Goal: Task Accomplishment & Management: Complete application form

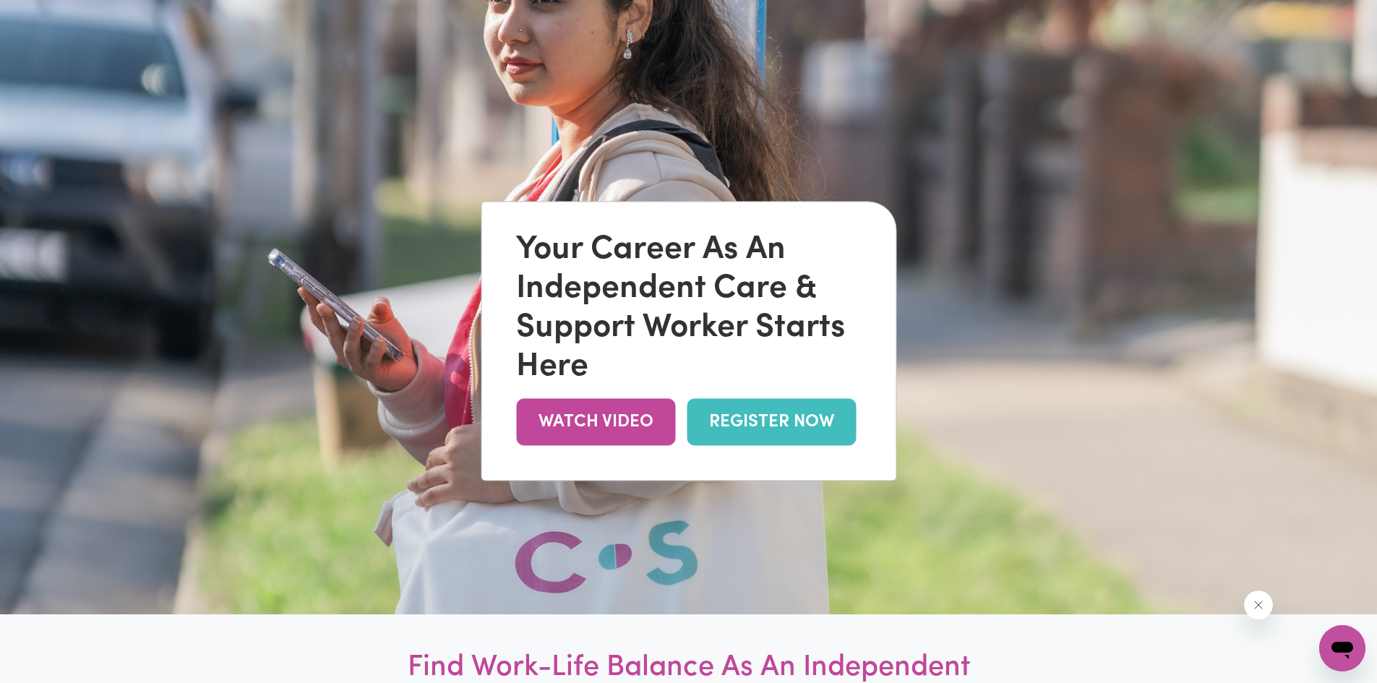
scroll to position [145, 0]
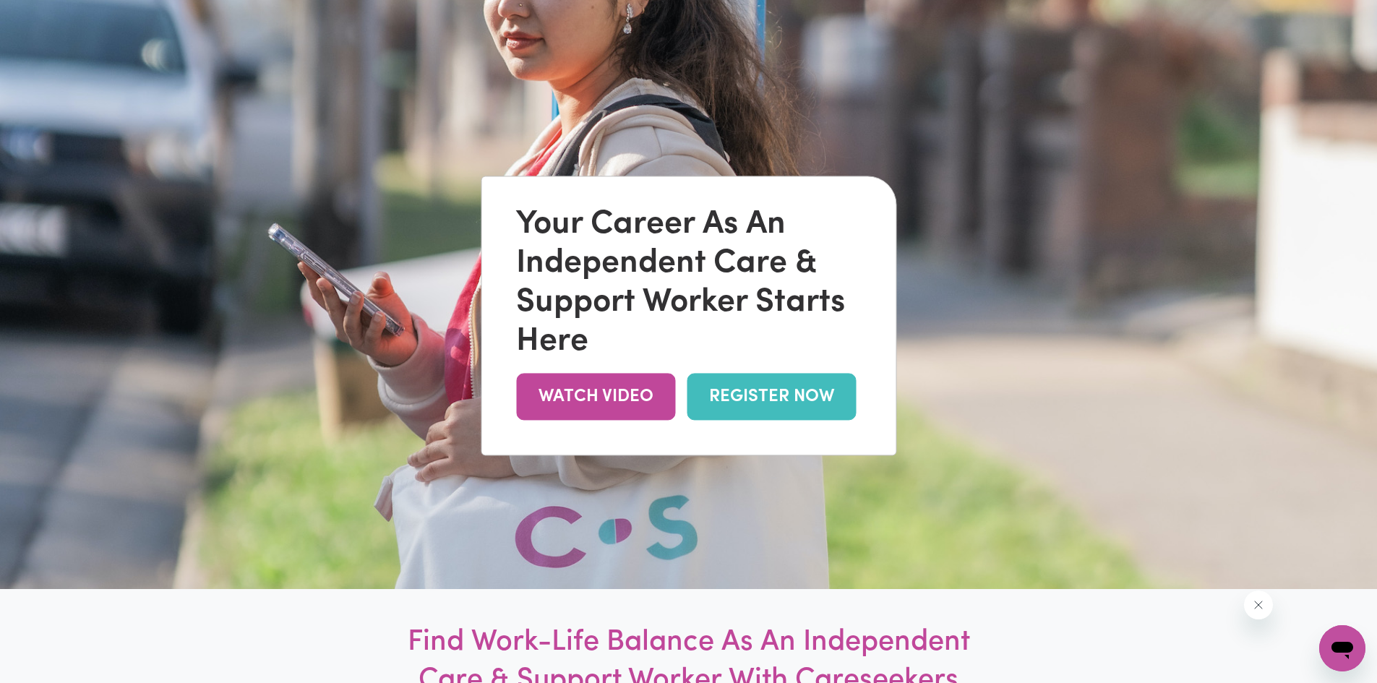
click at [763, 398] on link "REGISTER NOW" at bounding box center [771, 396] width 169 height 47
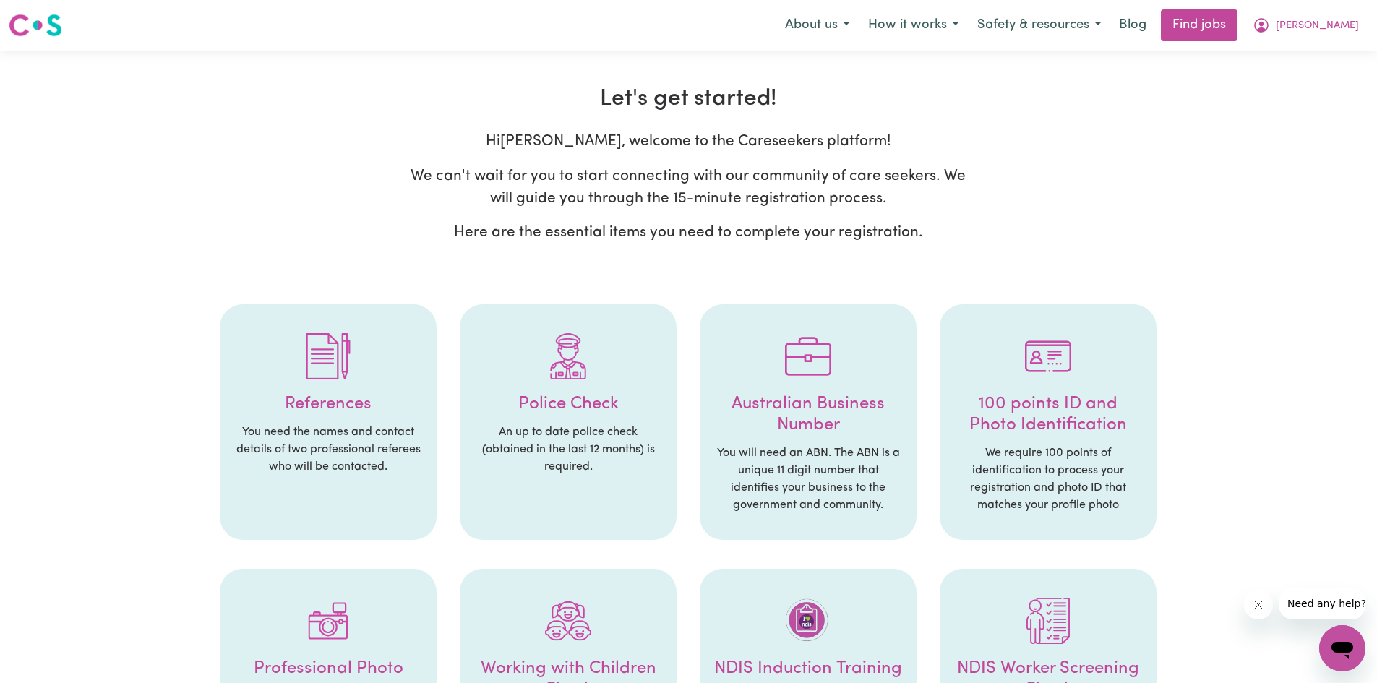
click at [396, 439] on p "You need the names and contact details of two professional referees who will be…" at bounding box center [328, 450] width 188 height 52
click at [337, 383] on div at bounding box center [328, 356] width 188 height 75
click at [1270, 28] on icon "My Account" at bounding box center [1261, 25] width 17 height 17
click at [1289, 111] on link "Logout" at bounding box center [1310, 110] width 114 height 27
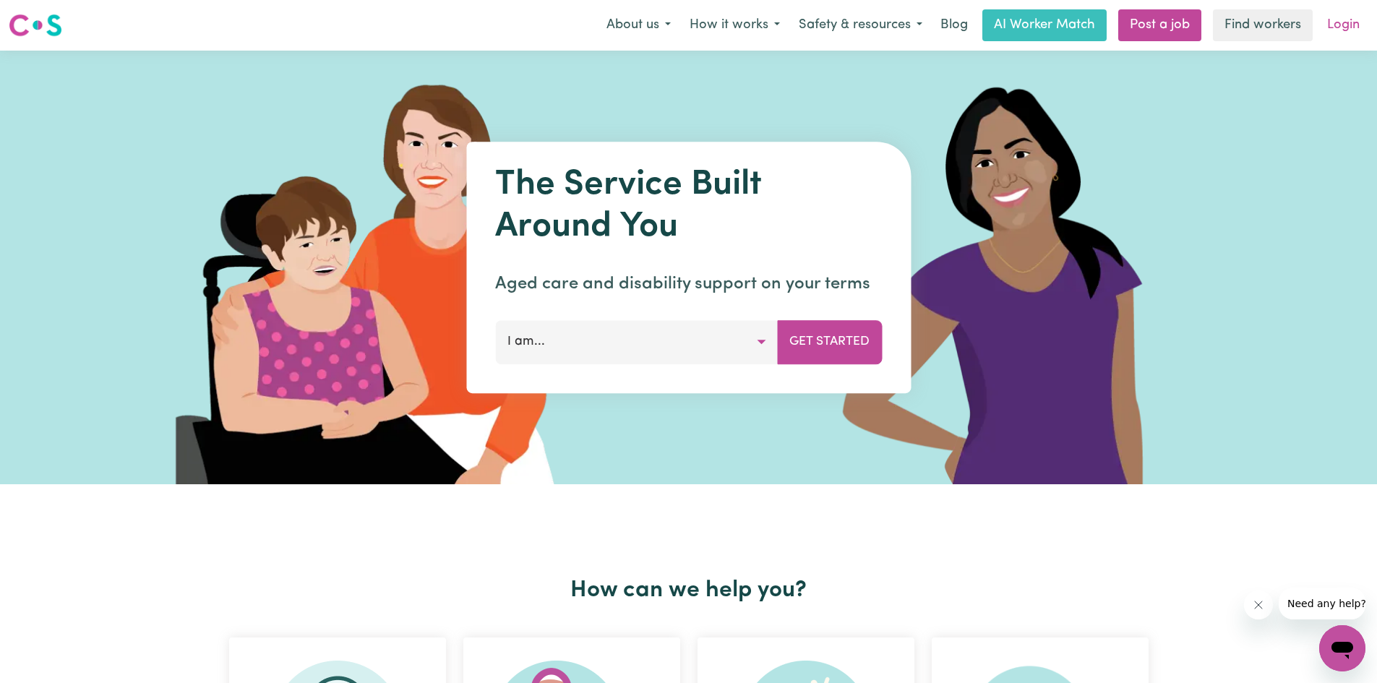
click at [1333, 27] on link "Login" at bounding box center [1343, 25] width 50 height 32
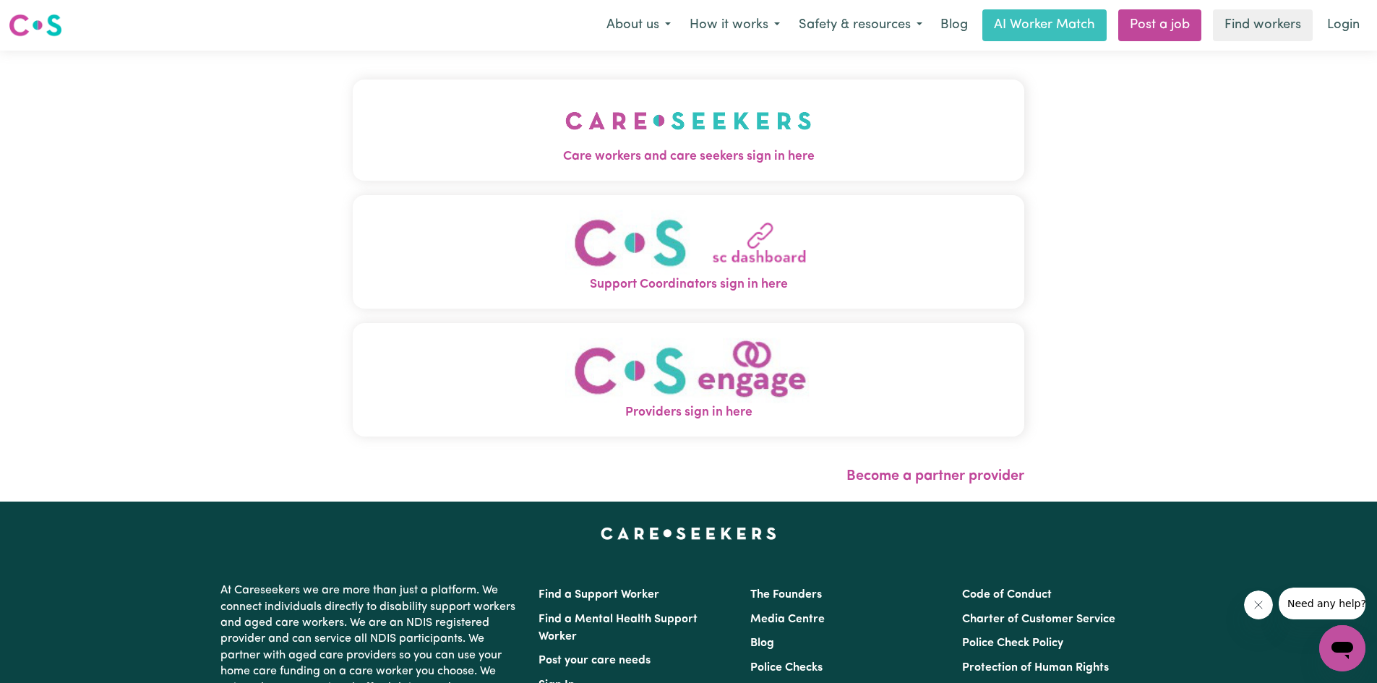
click at [750, 126] on img "Care workers and care seekers sign in here" at bounding box center [688, 120] width 246 height 53
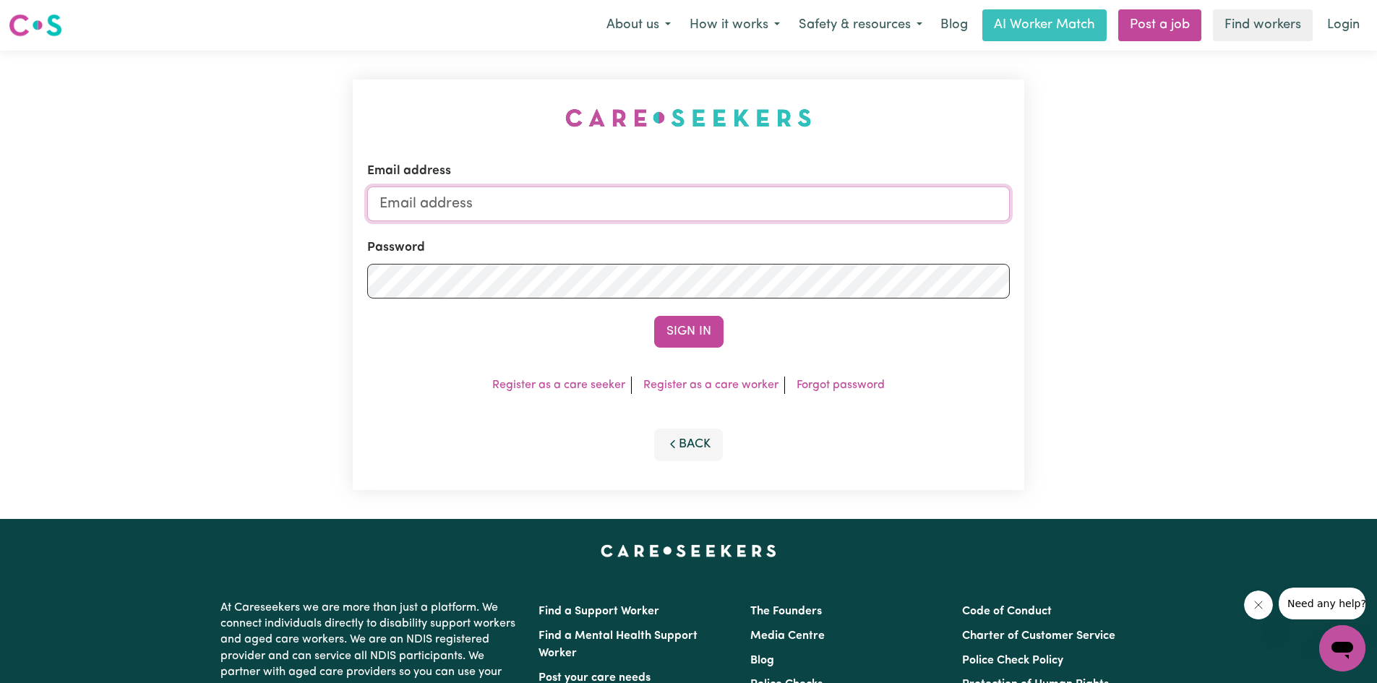
click at [551, 205] on input "Email address" at bounding box center [688, 203] width 643 height 35
type input "stemukam@gmail.com"
click at [654, 316] on button "Sign In" at bounding box center [688, 332] width 69 height 32
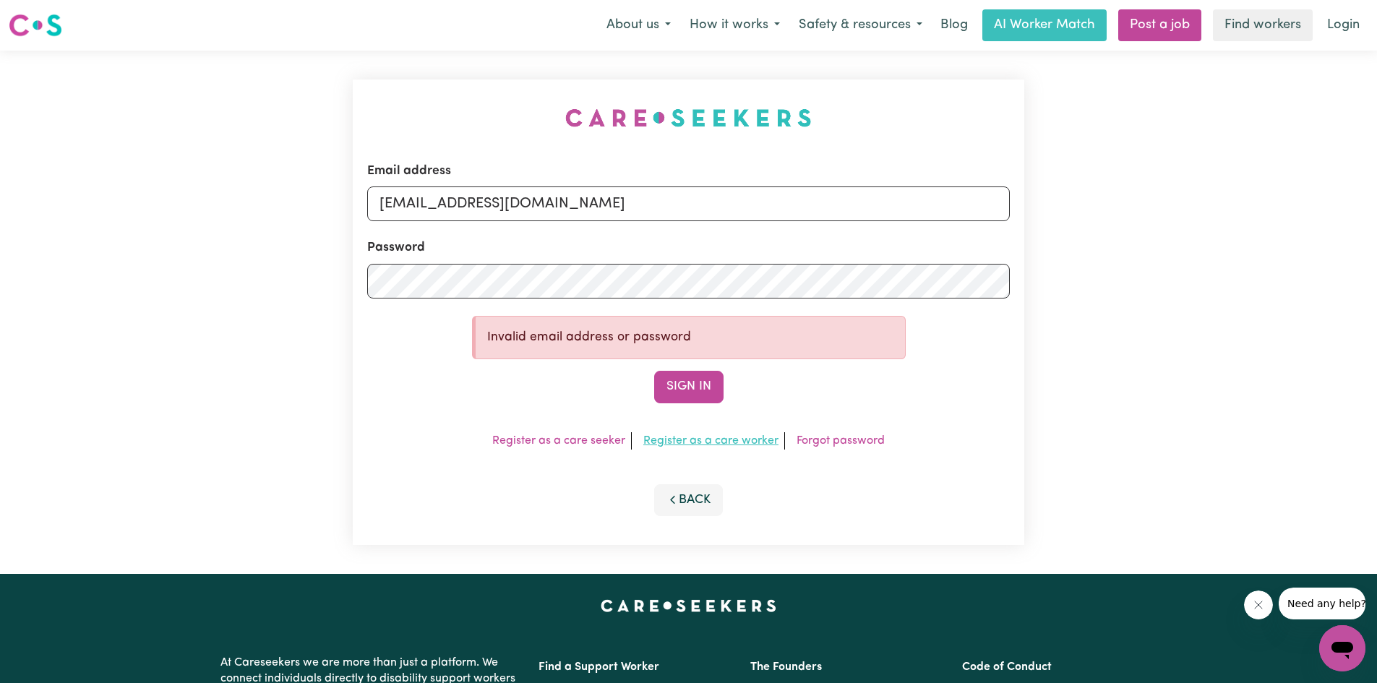
click at [751, 445] on link "Register as a care worker" at bounding box center [710, 441] width 135 height 12
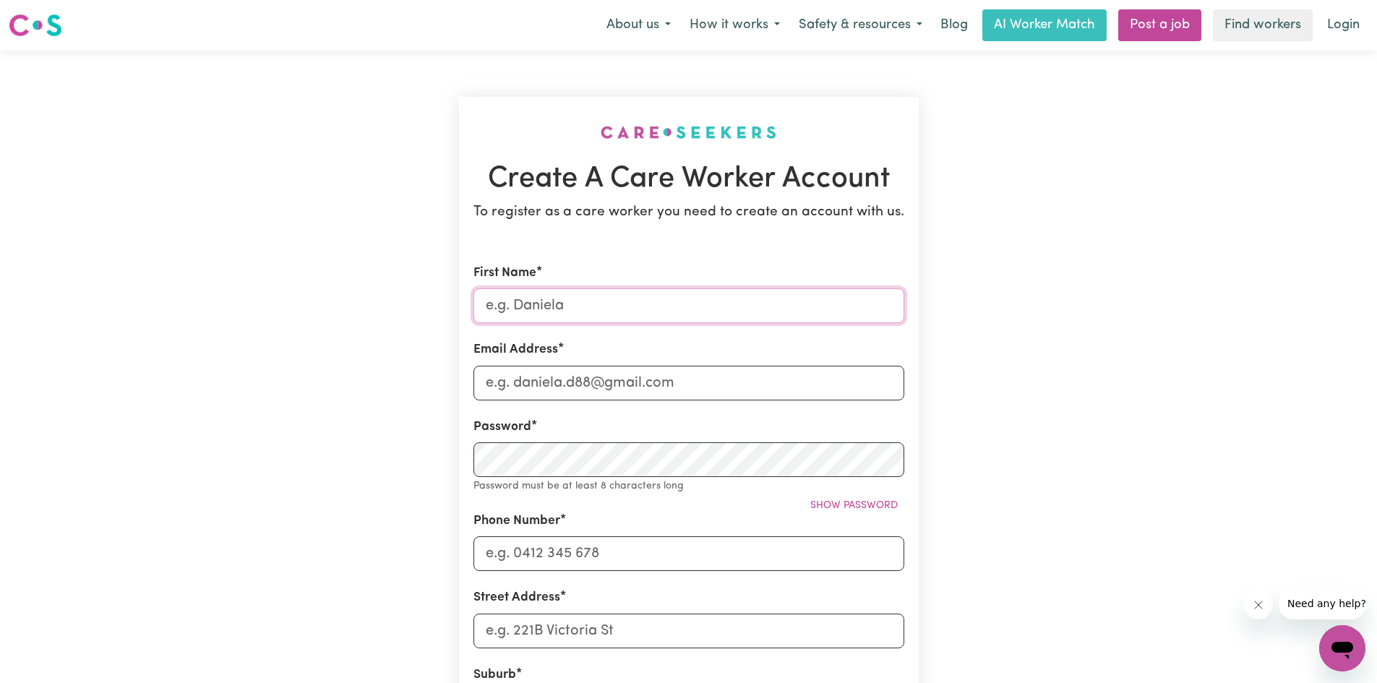
click at [595, 308] on input "First Name" at bounding box center [688, 305] width 431 height 35
type input "Stephen"
click at [593, 395] on input "Email Address" at bounding box center [688, 383] width 431 height 35
type input "stemukam@gmail.com"
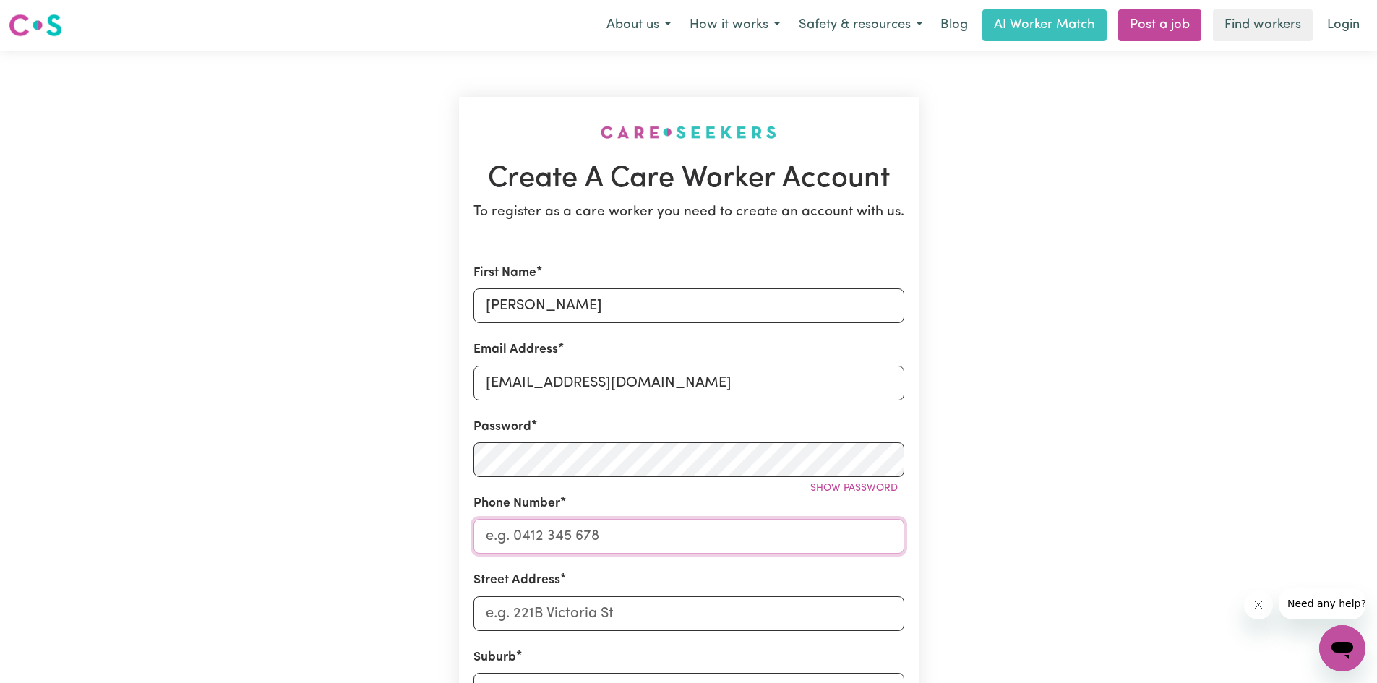
click at [598, 537] on input "Phone Number" at bounding box center [688, 536] width 431 height 35
click at [828, 489] on span "Show password" at bounding box center [853, 488] width 87 height 11
click at [596, 533] on input "Phone Number" at bounding box center [688, 536] width 431 height 35
type input "0426170178"
click at [575, 615] on input "Street Address" at bounding box center [688, 613] width 431 height 35
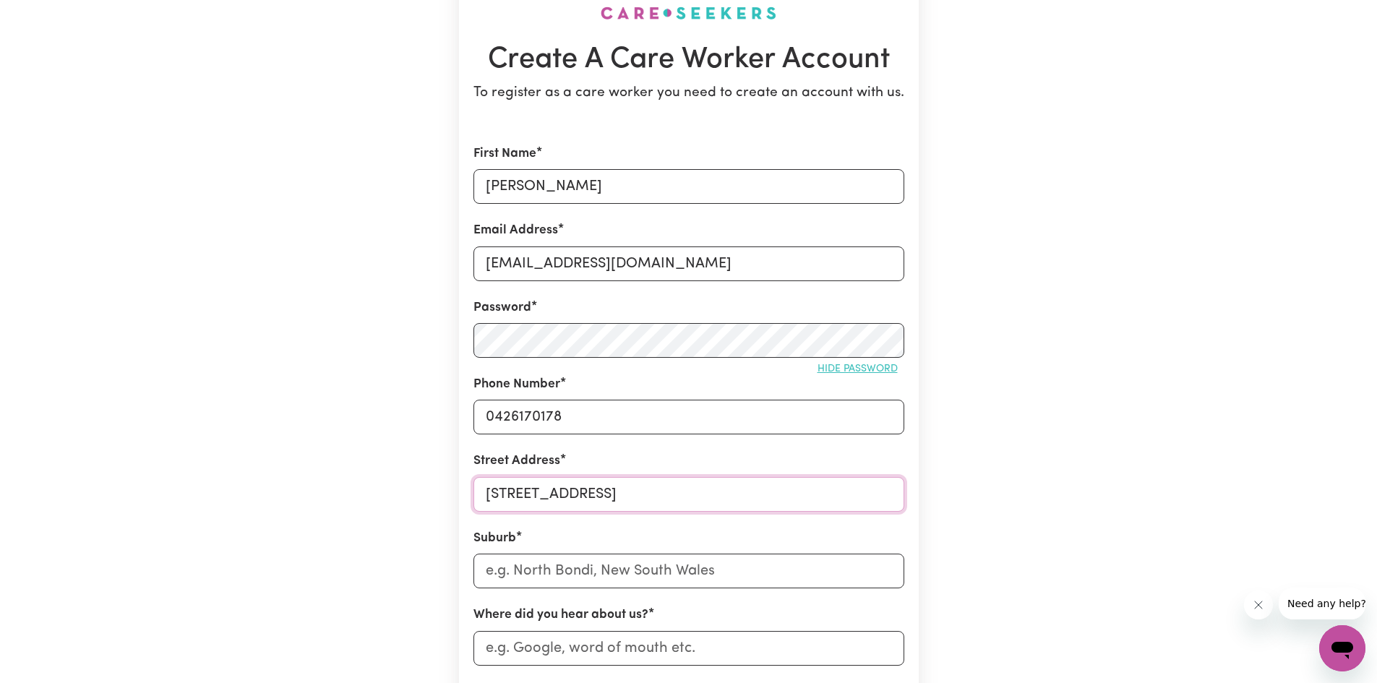
scroll to position [145, 0]
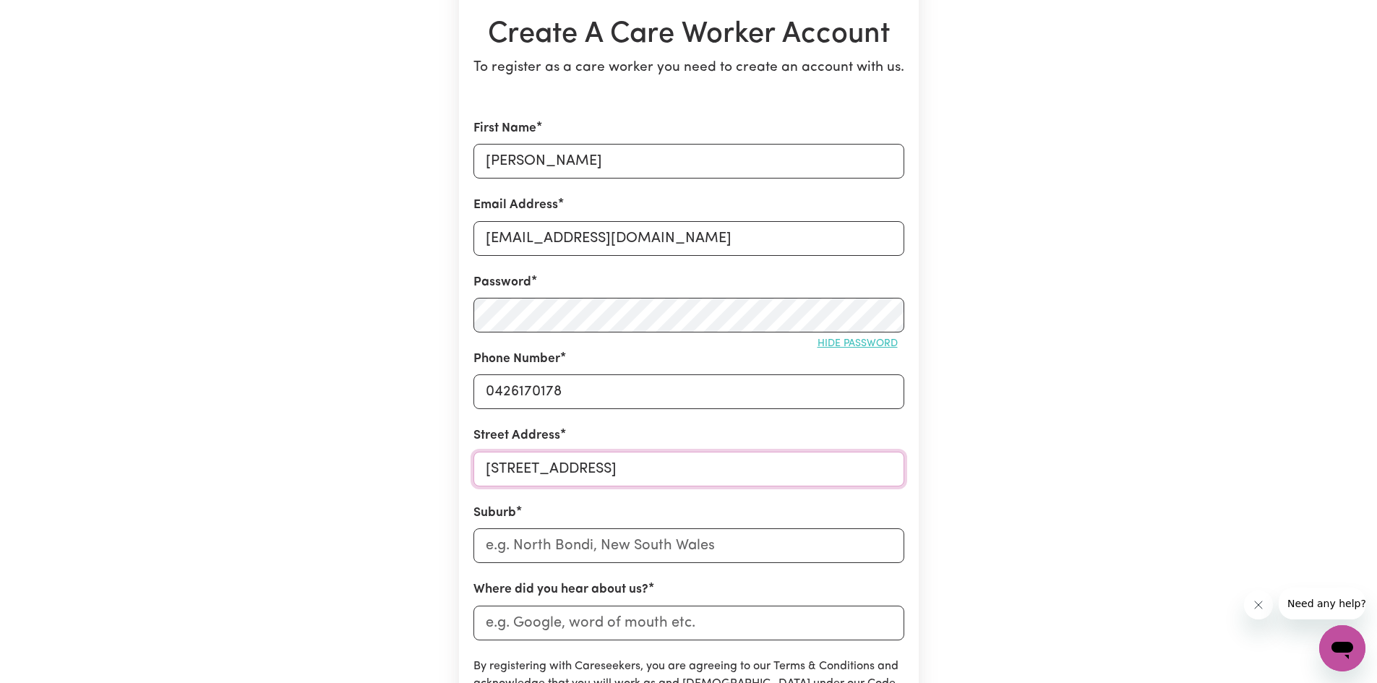
type input "207 Pebble Beach Boulevard"
click at [606, 549] on input "text" at bounding box center [688, 545] width 431 height 35
type input "Mead"
type input "Mead, Victoria, 3568"
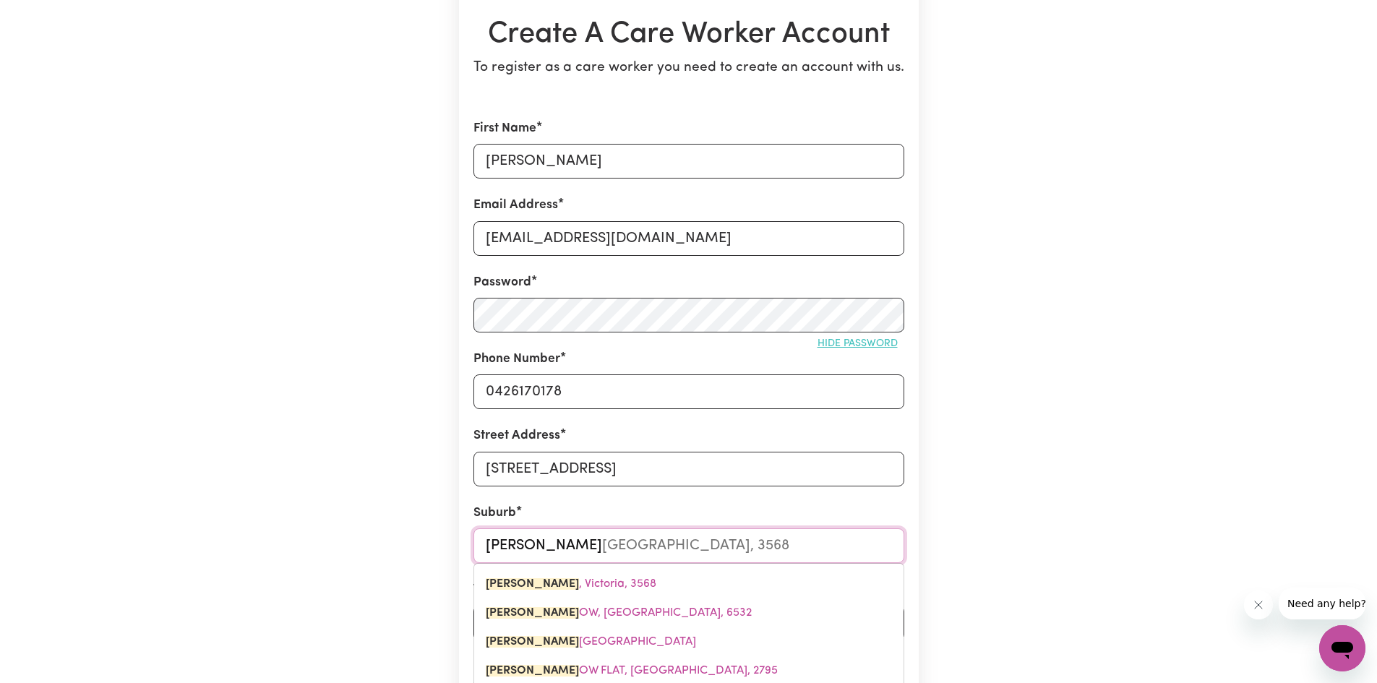
type input "Meado"
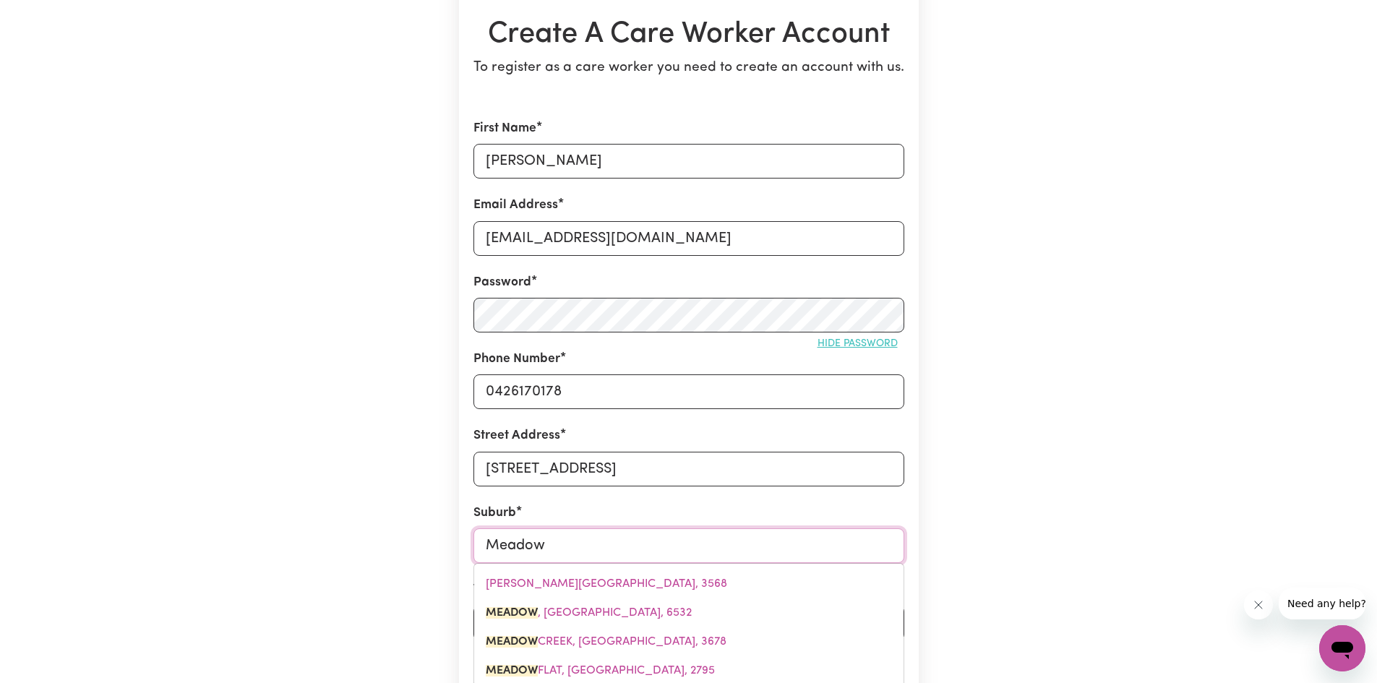
type input "Meadow"
type input "Meadow CREEK, Victoria, 3678"
type input "Meadow S"
type input "Meadow SPRINGS, Western Australia, 6210"
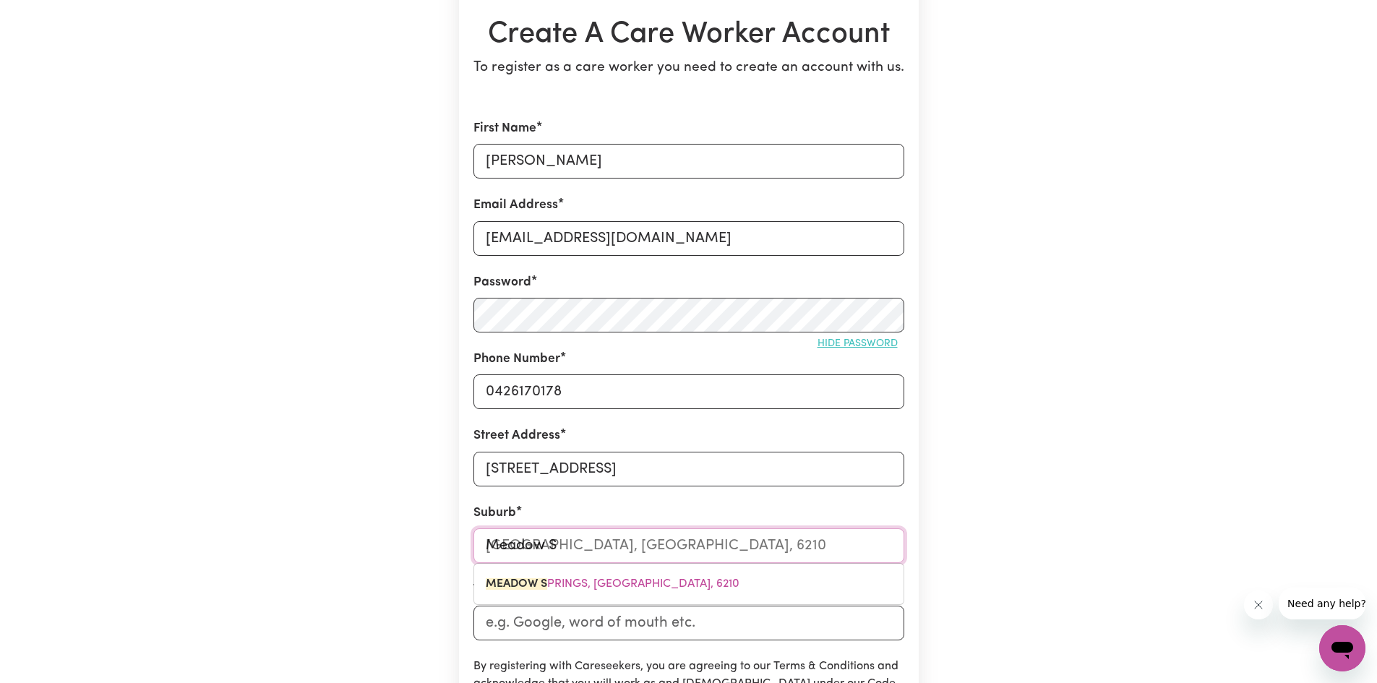
type input "Meadow Sp"
type input "Meadow SpRINGS, Western Australia, 6210"
type input "Meadow Spr"
type input "Meadow SprINGS, Western Australia, 6210"
type input "Meadow Spri"
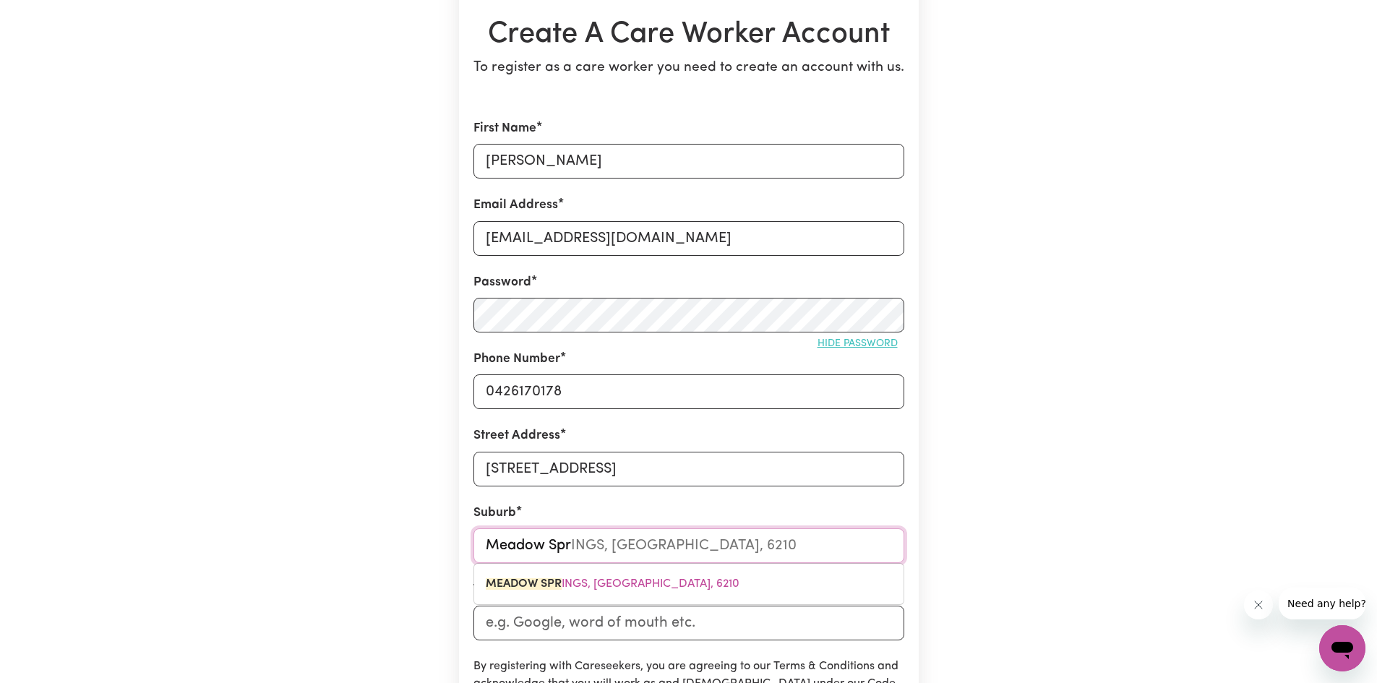
type input "Meadow SpriNGS, Western Australia, 6210"
type input "Meadow Sprin"
type input "Meadow SprinGS, Western Australia, 6210"
type input "Meadow Spring"
type input "Meadow SpringS, Western Australia, 6210"
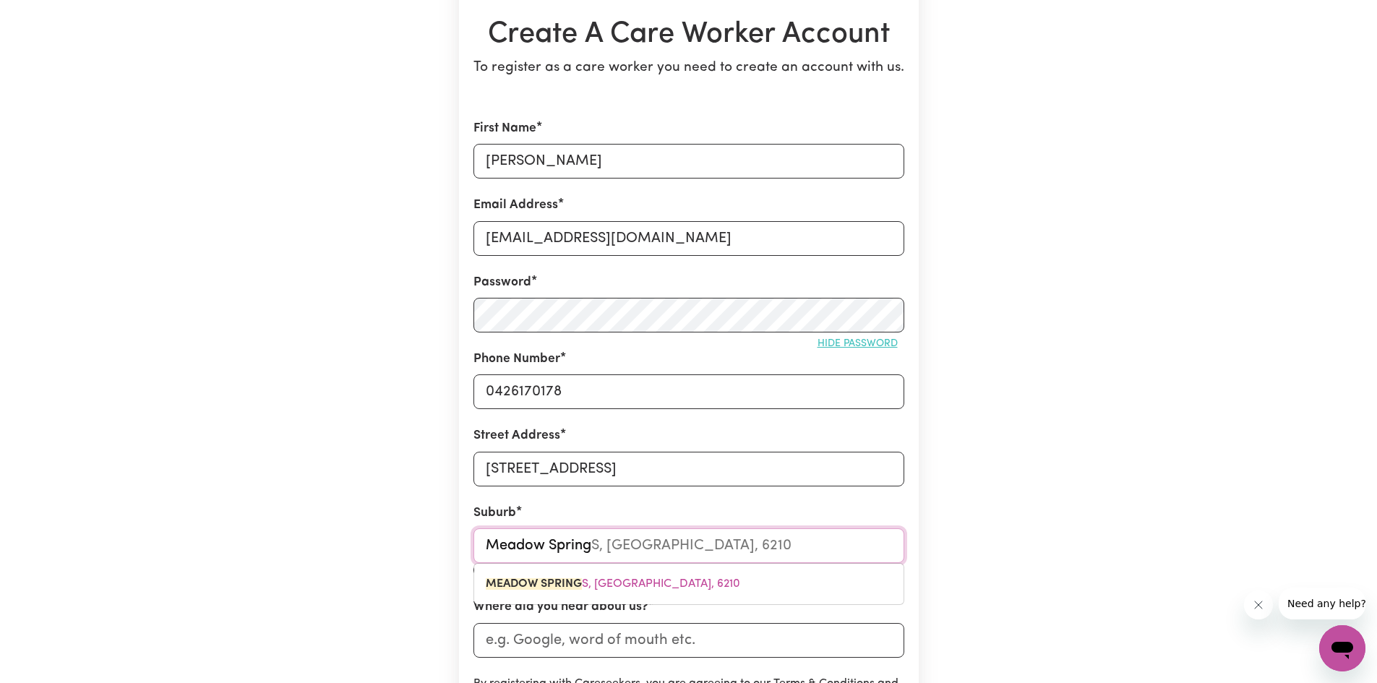
type input "Meadow Springs"
type input "Meadow Springs, Western Australia, 6210"
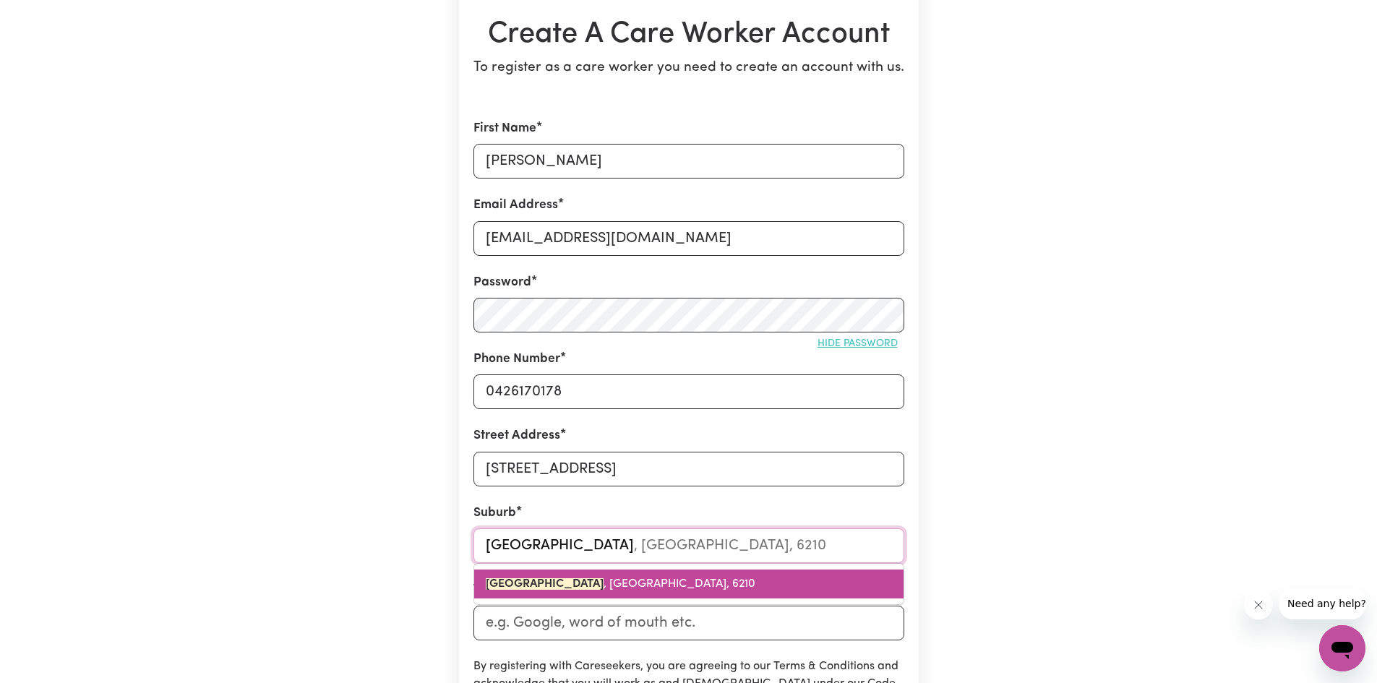
click at [570, 584] on mark "MEADOW SPRINGS" at bounding box center [545, 584] width 118 height 12
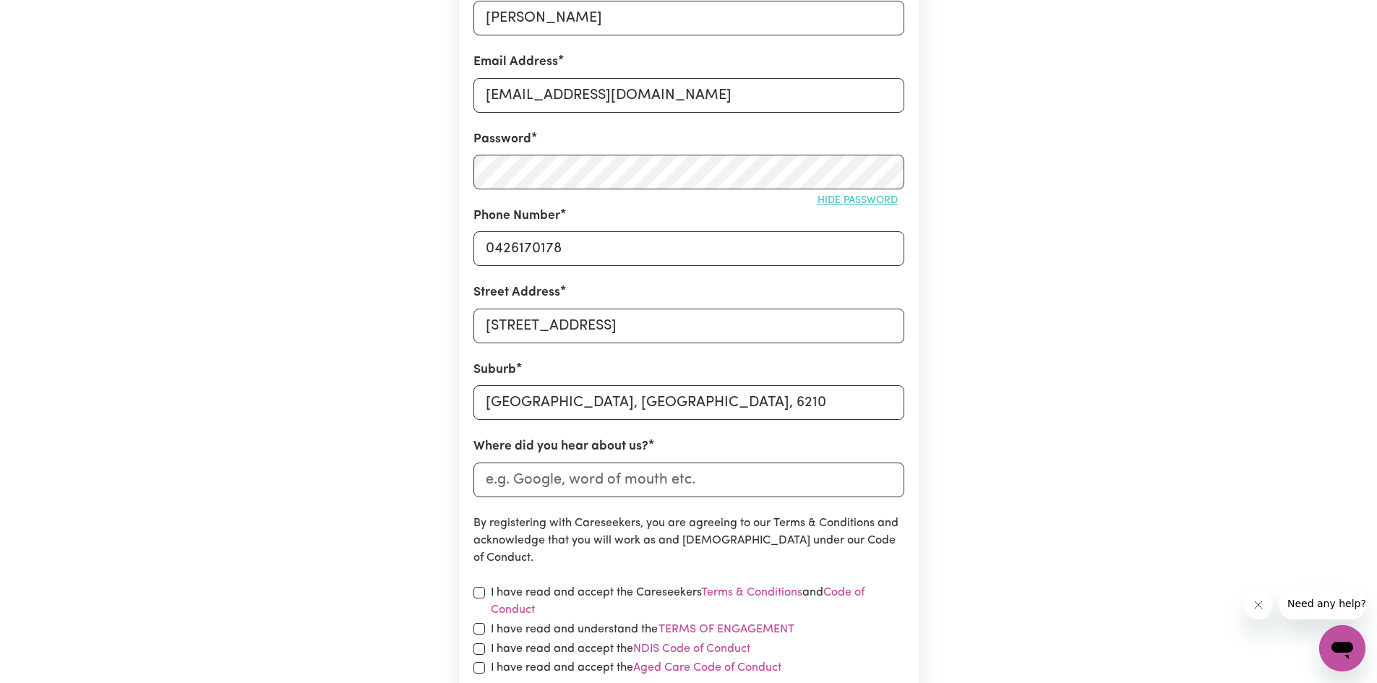
scroll to position [289, 0]
click at [674, 479] on input "Where did you hear about us?" at bounding box center [688, 478] width 431 height 35
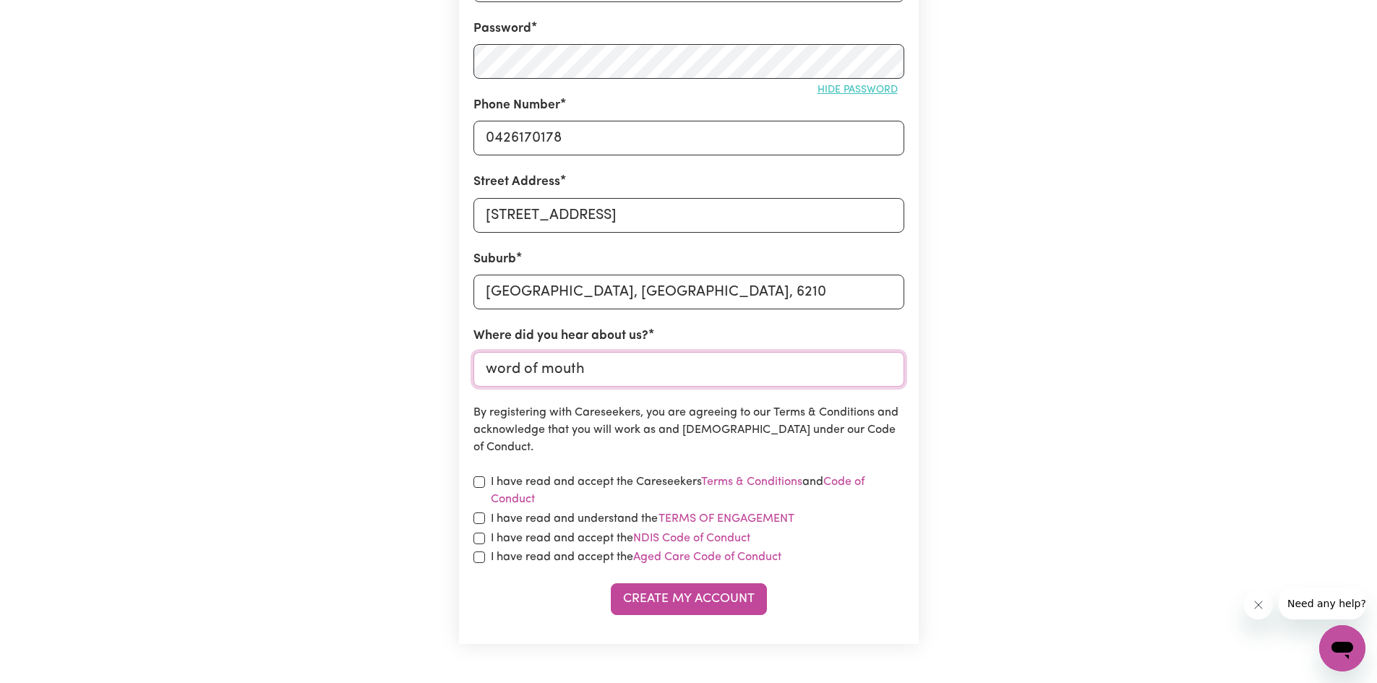
scroll to position [434, 0]
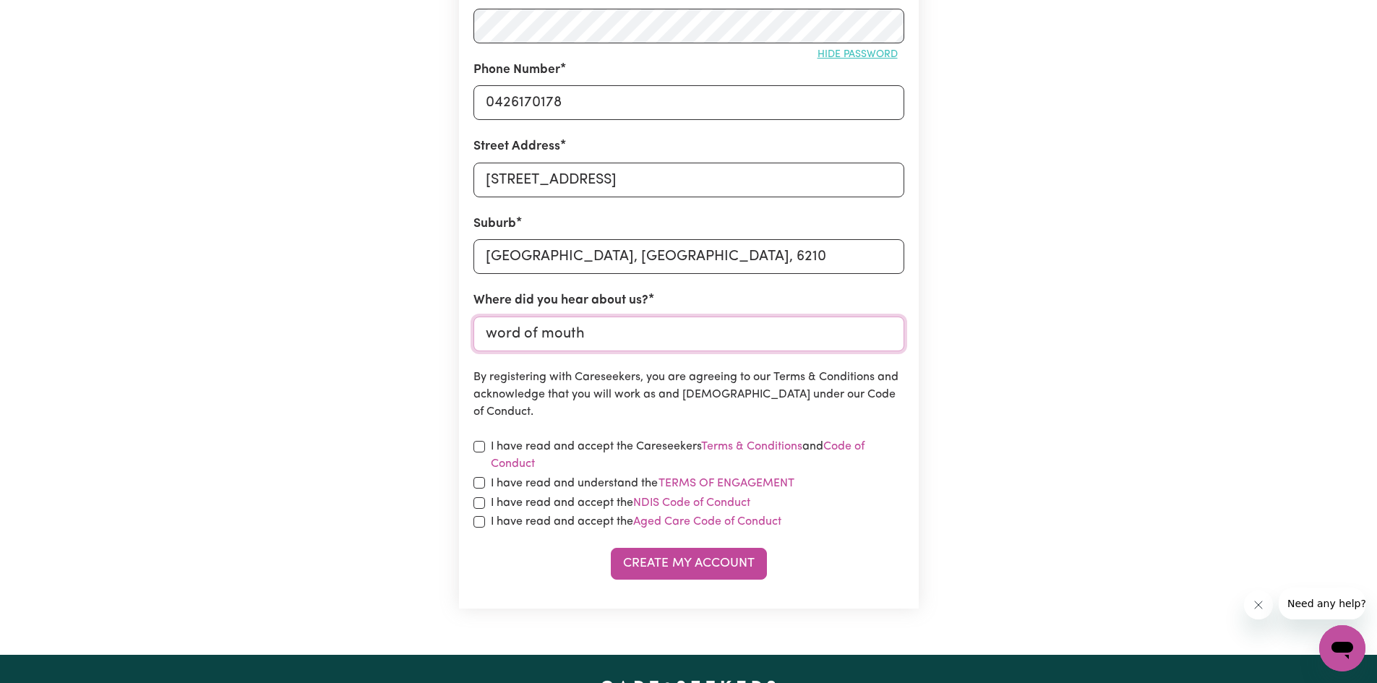
type input "word of mouth"
click at [478, 450] on input "checkbox" at bounding box center [479, 447] width 12 height 12
checkbox input "true"
click at [478, 479] on input "checkbox" at bounding box center [479, 483] width 12 height 12
checkbox input "true"
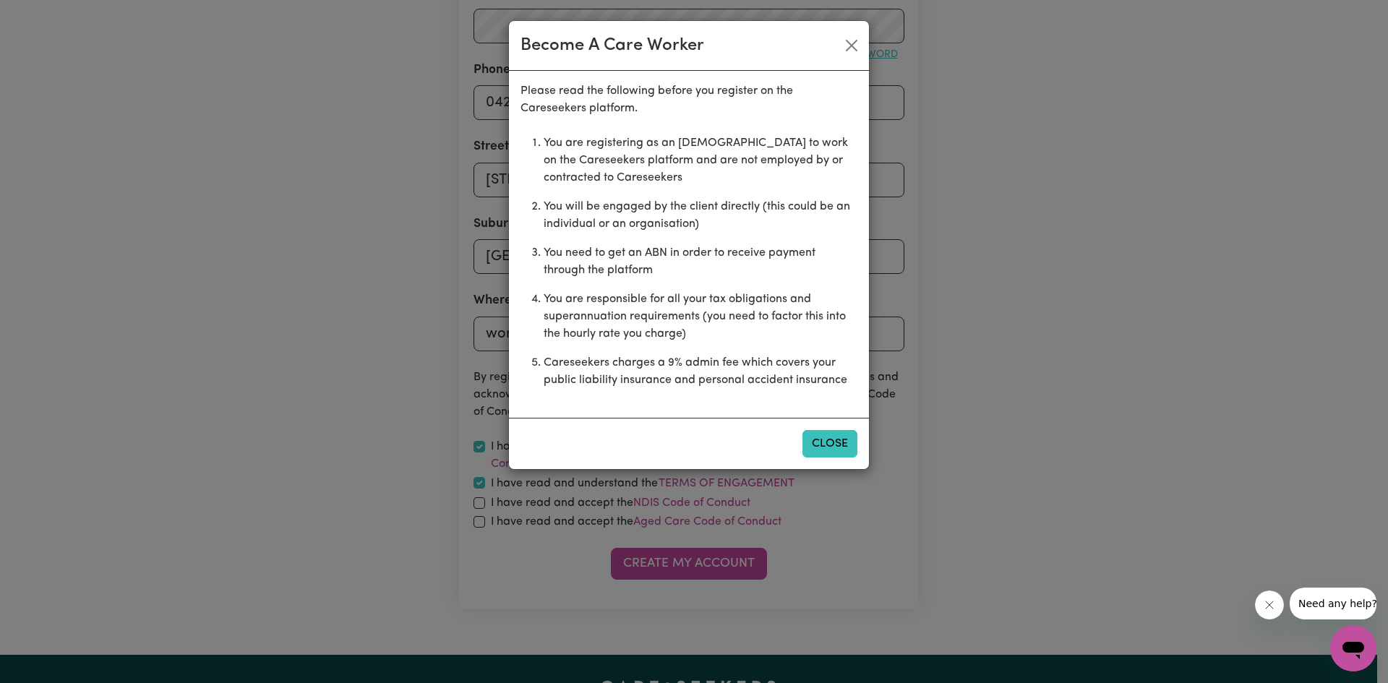
click at [835, 452] on button "Close" at bounding box center [829, 443] width 55 height 27
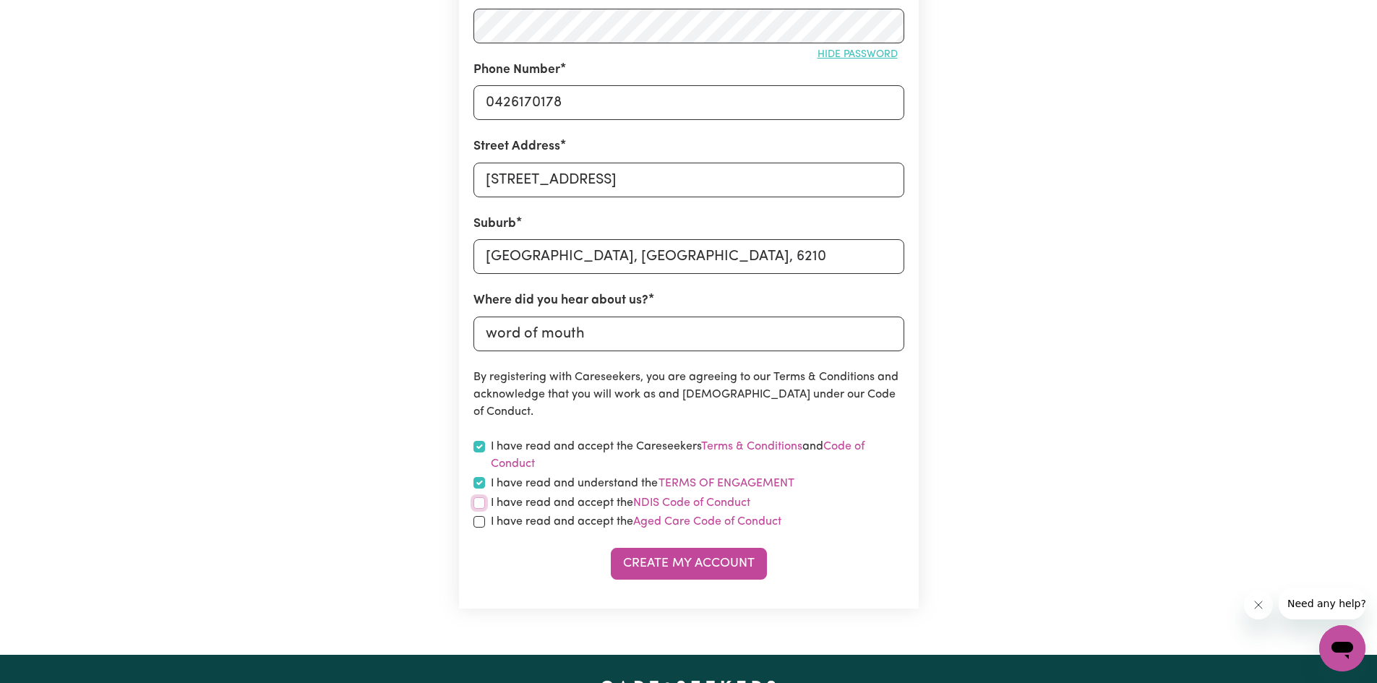
click at [481, 508] on input "checkbox" at bounding box center [479, 503] width 12 height 12
checkbox input "true"
click at [476, 517] on input "checkbox" at bounding box center [479, 522] width 12 height 12
checkbox input "true"
click at [665, 568] on button "Create My Account" at bounding box center [689, 564] width 156 height 32
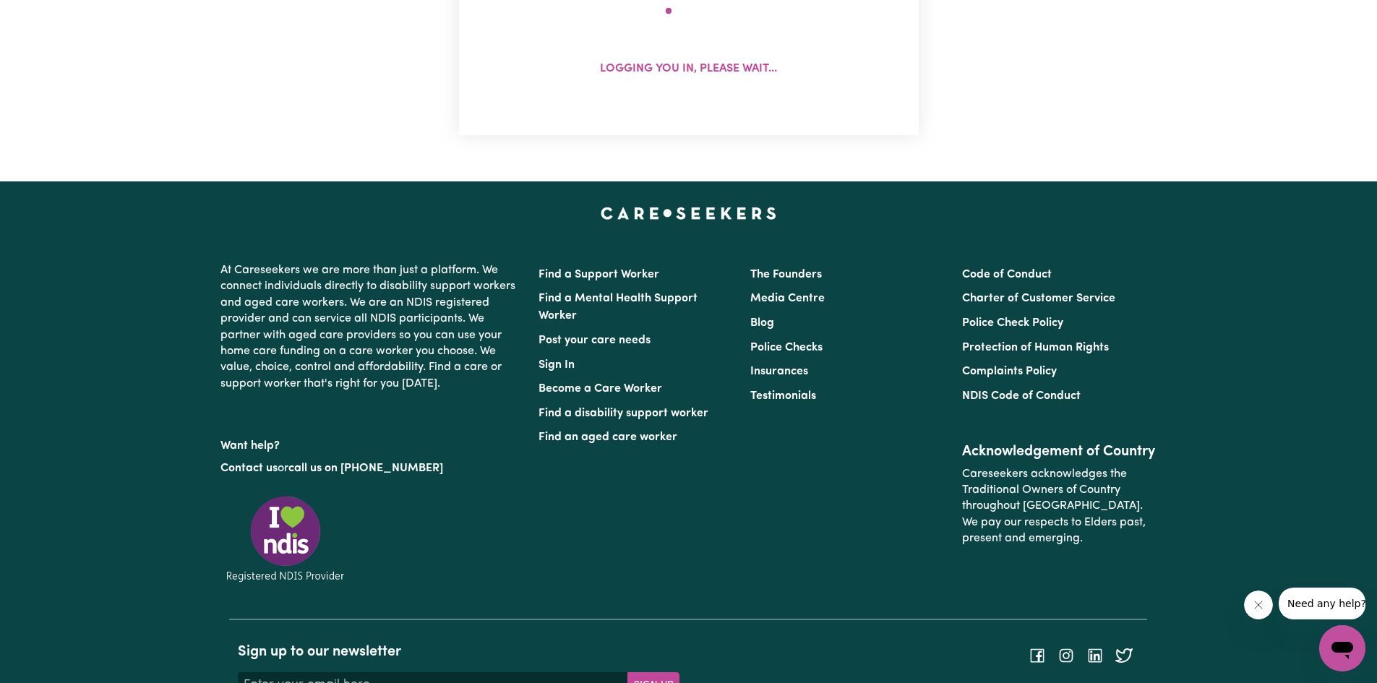
scroll to position [0, 0]
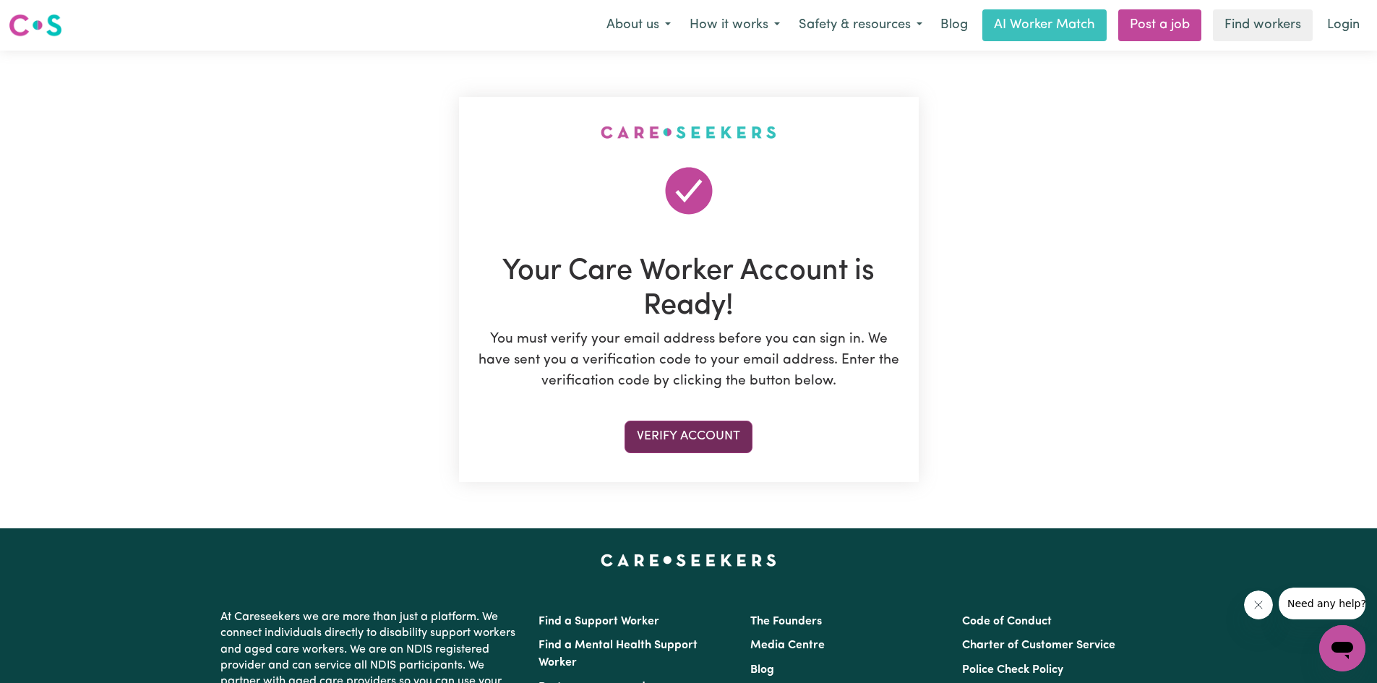
click at [697, 437] on button "Verify Account" at bounding box center [688, 437] width 128 height 32
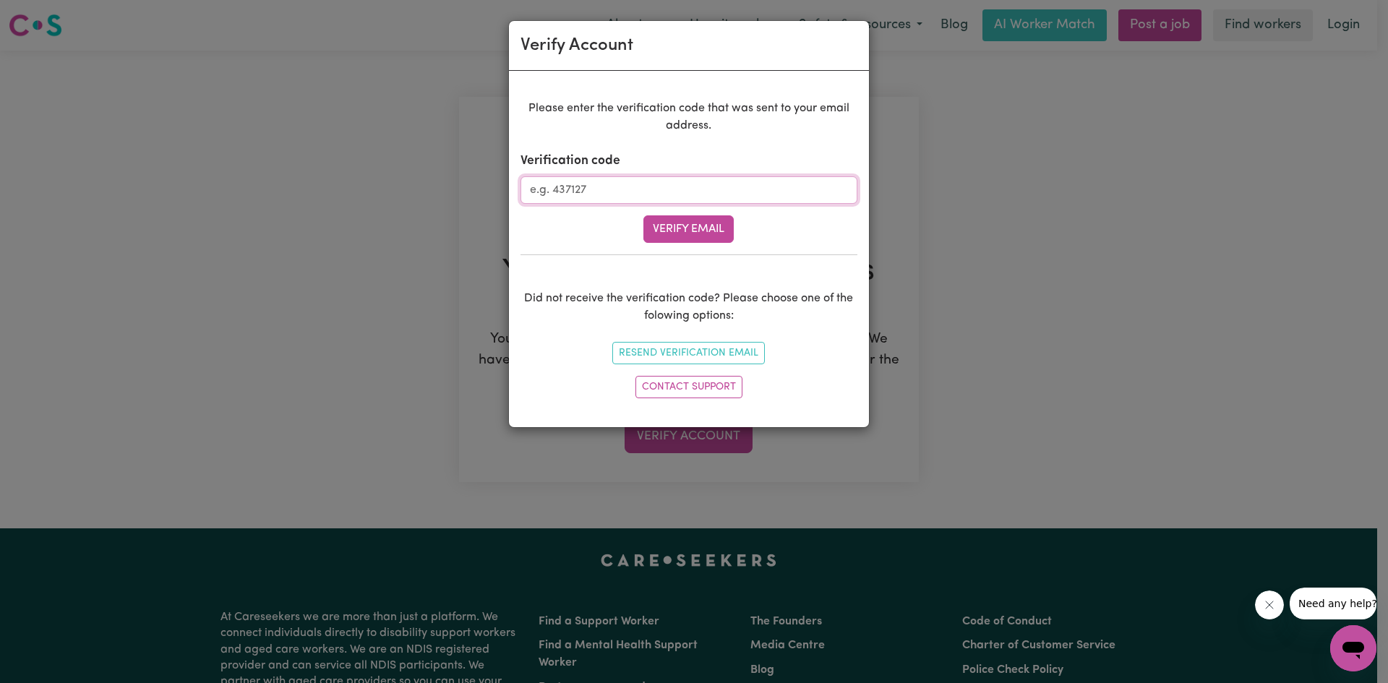
click at [604, 194] on input "Verification code" at bounding box center [688, 189] width 337 height 27
type input "239251"
click at [671, 231] on button "Verify Email" at bounding box center [688, 228] width 90 height 27
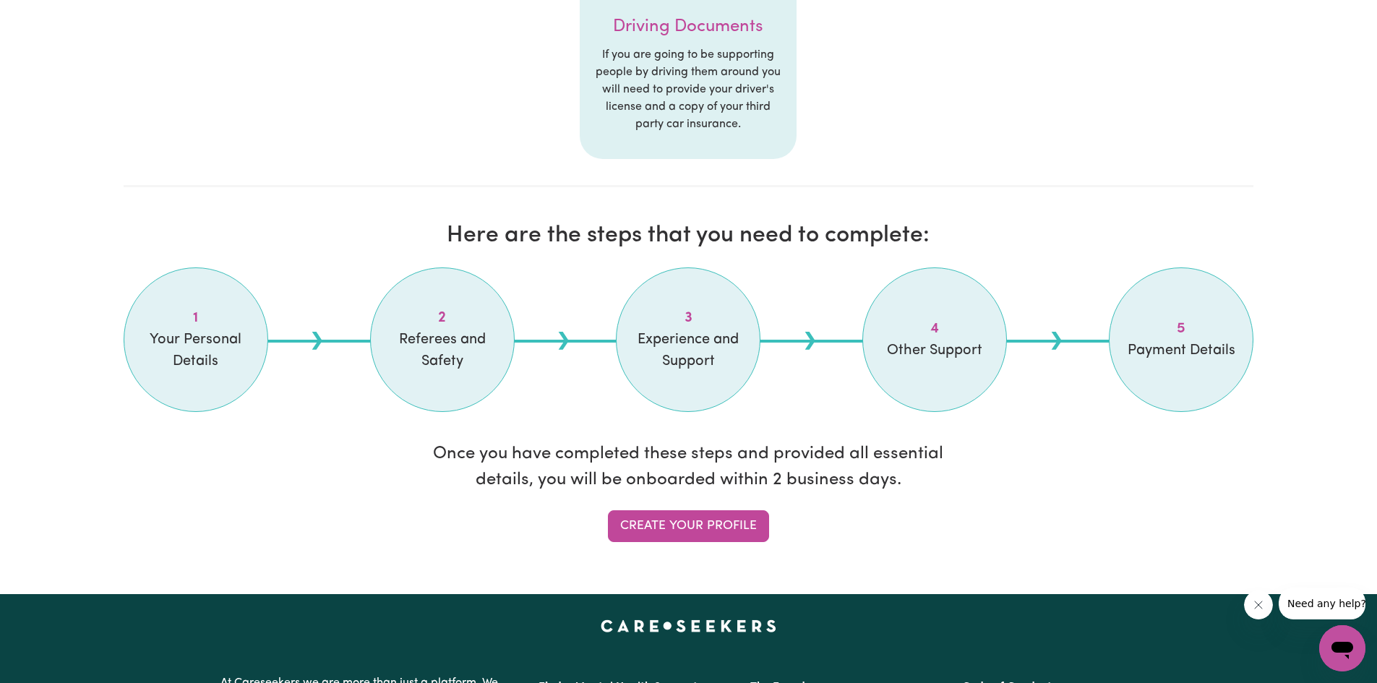
scroll to position [1012, 0]
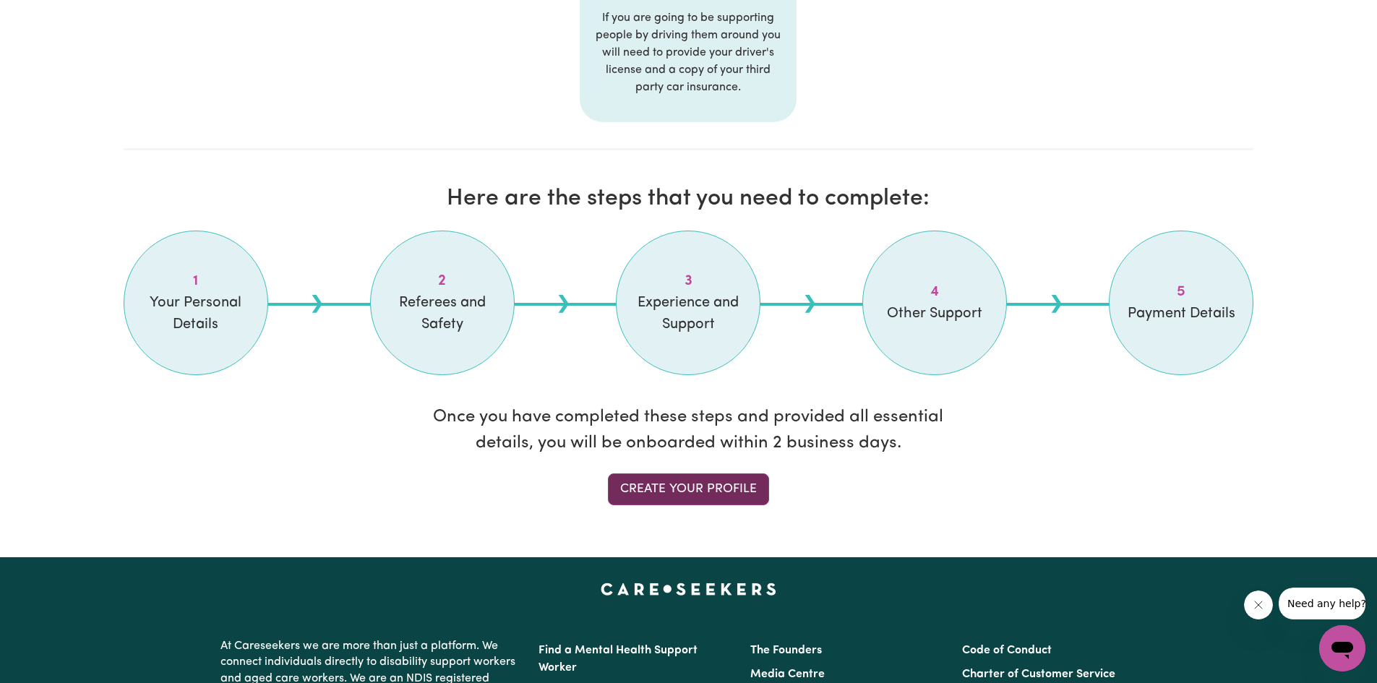
click at [660, 487] on link "Create your profile" at bounding box center [688, 489] width 161 height 32
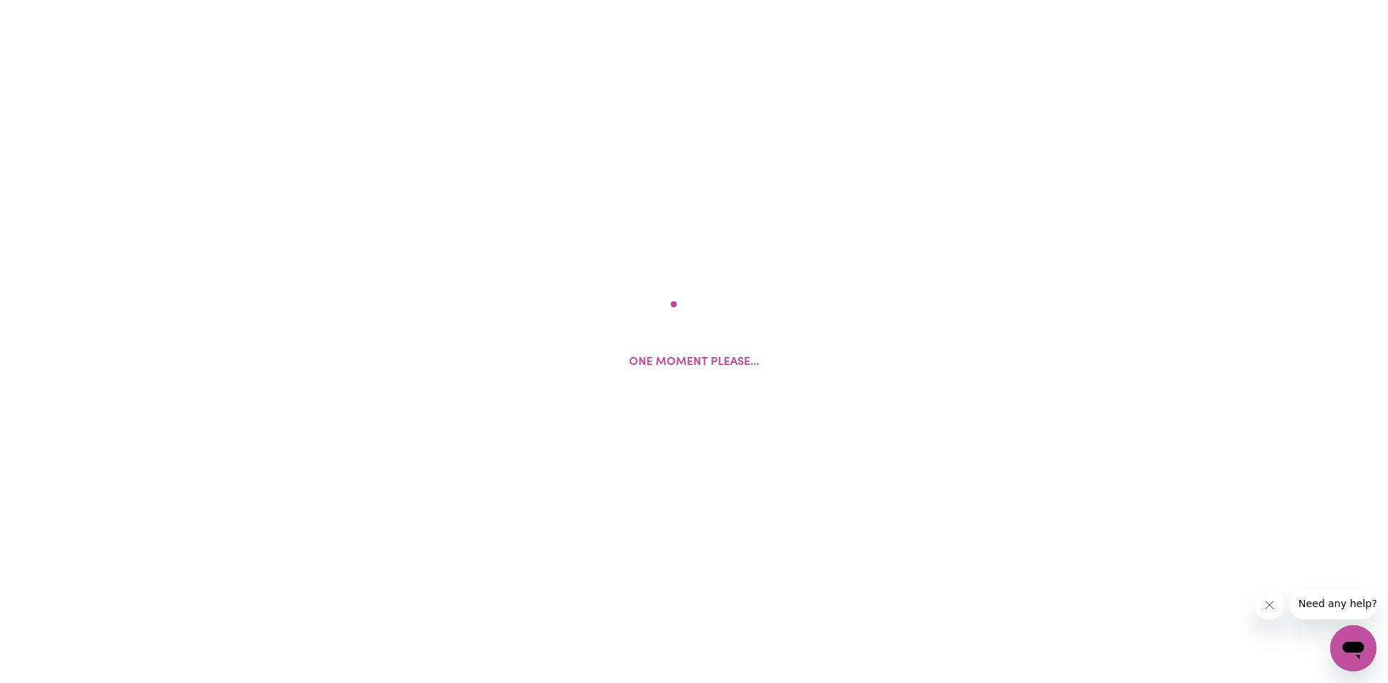
select select "Studying a healthcare related degree or qualification"
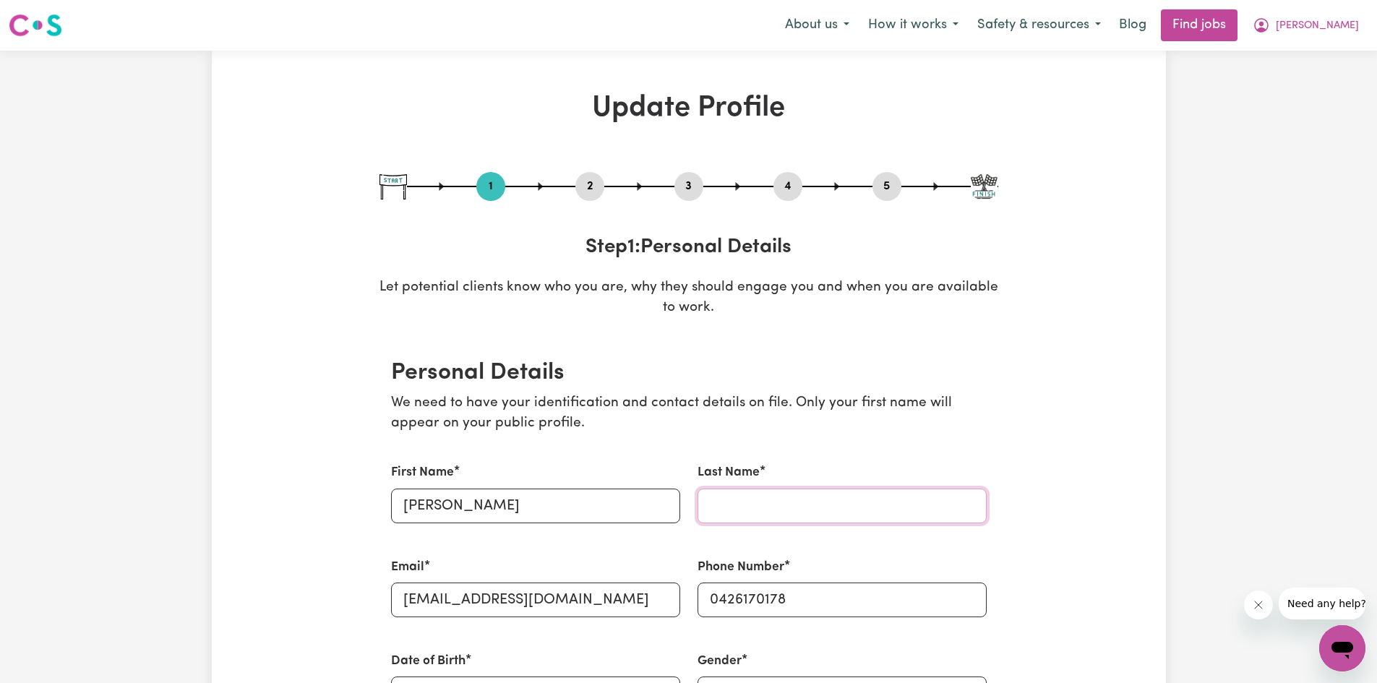
click at [800, 508] on input "Last Name" at bounding box center [841, 506] width 289 height 35
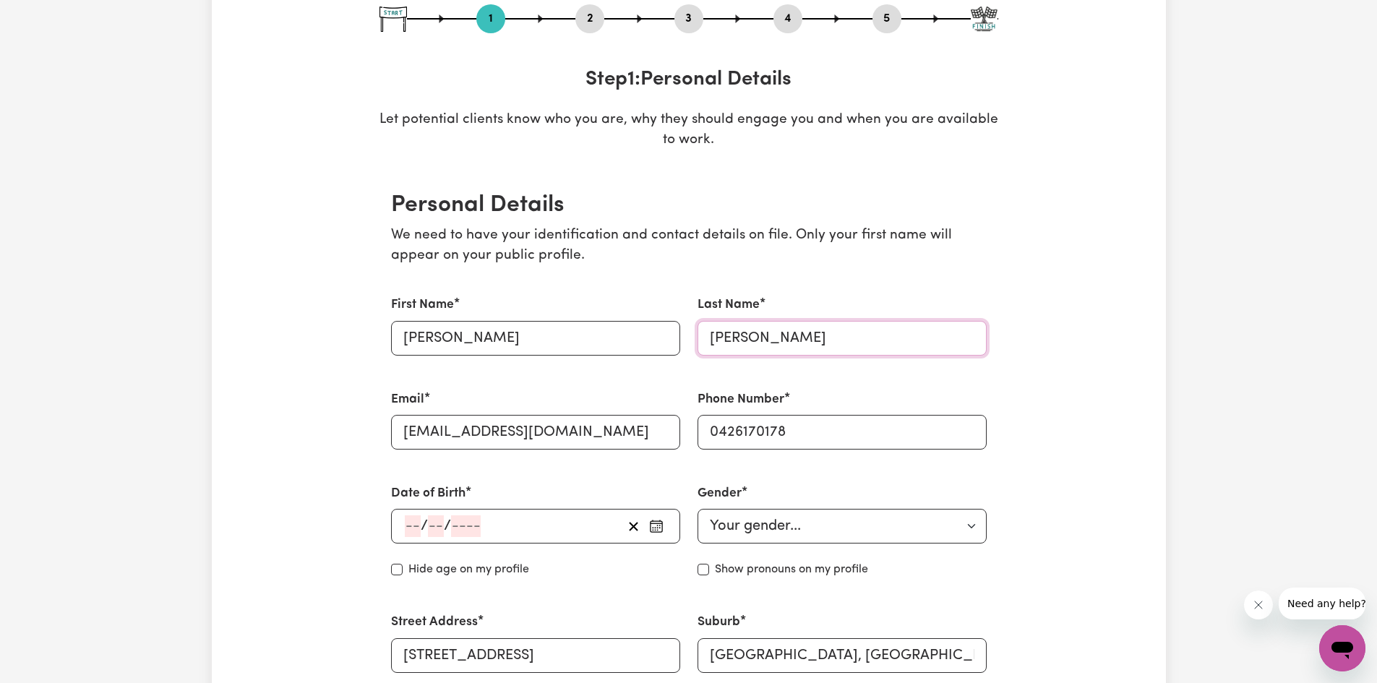
scroll to position [217, 0]
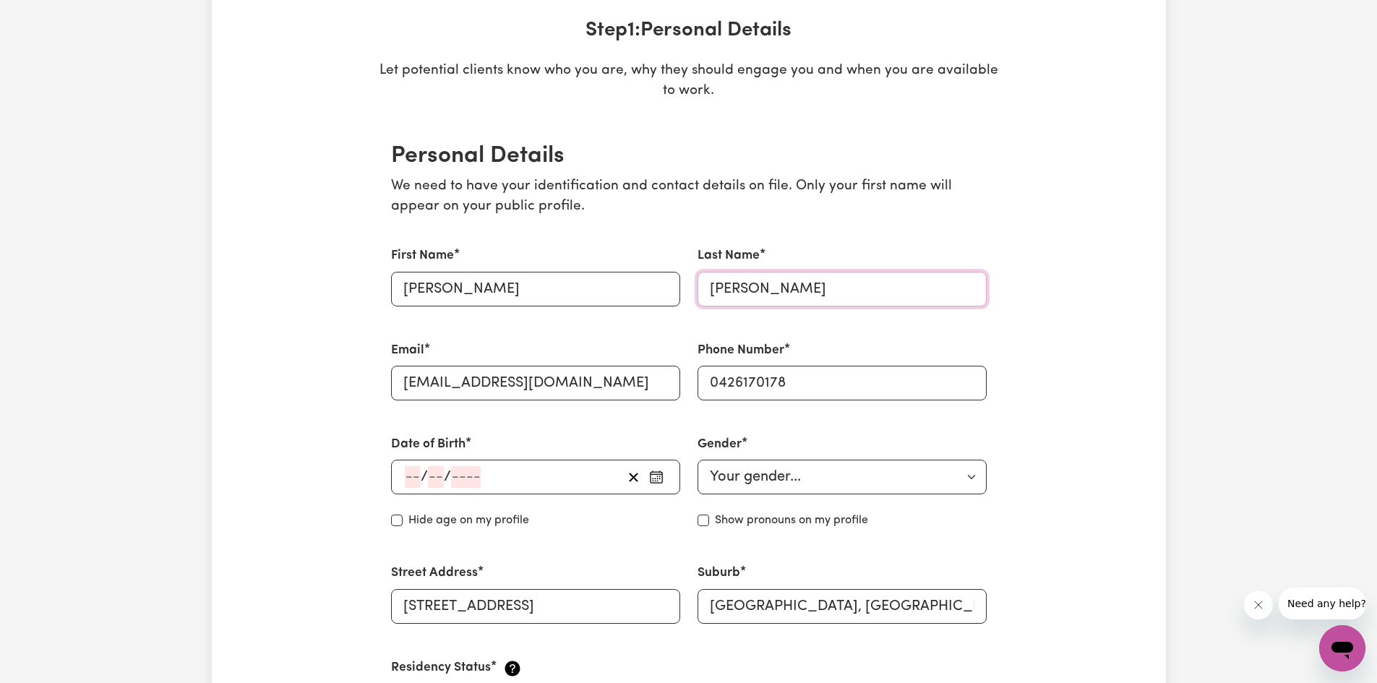
type input "Kamau"
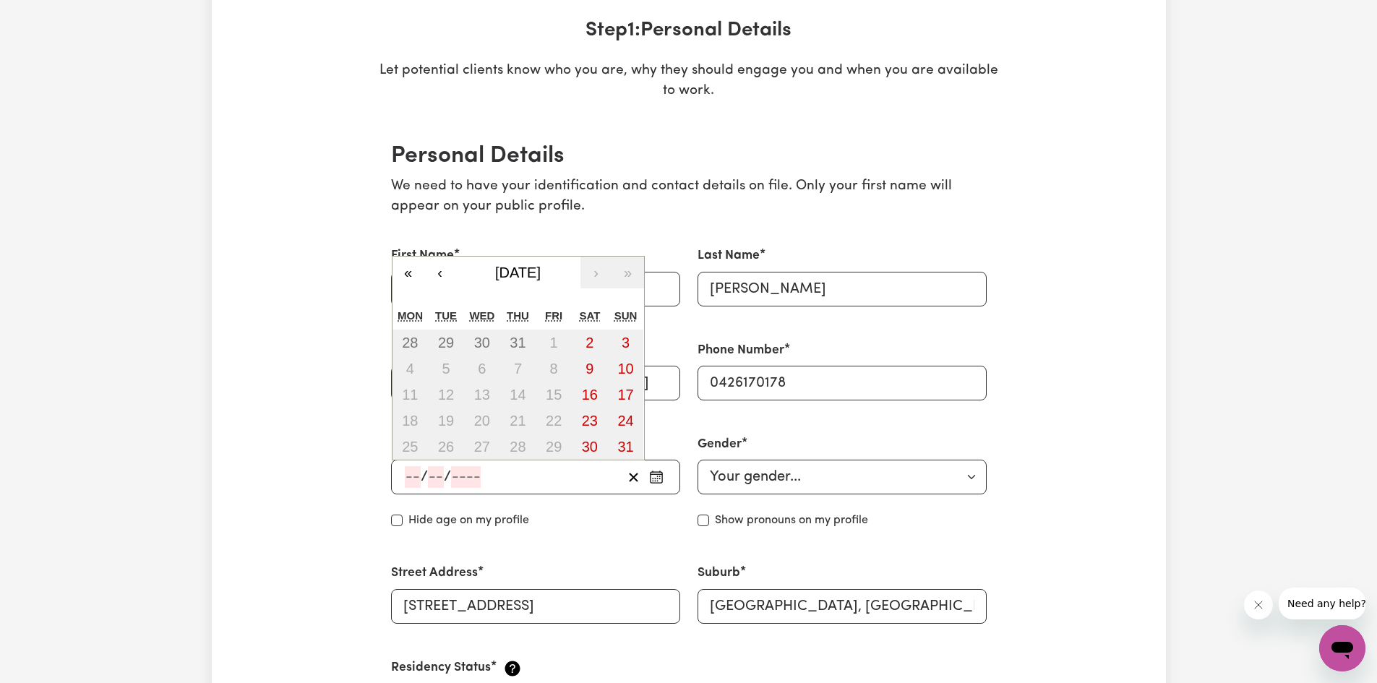
click at [412, 466] on input "number" at bounding box center [413, 477] width 16 height 22
click at [541, 275] on span "August 2025" at bounding box center [518, 273] width 46 height 16
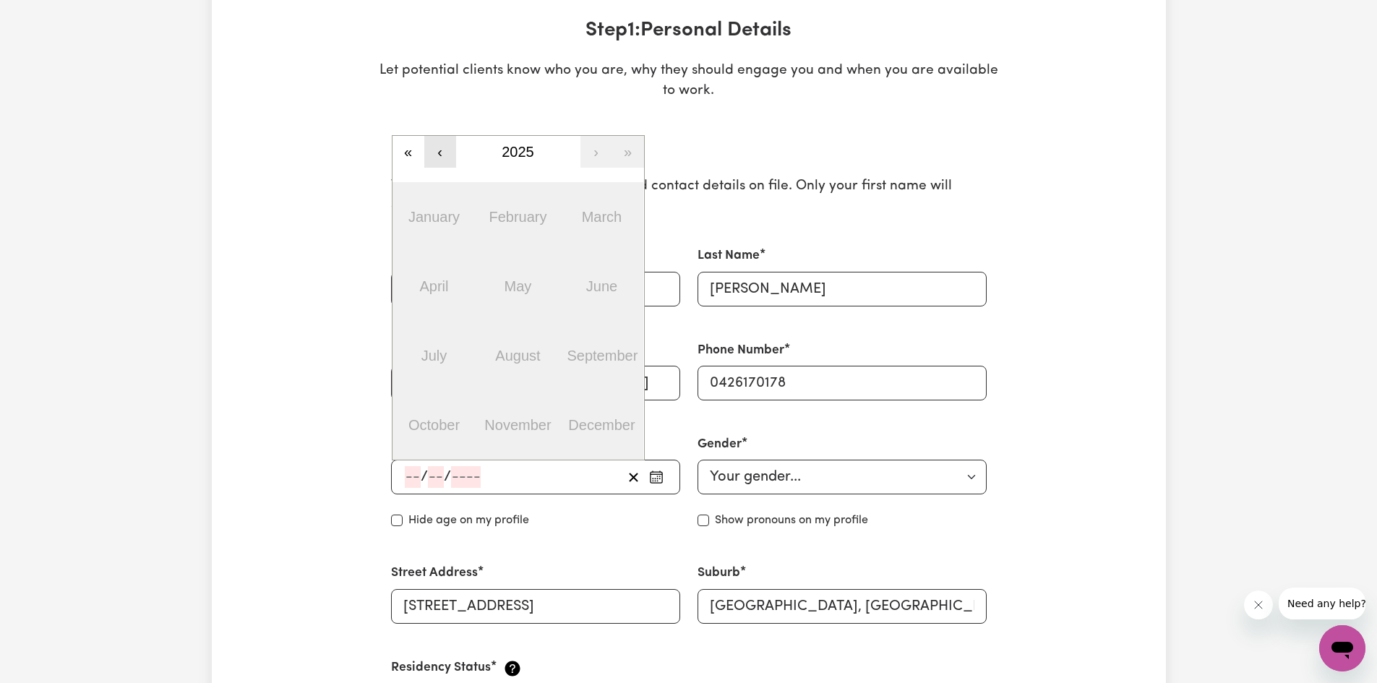
click at [437, 156] on button "‹" at bounding box center [440, 152] width 32 height 32
click at [403, 150] on button "«" at bounding box center [408, 152] width 32 height 32
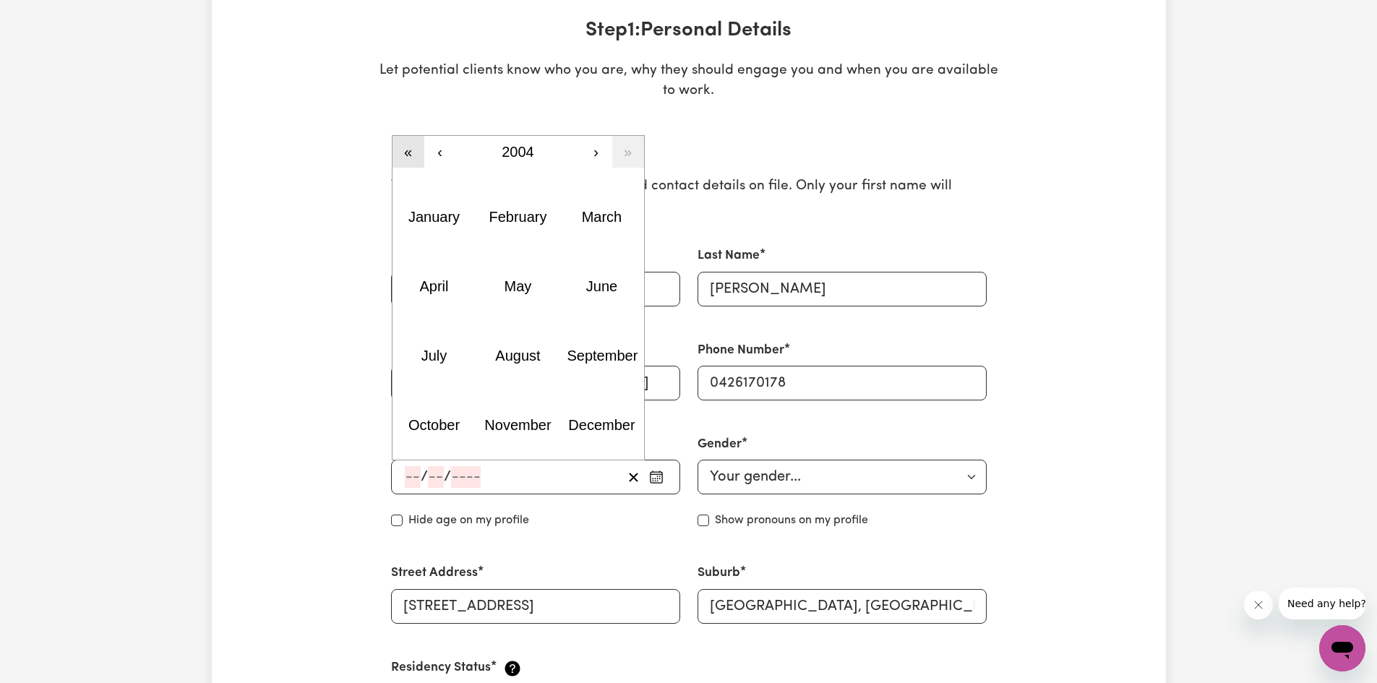
click at [403, 150] on button "«" at bounding box center [408, 152] width 32 height 32
click at [444, 156] on button "‹" at bounding box center [440, 152] width 32 height 32
click at [448, 416] on button "October" at bounding box center [434, 424] width 84 height 69
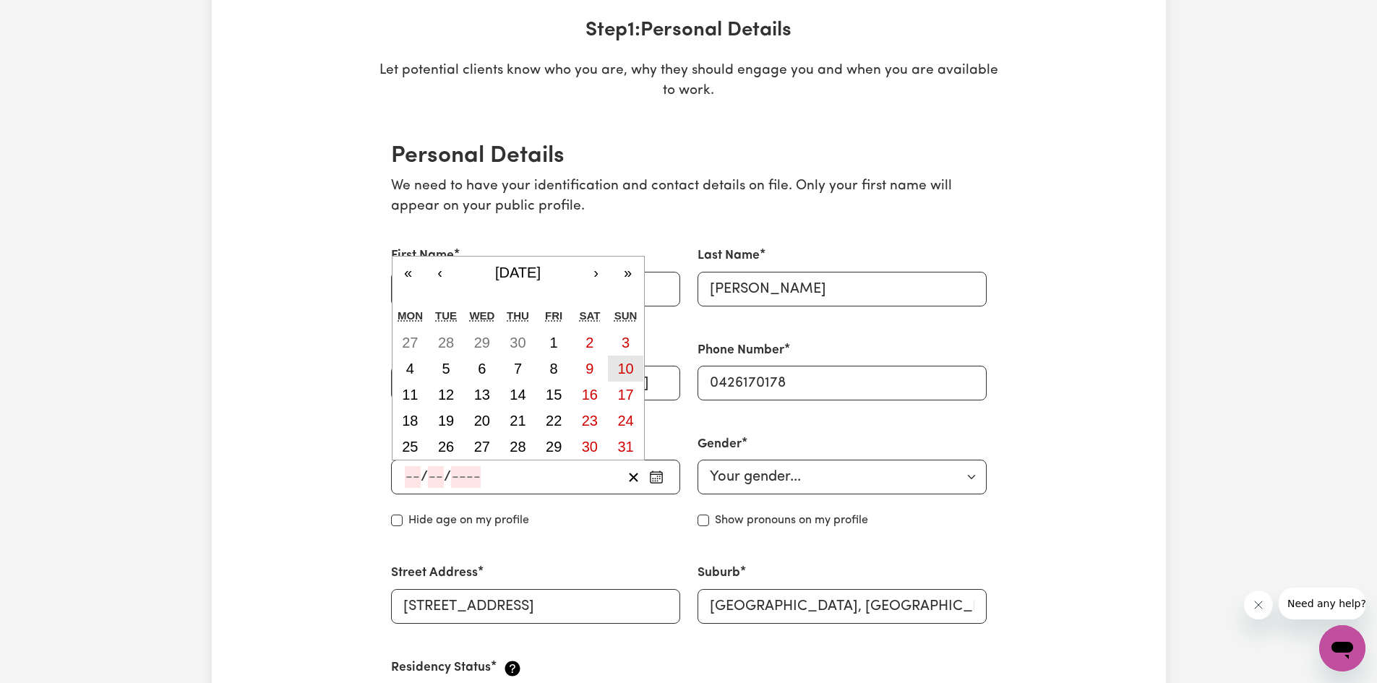
click at [630, 366] on abbr "10" at bounding box center [625, 369] width 16 height 16
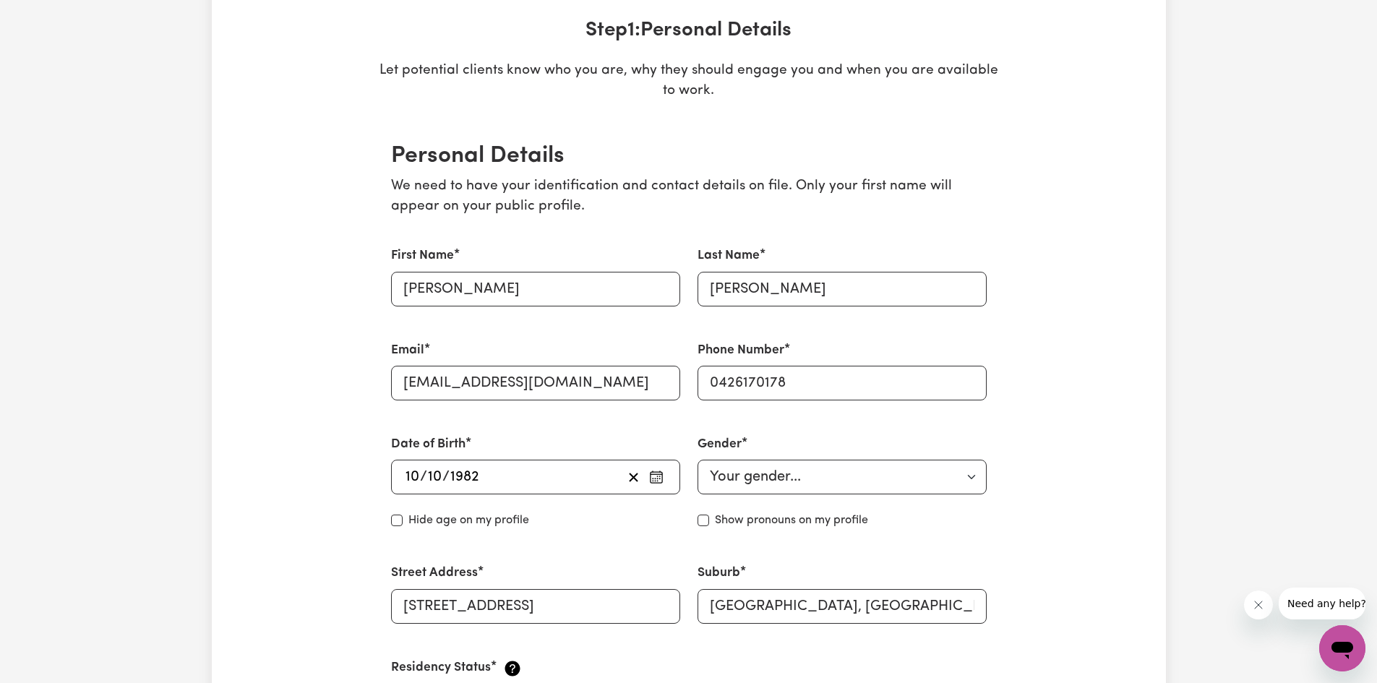
type input "1982-10-10"
type input "10"
type input "1982"
click at [880, 473] on select "Your gender... Female Male Non-binary Other Prefer not to say" at bounding box center [841, 477] width 289 height 35
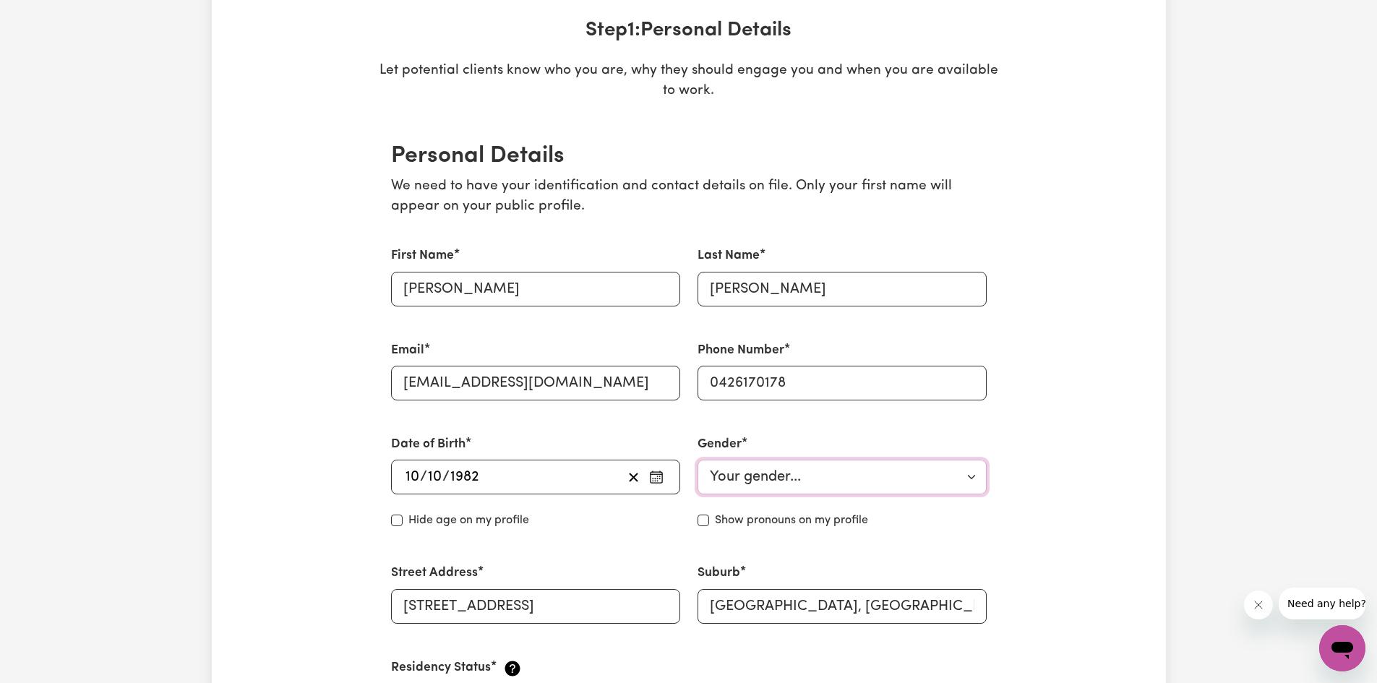
select select "male"
click at [697, 460] on select "Your gender... Female Male Non-binary Other Prefer not to say" at bounding box center [841, 477] width 289 height 35
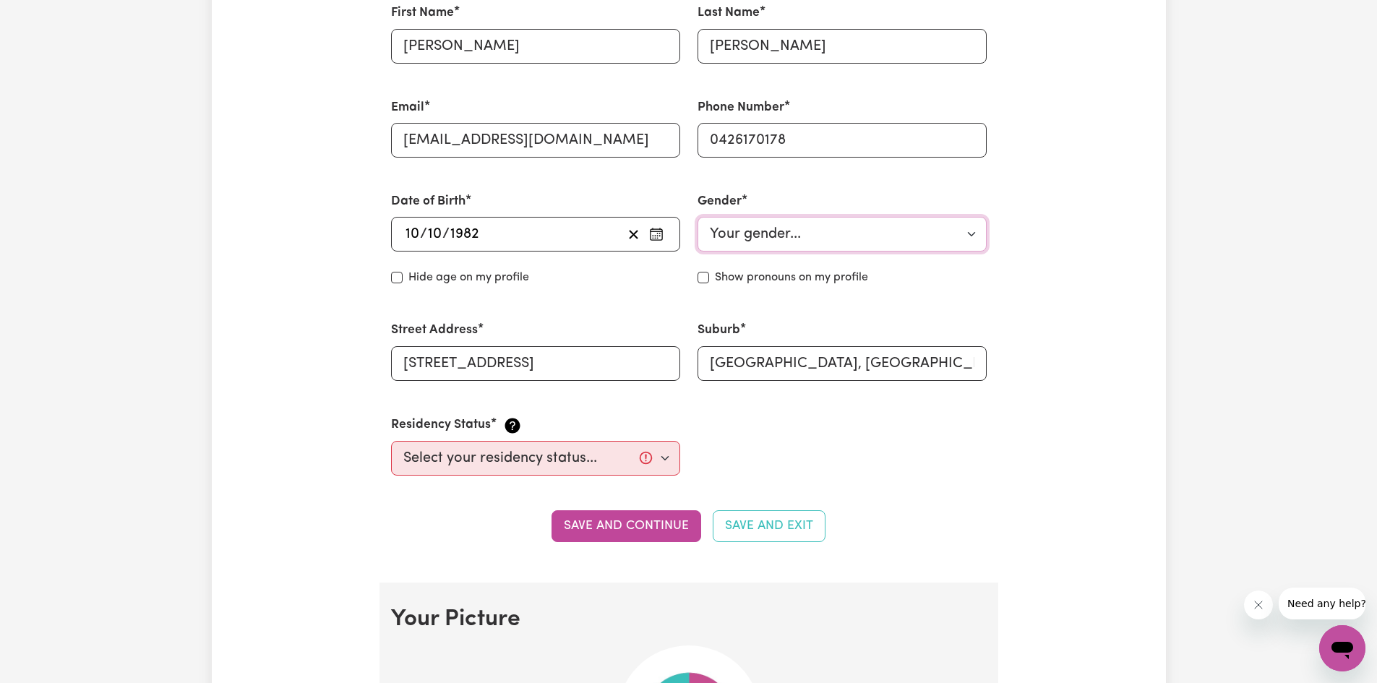
scroll to position [506, 0]
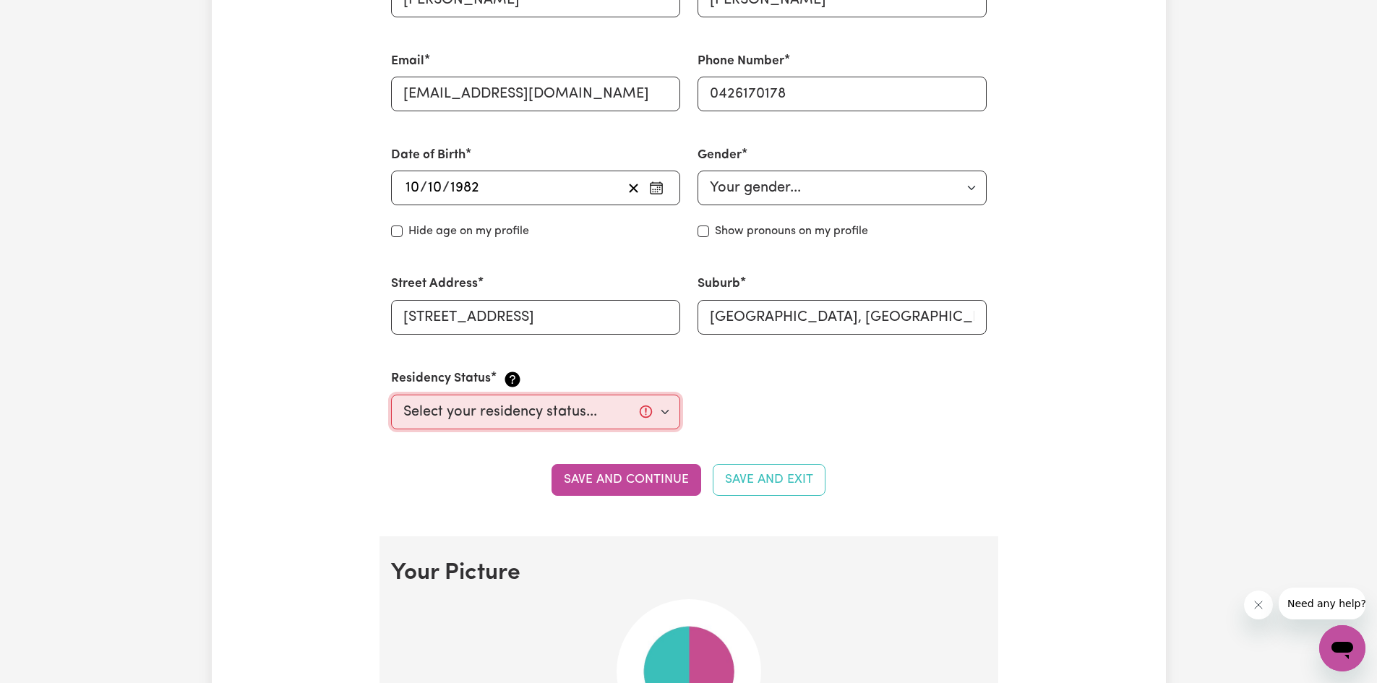
click at [647, 414] on select "Select your residency status... Australian citizen Australian PR Temporary Work…" at bounding box center [535, 412] width 289 height 35
select select "Australian PR"
click at [391, 395] on select "Select your residency status... Australian citizen Australian PR Temporary Work…" at bounding box center [535, 412] width 289 height 35
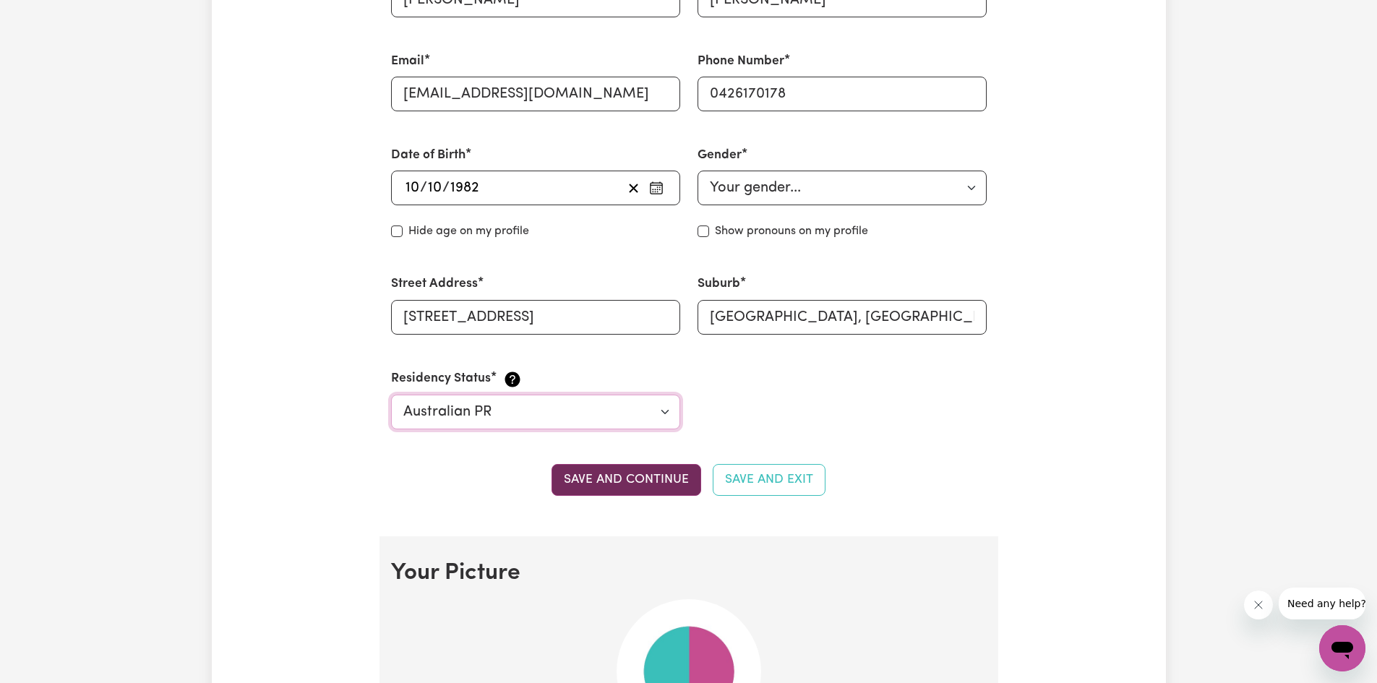
scroll to position [578, 0]
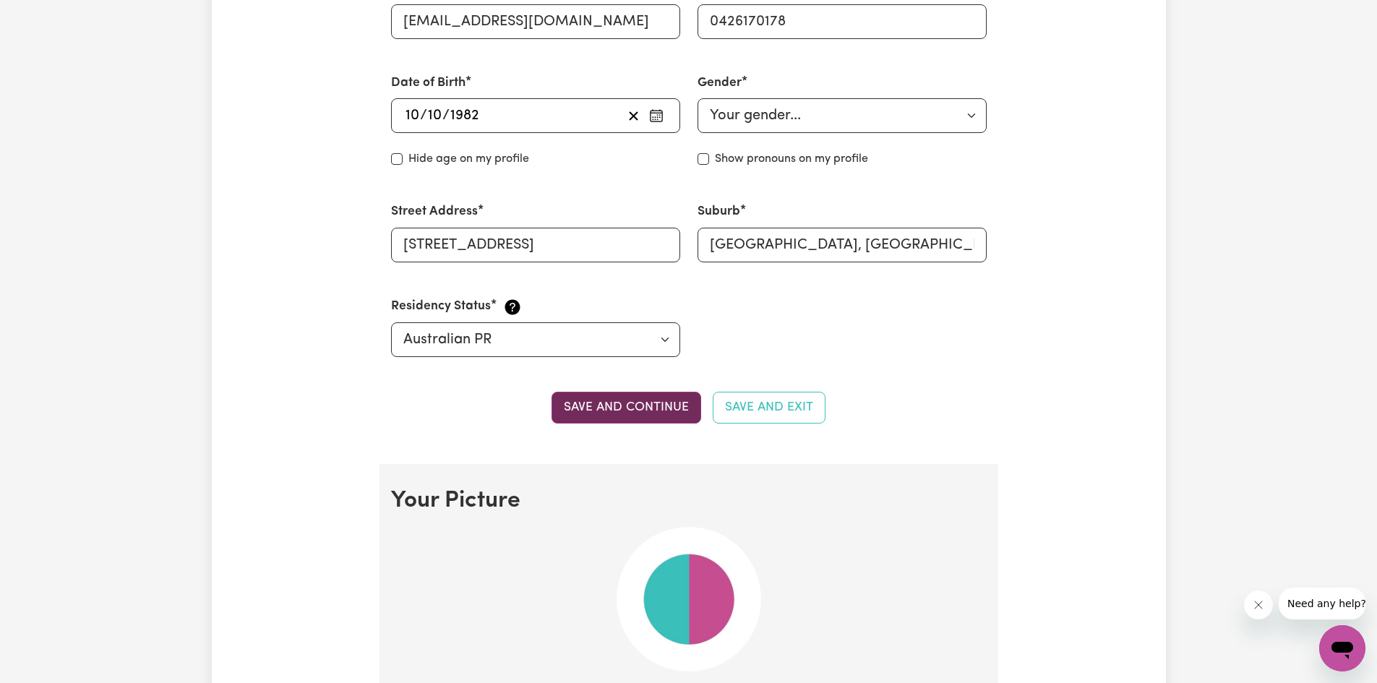
click at [633, 410] on button "Save and continue" at bounding box center [626, 408] width 150 height 32
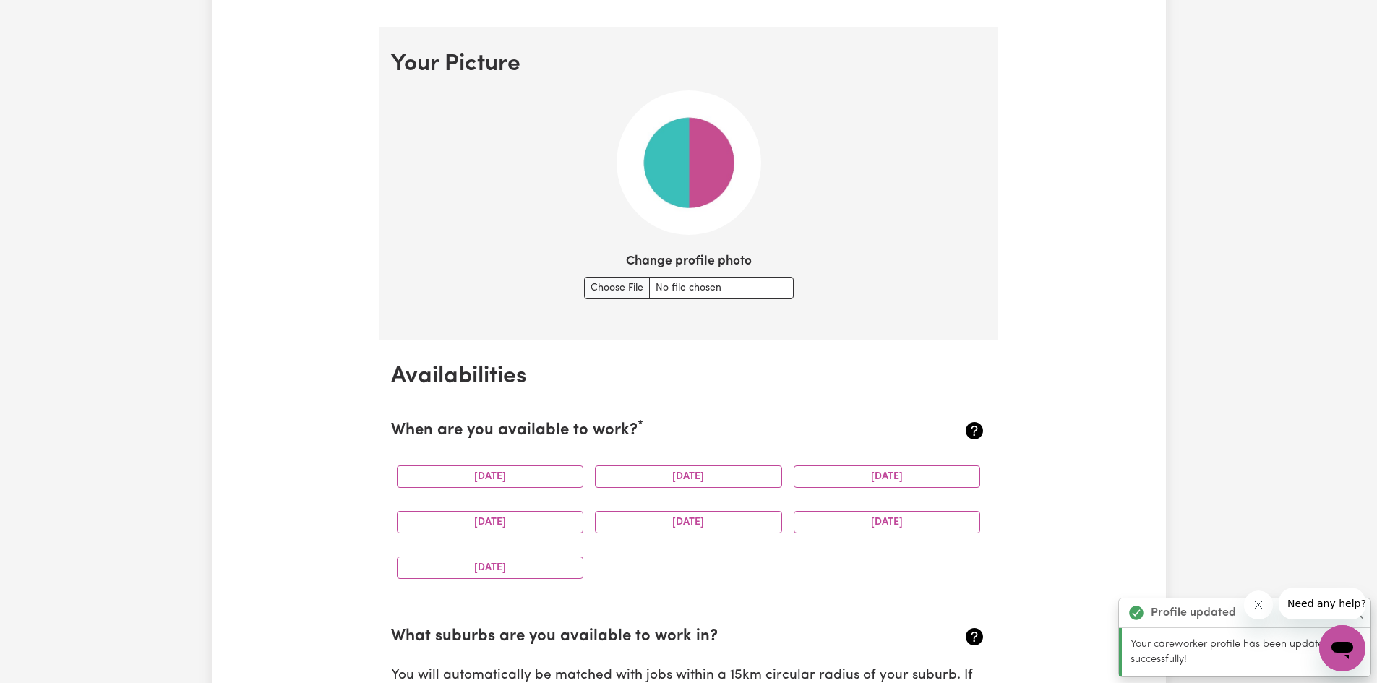
scroll to position [1042, 0]
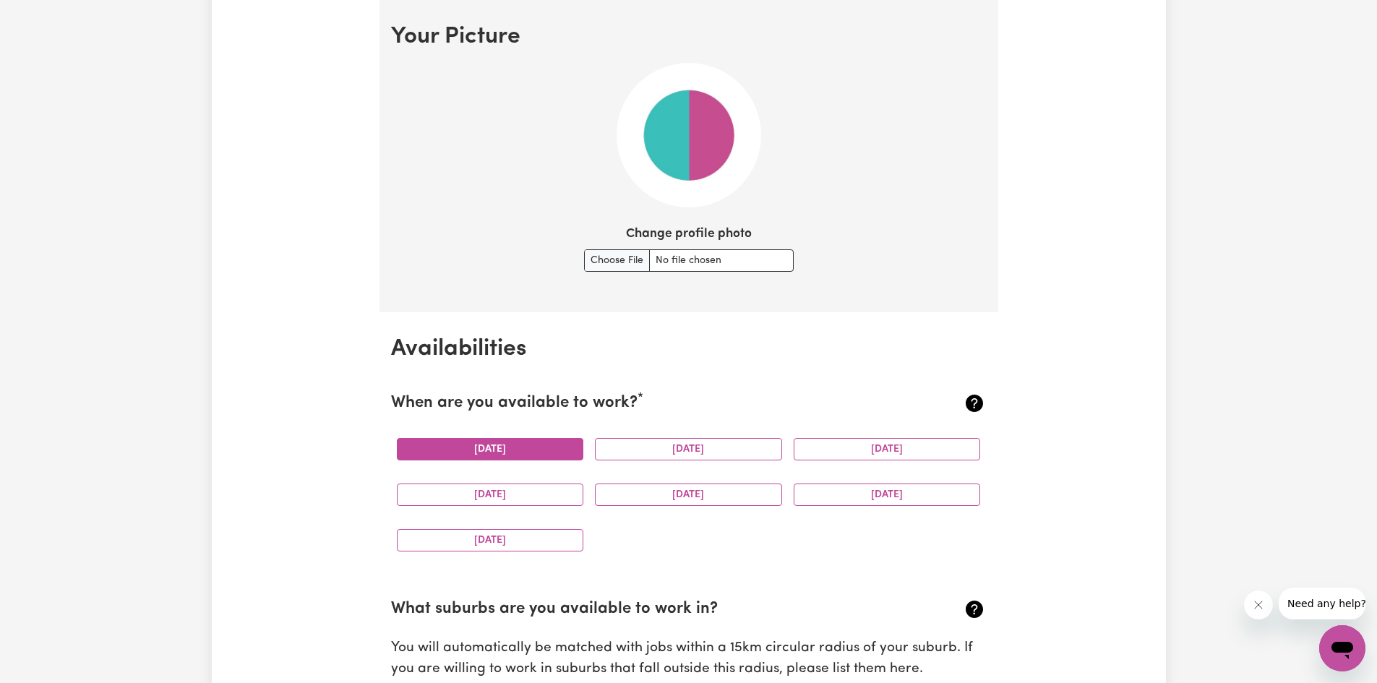
click at [531, 447] on button "Monday" at bounding box center [490, 449] width 187 height 22
click at [673, 450] on button "Tuesday" at bounding box center [688, 449] width 187 height 22
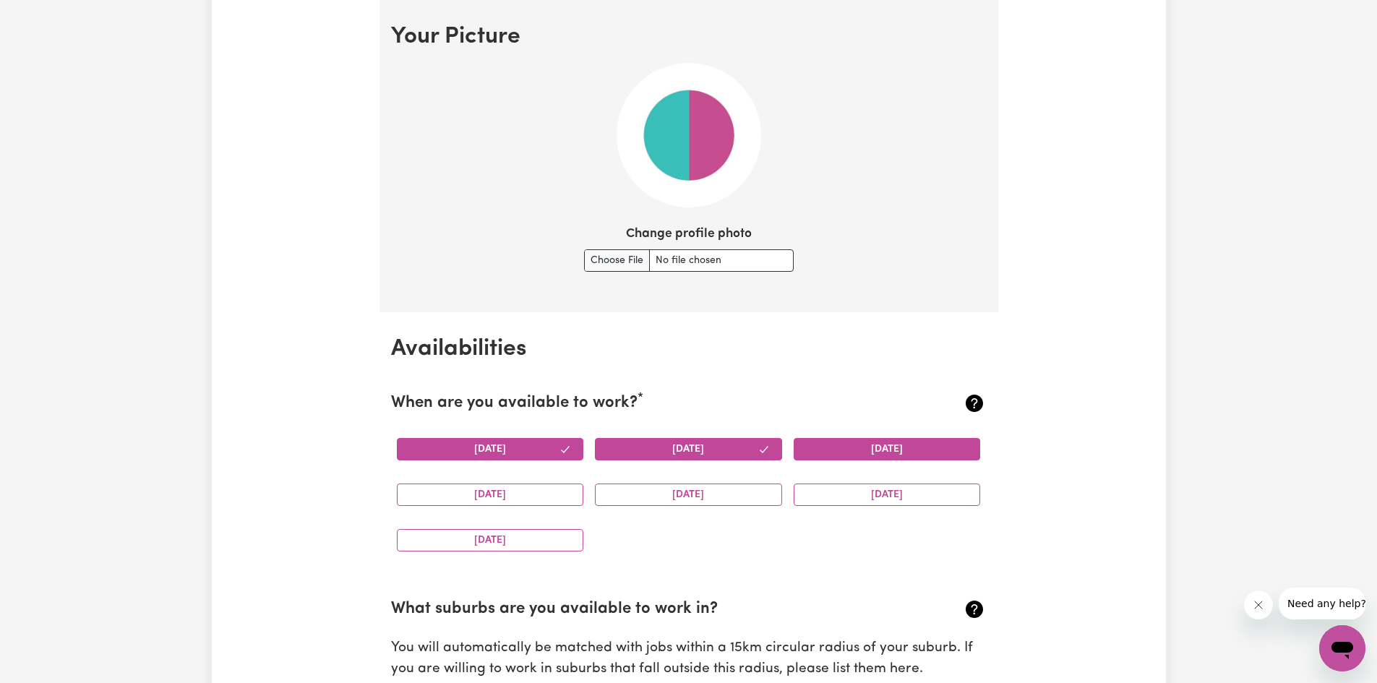
click at [858, 452] on button "Wednesday" at bounding box center [887, 449] width 187 height 22
click at [880, 498] on button "Saturday" at bounding box center [887, 495] width 187 height 22
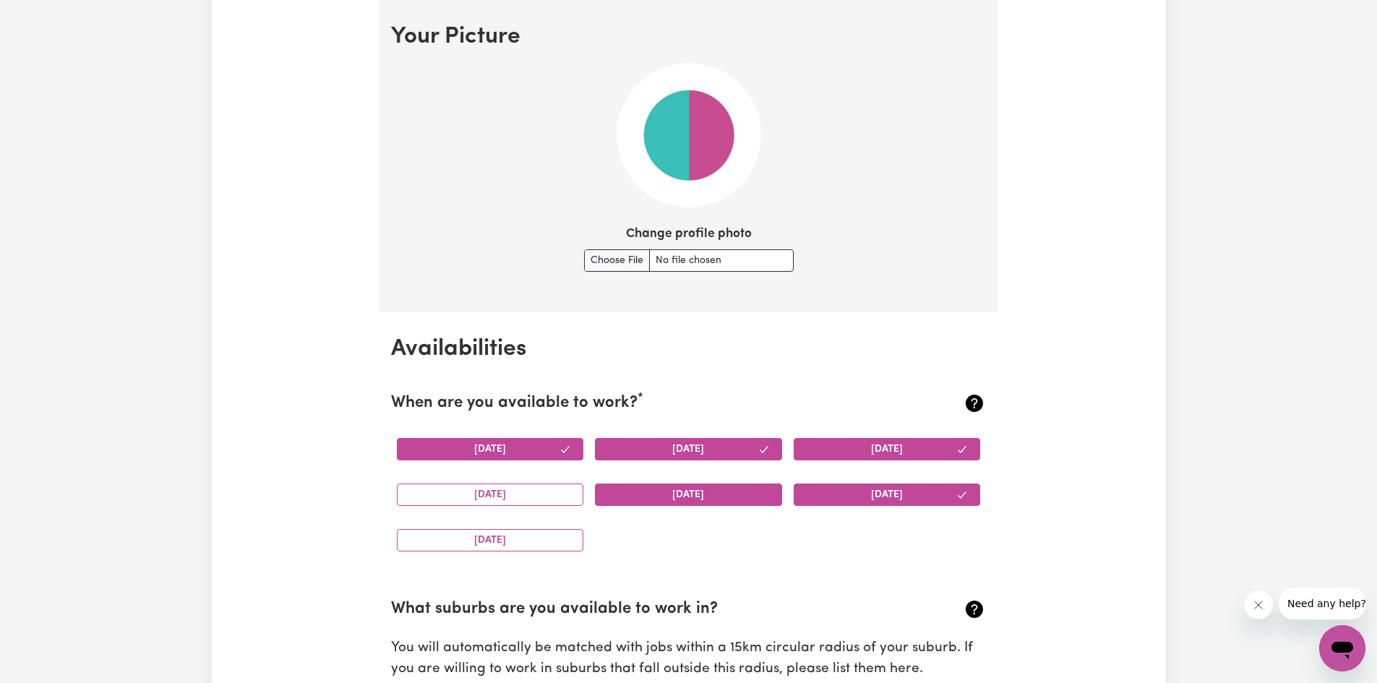
click at [738, 502] on button "Friday" at bounding box center [688, 495] width 187 height 22
click at [544, 497] on button "Thursday" at bounding box center [490, 495] width 187 height 22
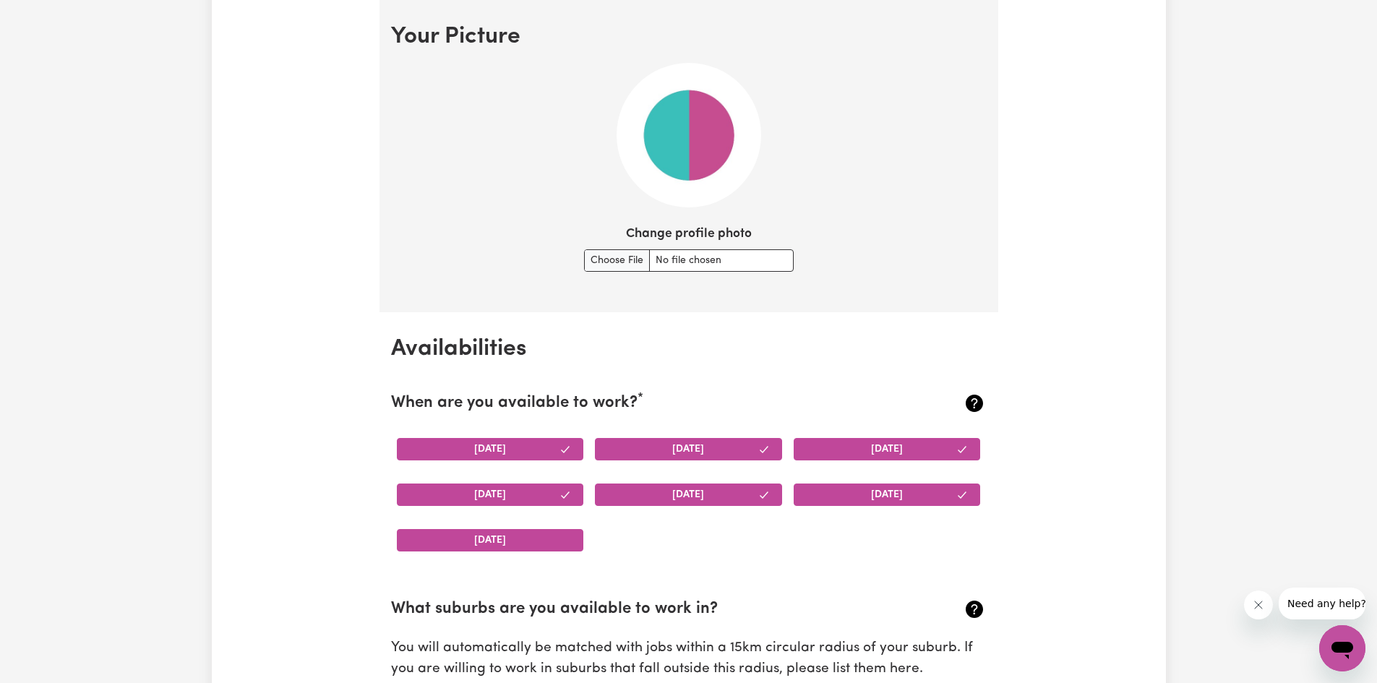
click at [521, 536] on button "Sunday" at bounding box center [490, 540] width 187 height 22
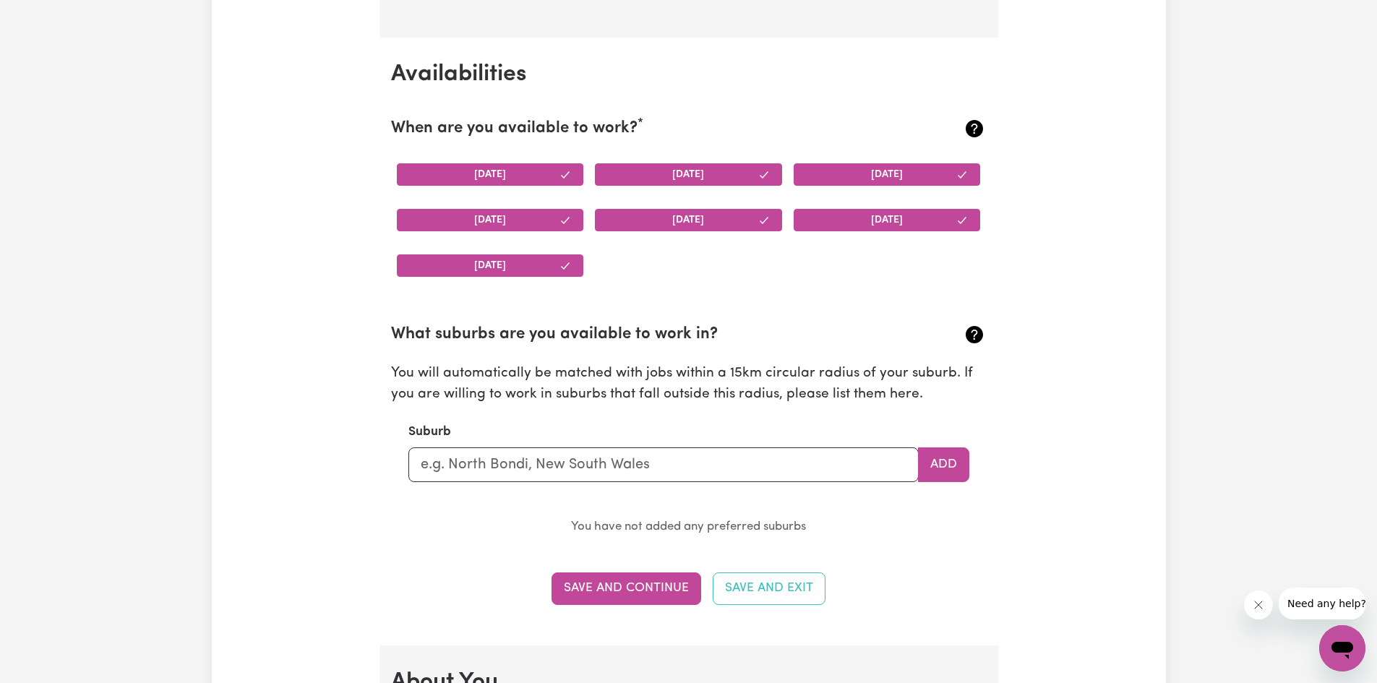
scroll to position [1331, 0]
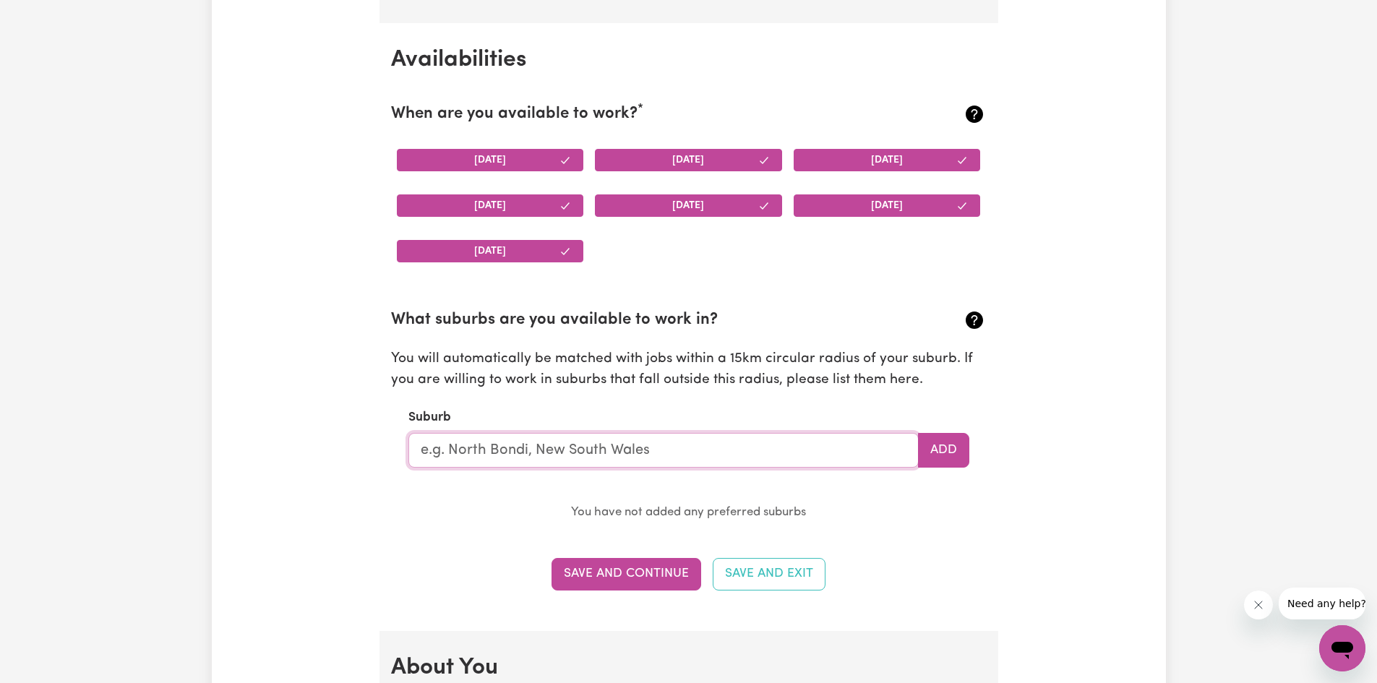
click at [763, 451] on input "text" at bounding box center [663, 450] width 510 height 35
type input "roch"
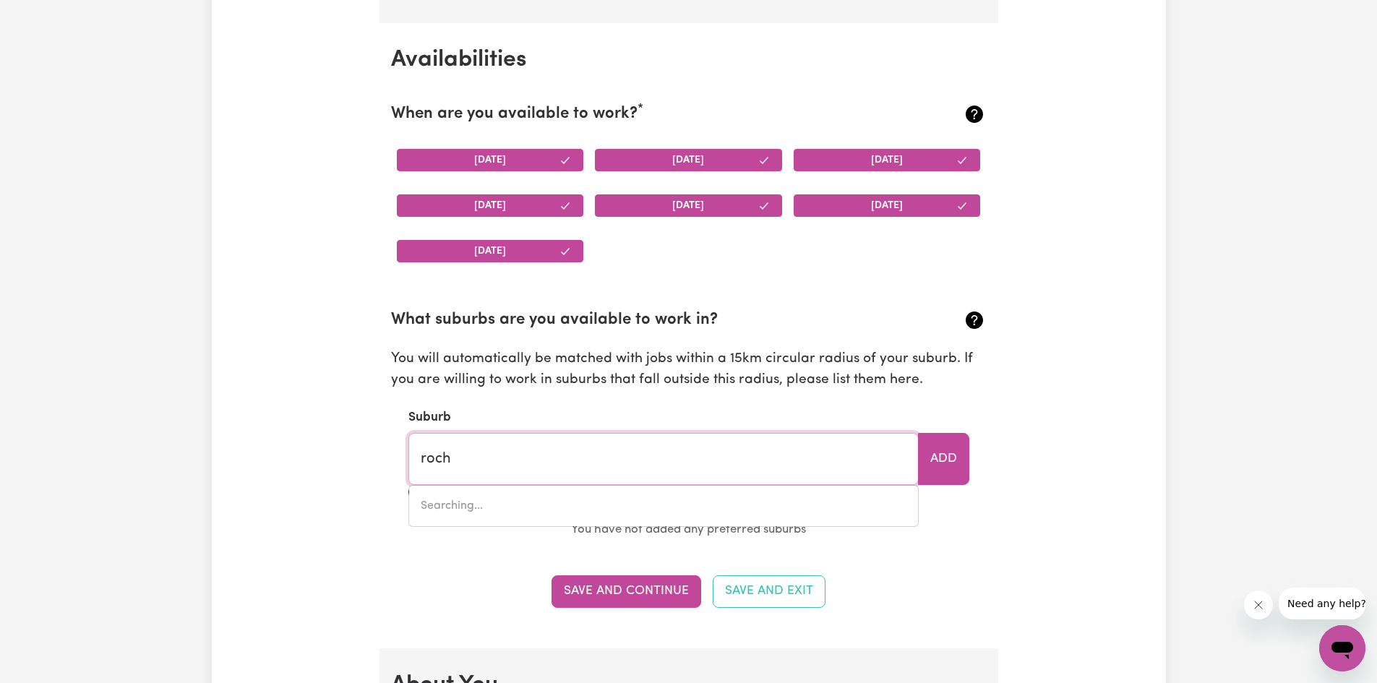
type input "rochEDALE, Queensland, 4123"
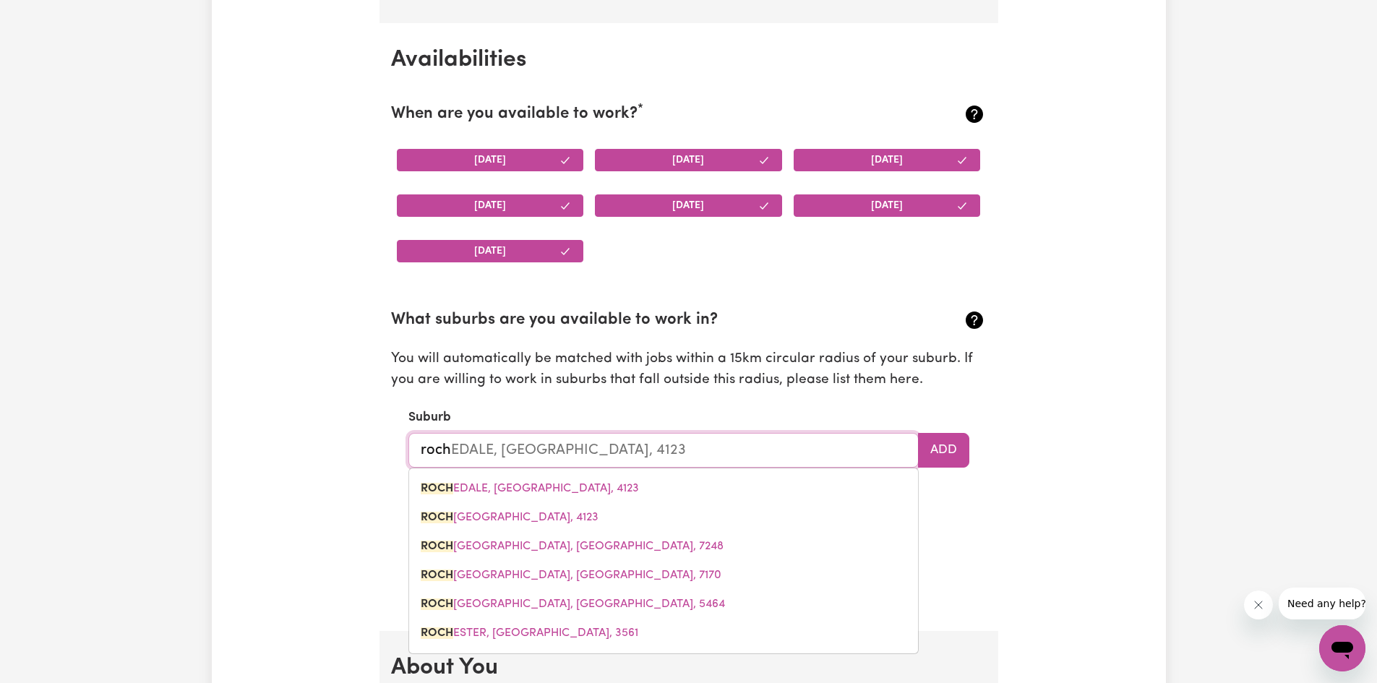
type input "roc"
type input "rocHEDALE, Queensland, 4123"
type input "ro"
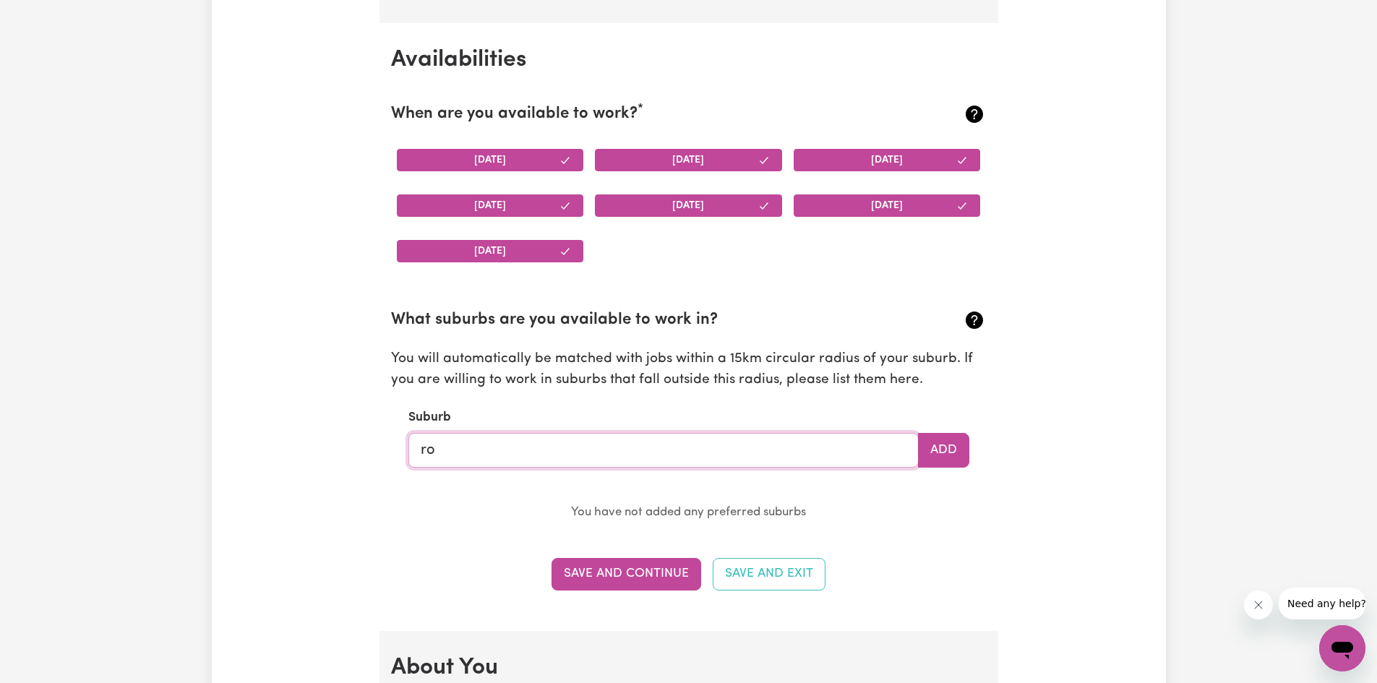
type input "roc"
type input "rocHEDALE, Queensland, 4123"
type input "rock"
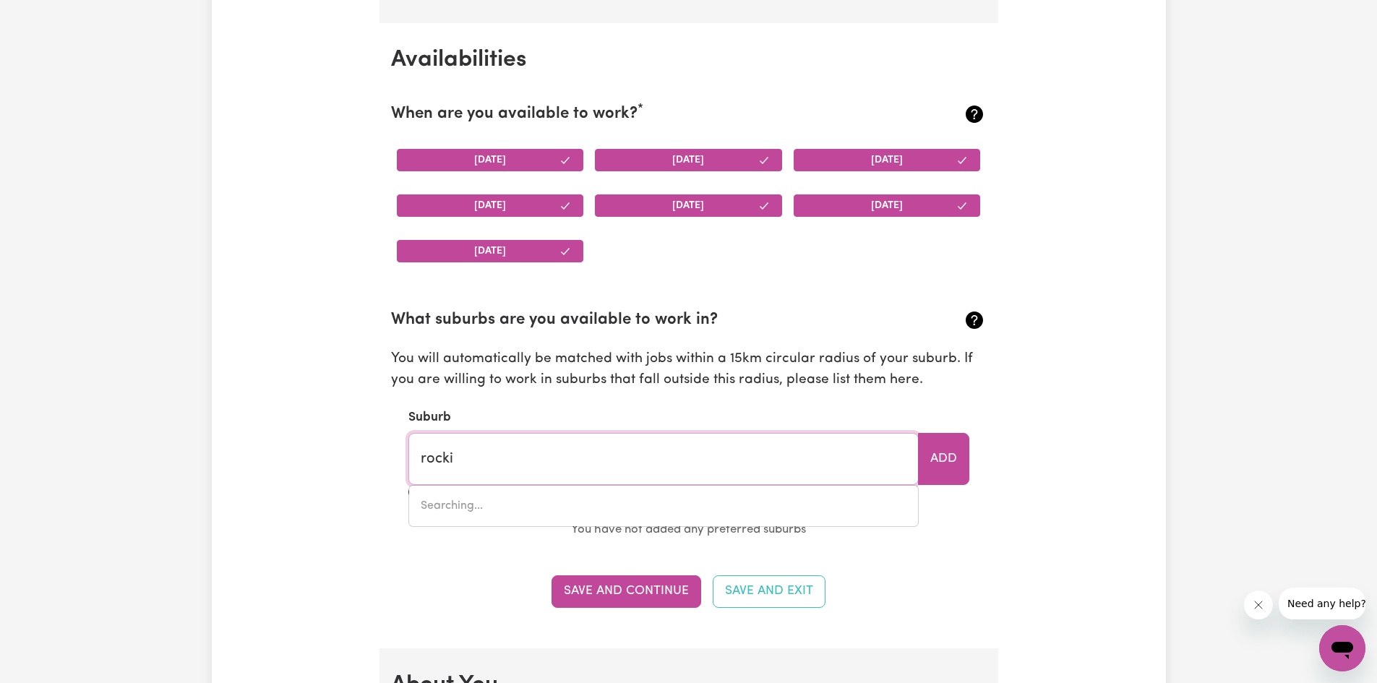
type input "rockin"
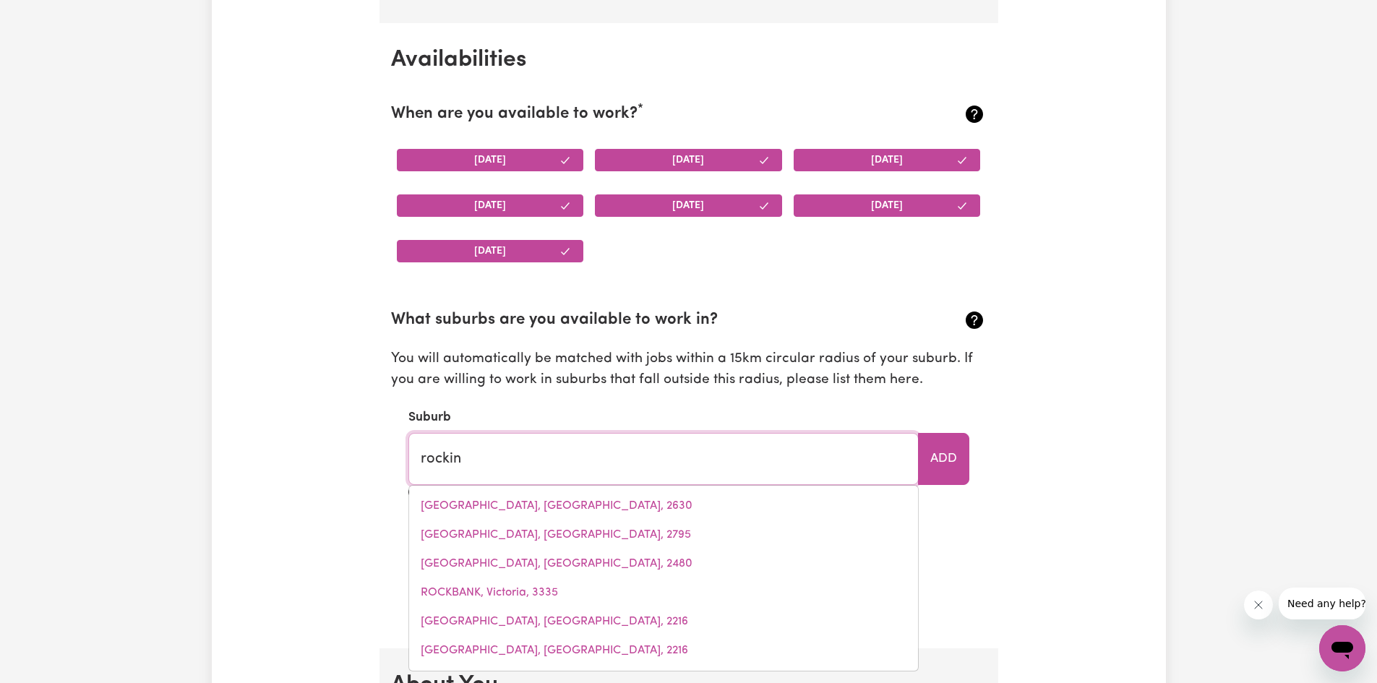
type input "rockinGHAM, Queensland, 4854"
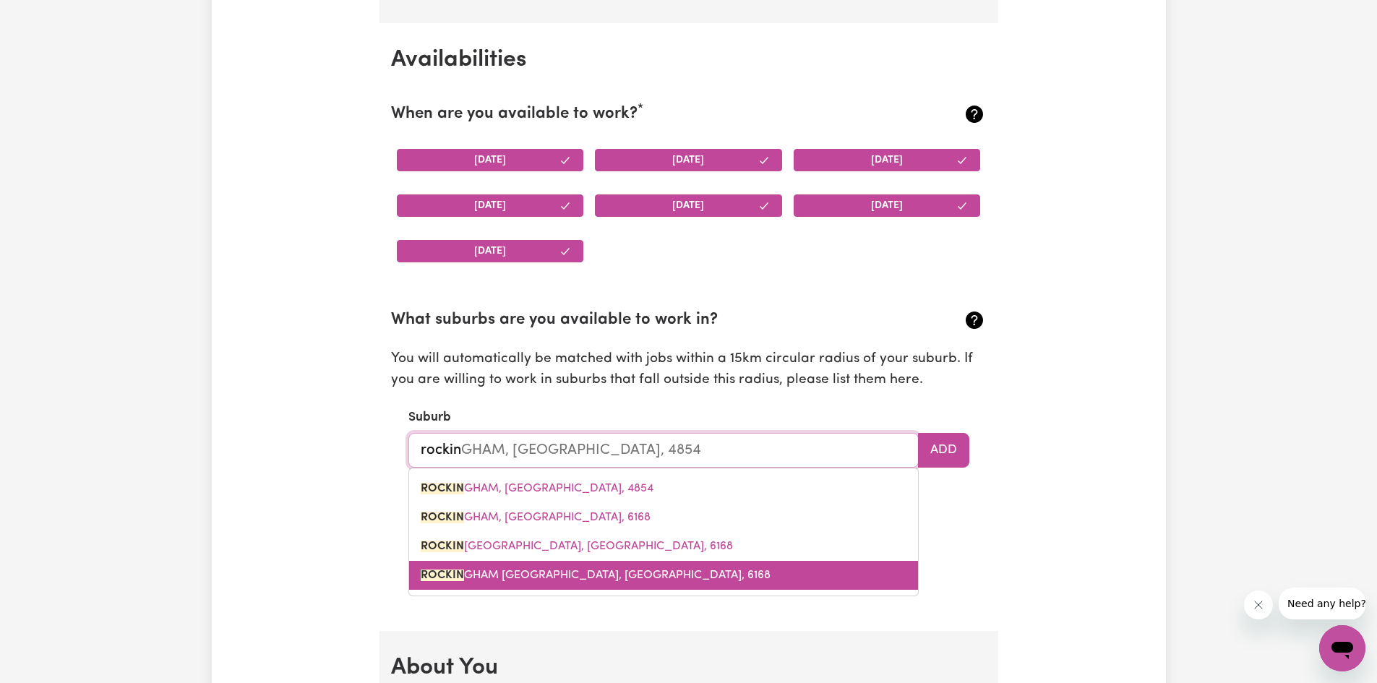
click at [663, 579] on link "ROCKIN GHAM DC, Western Australia, 6168" at bounding box center [663, 575] width 509 height 29
type input "ROCKINGHAM DC, Western Australia, 6168"
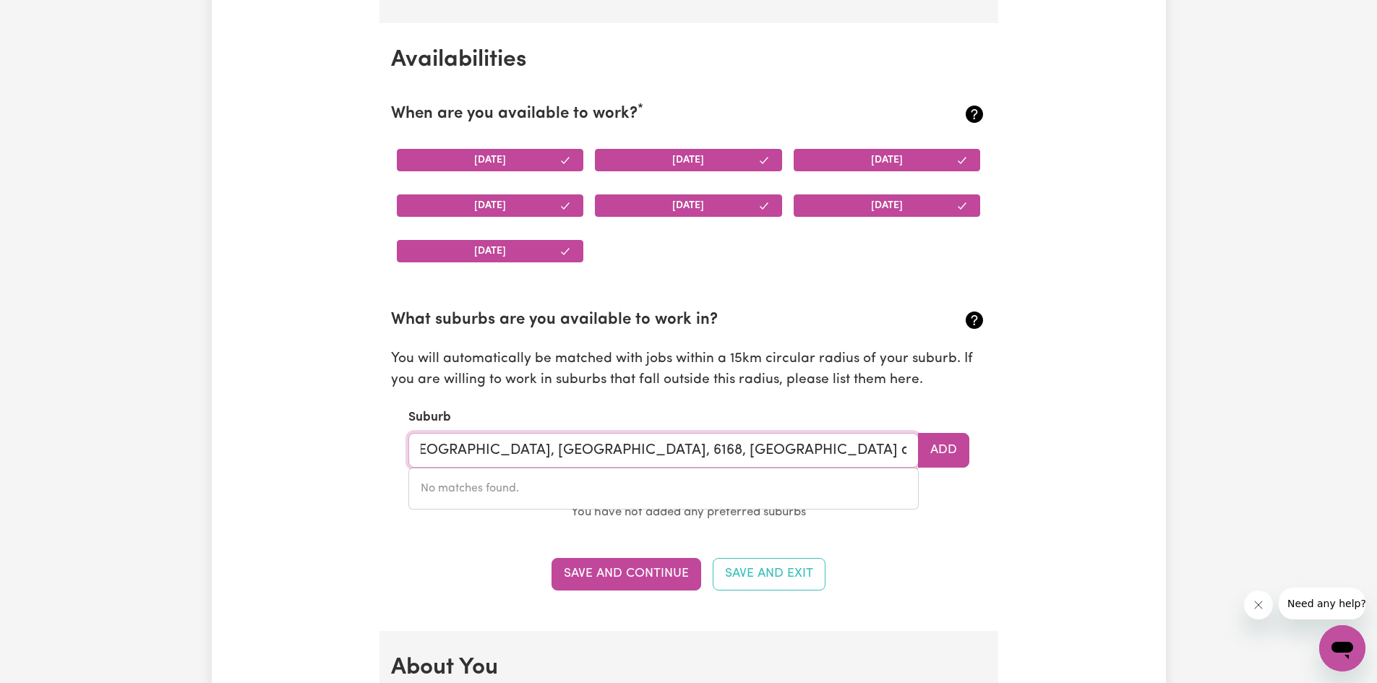
scroll to position [0, 27]
type input "ROCKINGHAM DC, Western Australia, 6168, Mandurah and PEEL and Kwinana"
click at [931, 456] on button "Add" at bounding box center [943, 450] width 51 height 35
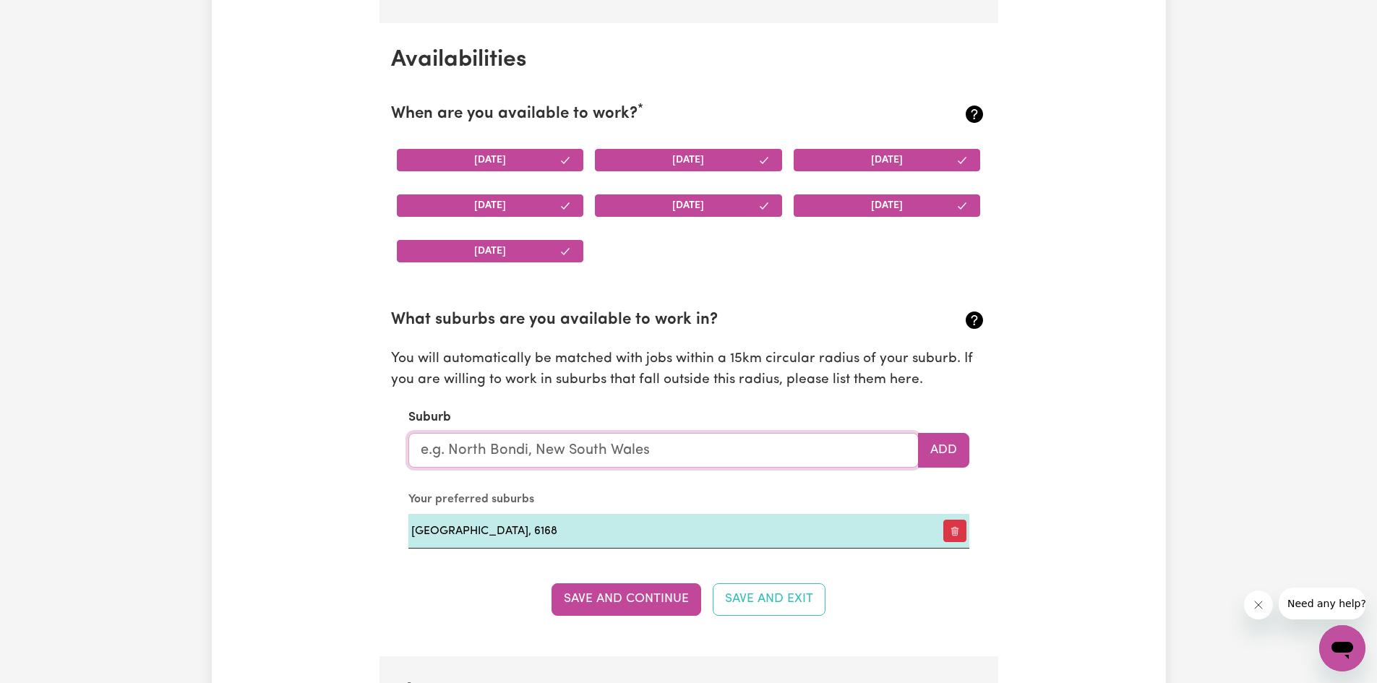
click at [482, 452] on input "text" at bounding box center [663, 450] width 510 height 35
type input "pee"
type input "peeBINGA, South Australia, 5304"
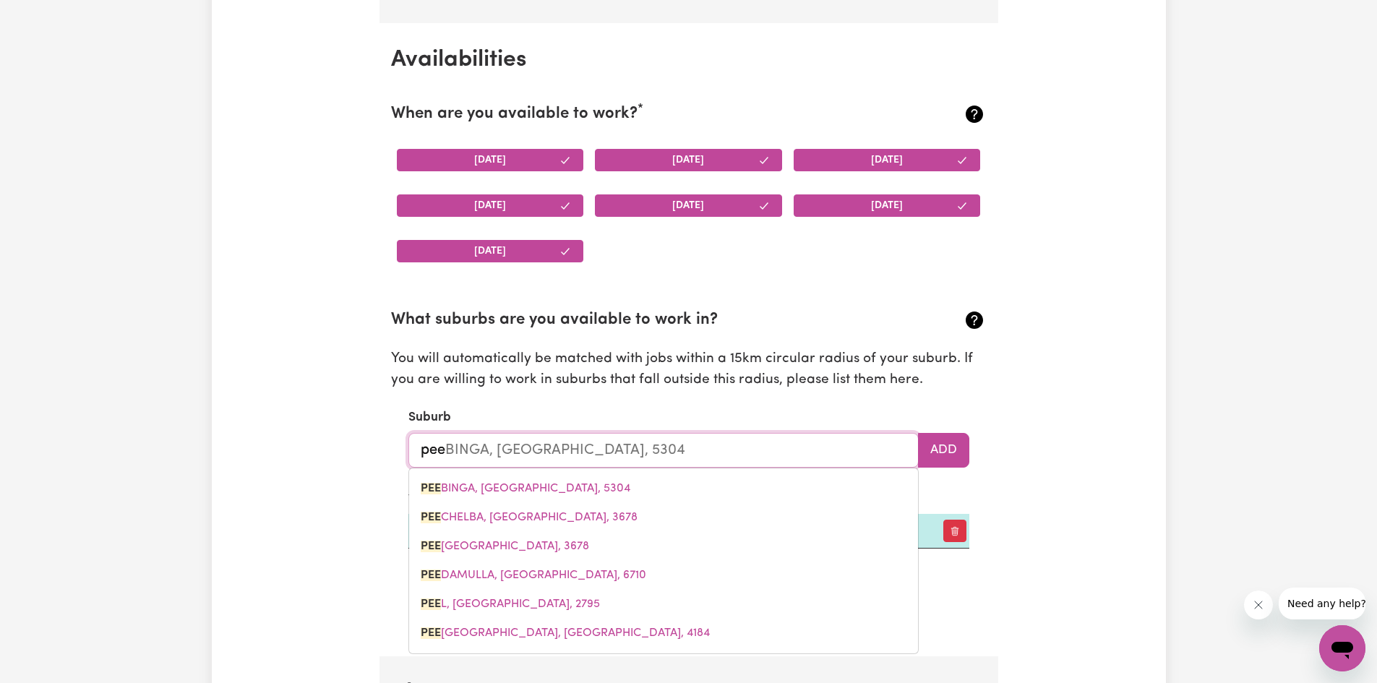
type input "peel"
type input "peel, New South Wales, 2795"
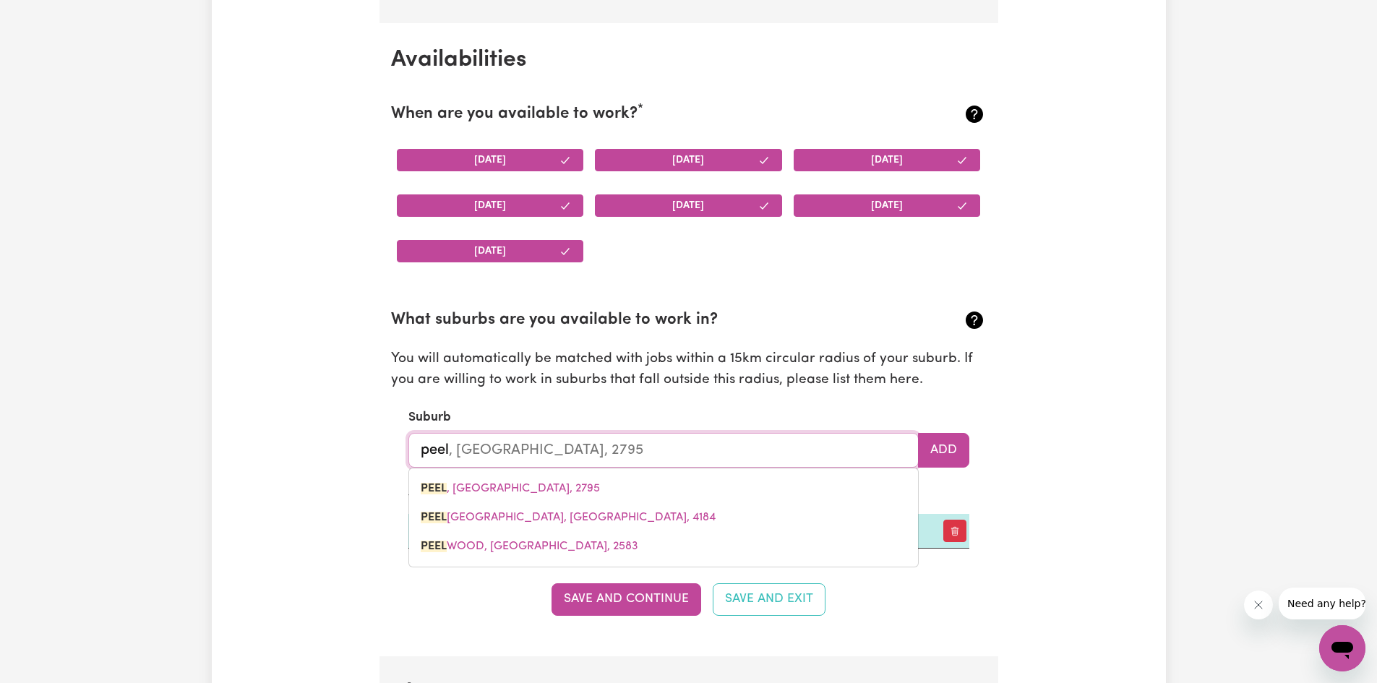
type input "peel,"
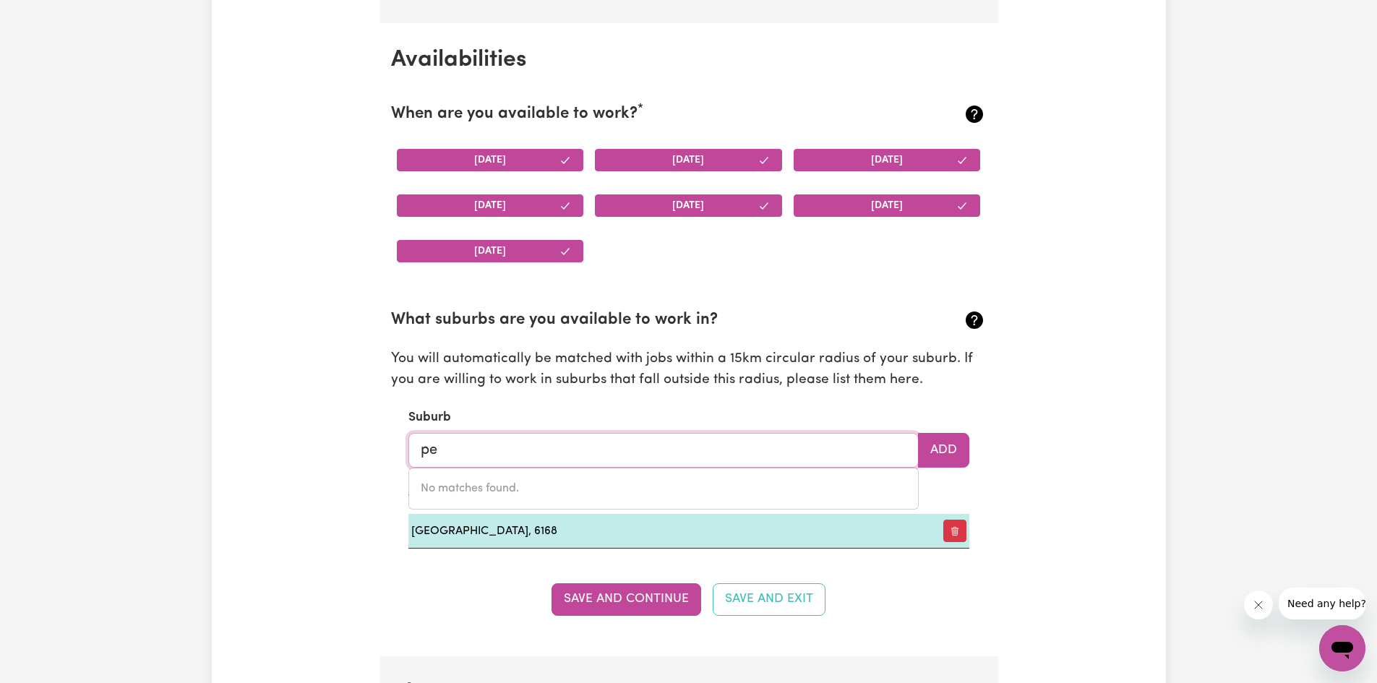
type input "p"
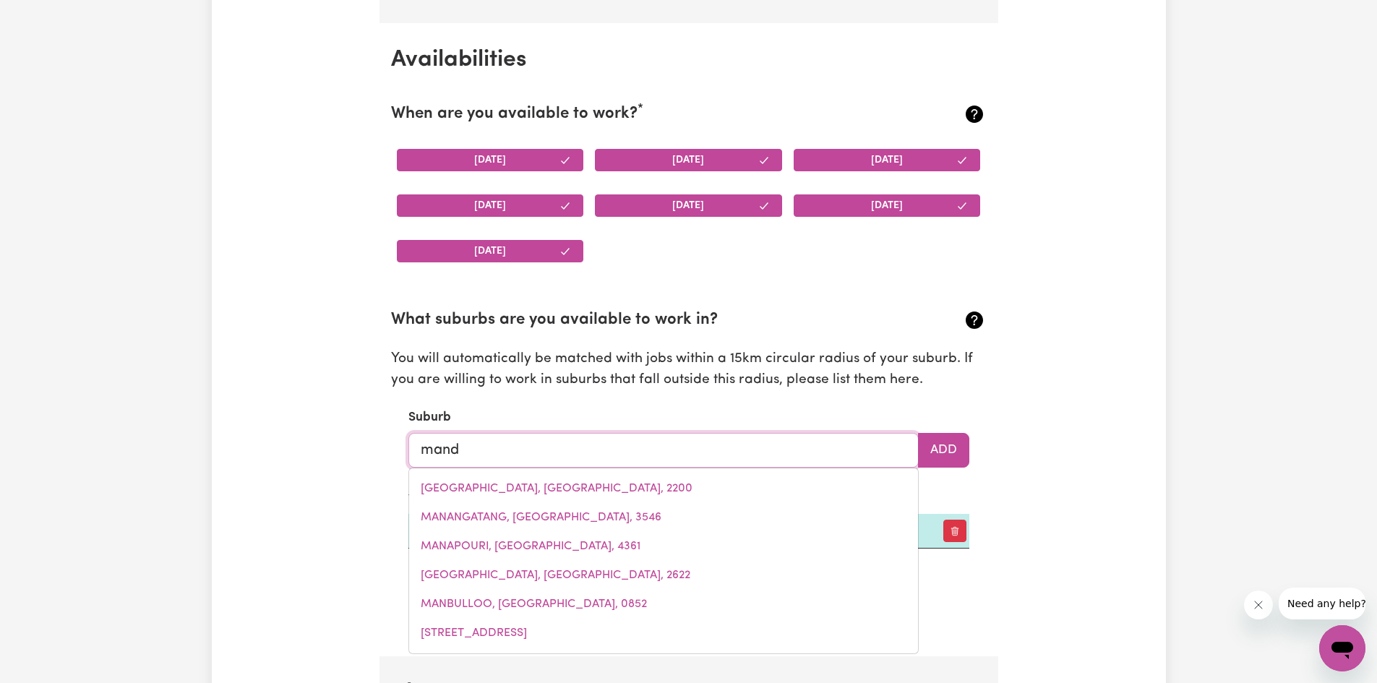
type input "mandu"
type input "manduRAH, Western Australia, 6210"
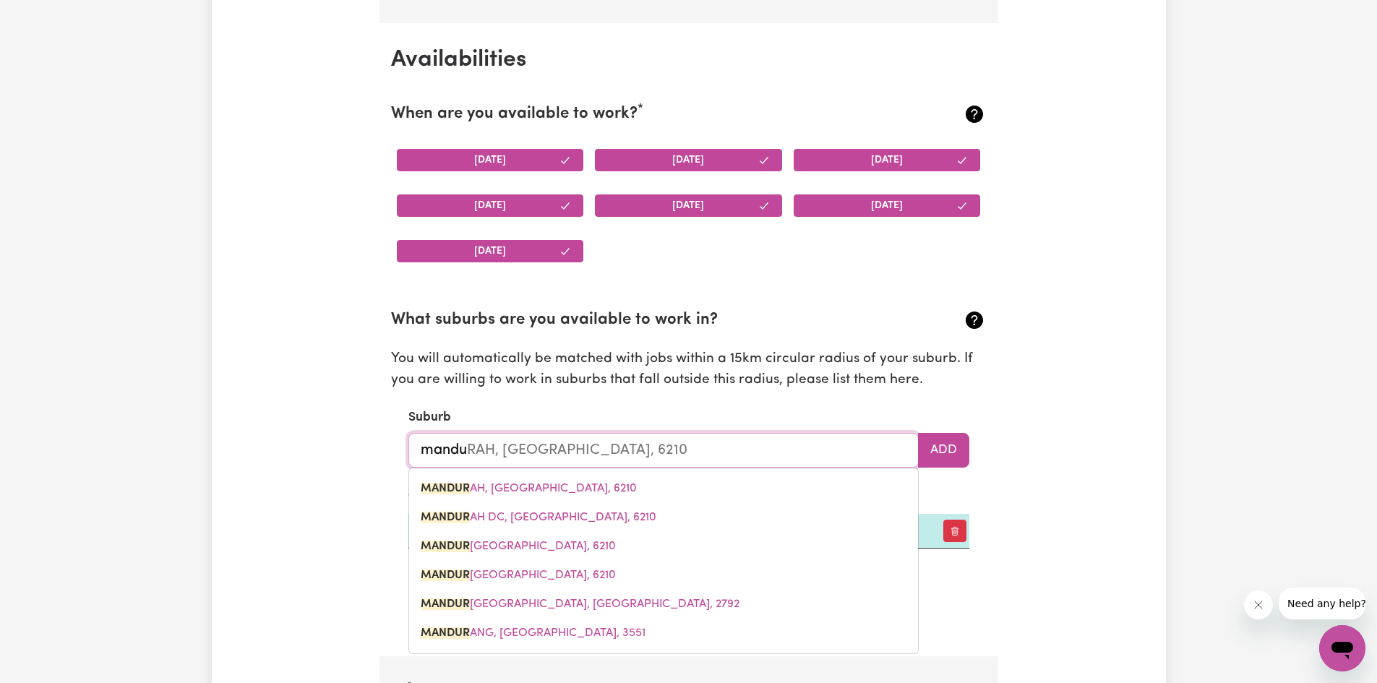
type input "mandur"
type input "mandurAH, Western Australia, 6210"
type input "mandura"
type input "manduraH, Western Australia, 6210"
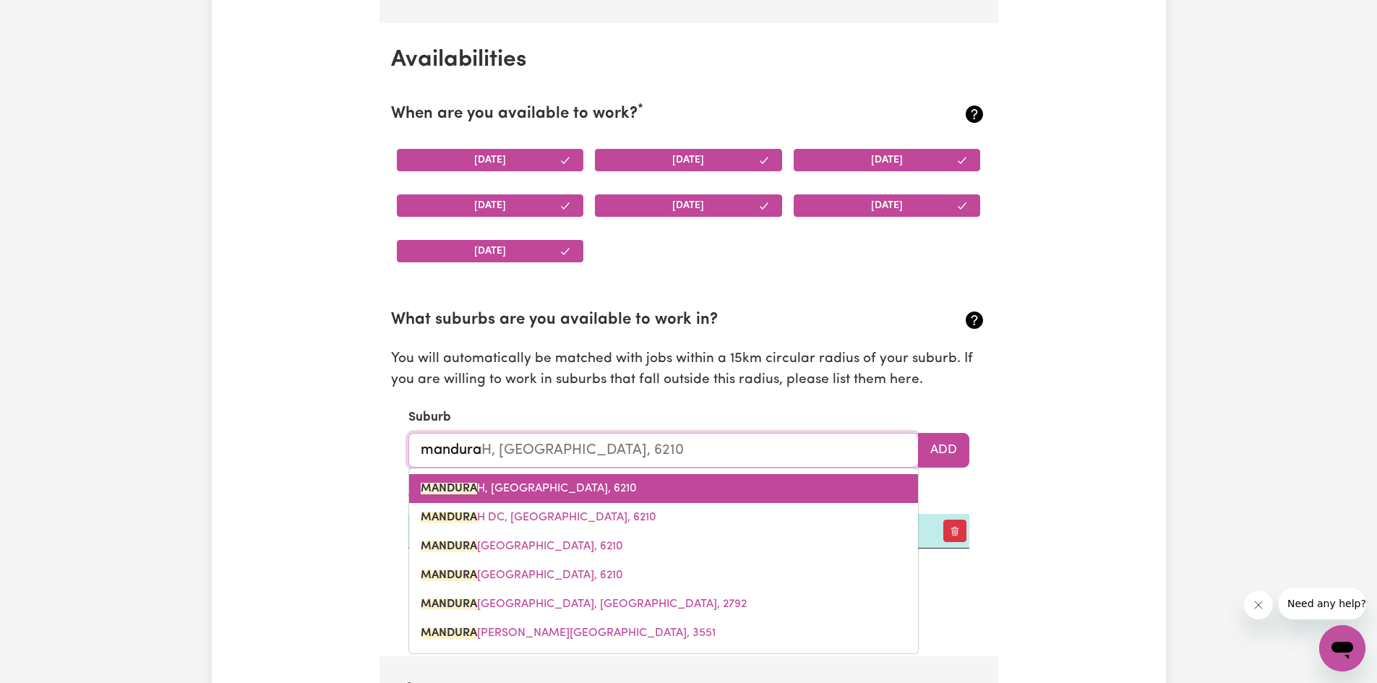
click at [510, 486] on span "MANDURA H, Western Australia, 6210" at bounding box center [529, 489] width 216 height 12
type input "MANDURAH, Western Australia, 6210"
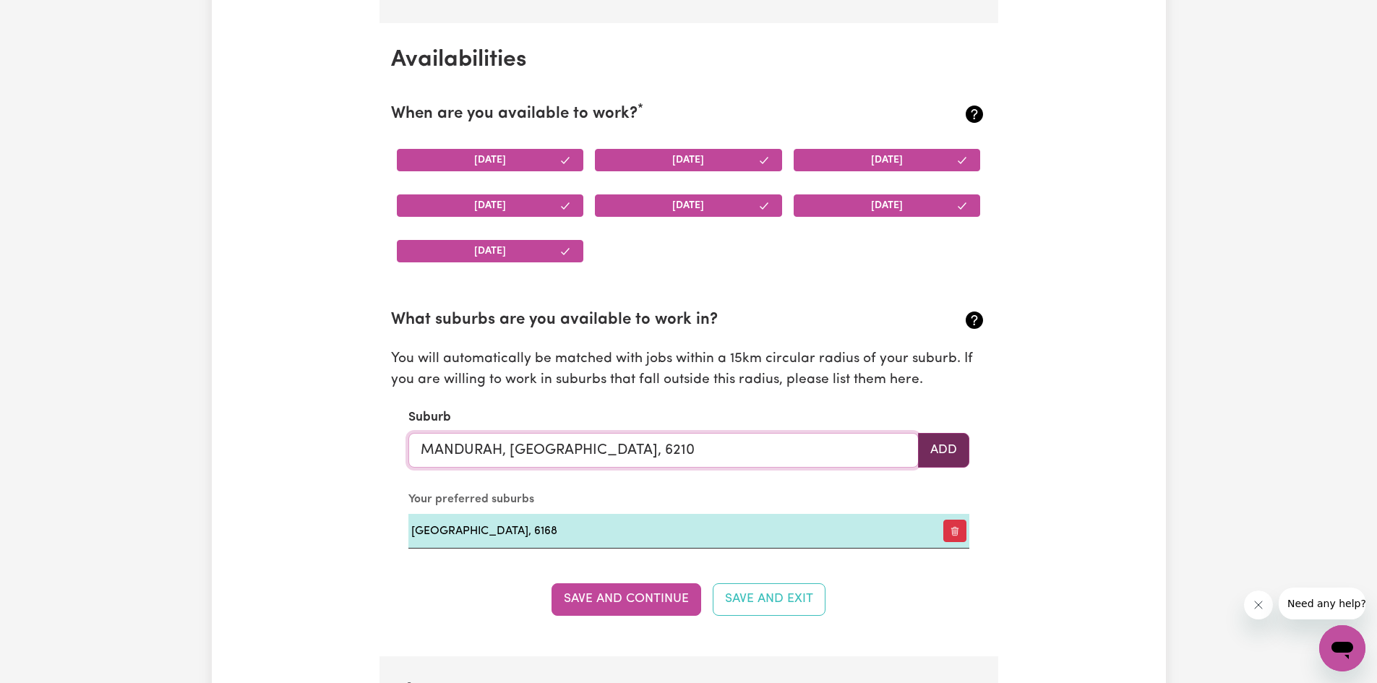
type input "MANDURAH, Western Australia, 6210"
click at [946, 451] on button "Add" at bounding box center [943, 450] width 51 height 35
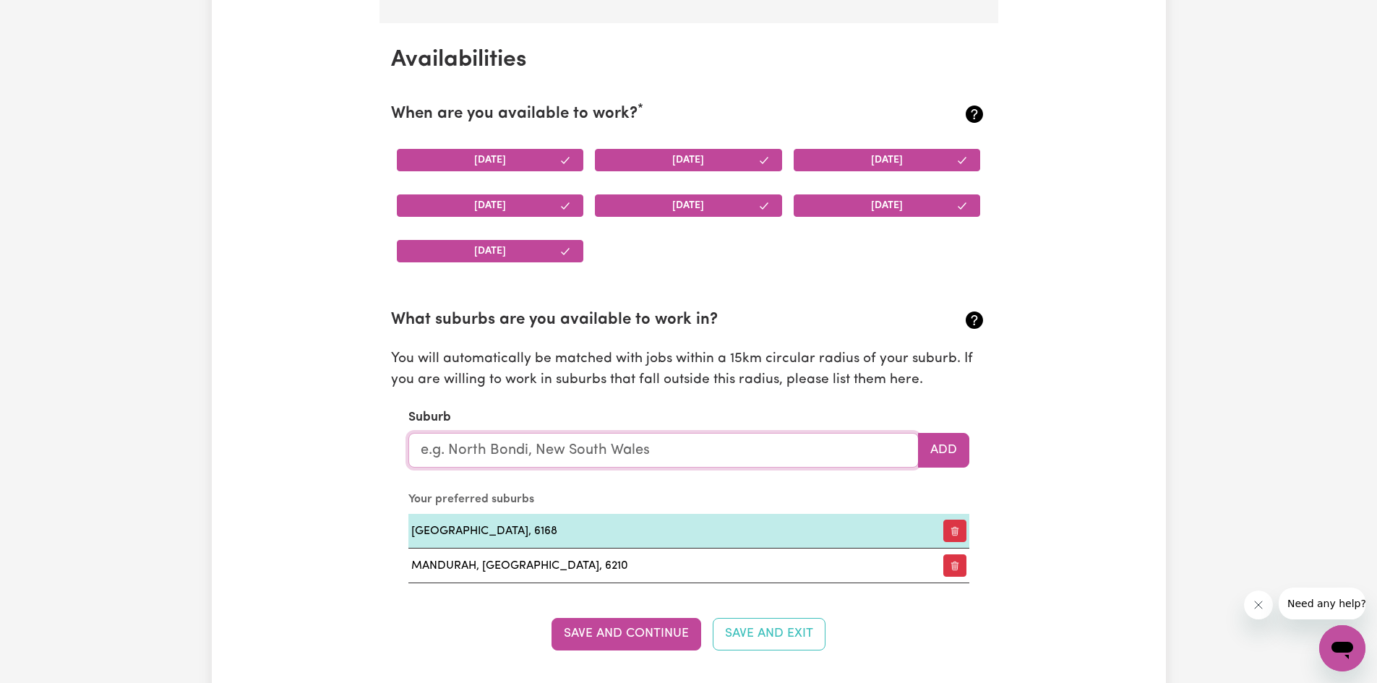
click at [568, 449] on input "text" at bounding box center [663, 450] width 510 height 35
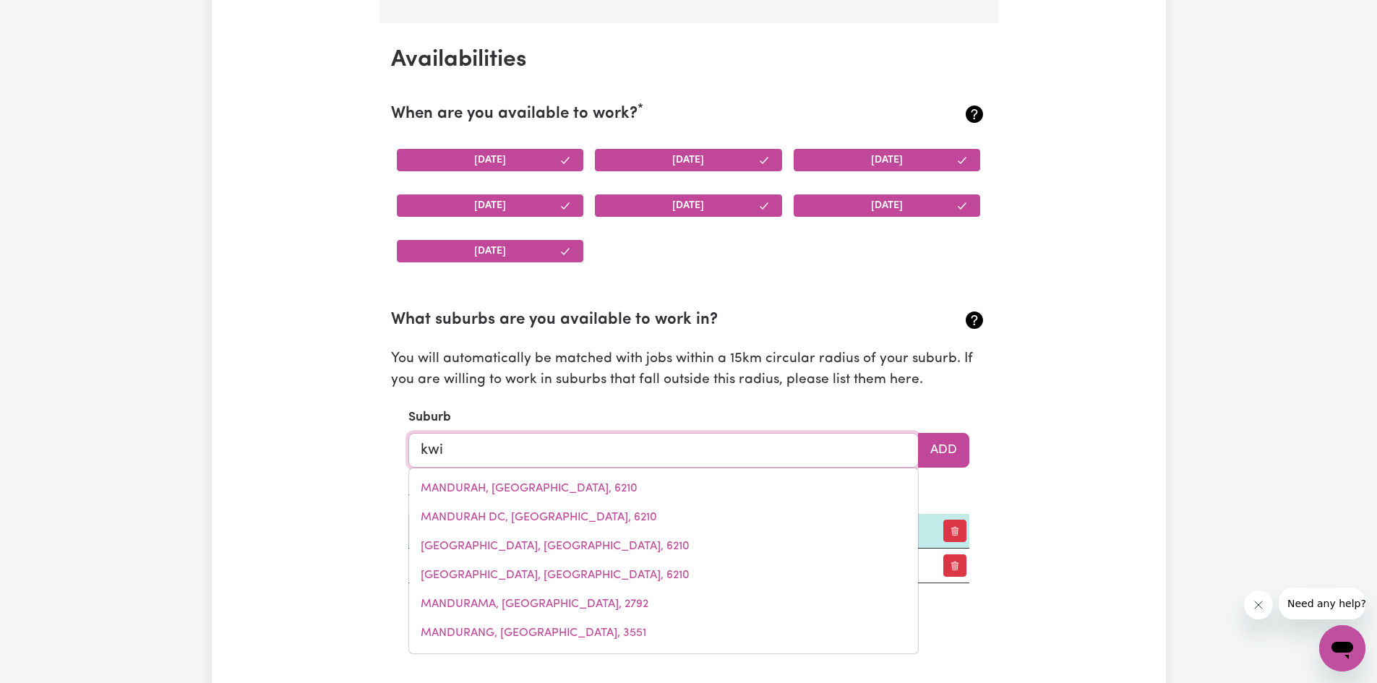
type input "kwin"
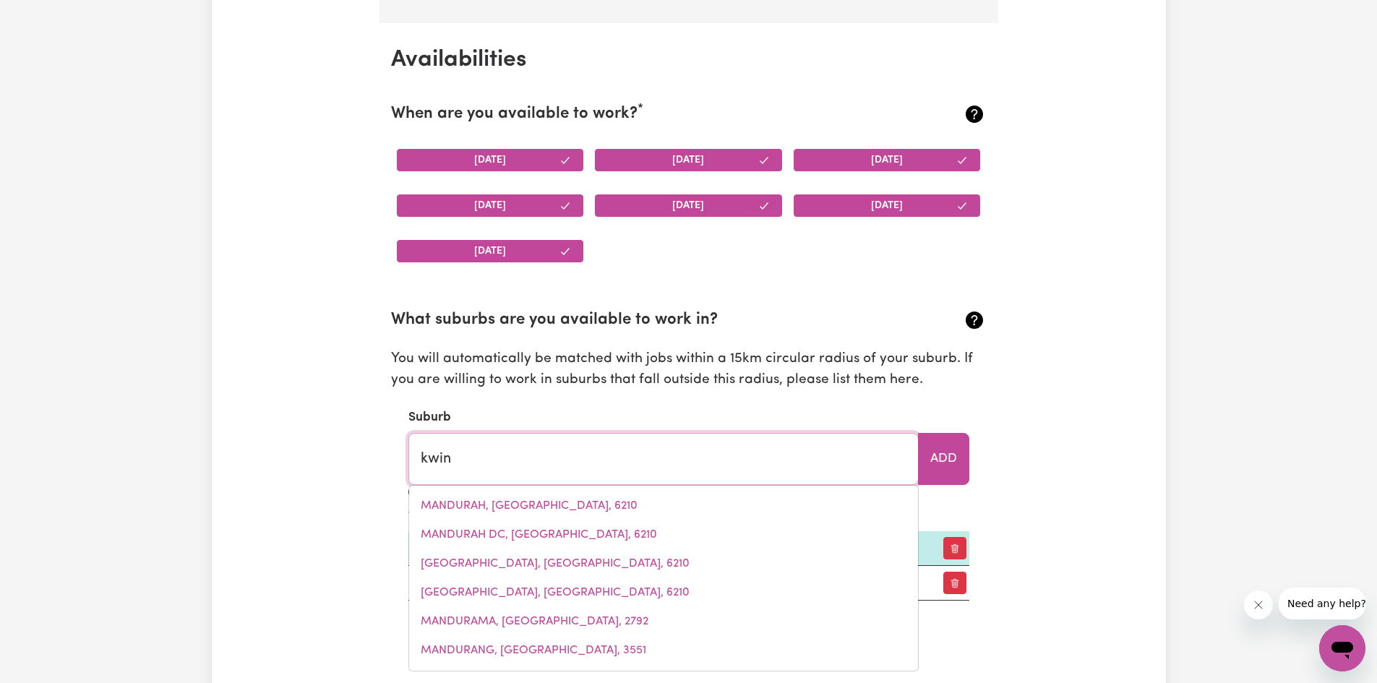
type input "kwinANA BEACH, Western Australia, 6167"
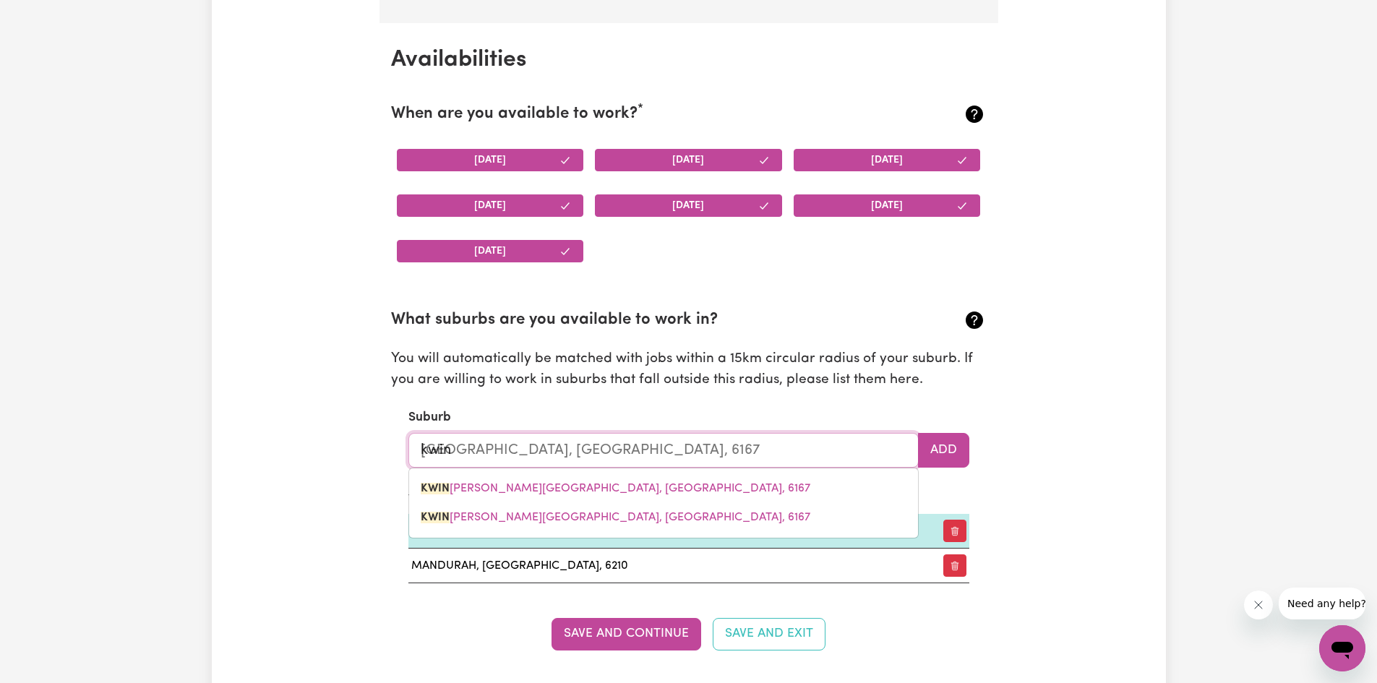
type input "kwina"
type input "kwinaNA BEACH, Western Australia, 6167"
type input "kwinan"
type input "kwinanA BEACH, Western Australia, 6167"
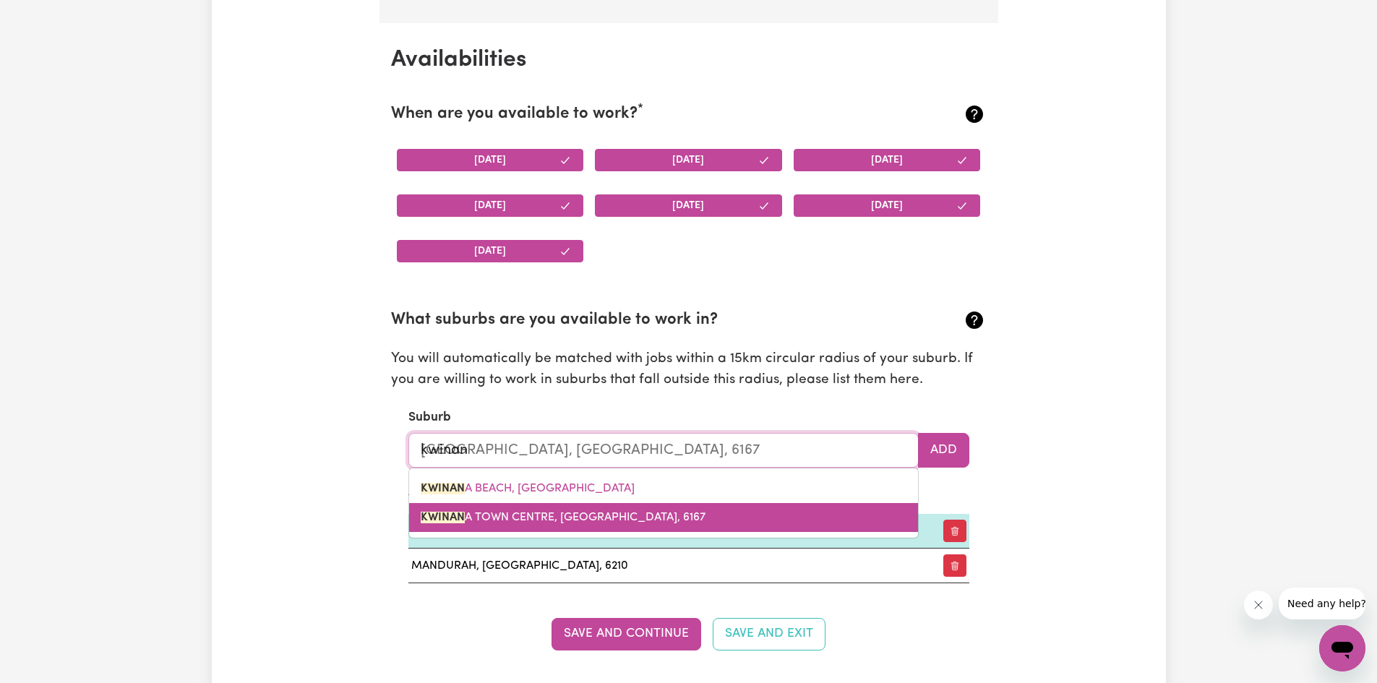
click at [579, 513] on span "KWINAN A TOWN CENTRE, Western Australia, 6167" at bounding box center [563, 518] width 285 height 12
type input "KWINANA TOWN CENTRE, Western Australia, 6167"
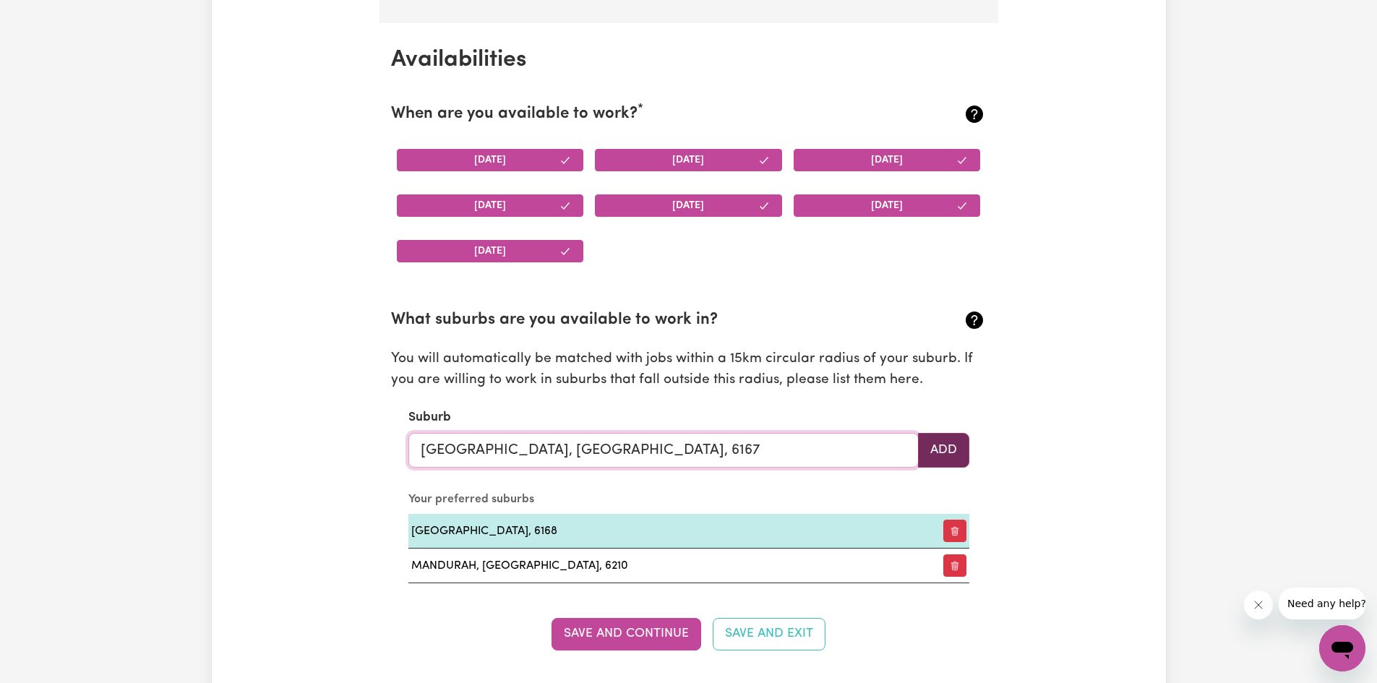
type input "KWINANA TOWN CENTRE, Western Australia, 6167"
click at [930, 449] on button "Add" at bounding box center [943, 450] width 51 height 35
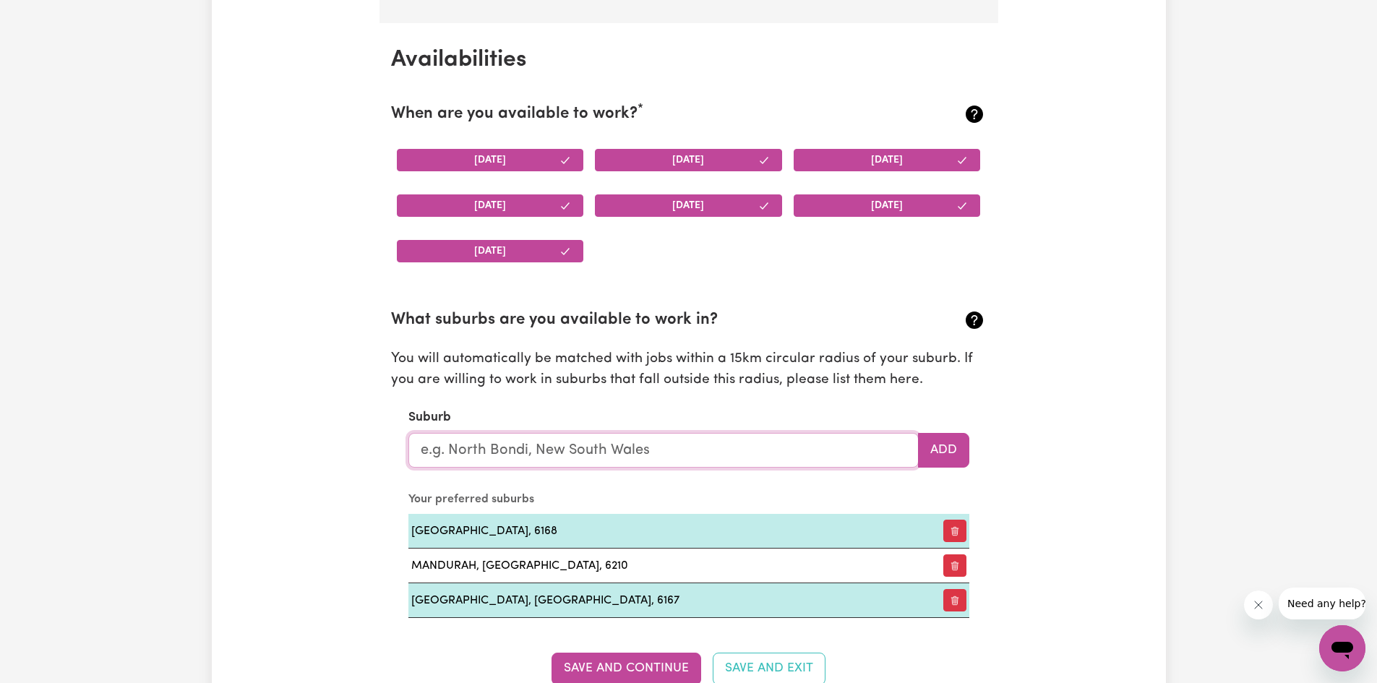
click at [451, 451] on input "text" at bounding box center [663, 450] width 510 height 35
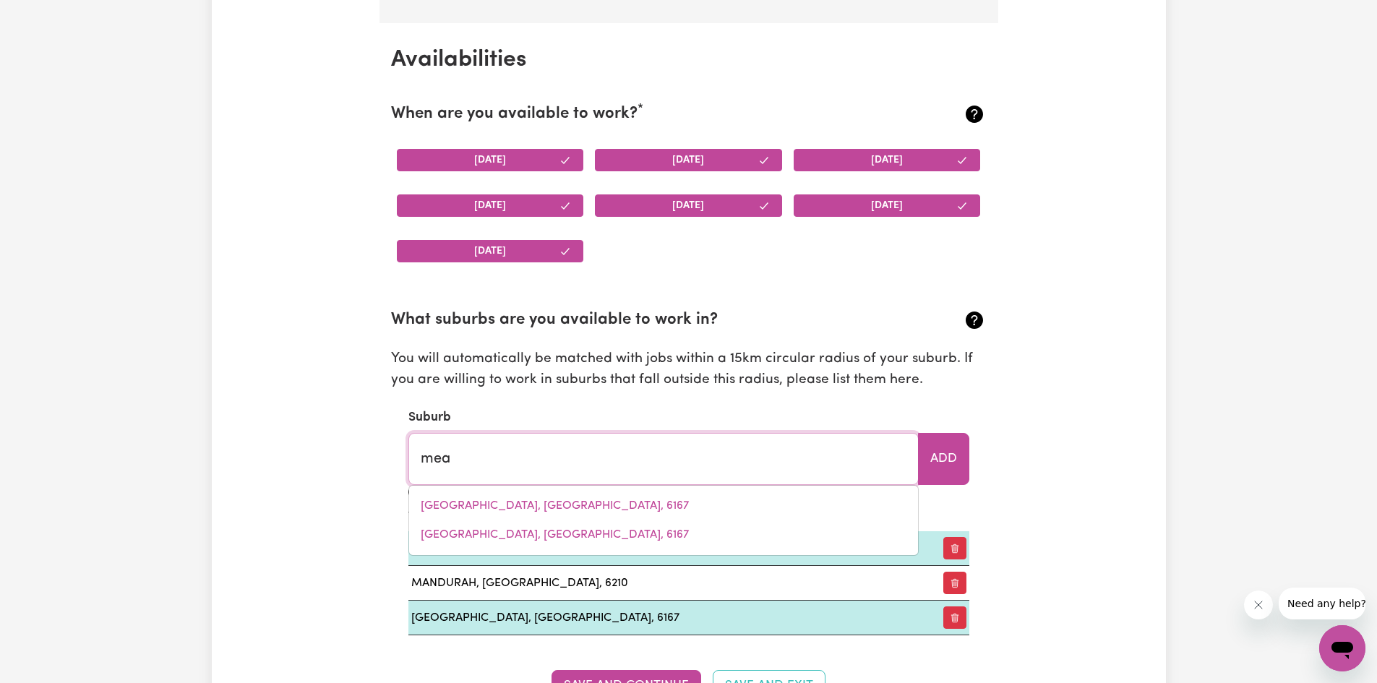
type input "mead"
type input "mead, Victoria, 3568"
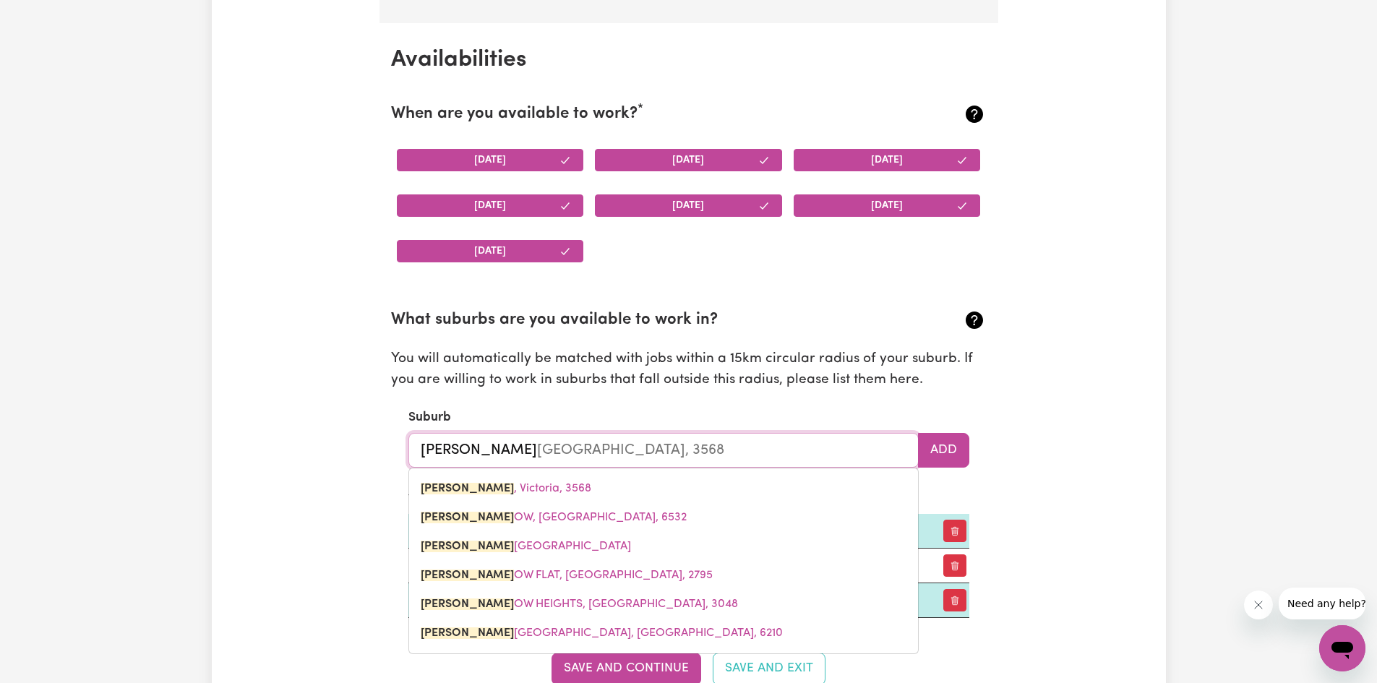
type input "meado"
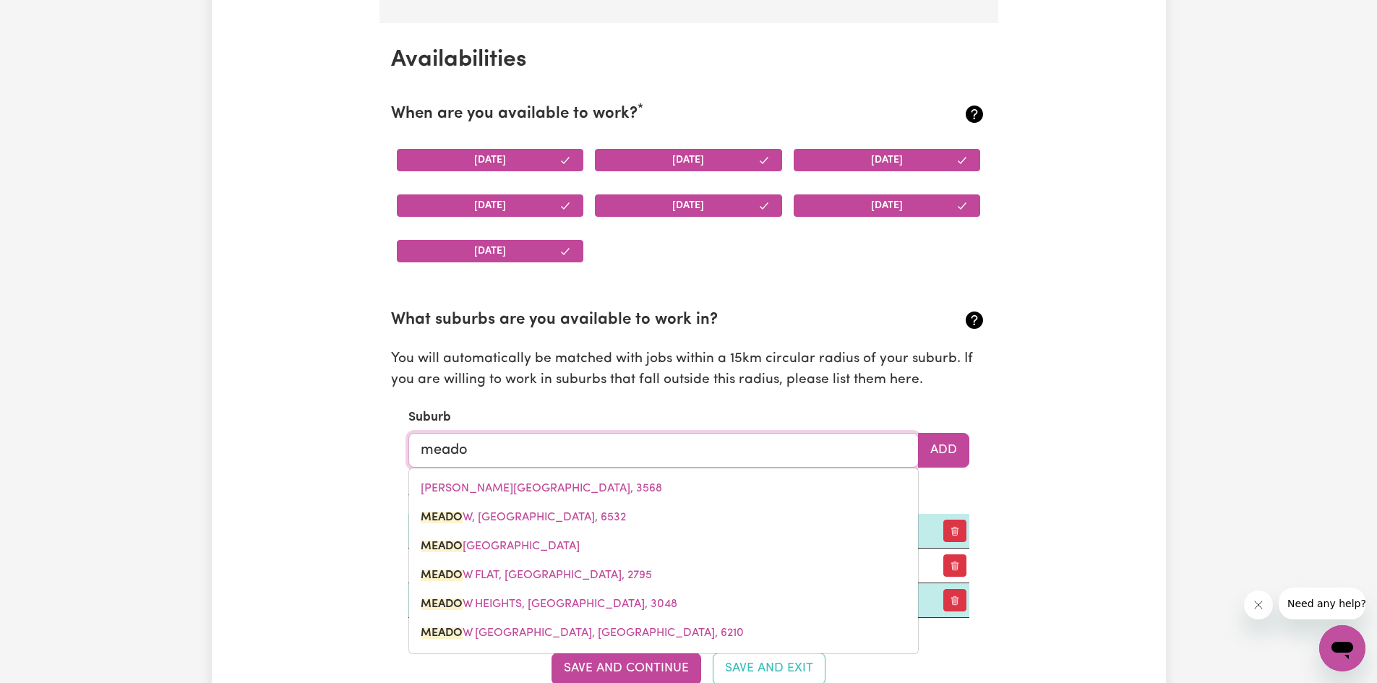
type input "meadow"
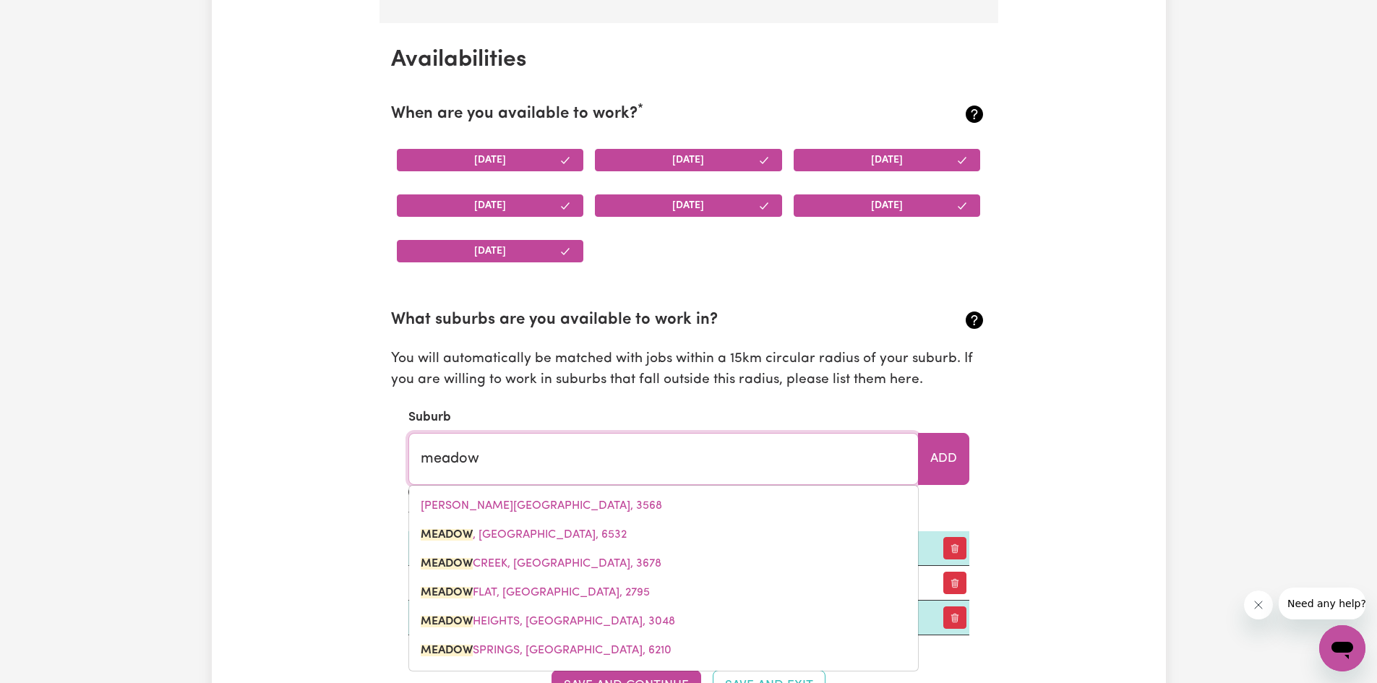
type input "meadow, Western Australia, 6532"
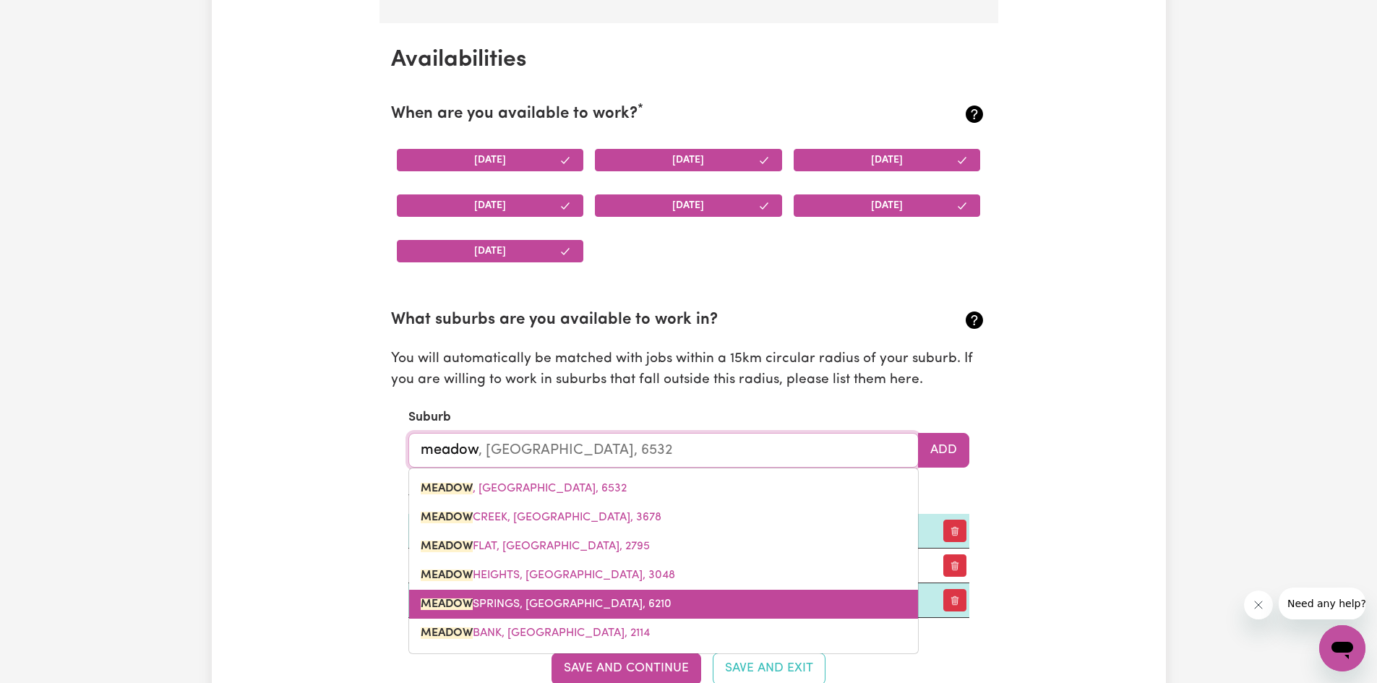
click at [468, 596] on link "MEADOW SPRINGS, Western Australia, 6210" at bounding box center [663, 604] width 509 height 29
type input "MEADOW SPRINGS, Western Australia, 6210"
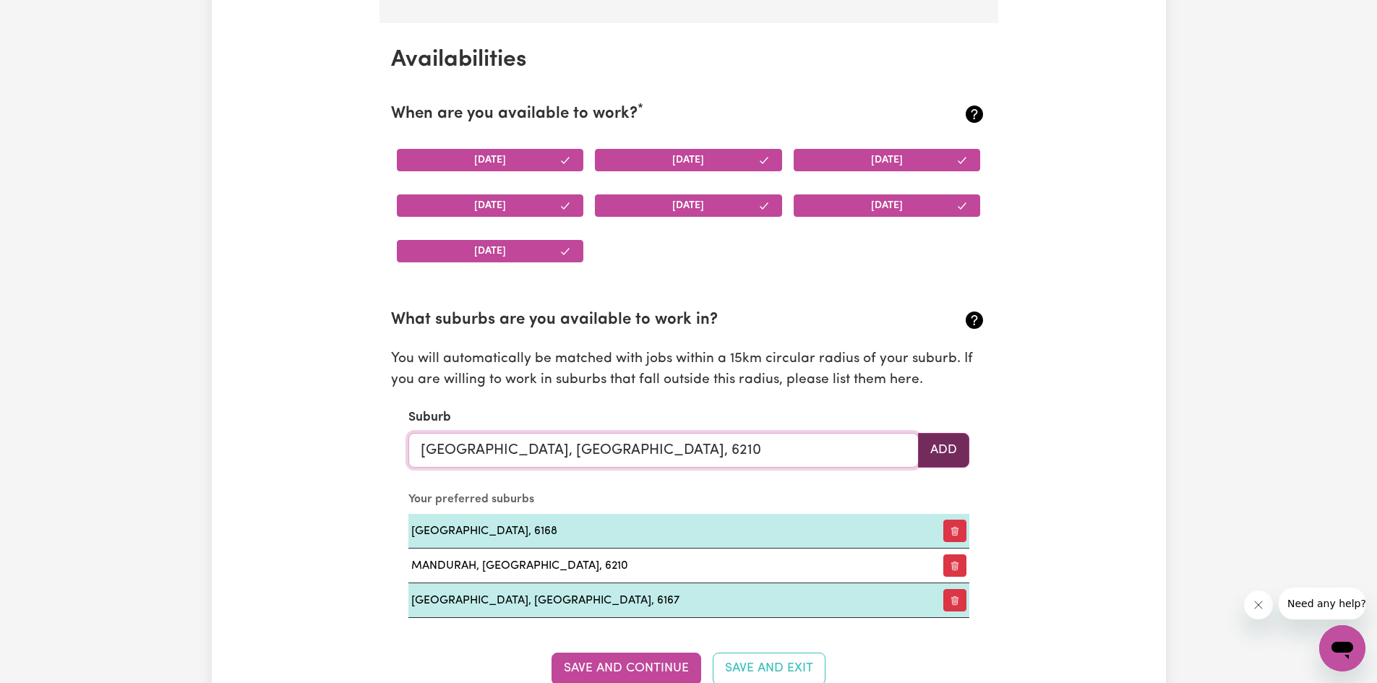
type input "MEADOW SPRINGS, Western Australia, 6210"
click at [965, 444] on button "Add" at bounding box center [943, 450] width 51 height 35
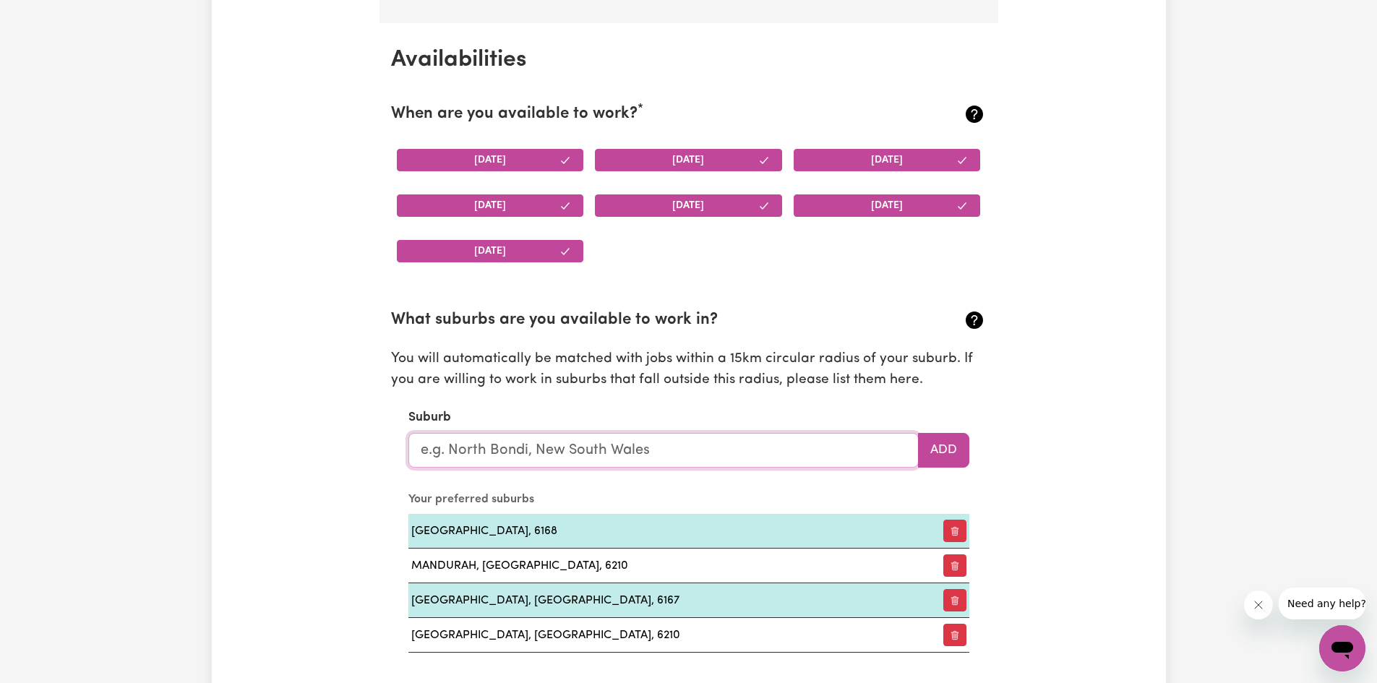
click at [568, 451] on input "text" at bounding box center [663, 450] width 510 height 35
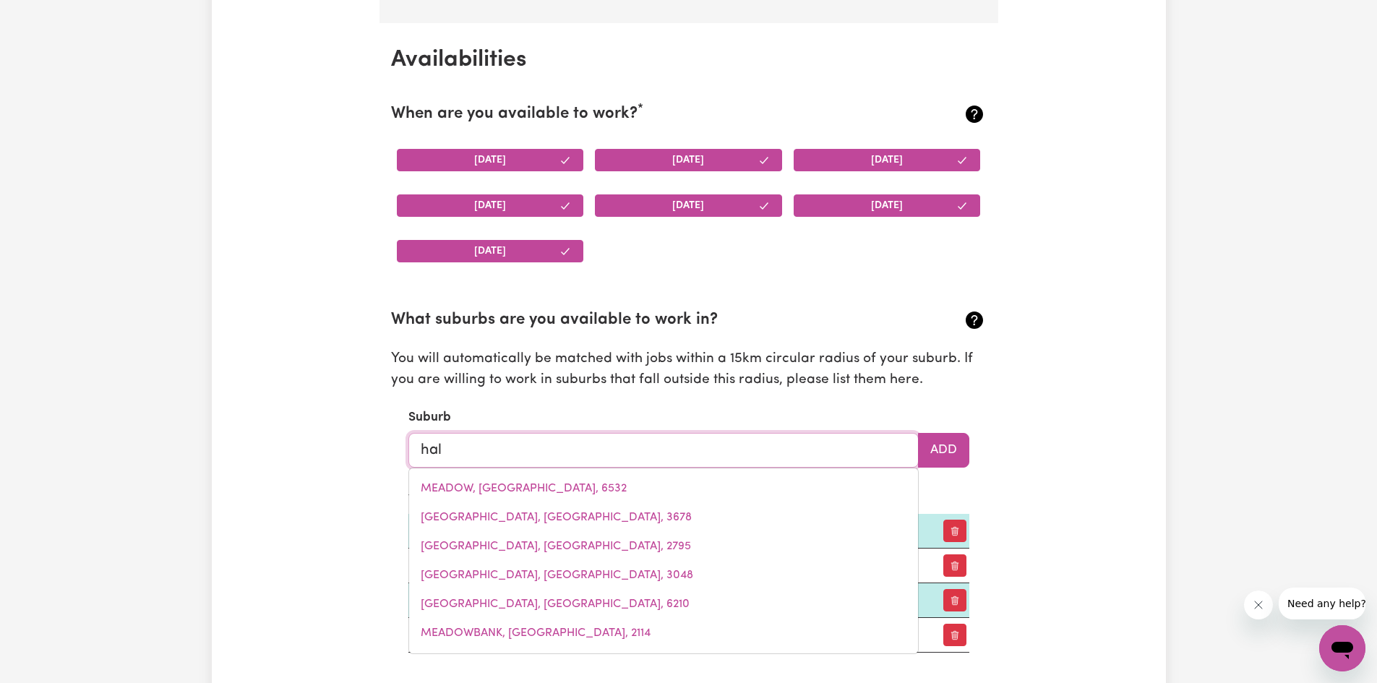
type input "hall"
type input "hall, Australian Capital Territory, 2618"
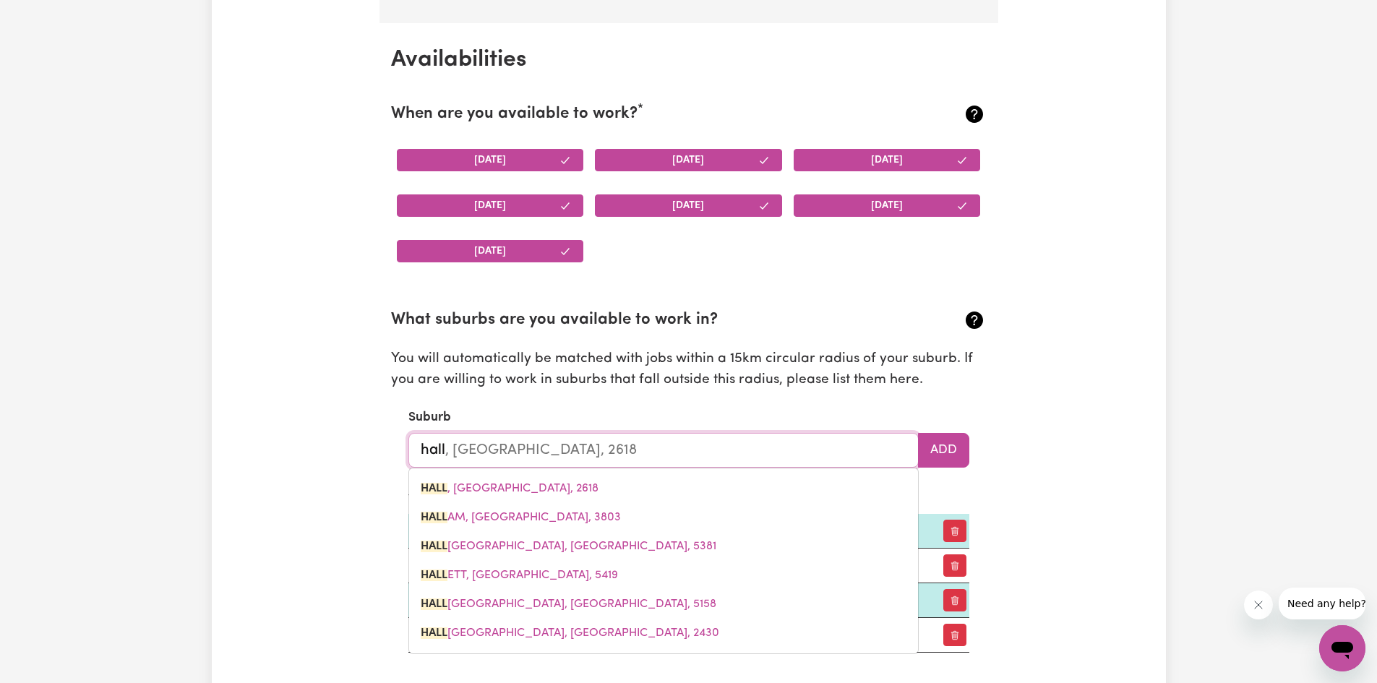
type input "halls"
type input "halls CREEK, New South Wales, 2346"
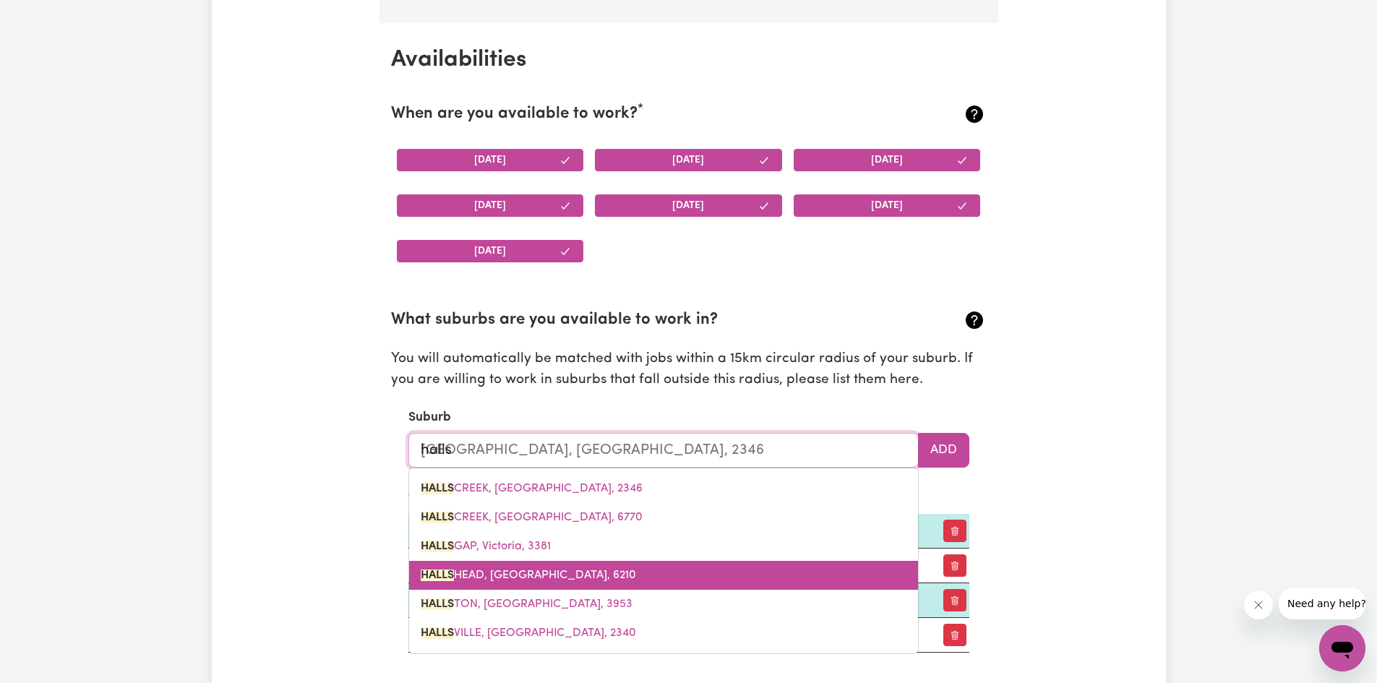
click at [559, 580] on span "HALLS HEAD, Western Australia, 6210" at bounding box center [528, 576] width 215 height 12
type input "HALLS HEAD, Western Australia, 6210"
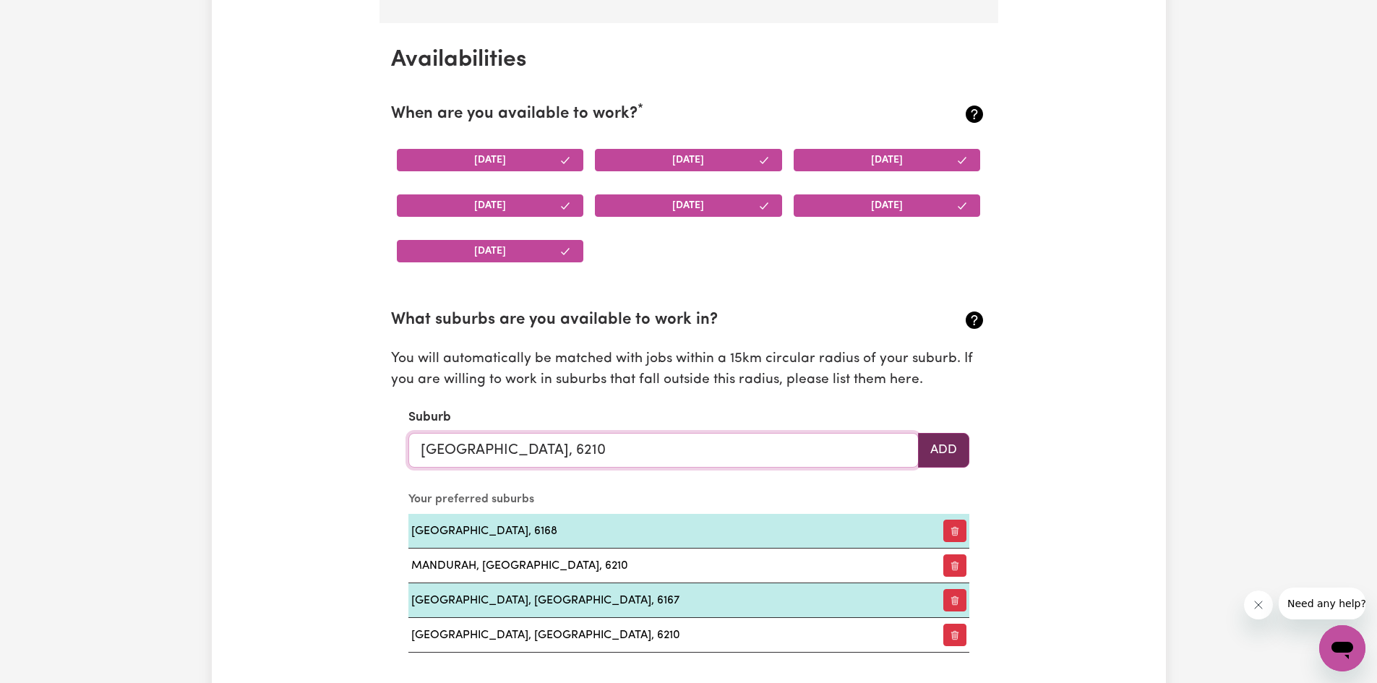
type input "HALLS HEAD, Western Australia, 6210"
click at [942, 458] on button "Add" at bounding box center [943, 450] width 51 height 35
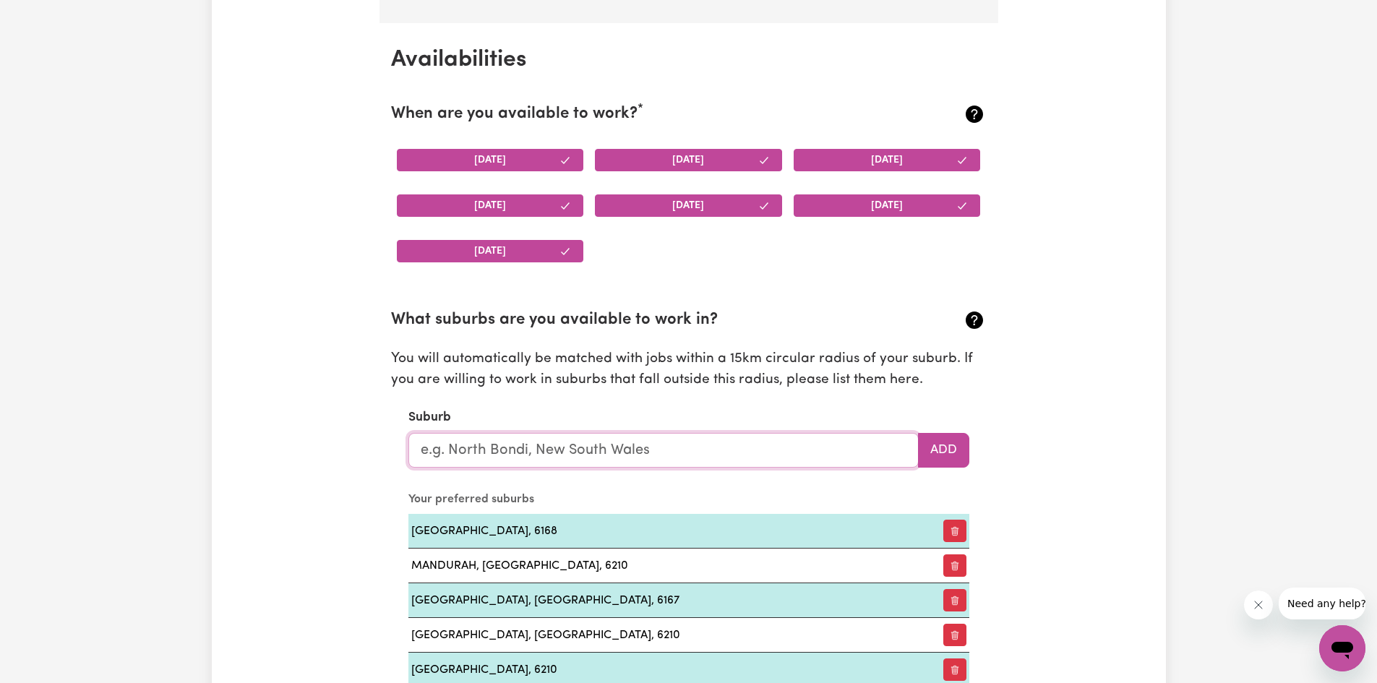
click at [489, 443] on input "text" at bounding box center [663, 450] width 510 height 35
type input "kar"
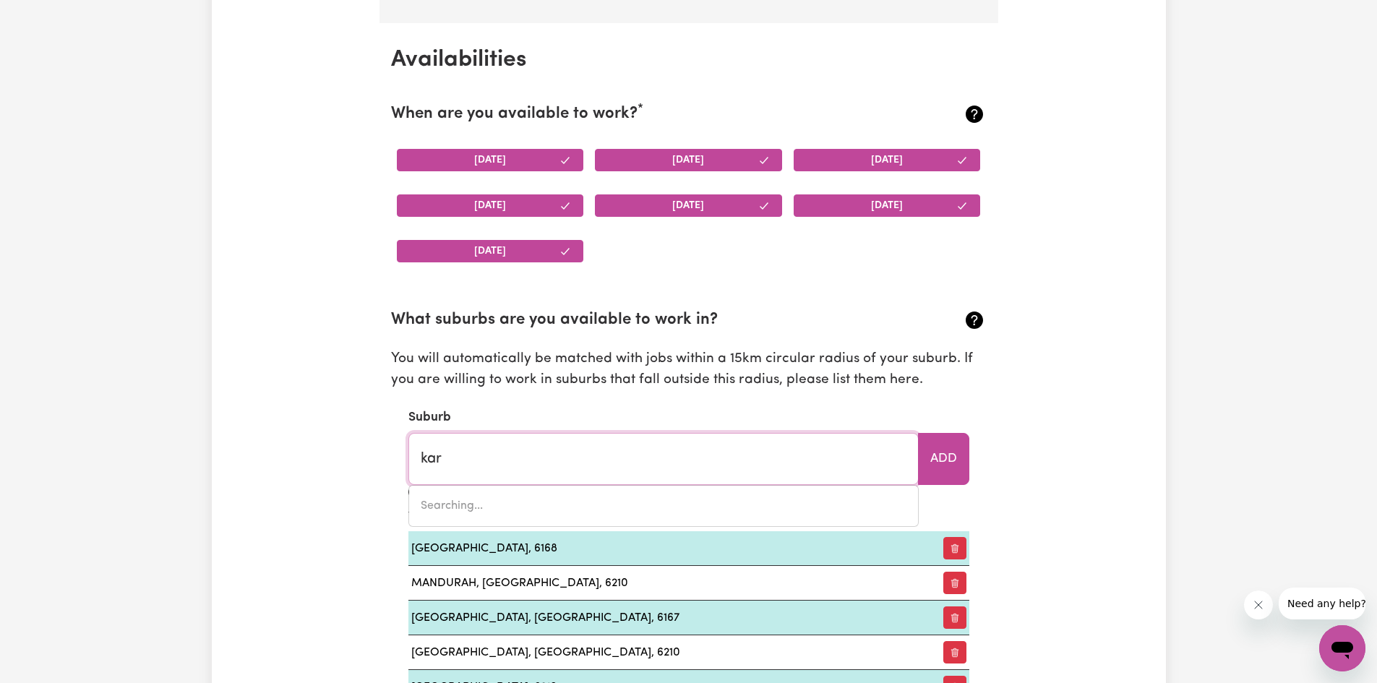
type input "karAAK FLAT, New South Wales, 2429"
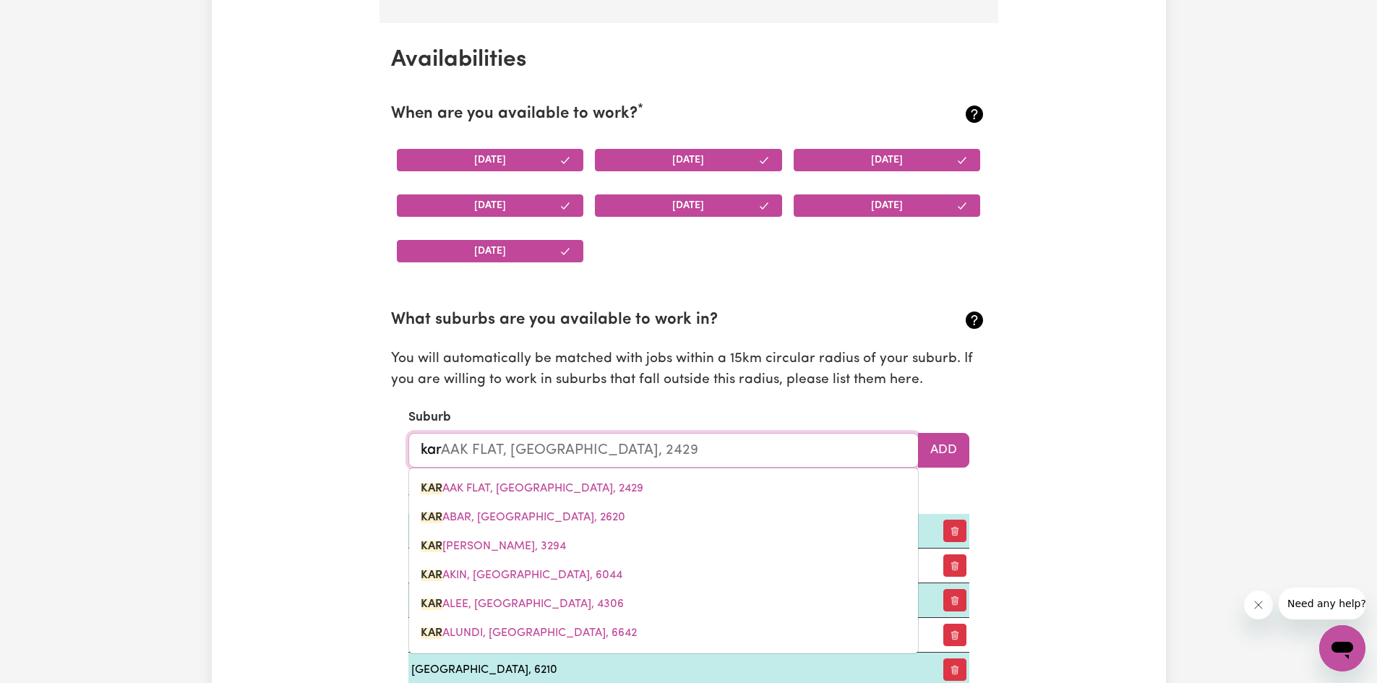
type input "karn"
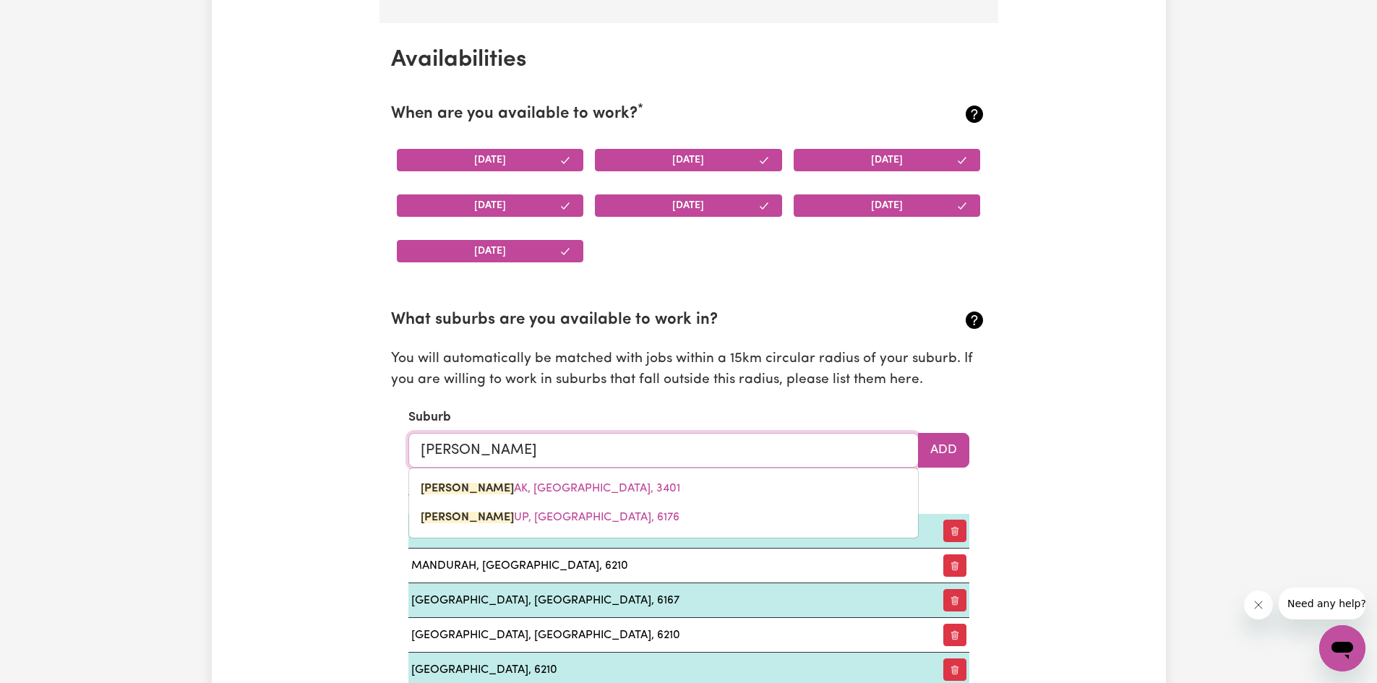
type input "karnAK, Victoria, 3401"
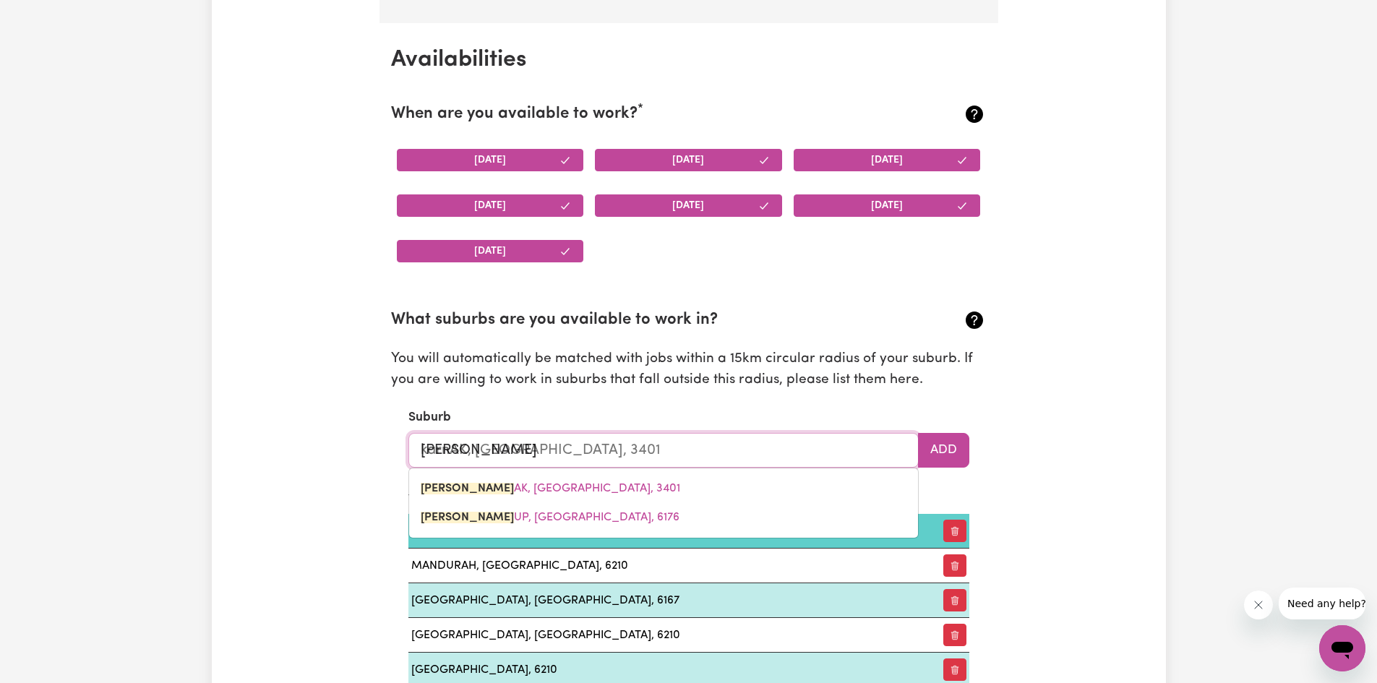
click at [546, 523] on span "KARN UP, Western Australia, 6176" at bounding box center [550, 518] width 259 height 12
type input "KARNUP, Western Australia, 6176"
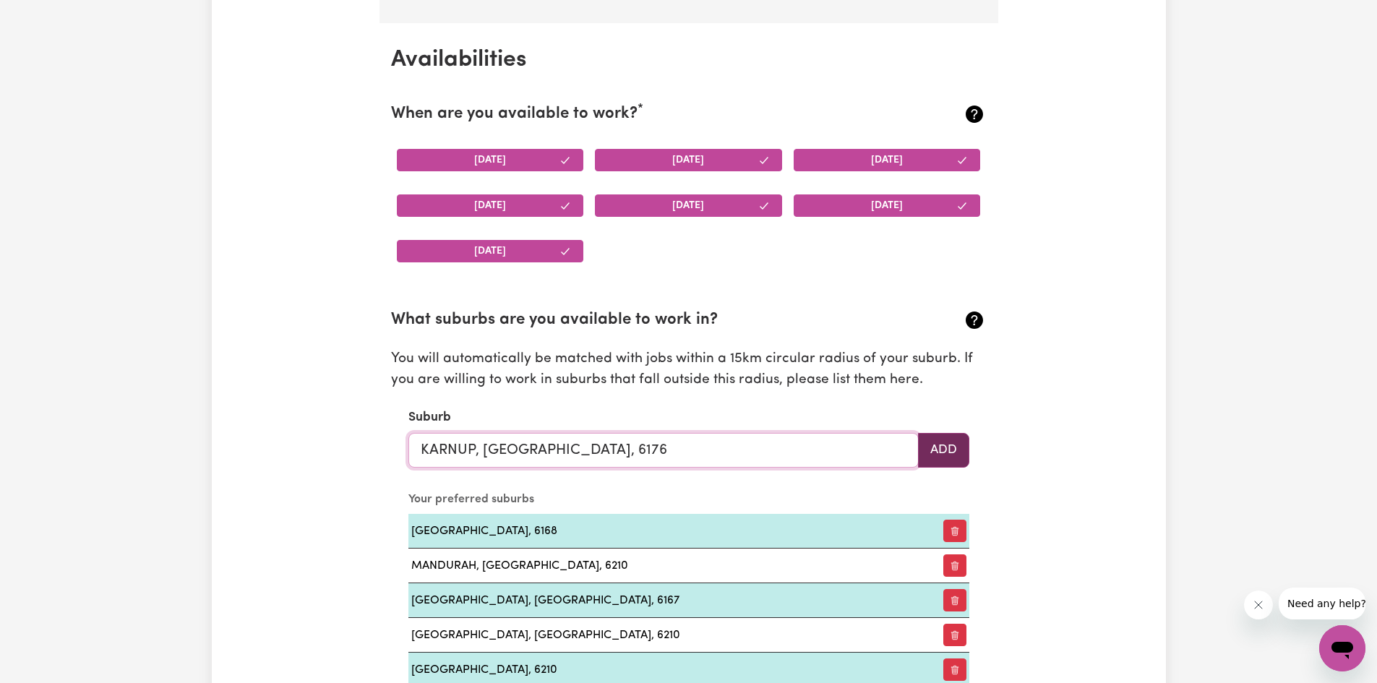
type input "KARNUP, Western Australia, 6176"
click at [932, 452] on button "Add" at bounding box center [943, 450] width 51 height 35
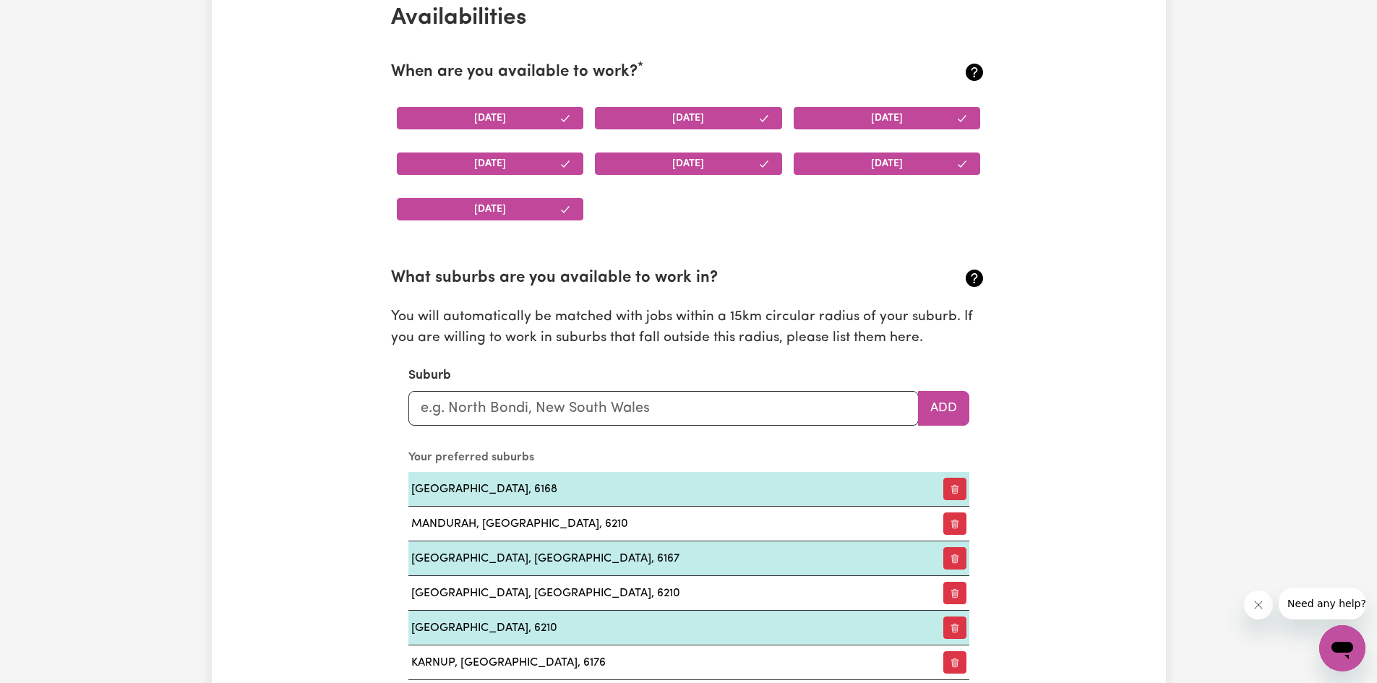
scroll to position [1331, 0]
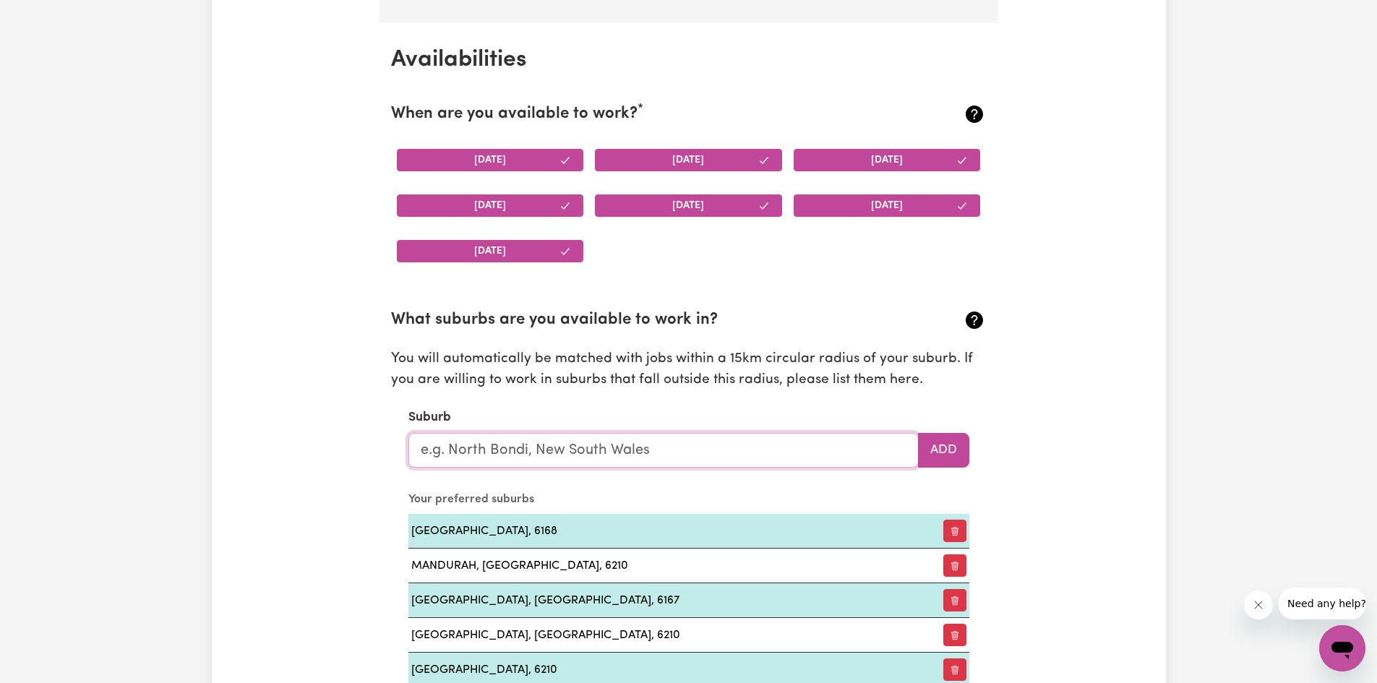
click at [474, 447] on input "text" at bounding box center [663, 450] width 510 height 35
type input "pee"
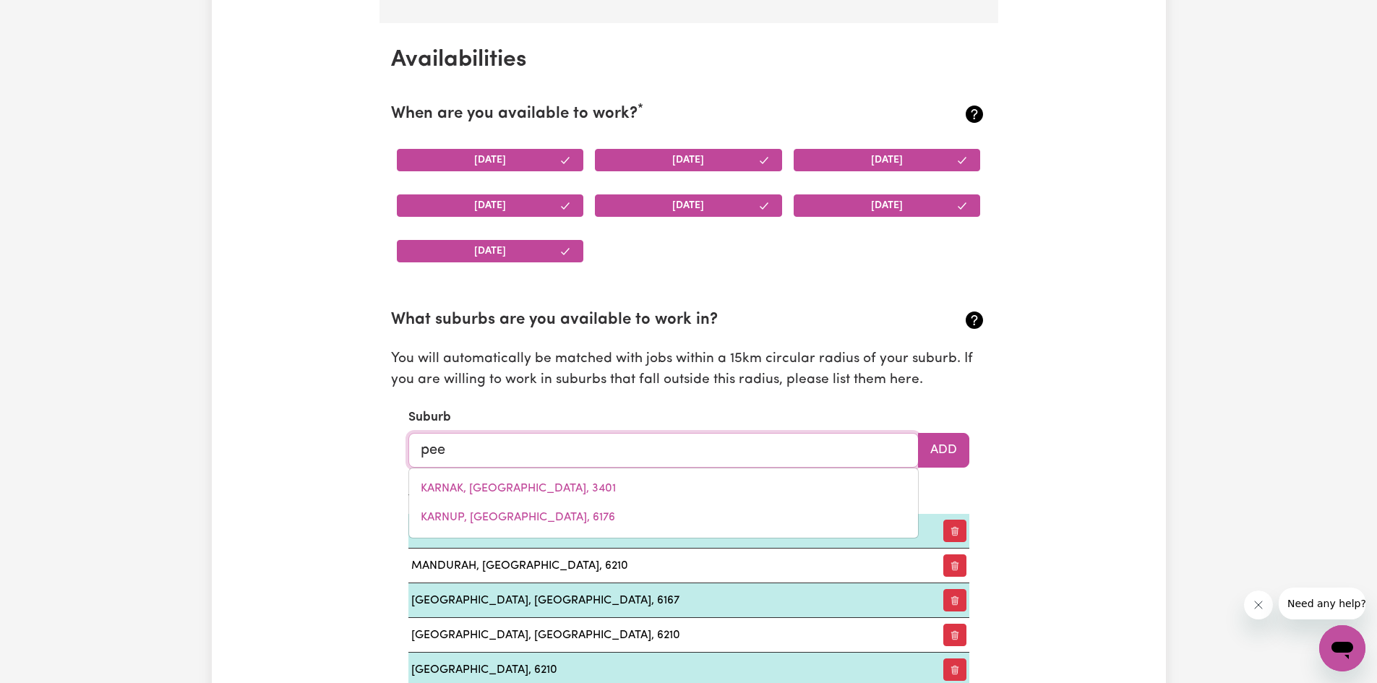
type input "peeBINGA, South Australia, 5304"
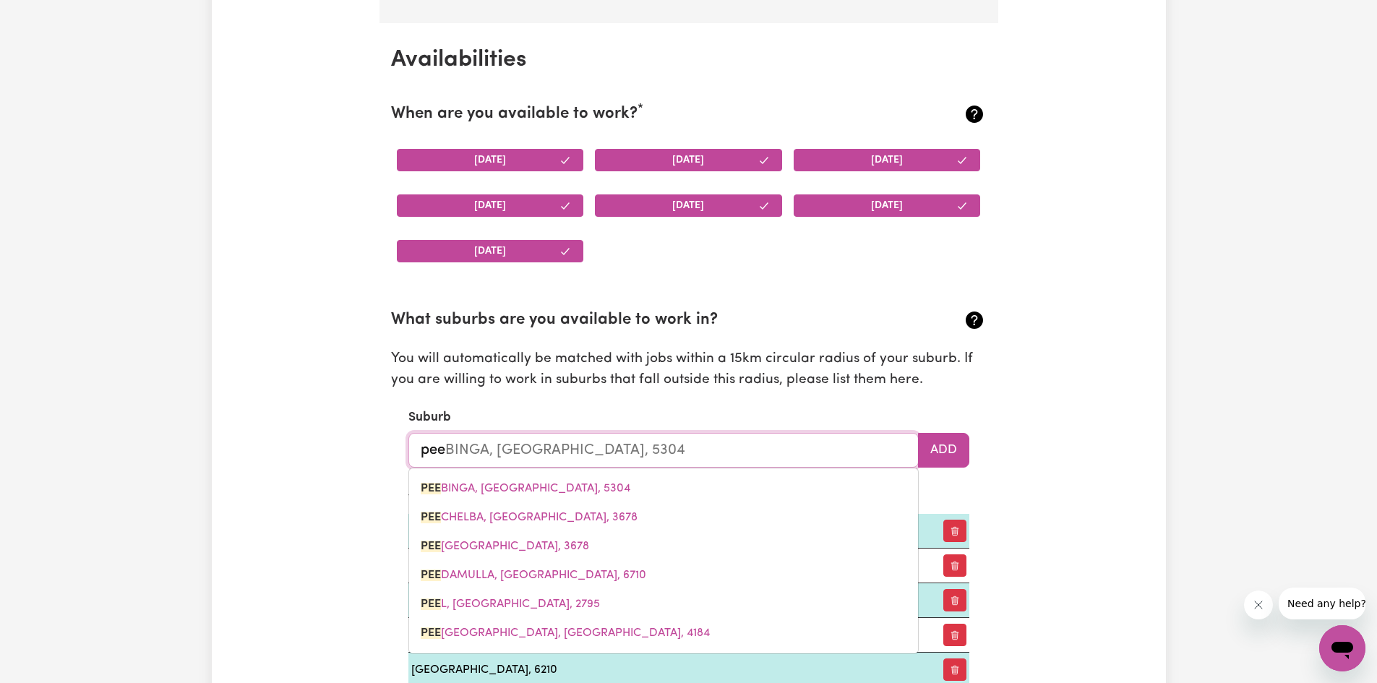
type input "peel"
type input "peel, New South Wales, 2795"
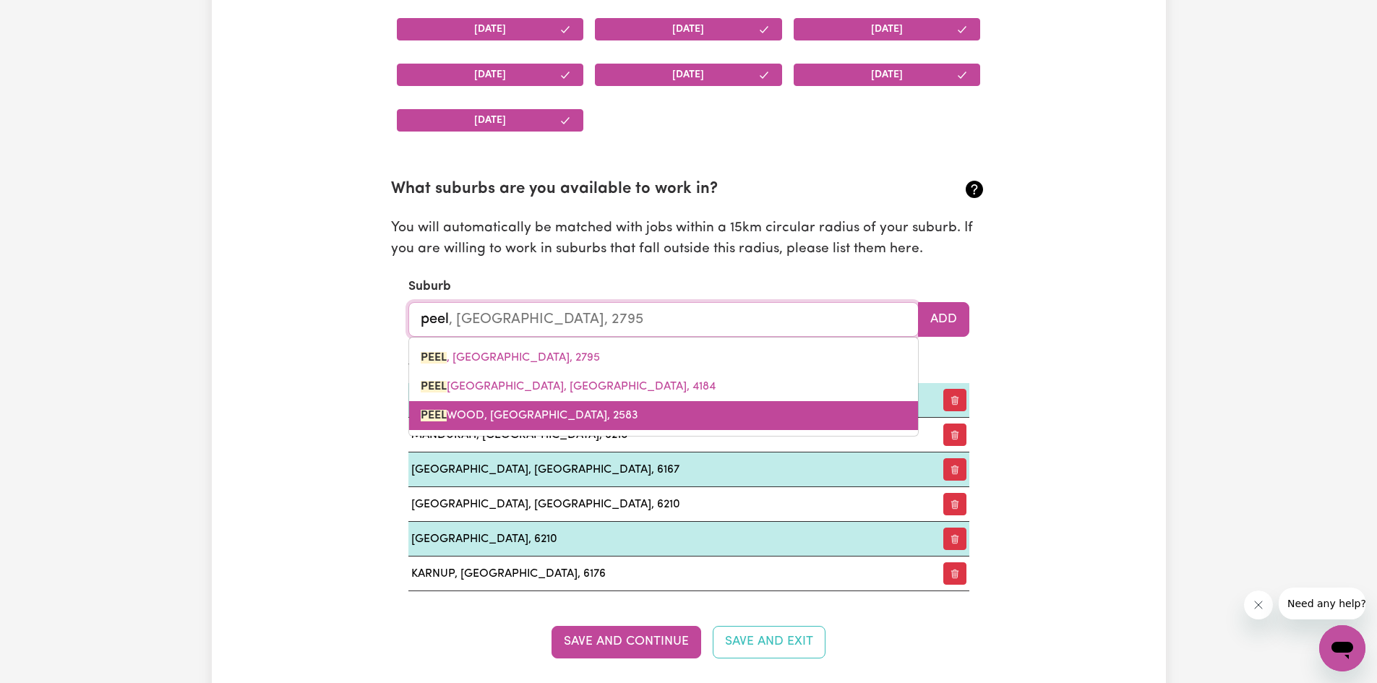
scroll to position [1476, 0]
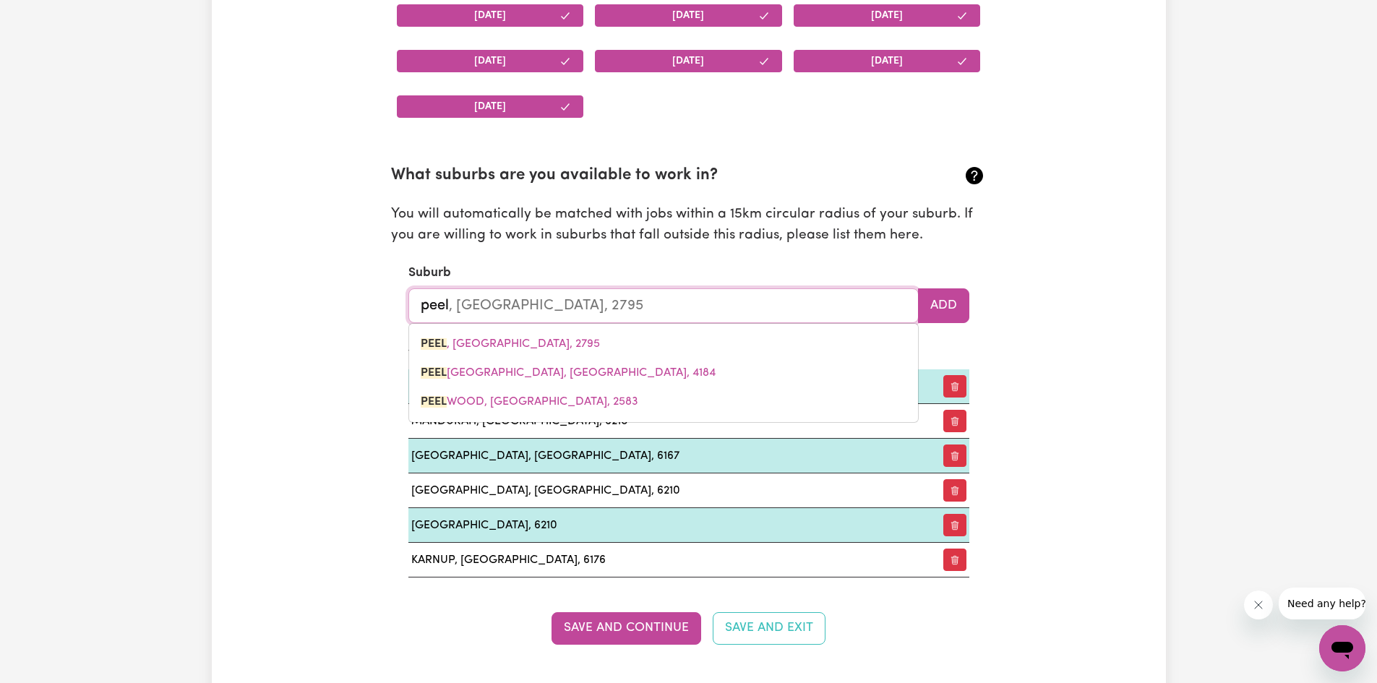
type input "pee"
type input "peeL, New South Wales, 2795"
type input "pe"
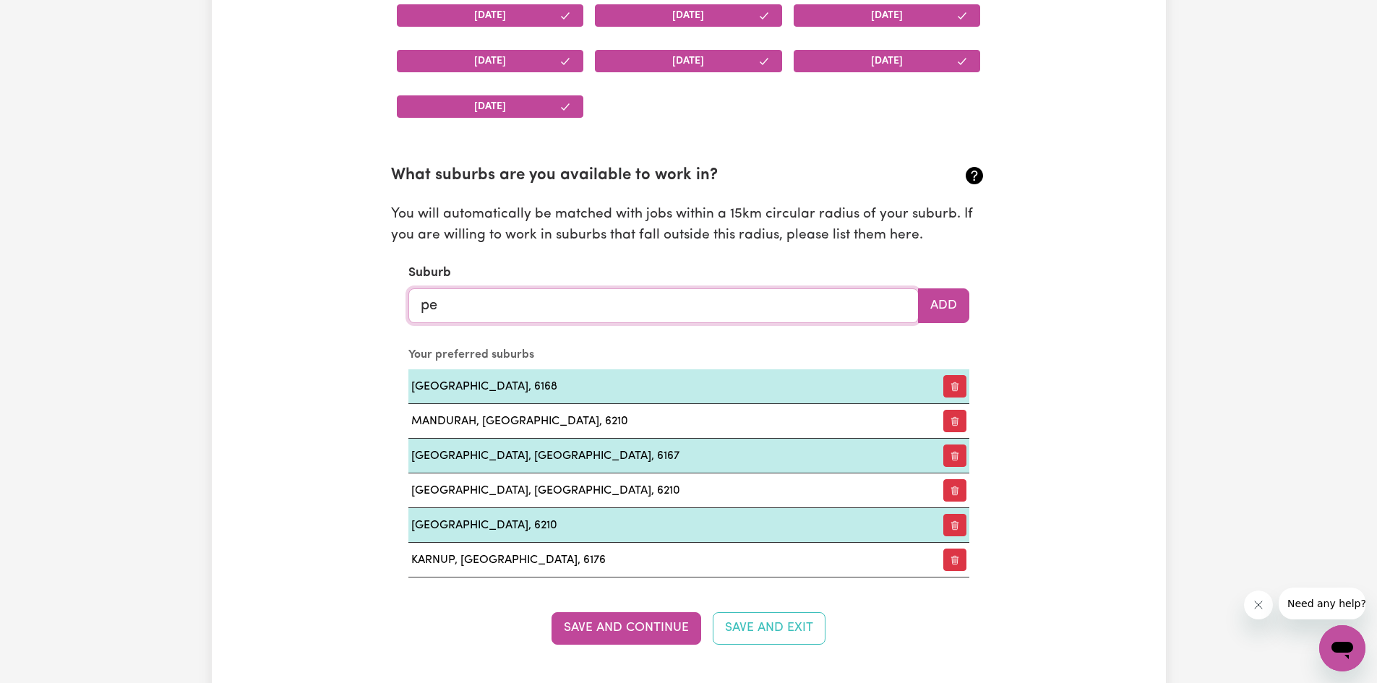
type input "p"
type input "lak"
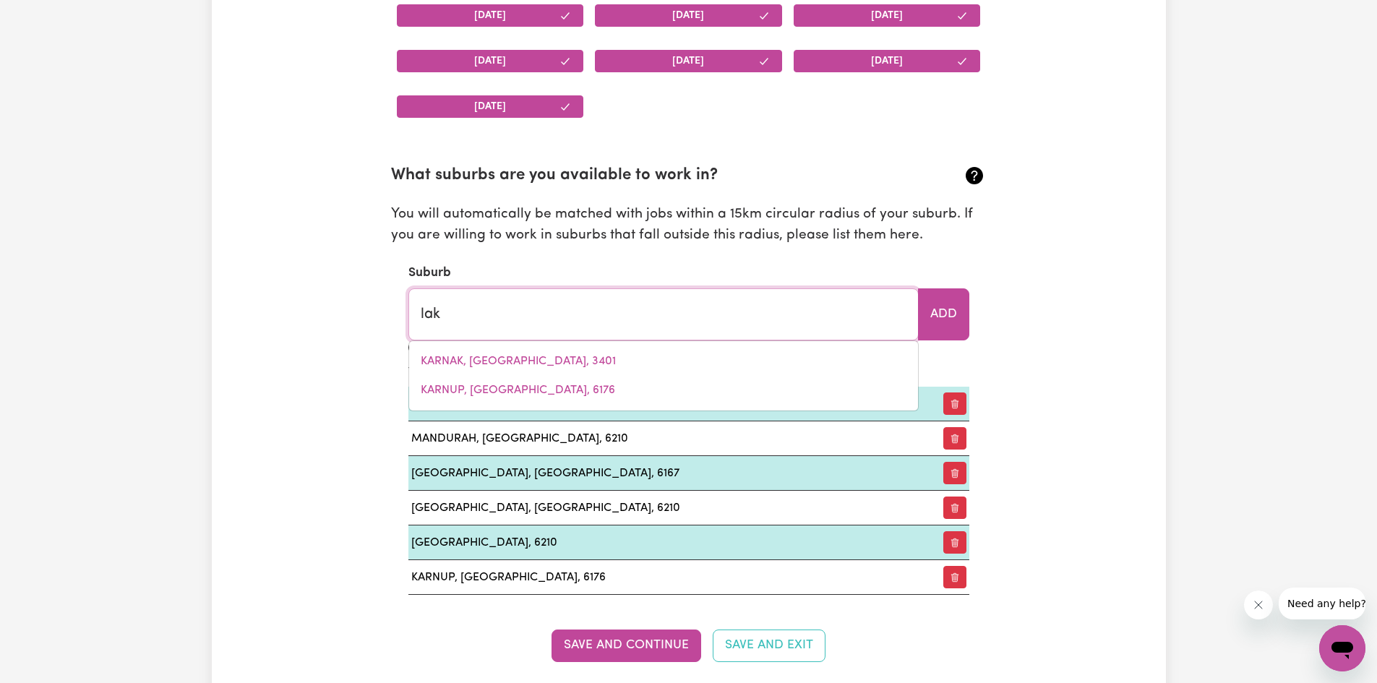
type input "lakE ALBERT, New South Wales, 2650"
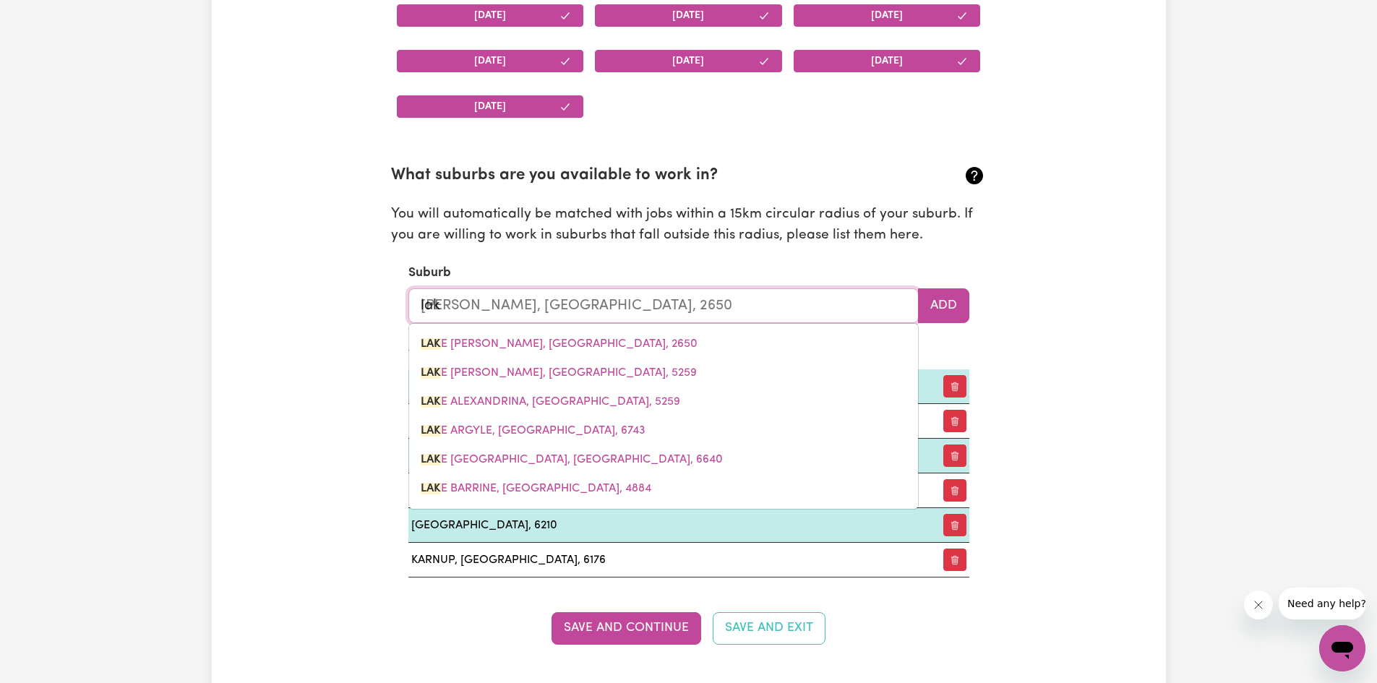
type input "lake"
type input "lake ALBERT, New South Wales, 2650"
type input "lakel"
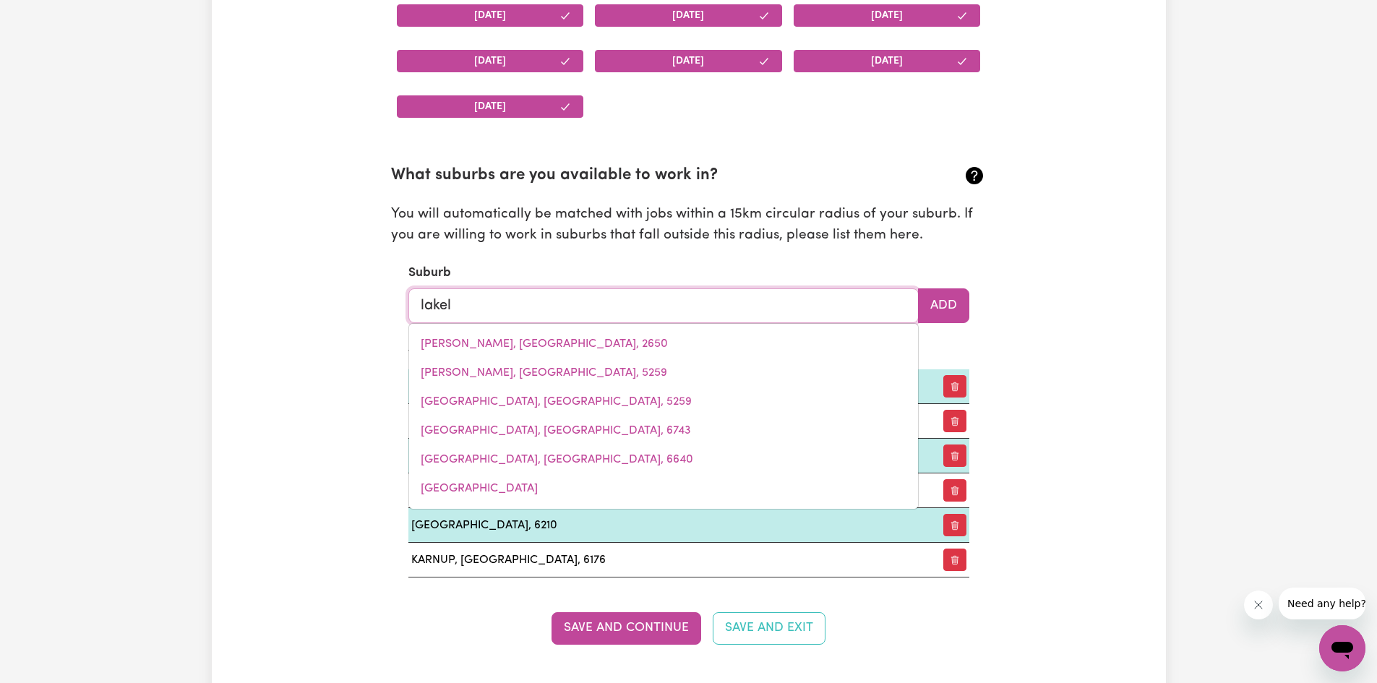
type input "lakela"
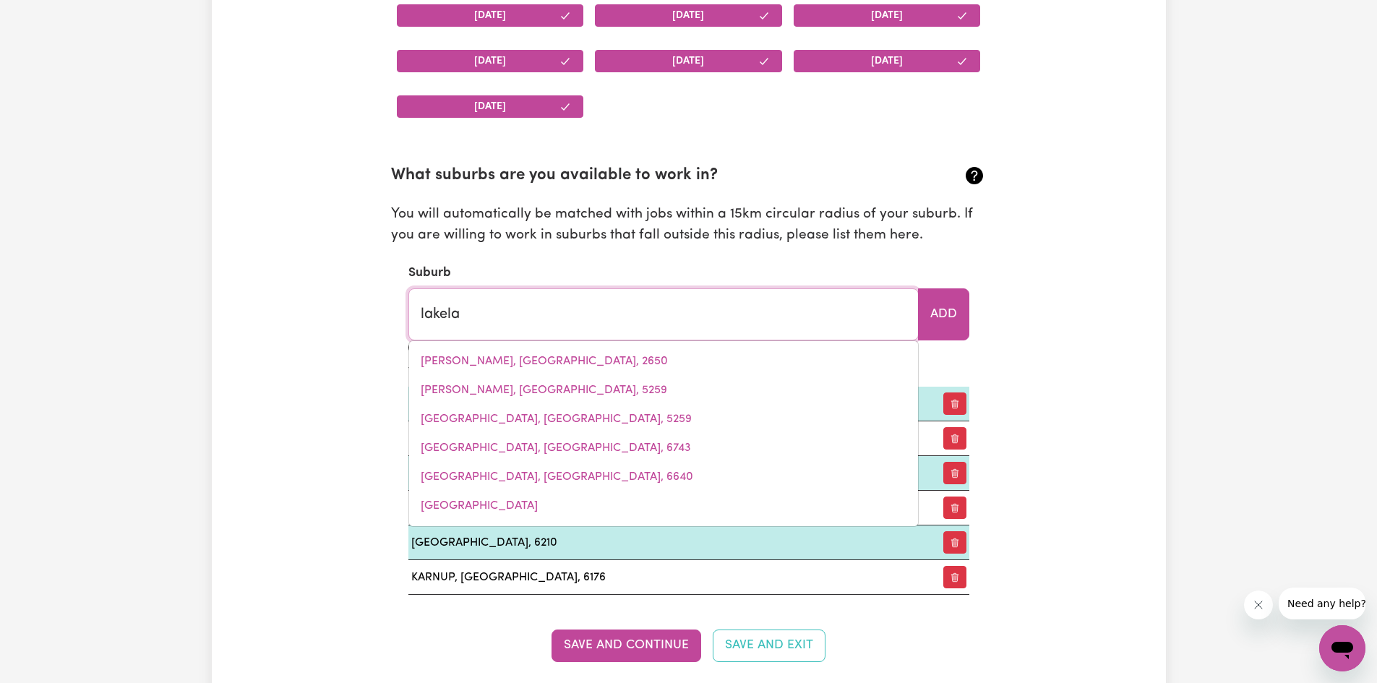
type input "lakelaND, Queensland, 4871"
type input "lakelan"
type input "lakelanD, Queensland, 4871"
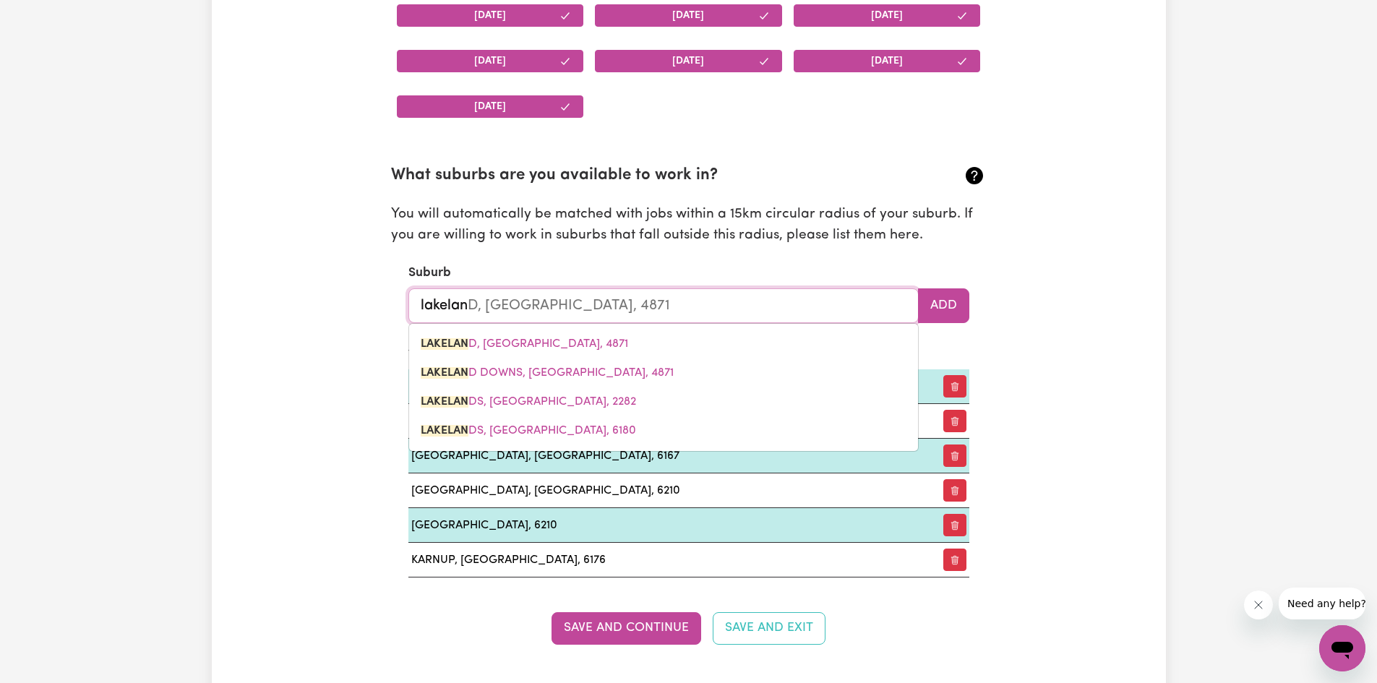
type input "lakeland"
type input "lakeland, Queensland, 4871"
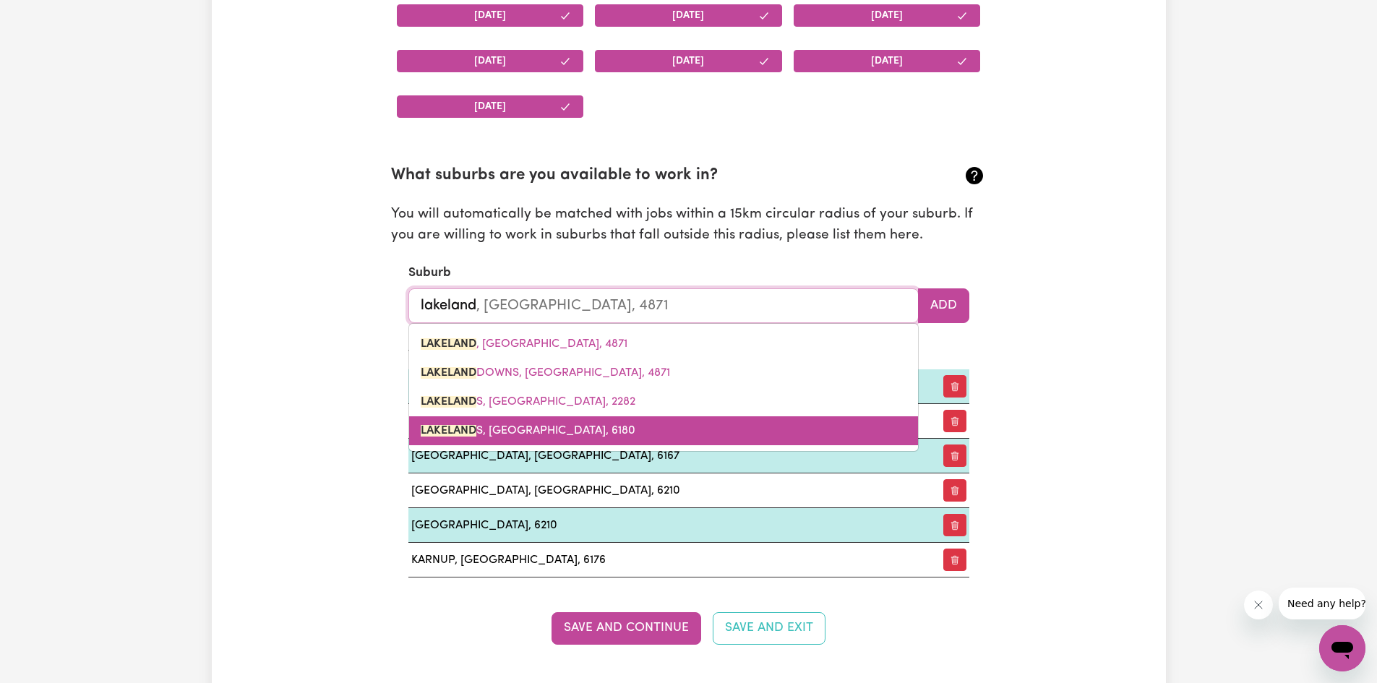
click at [499, 427] on span "LAKELAND S, Western Australia, 6180" at bounding box center [528, 431] width 215 height 12
type input "LAKELANDS, Western Australia, 6180"
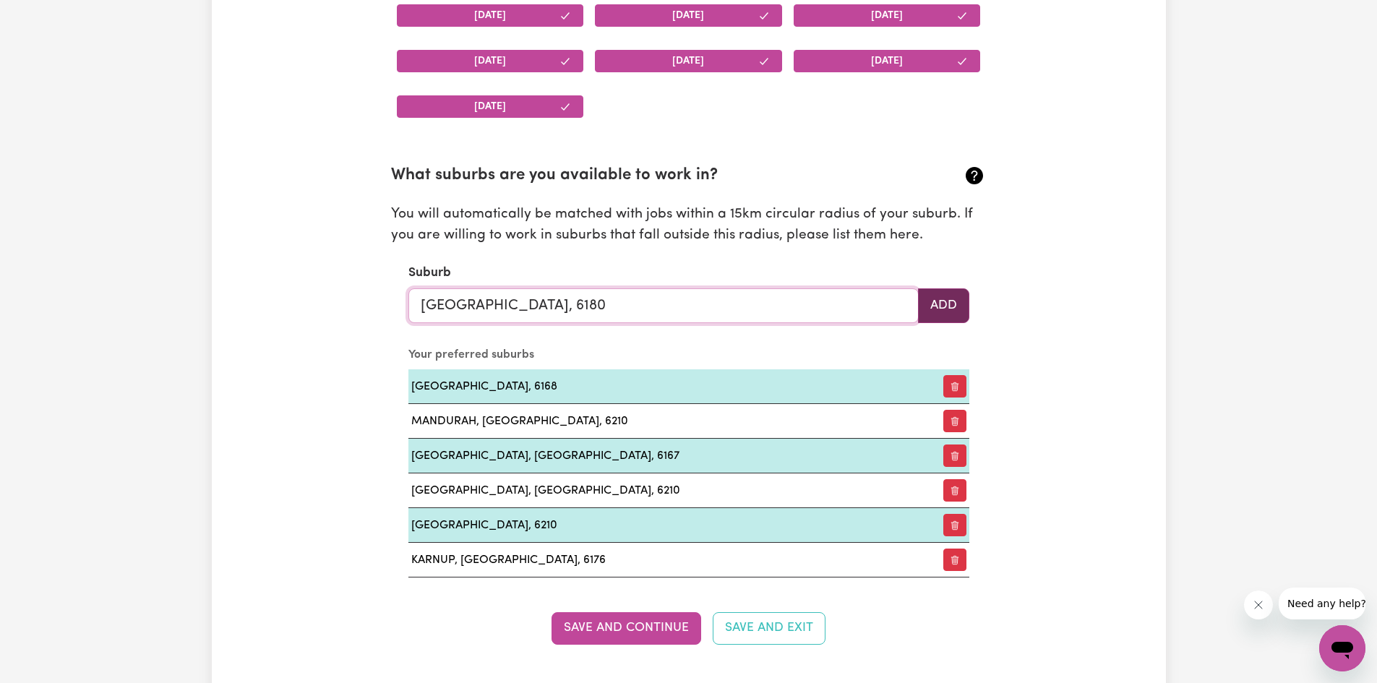
type input "LAKELANDS, Western Australia, 6180"
click at [948, 306] on button "Add" at bounding box center [943, 305] width 51 height 35
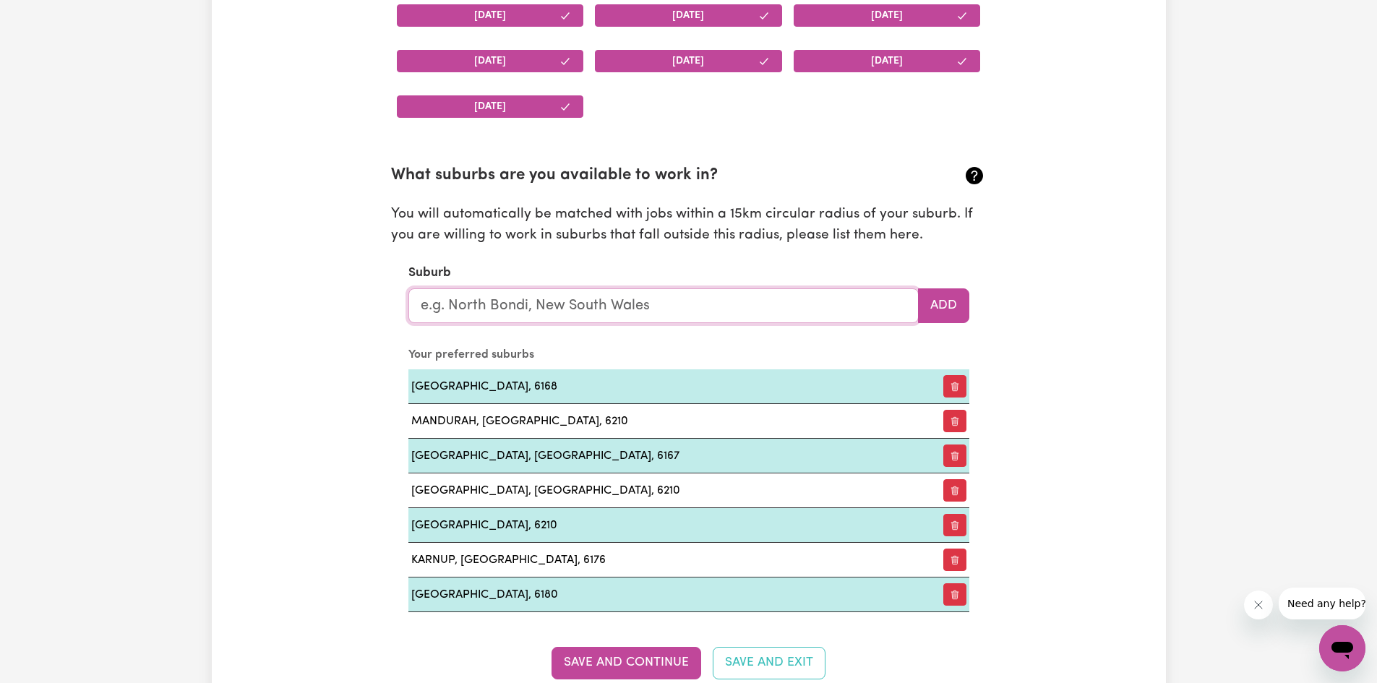
click at [517, 297] on input "text" at bounding box center [663, 305] width 510 height 35
type input "dud"
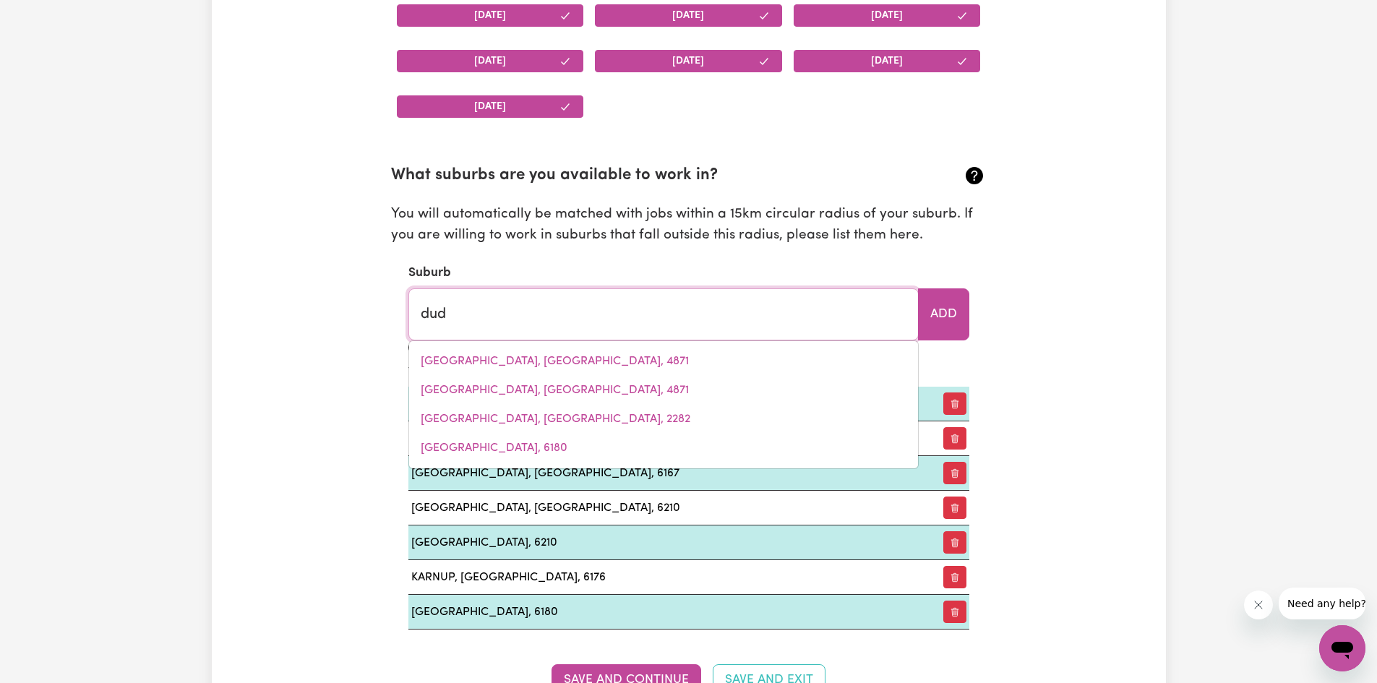
type input "dudAWA, Western Australia, 6519"
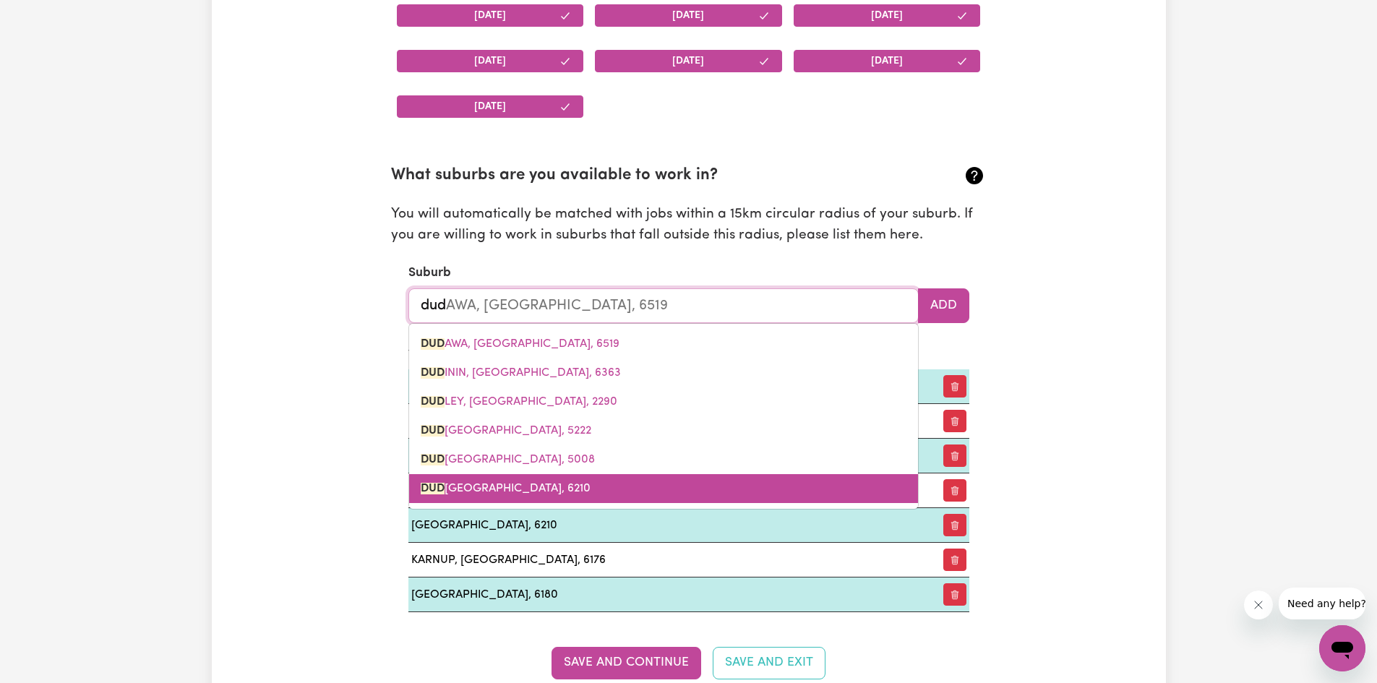
click at [524, 494] on span "DUD LEY PARK, Western Australia, 6210" at bounding box center [506, 489] width 170 height 12
type input "DUDLEY PARK, Western Australia, 6210"
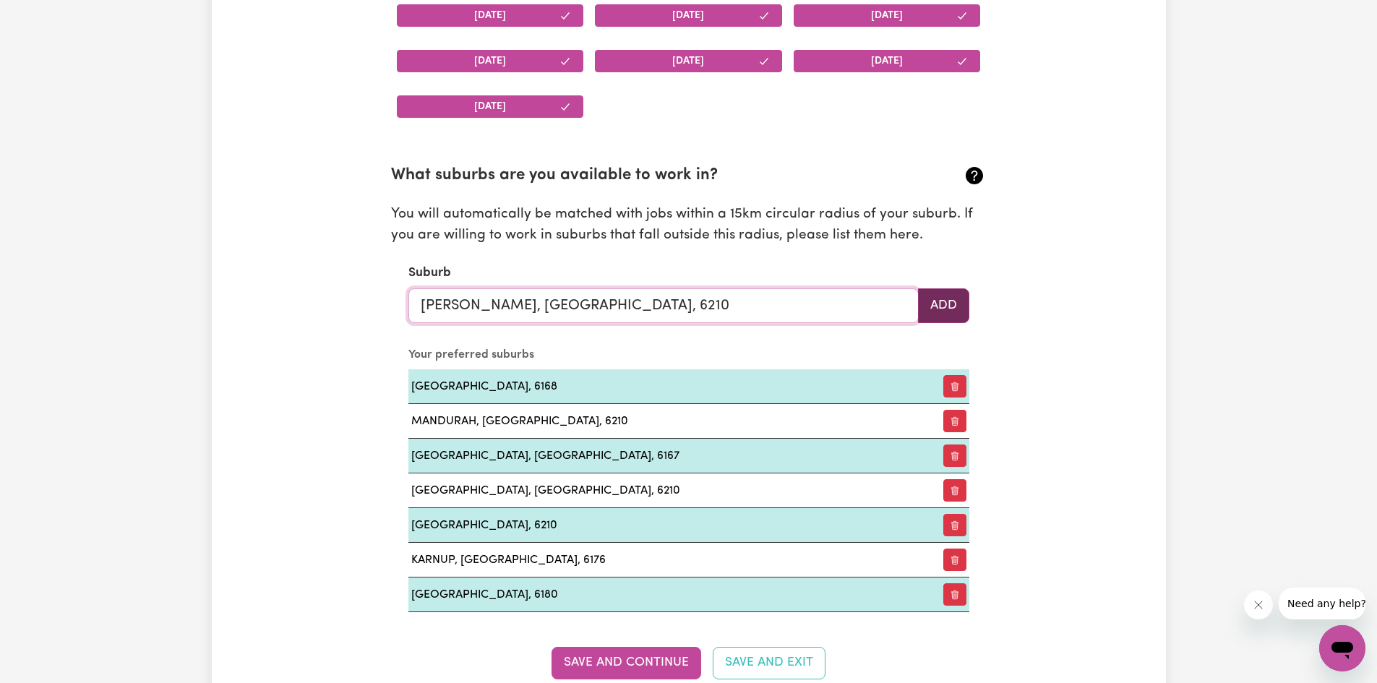
type input "DUDLEY PARK, Western Australia, 6210"
click at [953, 317] on button "Add" at bounding box center [943, 305] width 51 height 35
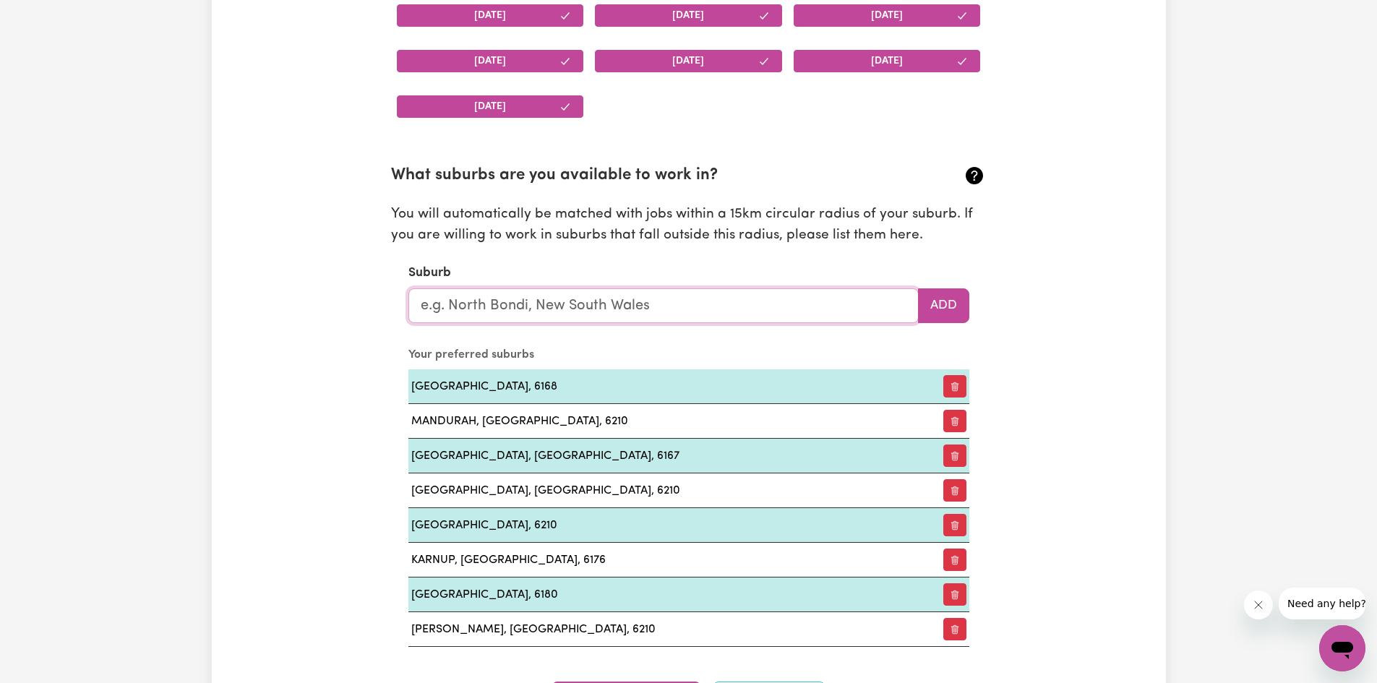
click at [531, 298] on input "text" at bounding box center [663, 305] width 510 height 35
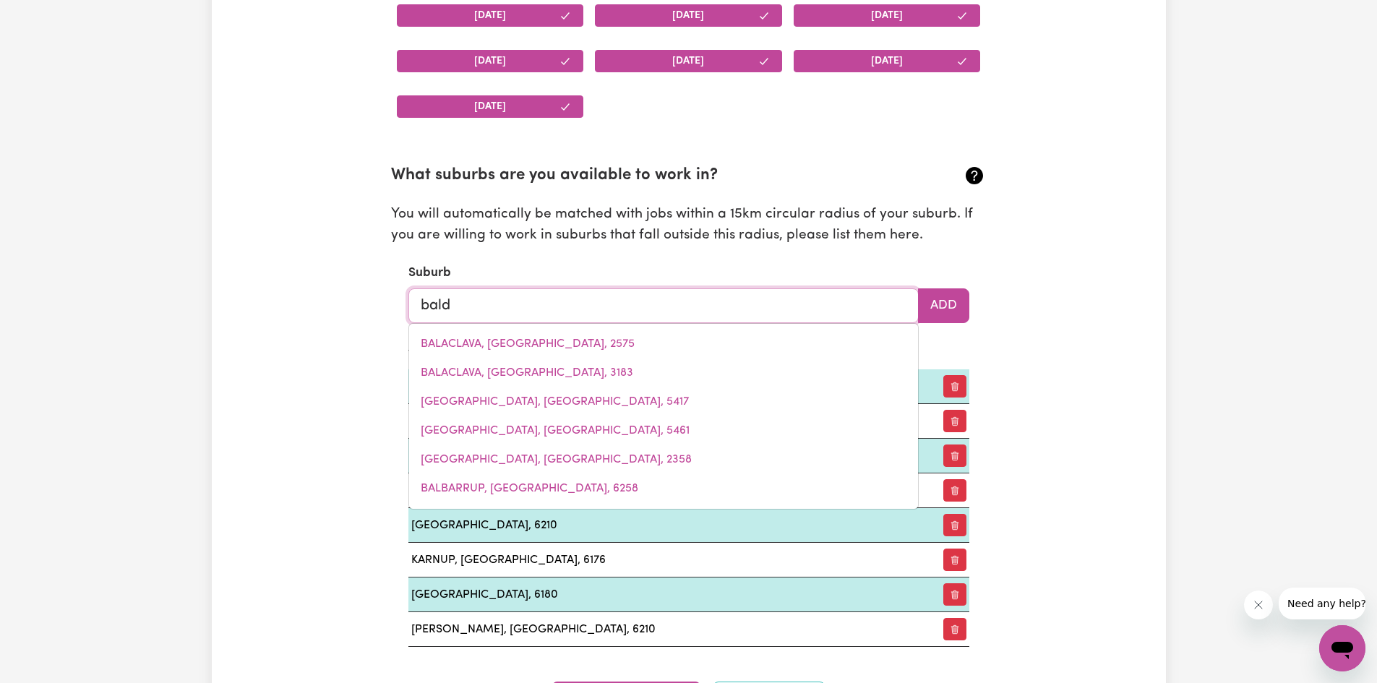
type input "baldi"
type input "baldiNA, South Australia, 5417"
type input "baldiv"
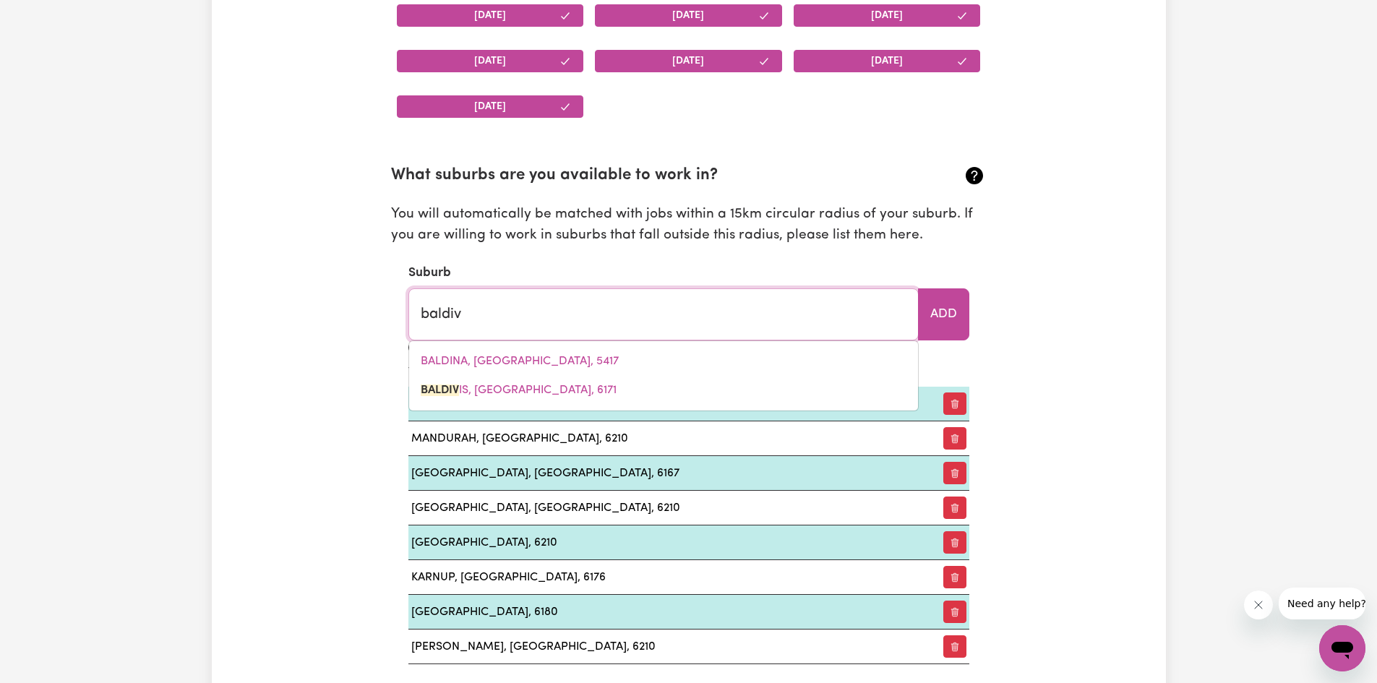
type input "baldivIS, Western Australia, 6171"
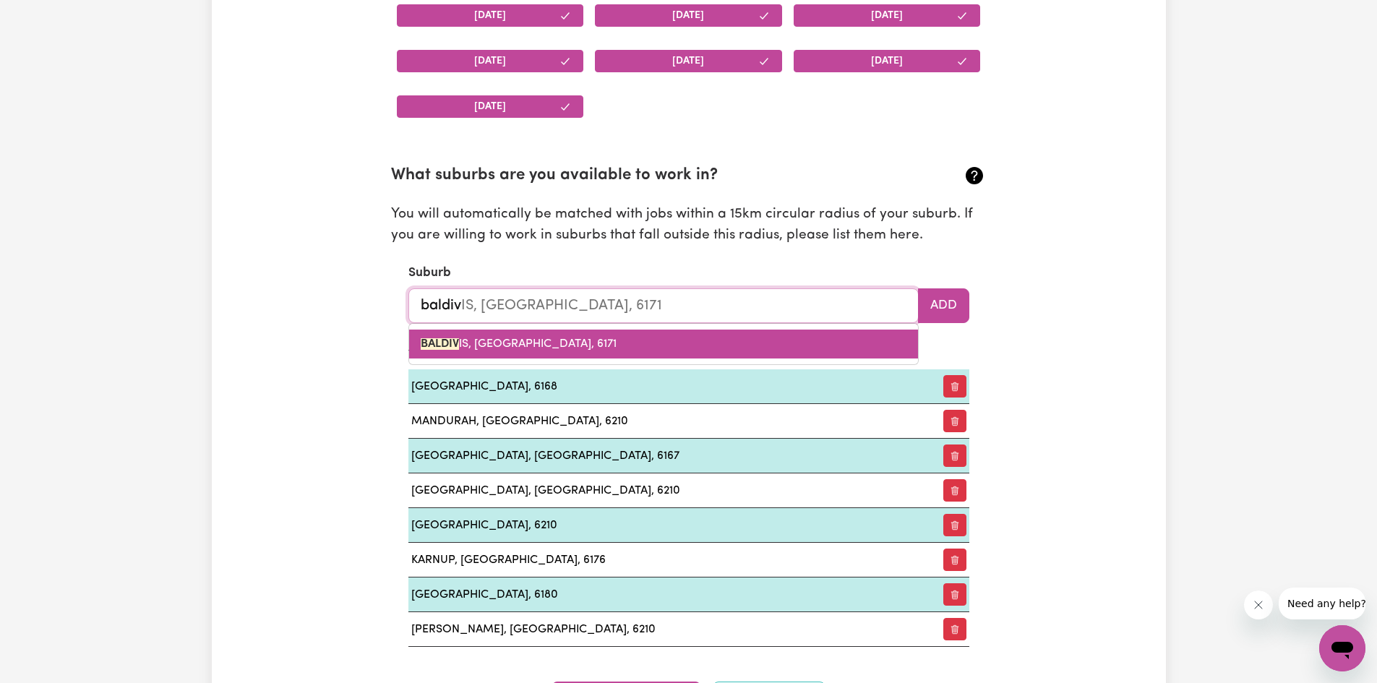
click at [531, 346] on span "BALDIV IS, Western Australia, 6171" at bounding box center [519, 344] width 196 height 12
type input "BALDIVIS, Western Australia, 6171"
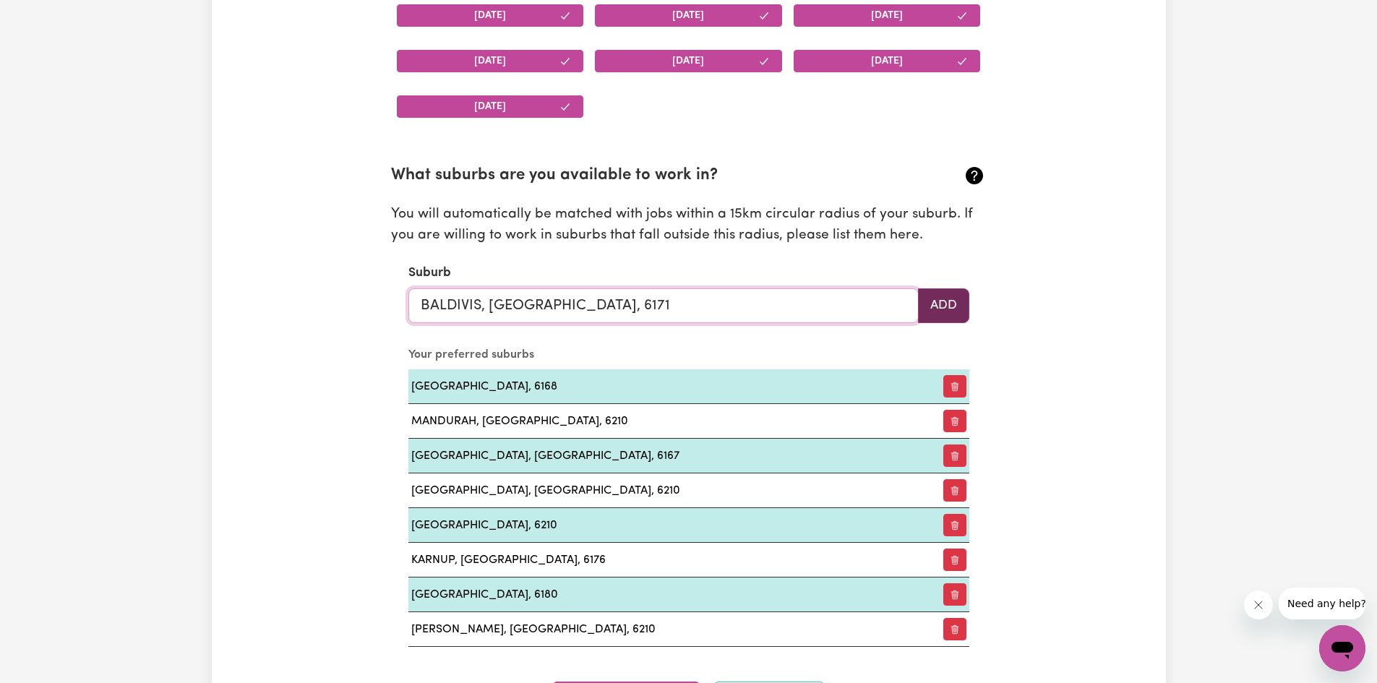
type input "BALDIVIS, Western Australia, 6171"
click at [963, 304] on button "Add" at bounding box center [943, 305] width 51 height 35
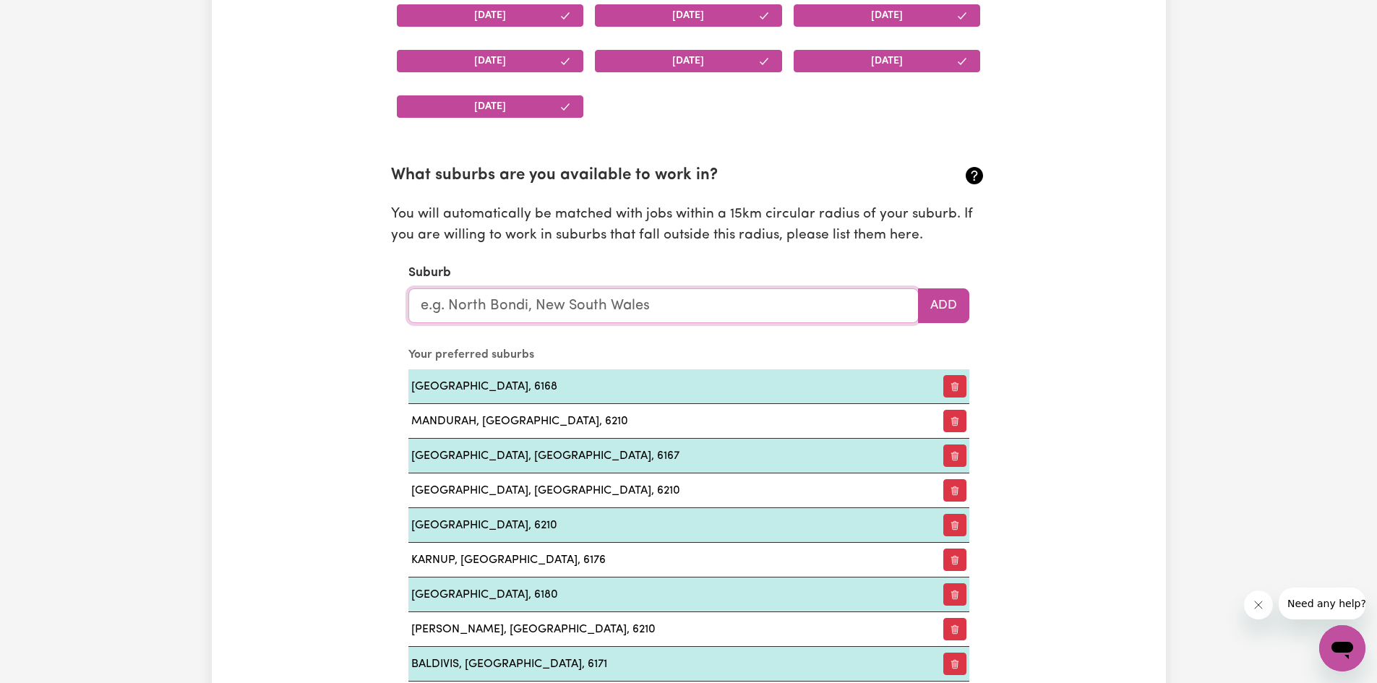
click at [538, 312] on input "text" at bounding box center [663, 305] width 510 height 35
type input "wel"
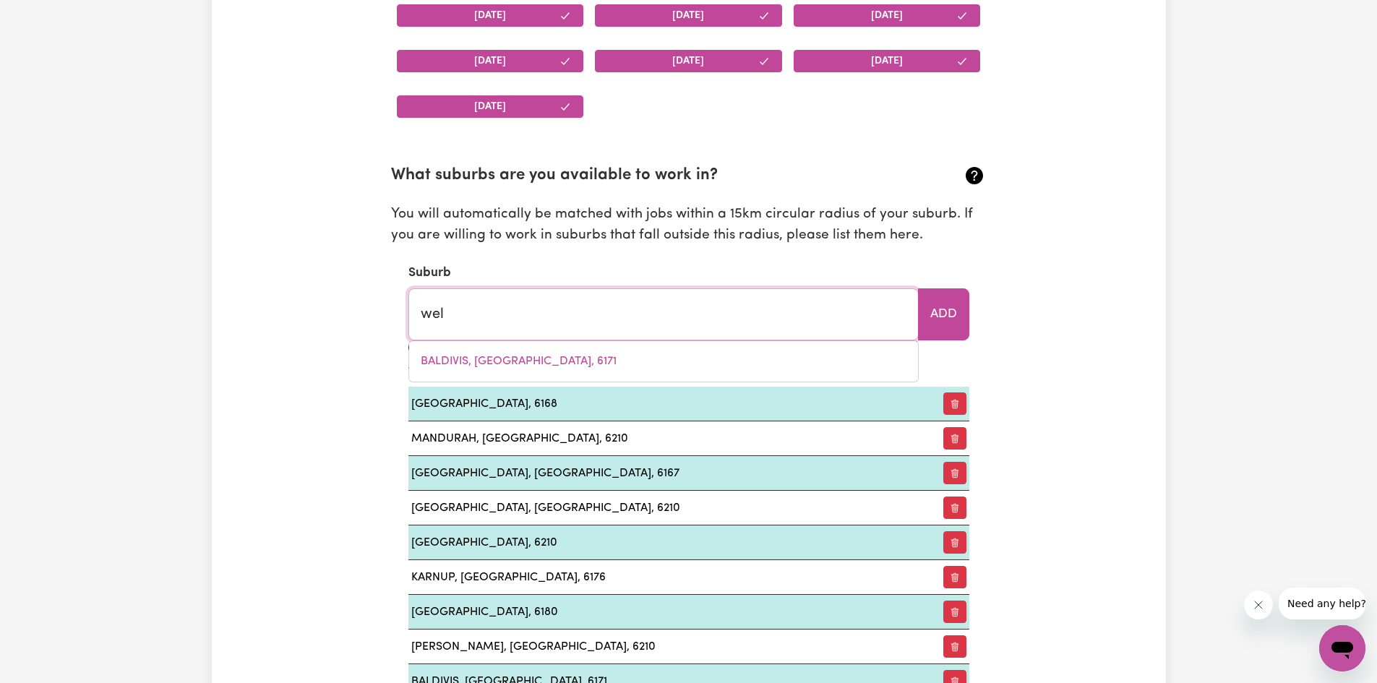
type input "welAREGANG, New South Wales, 2642"
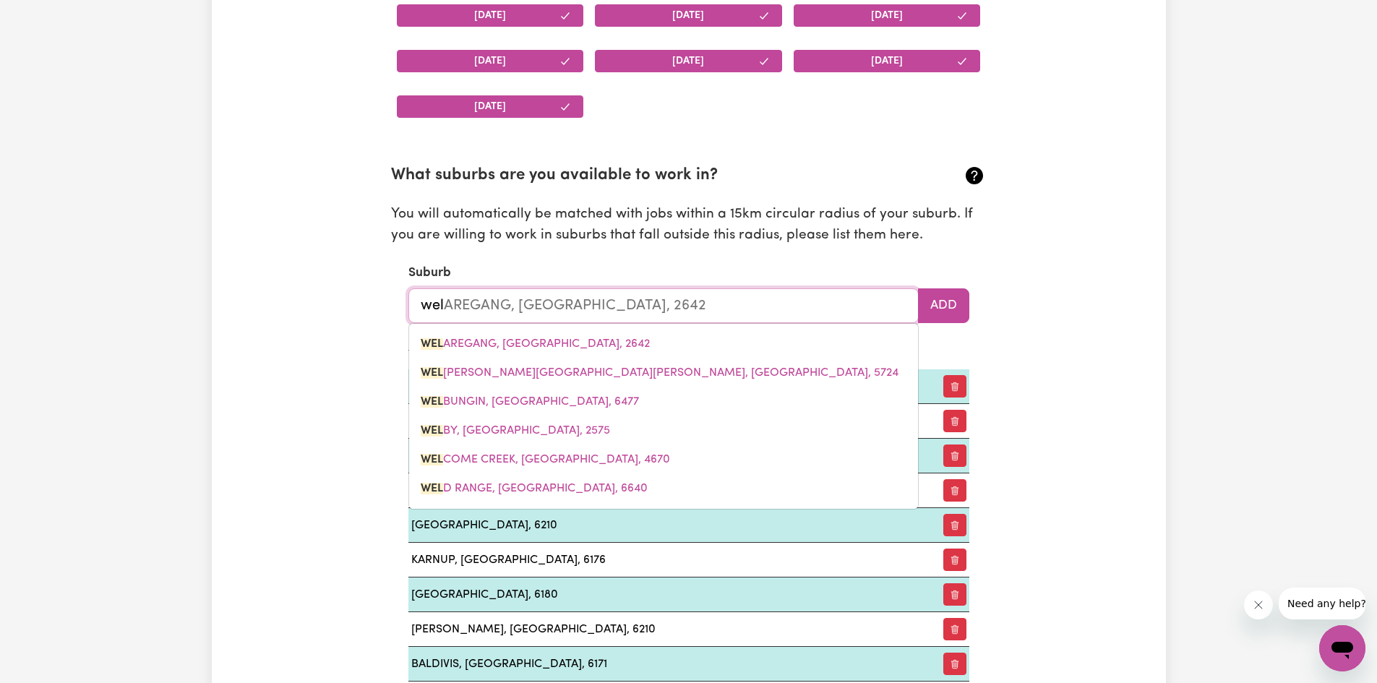
type input "well"
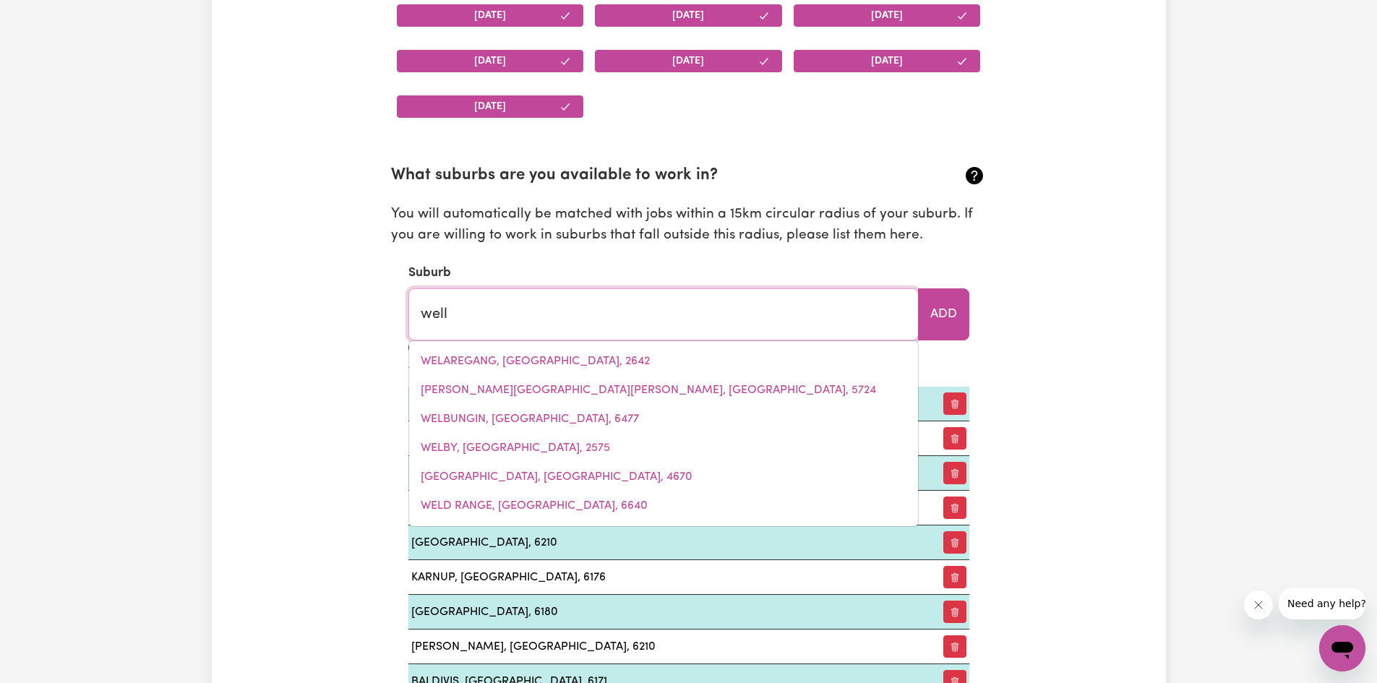
type input "wellAND, South Australia, 5007"
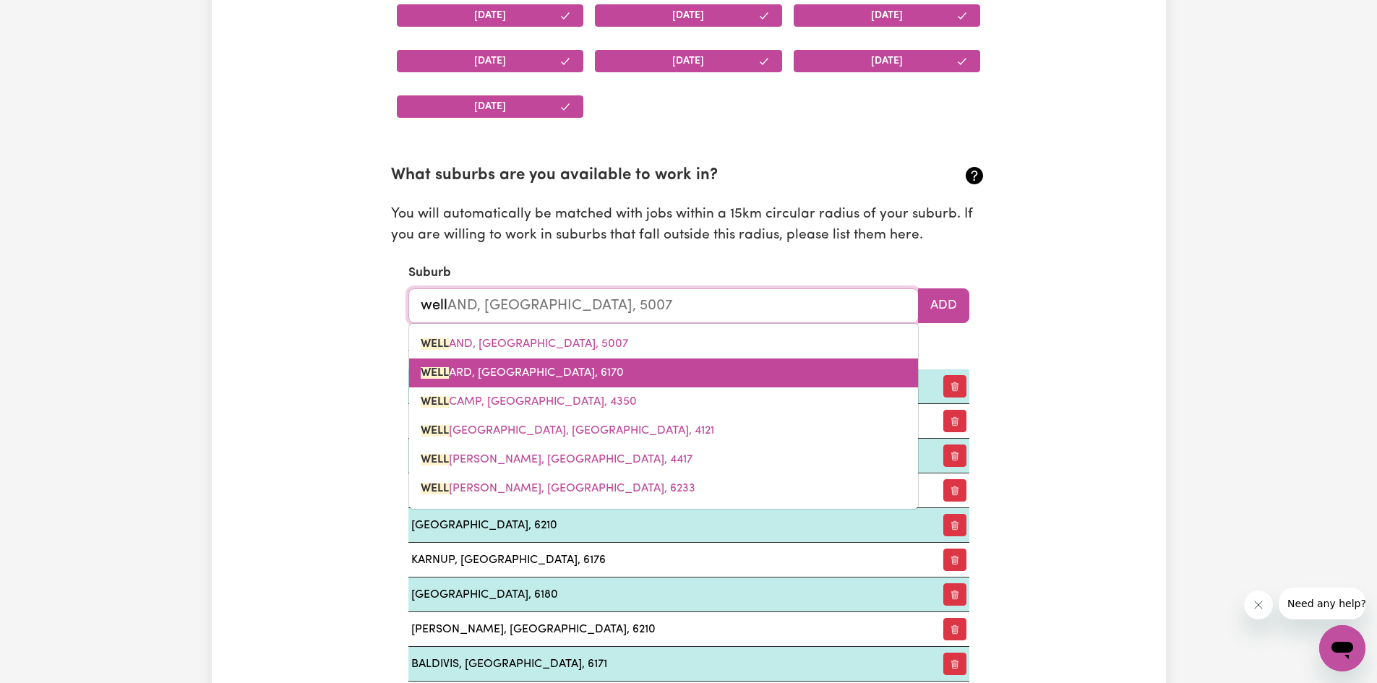
click at [539, 375] on span "WELL ARD, Western Australia, 6170" at bounding box center [522, 373] width 203 height 12
type input "WELLARD, Western Australia, 6170"
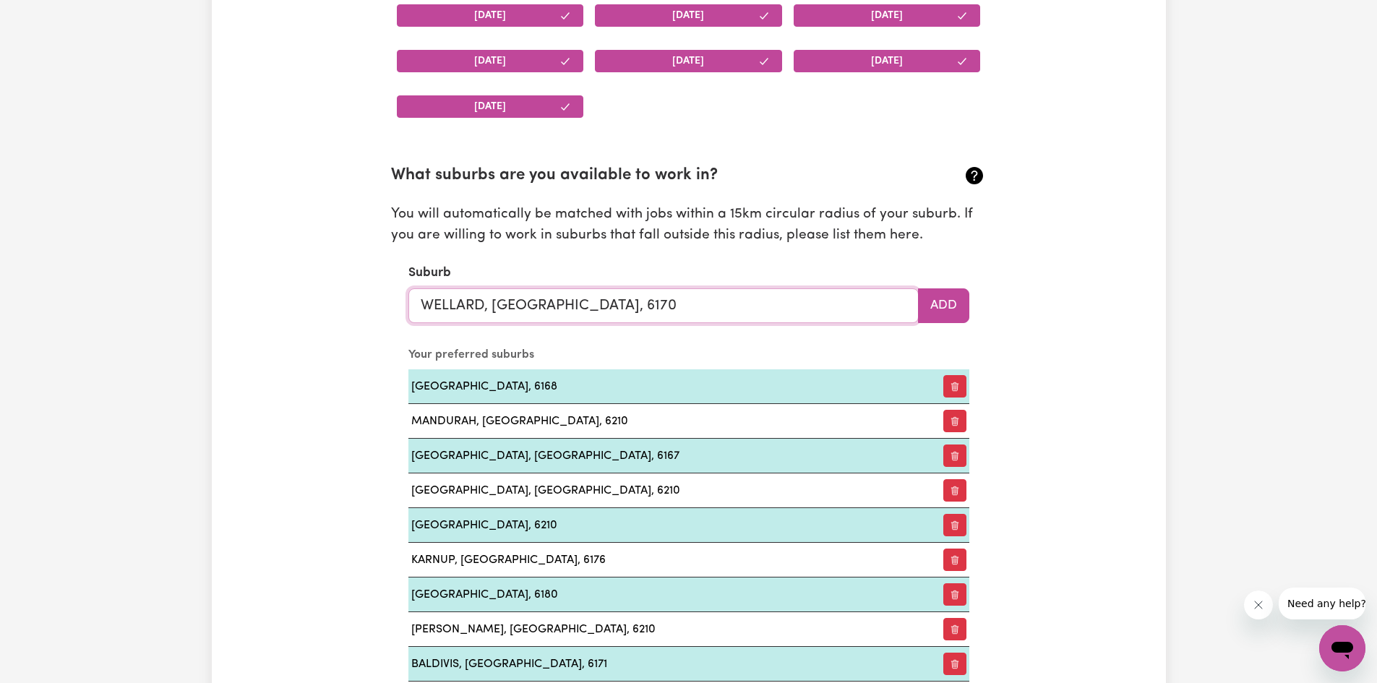
type input "WELLARD, Western Australia, 6170"
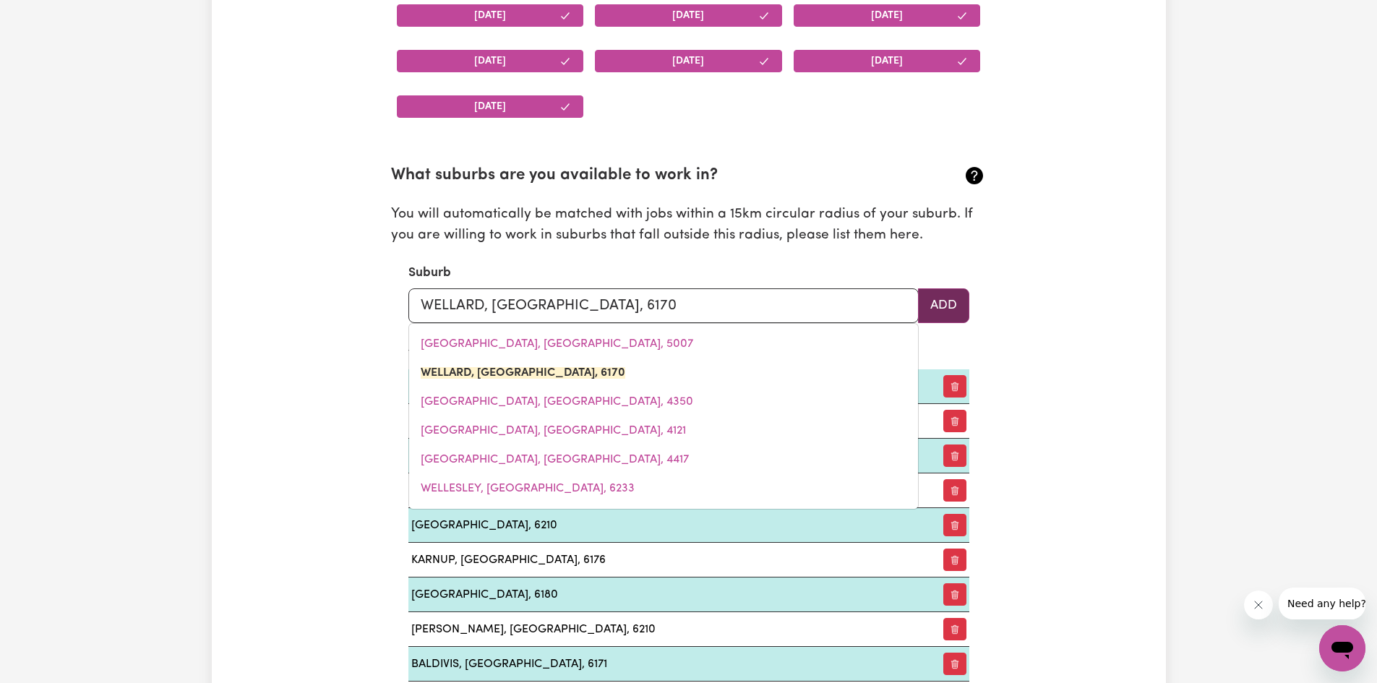
click at [945, 312] on button "Add" at bounding box center [943, 305] width 51 height 35
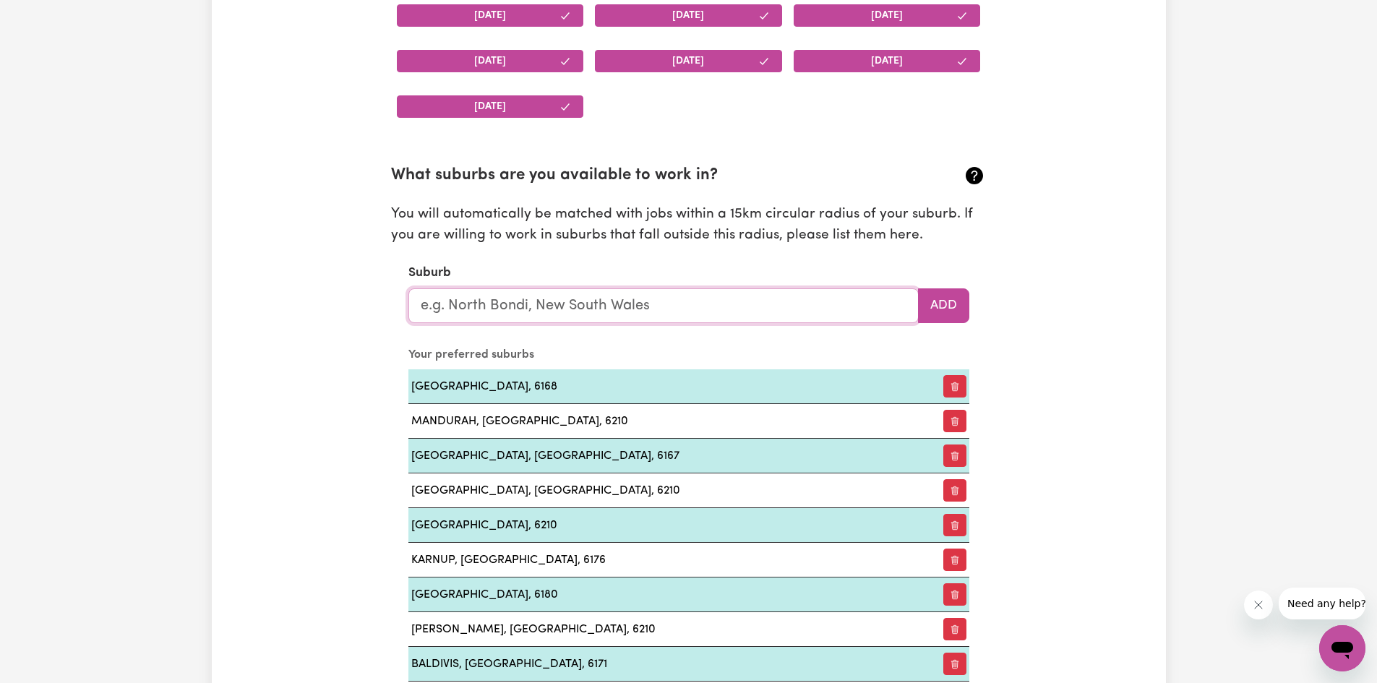
click at [522, 306] on input "text" at bounding box center [663, 305] width 510 height 35
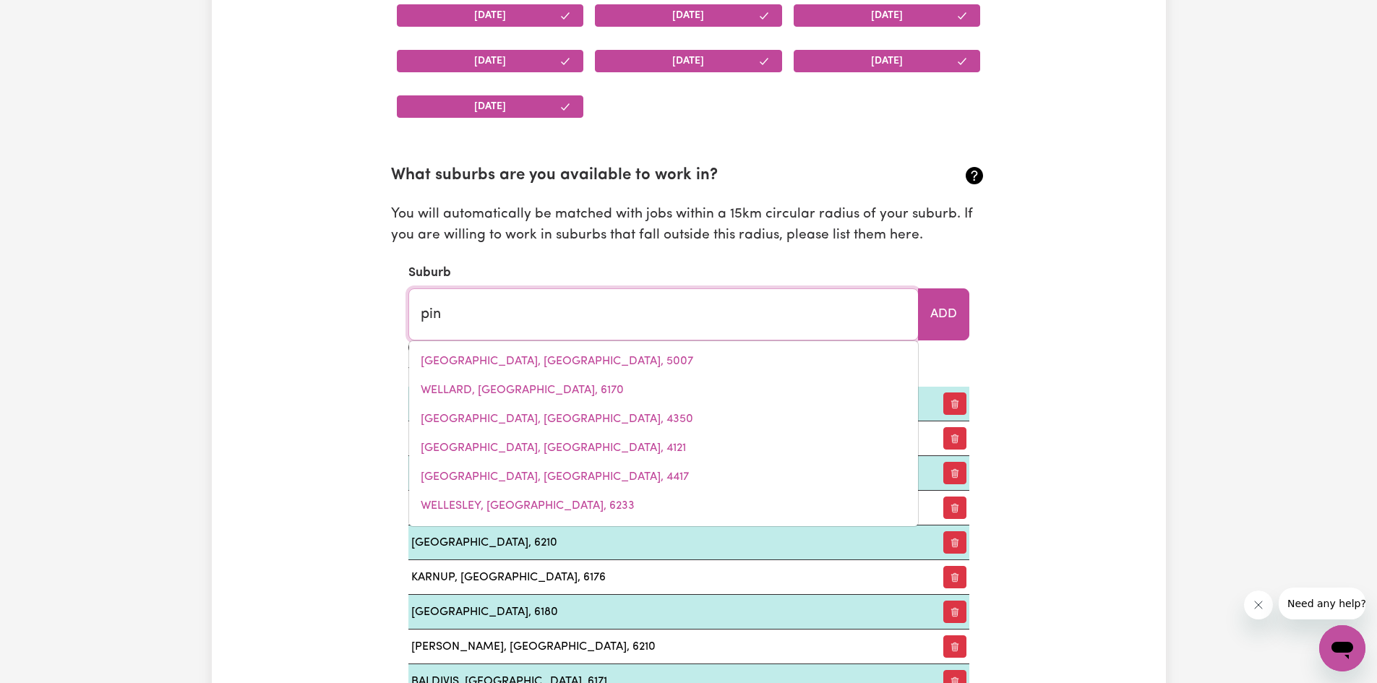
type input "pinj"
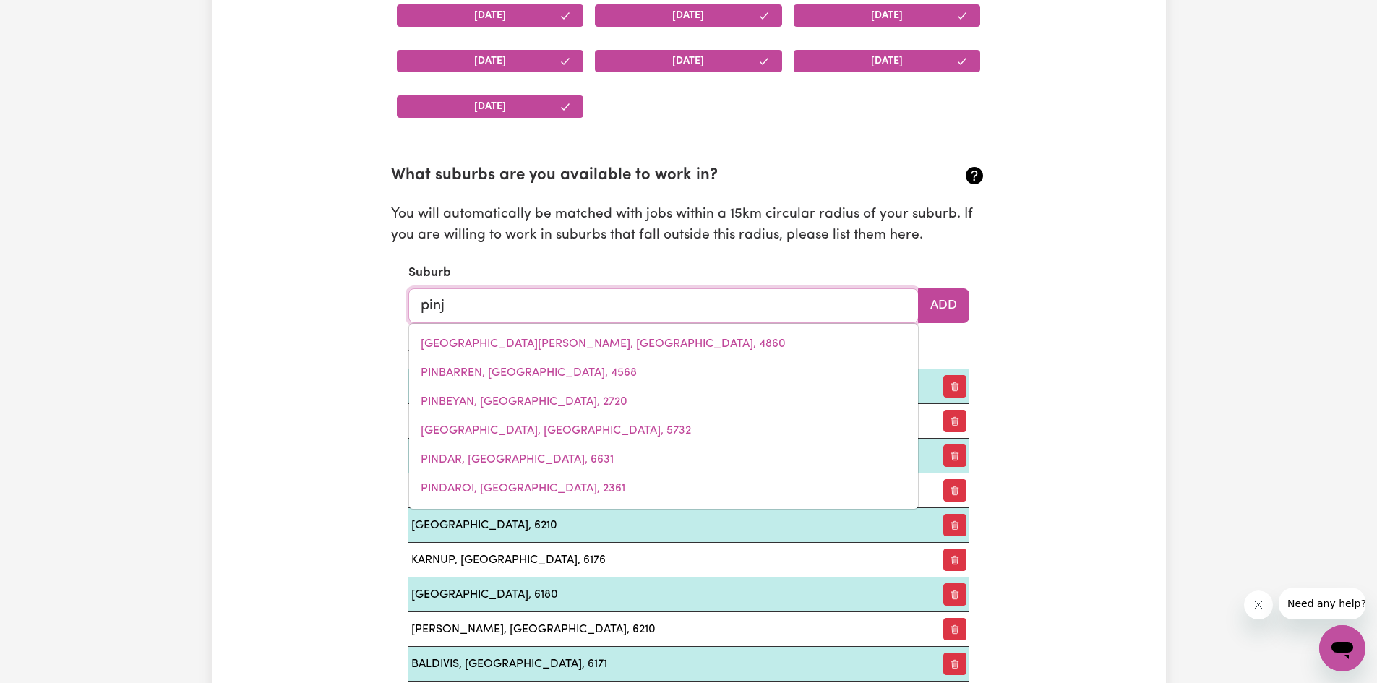
type input "pinja"
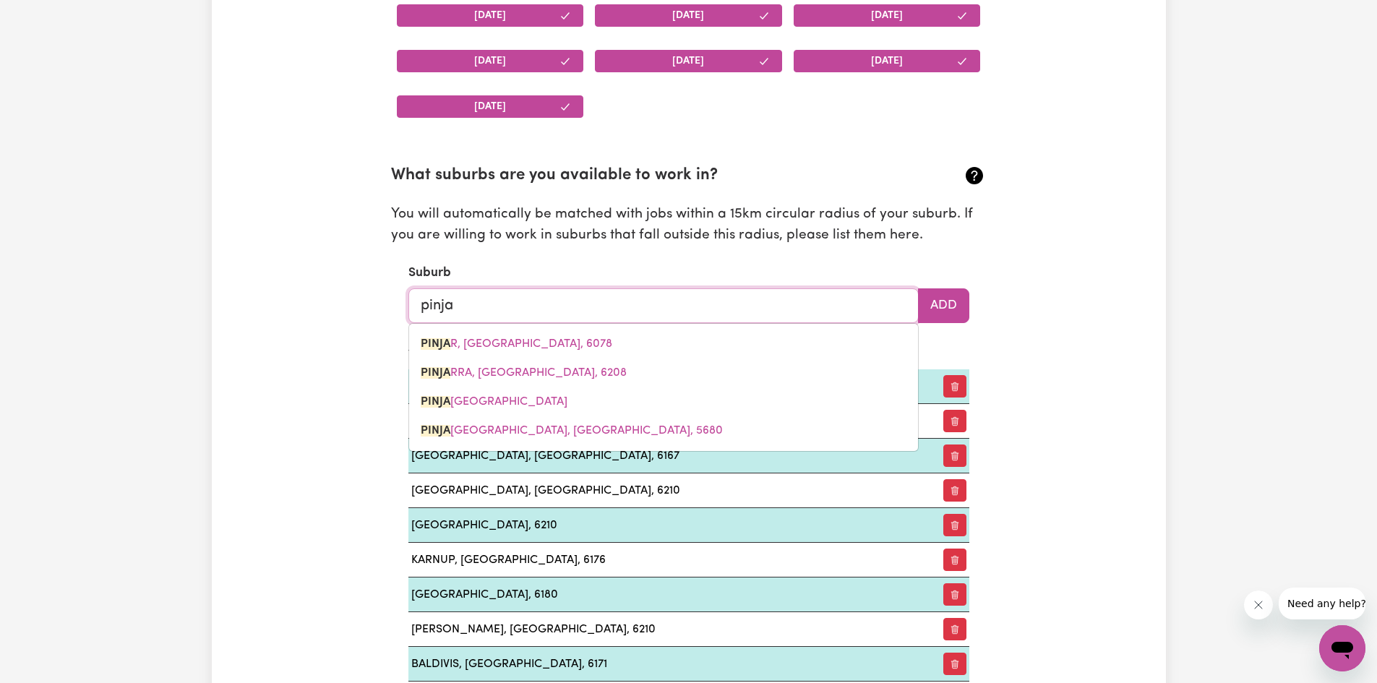
type input "pinjaR, Western Australia, 6078"
type input "pinja"
type input "pinjaR, Western Australia, 6078"
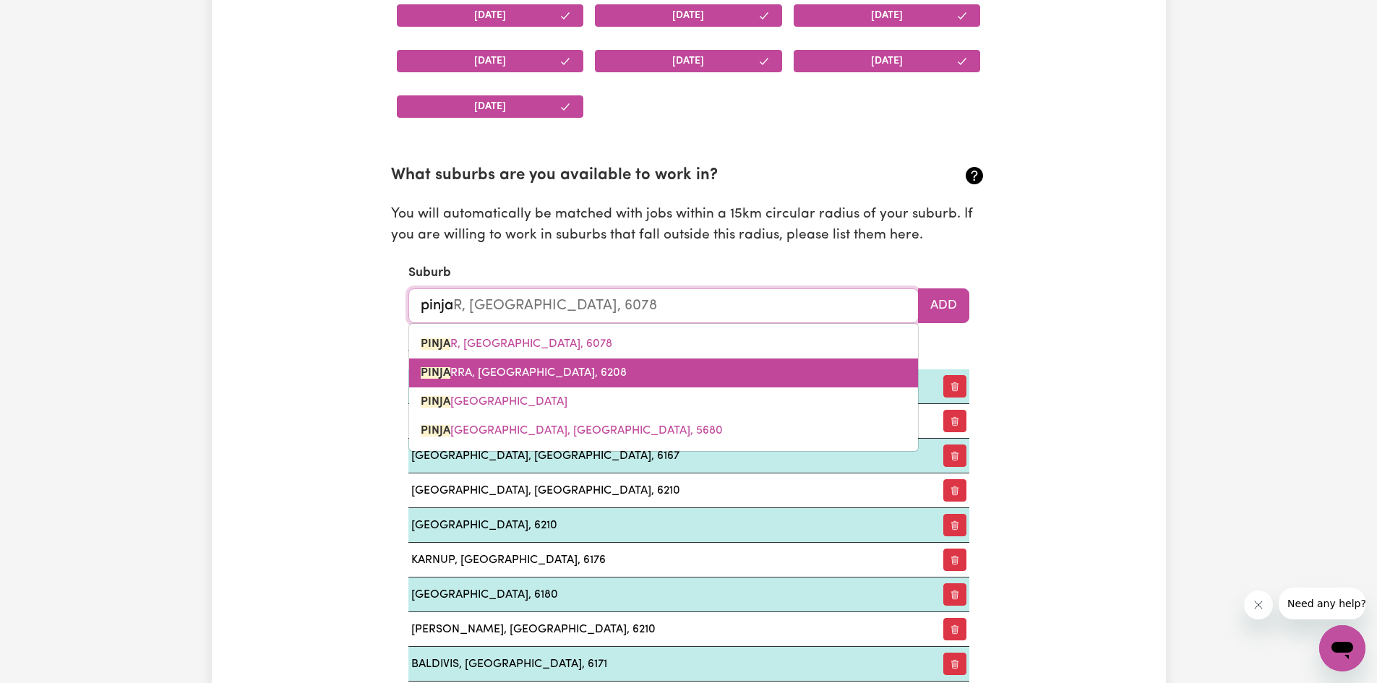
click at [576, 374] on span "PINJA RRA, Western Australia, 6208" at bounding box center [524, 373] width 206 height 12
type input "PINJARRA, Western Australia, 6208"
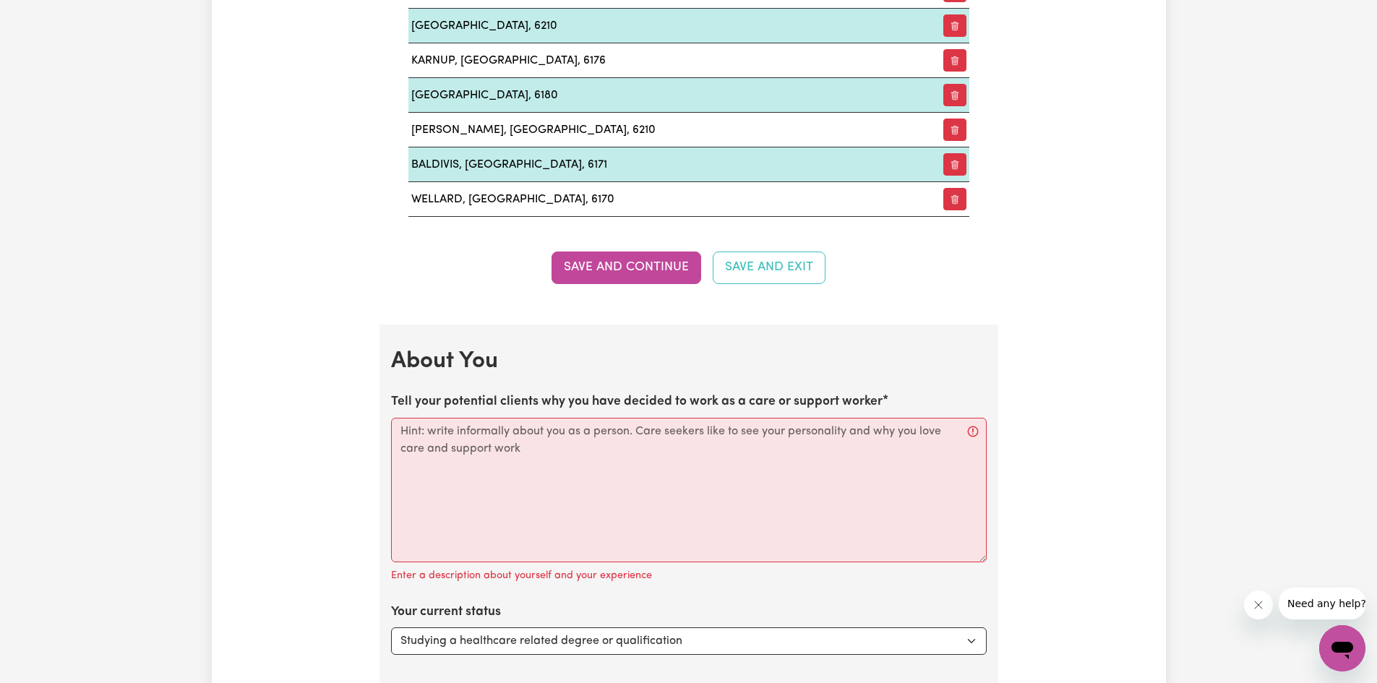
scroll to position [1982, 0]
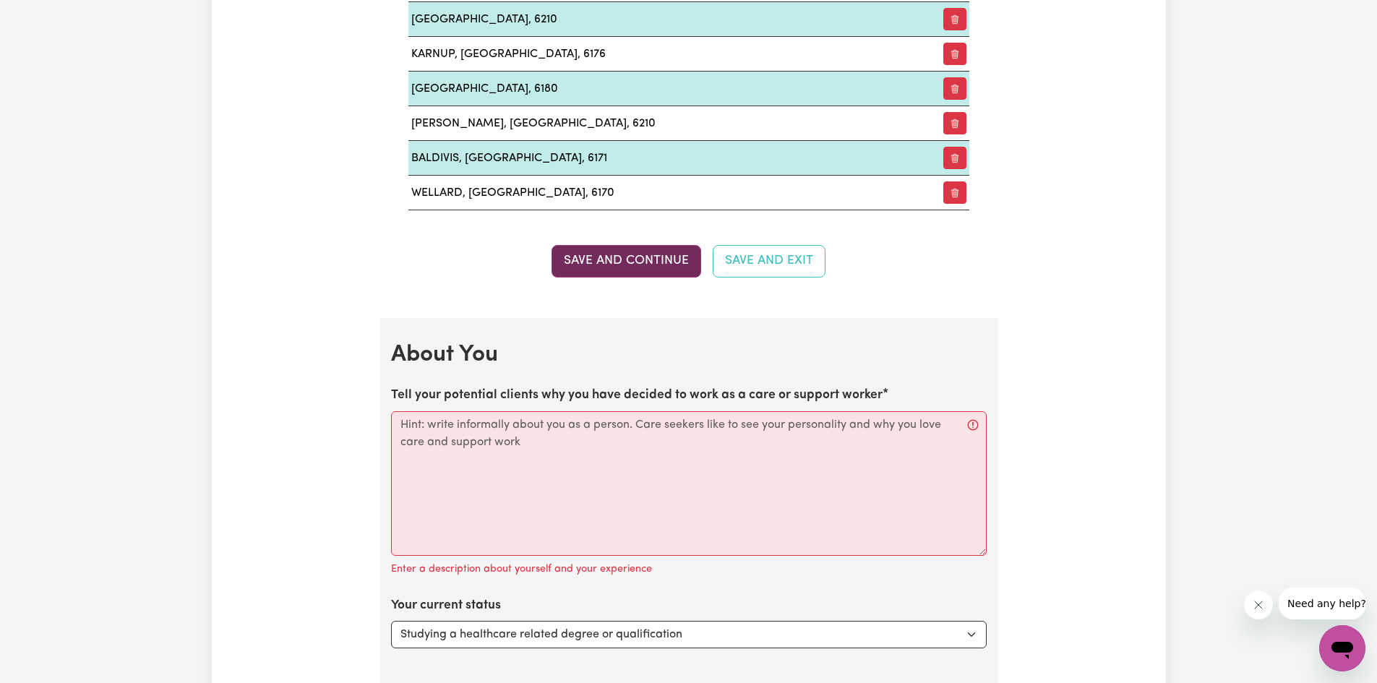
click at [611, 264] on button "Save and Continue" at bounding box center [626, 261] width 150 height 32
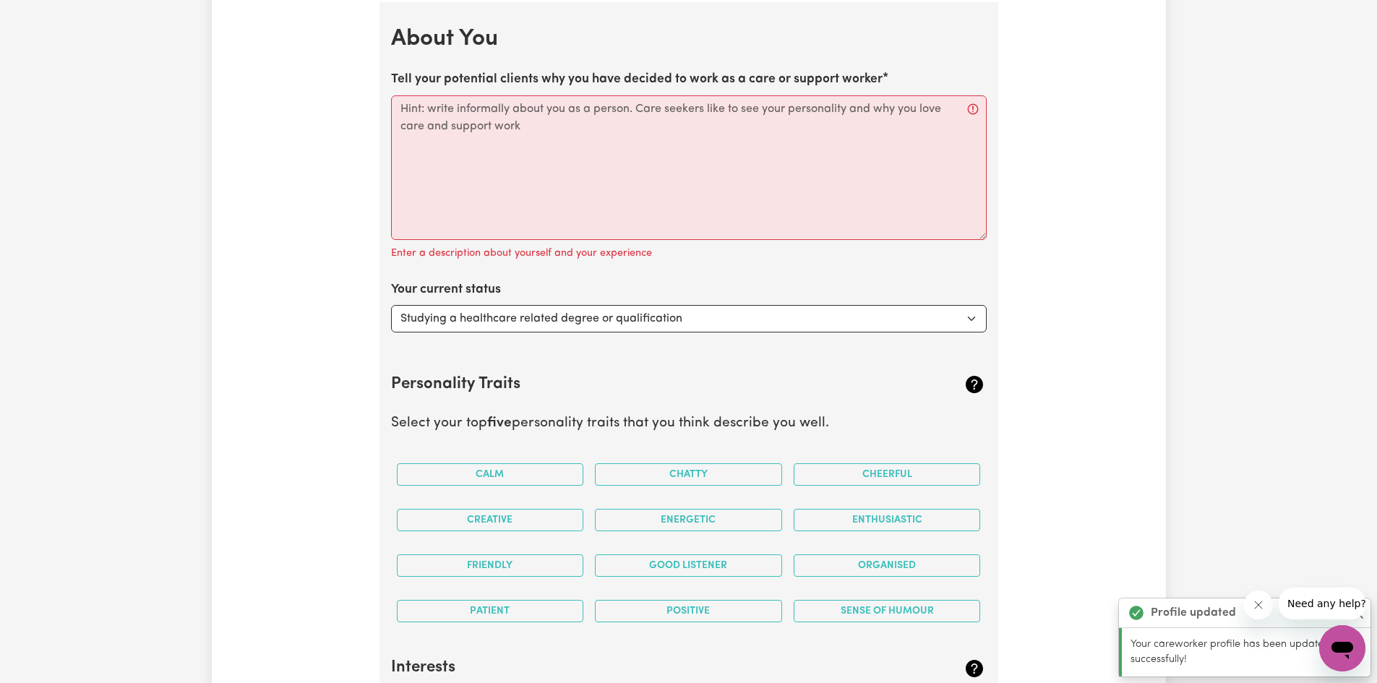
scroll to position [2299, 0]
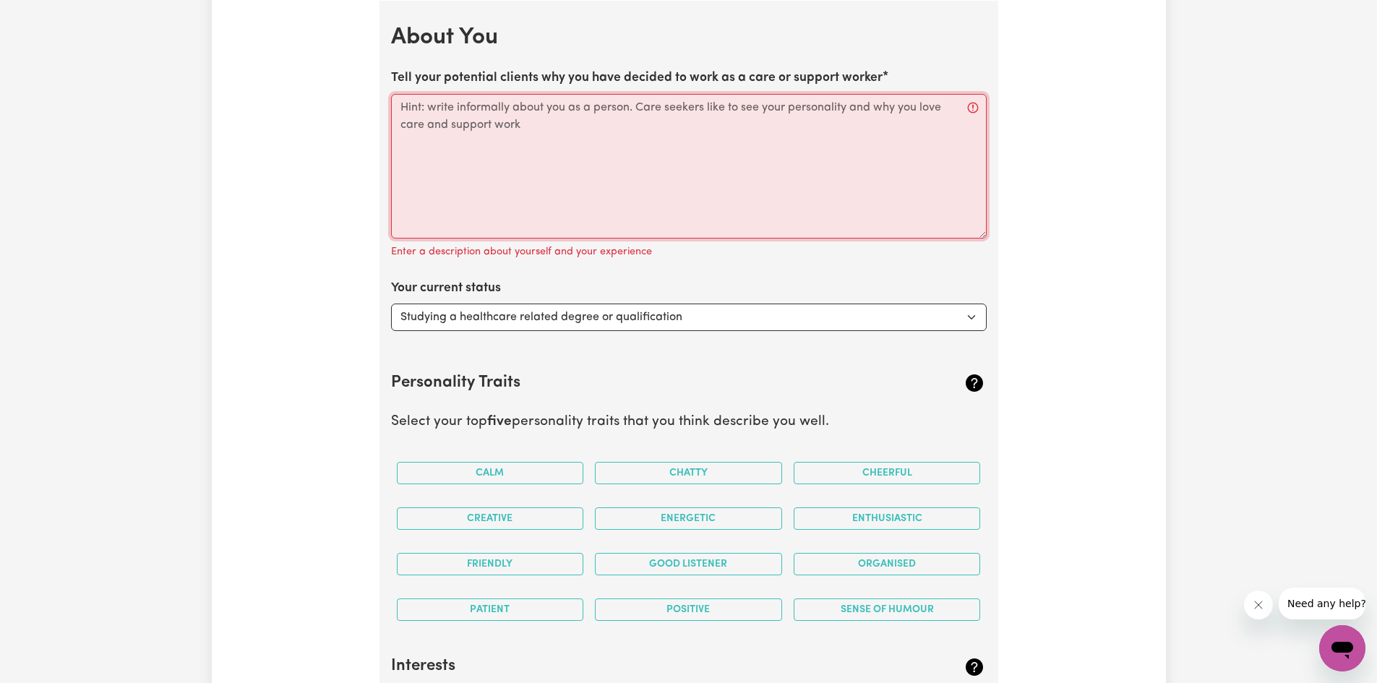
click at [420, 105] on textarea "Tell your potential clients why you have decided to work as a care or support w…" at bounding box center [689, 166] width 596 height 145
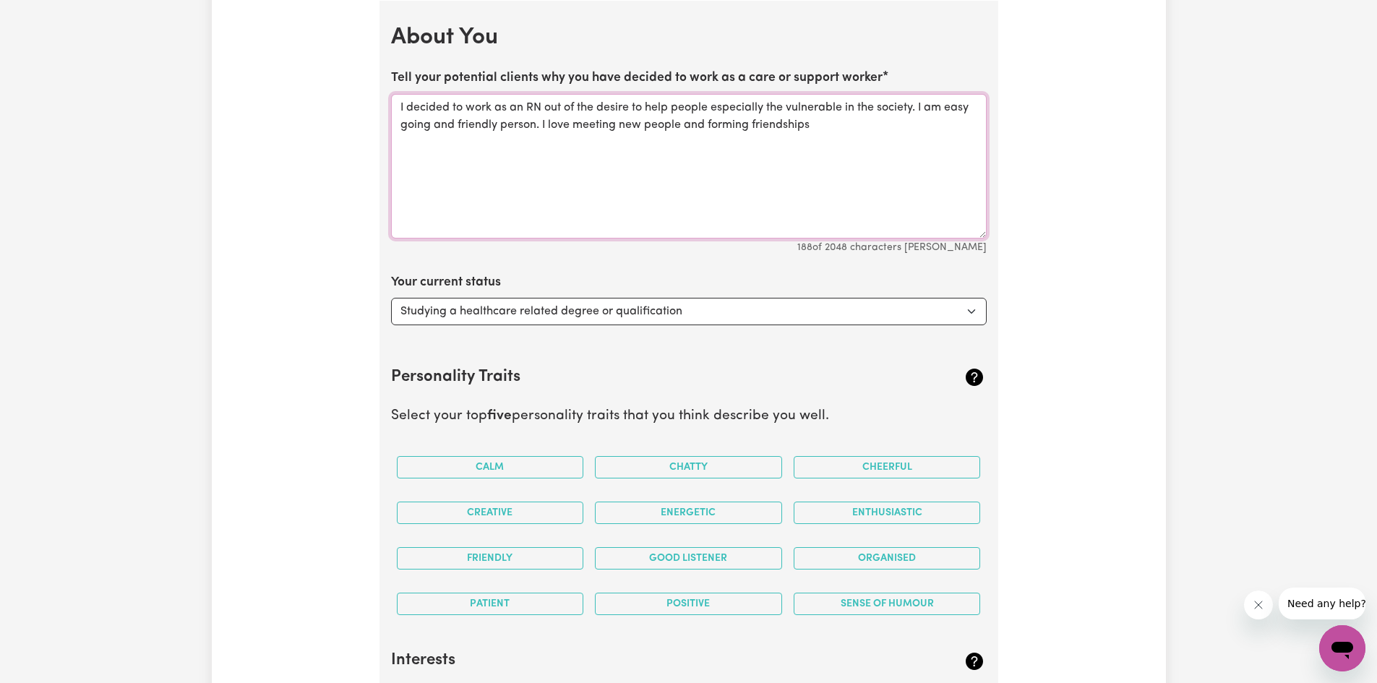
type textarea "I decided to work as an RN out of the desire to help people especially the vuln…"
click at [935, 312] on select "Select... Studying a healthcare related degree or qualification Studying a non-…" at bounding box center [689, 311] width 596 height 27
click at [391, 298] on select "Select... Studying a healthcare related degree or qualification Studying a non-…" at bounding box center [689, 311] width 596 height 27
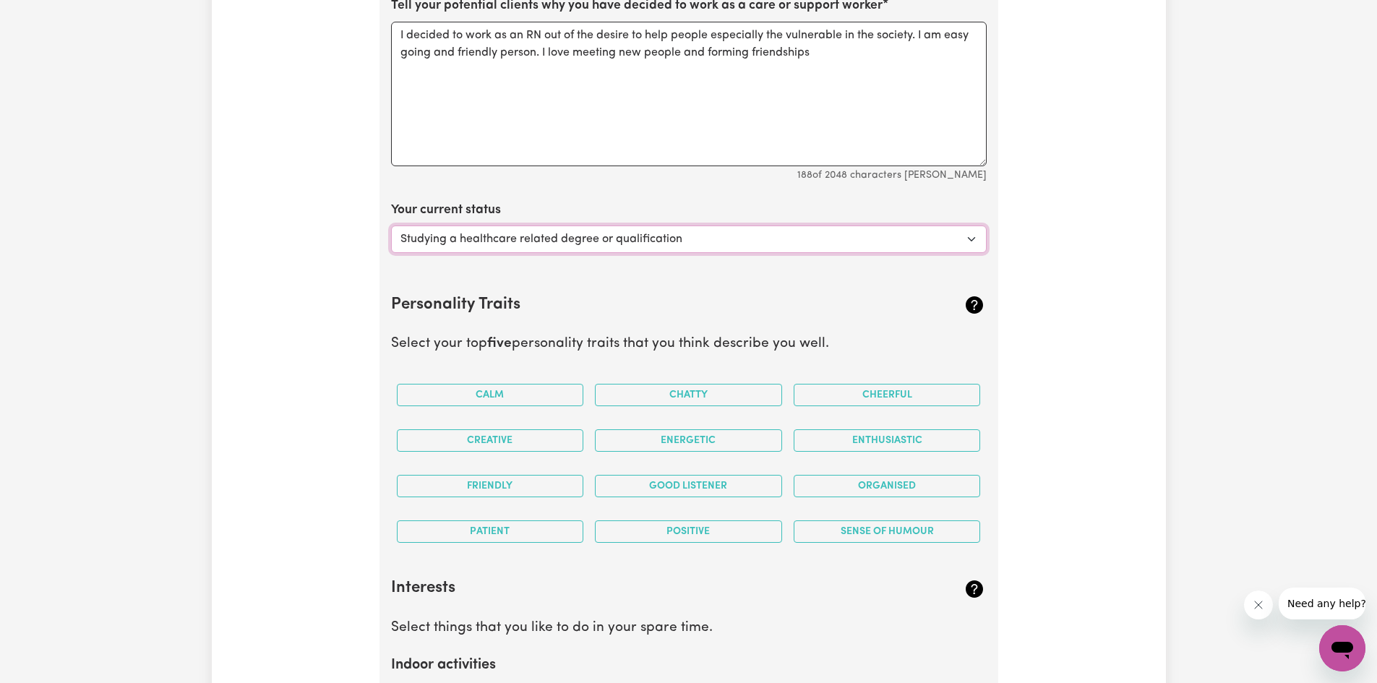
scroll to position [2444, 0]
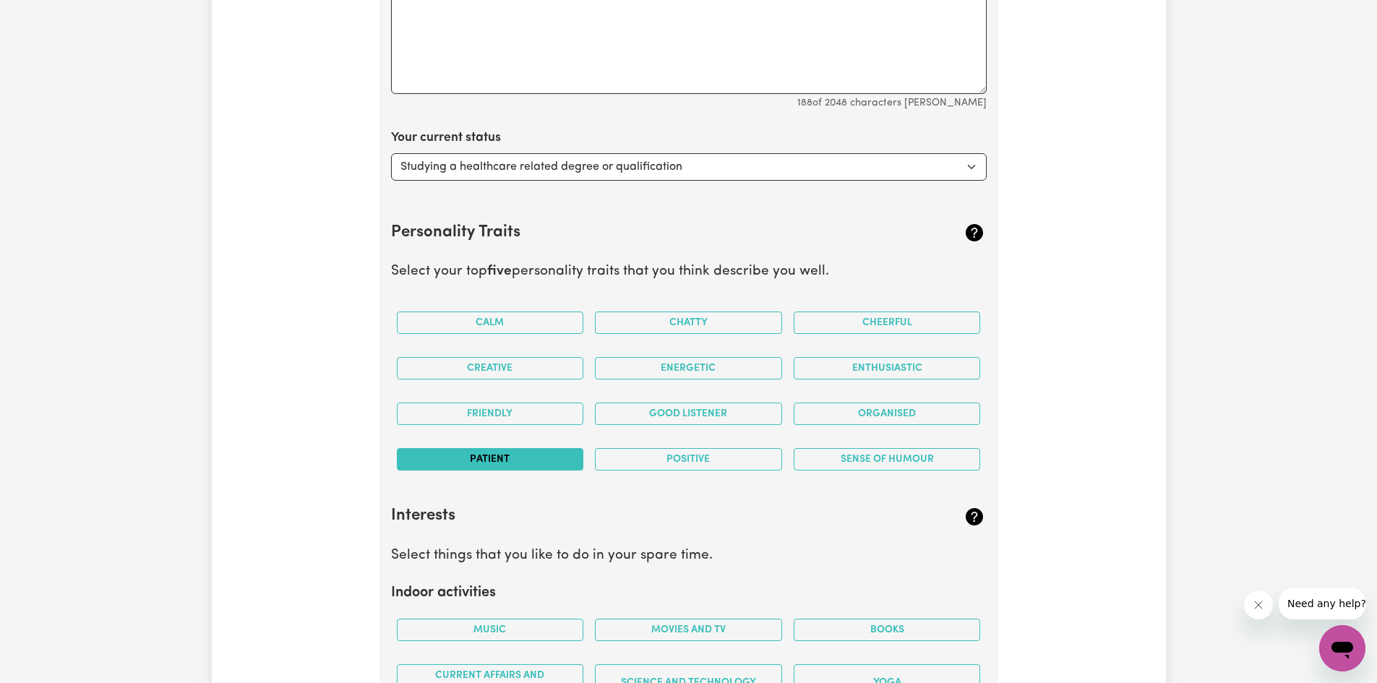
click at [546, 458] on button "Patient" at bounding box center [490, 459] width 187 height 22
click at [679, 405] on button "Good Listener" at bounding box center [688, 414] width 187 height 22
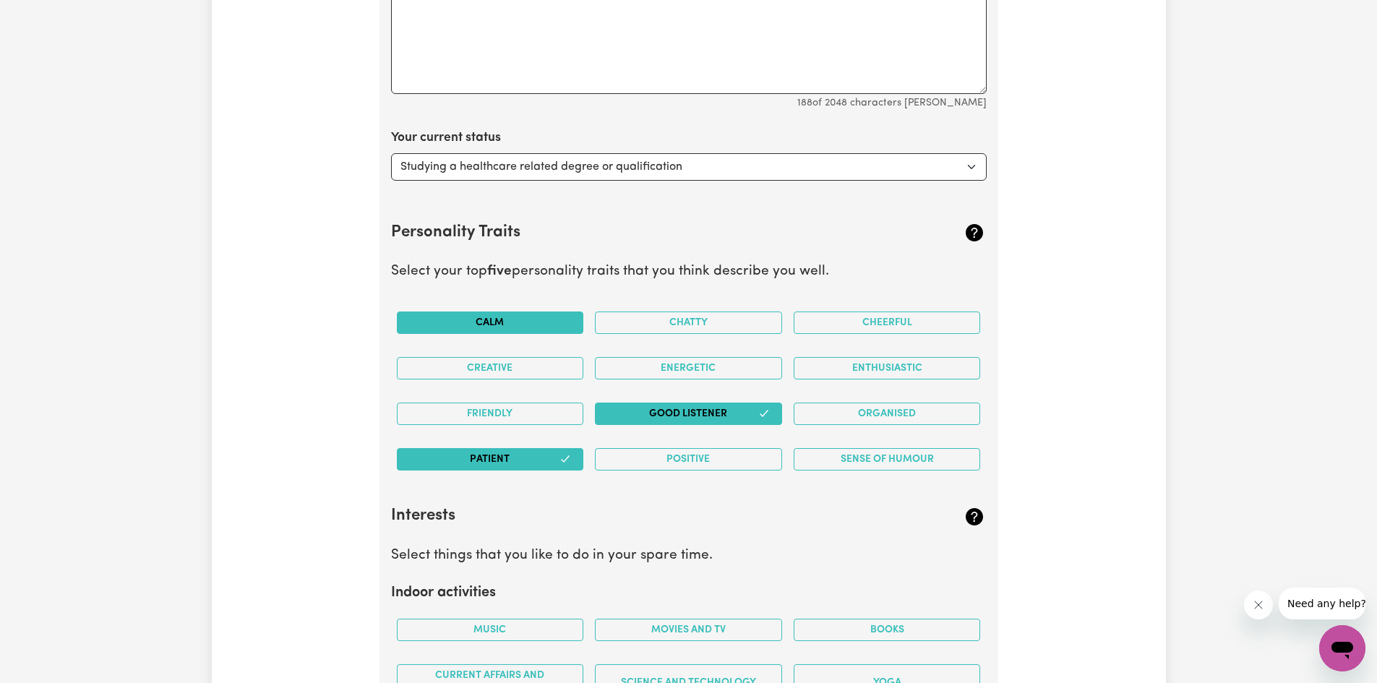
click at [529, 325] on button "Calm" at bounding box center [490, 323] width 187 height 22
click at [516, 413] on button "Friendly" at bounding box center [490, 414] width 187 height 22
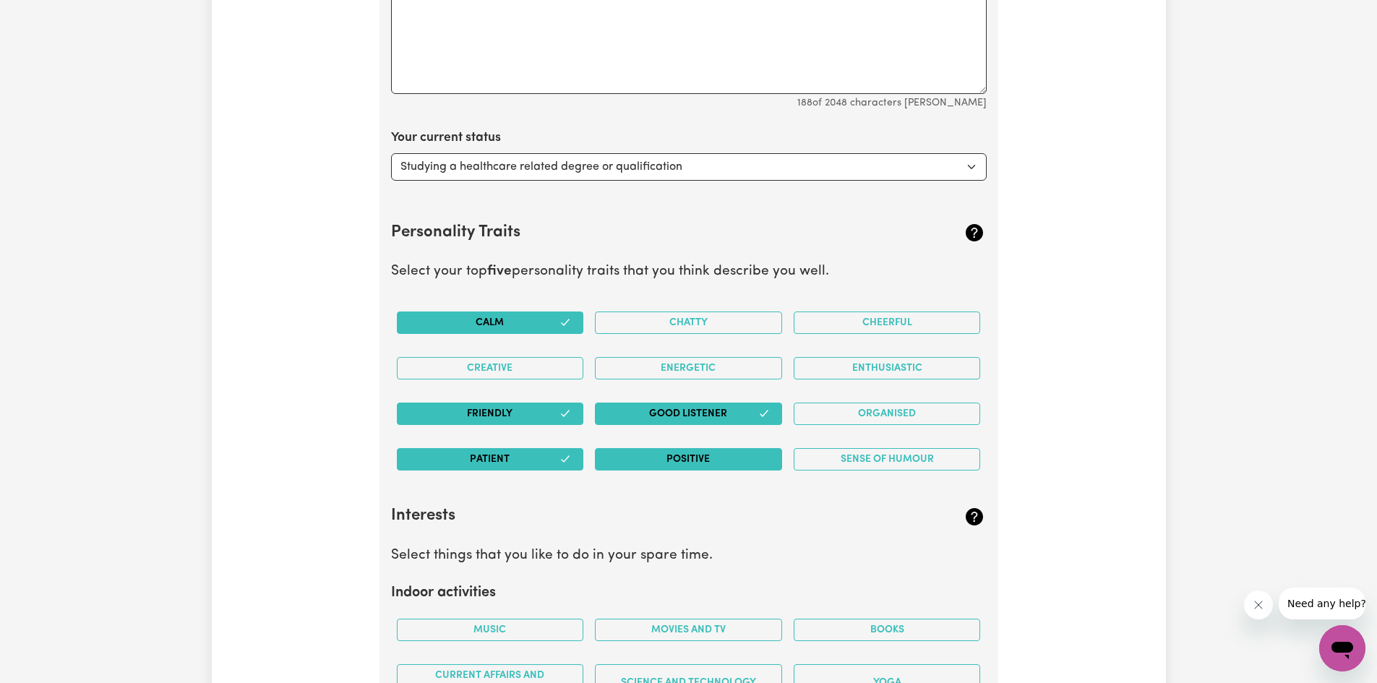
click at [678, 463] on button "Positive" at bounding box center [688, 459] width 187 height 22
click at [535, 462] on button "Patient" at bounding box center [490, 459] width 187 height 22
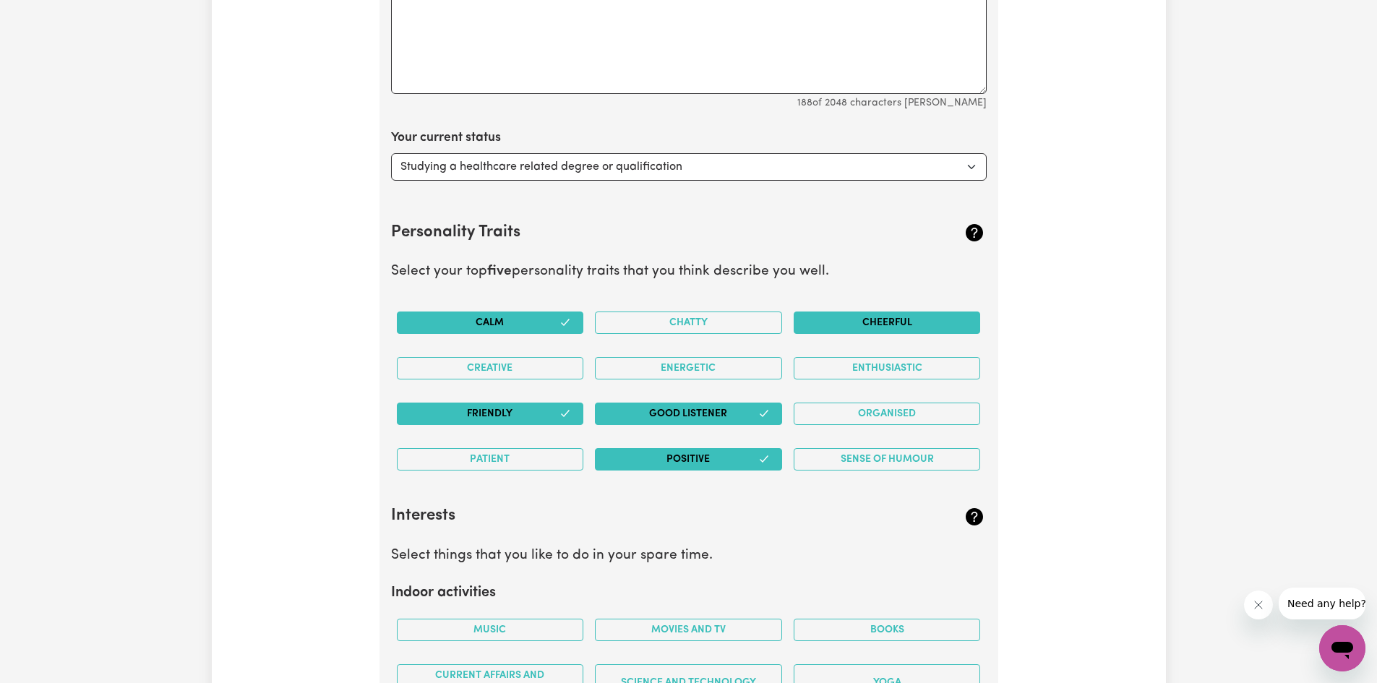
click at [870, 322] on button "Cheerful" at bounding box center [887, 323] width 187 height 22
click at [492, 454] on button "Patient" at bounding box center [490, 459] width 187 height 22
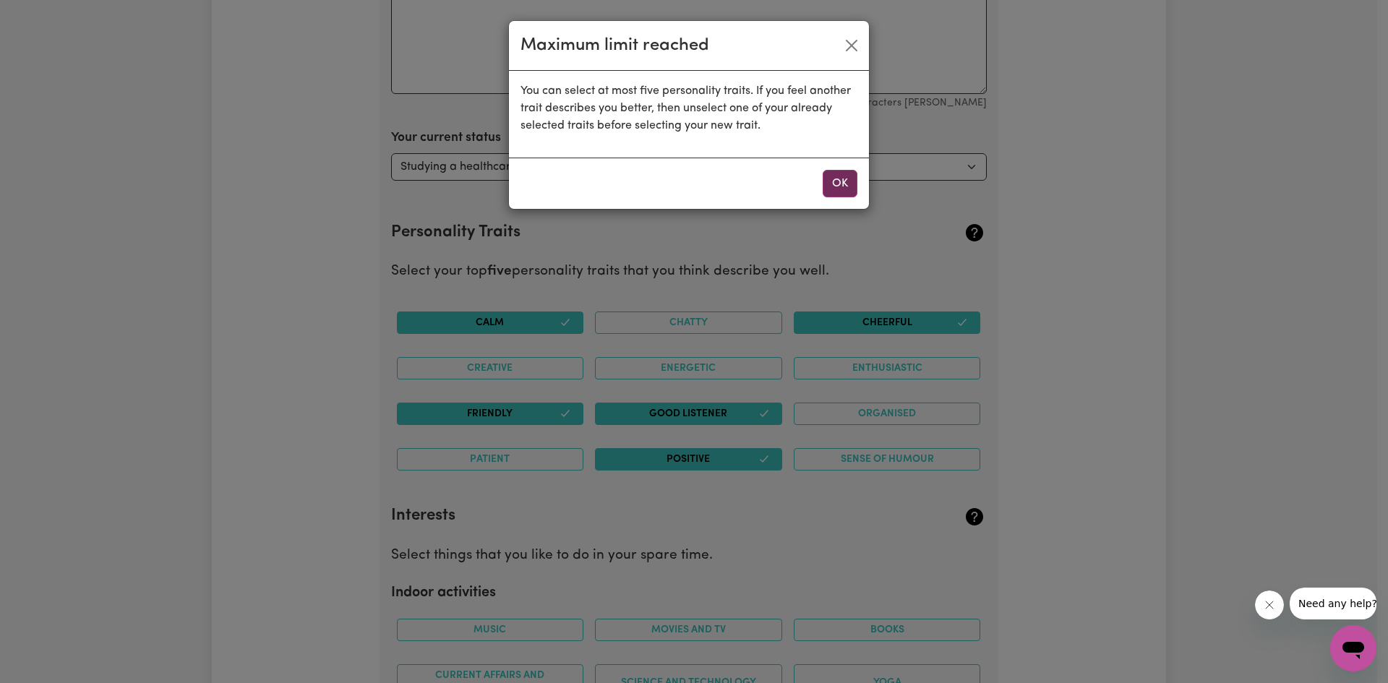
click at [844, 178] on button "OK" at bounding box center [839, 183] width 35 height 27
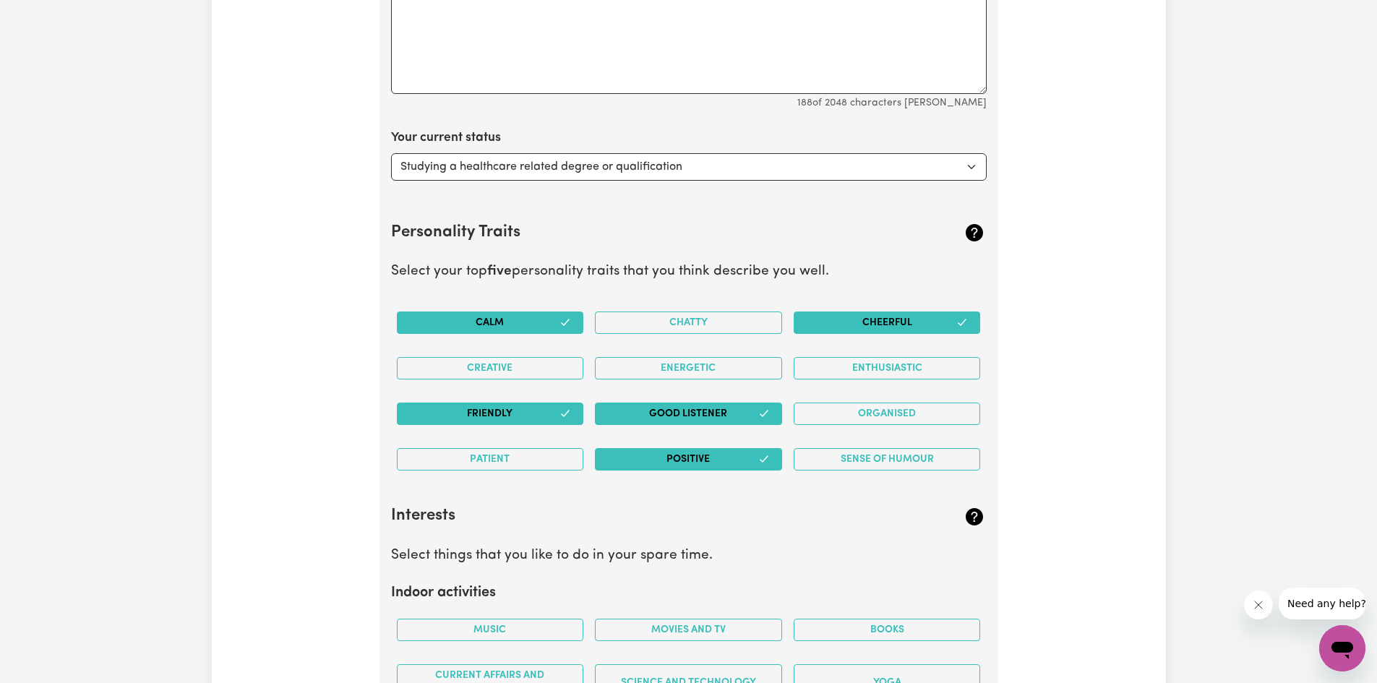
click at [903, 317] on button "Cheerful" at bounding box center [887, 323] width 187 height 22
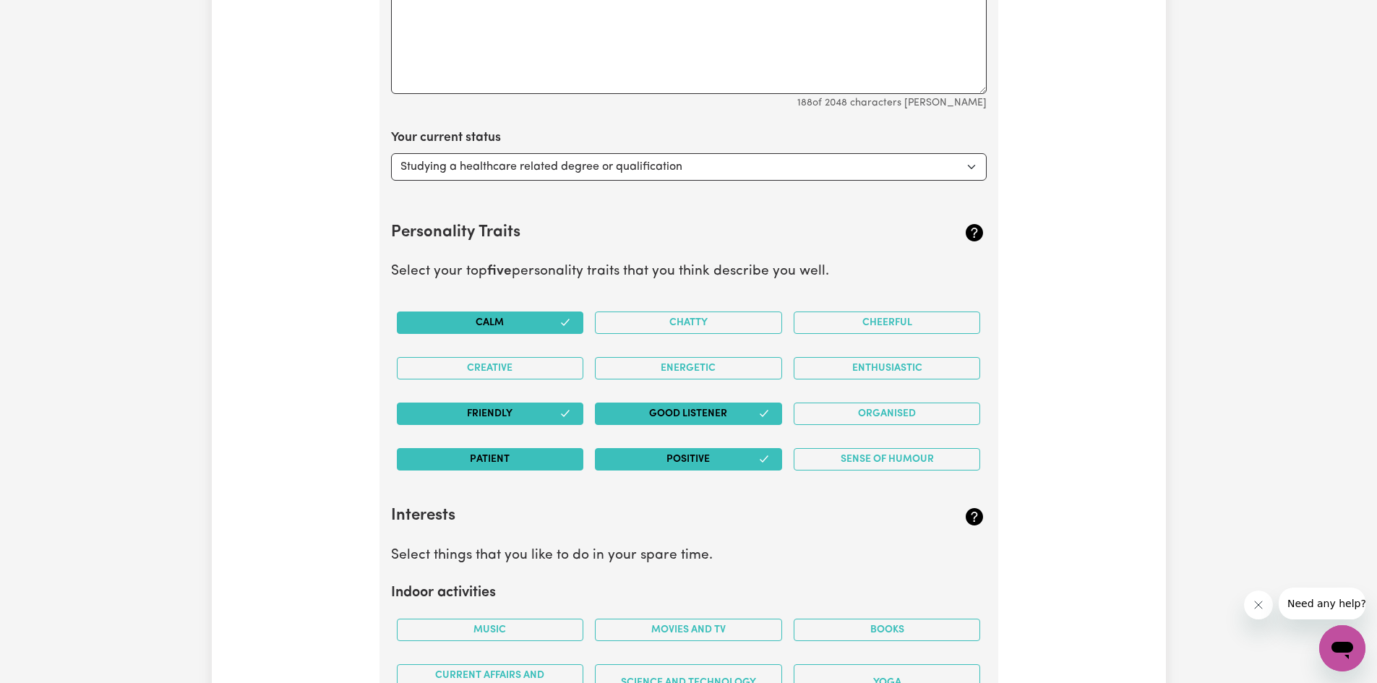
click at [522, 464] on button "Patient" at bounding box center [490, 459] width 187 height 22
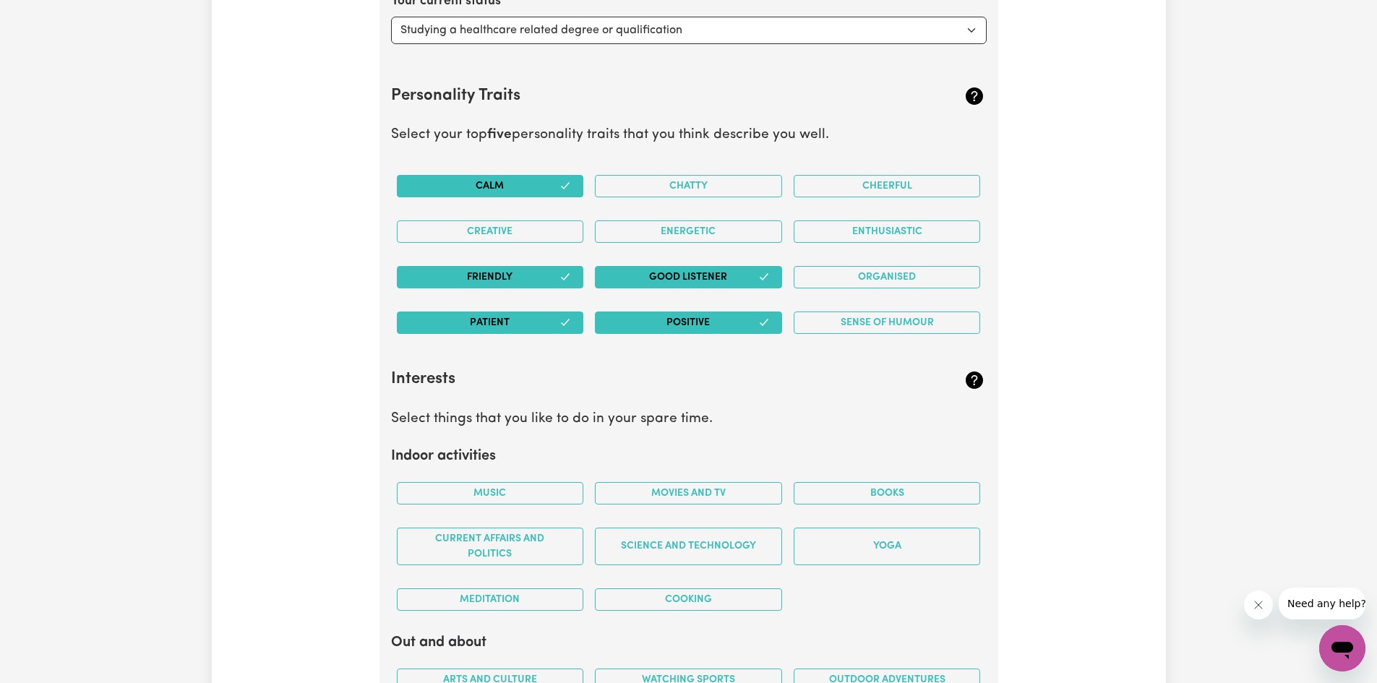
scroll to position [2588, 0]
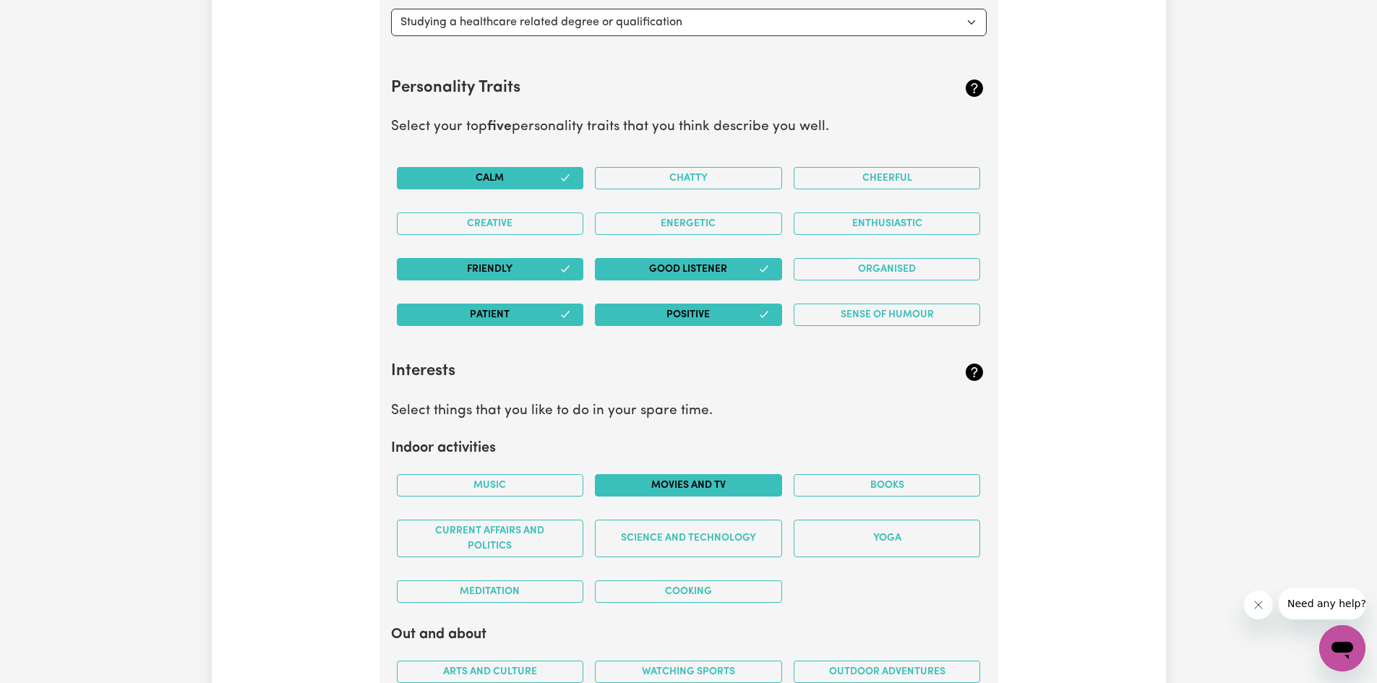
click at [674, 486] on button "Movies and TV" at bounding box center [688, 485] width 187 height 22
click at [526, 486] on button "Music" at bounding box center [490, 485] width 187 height 22
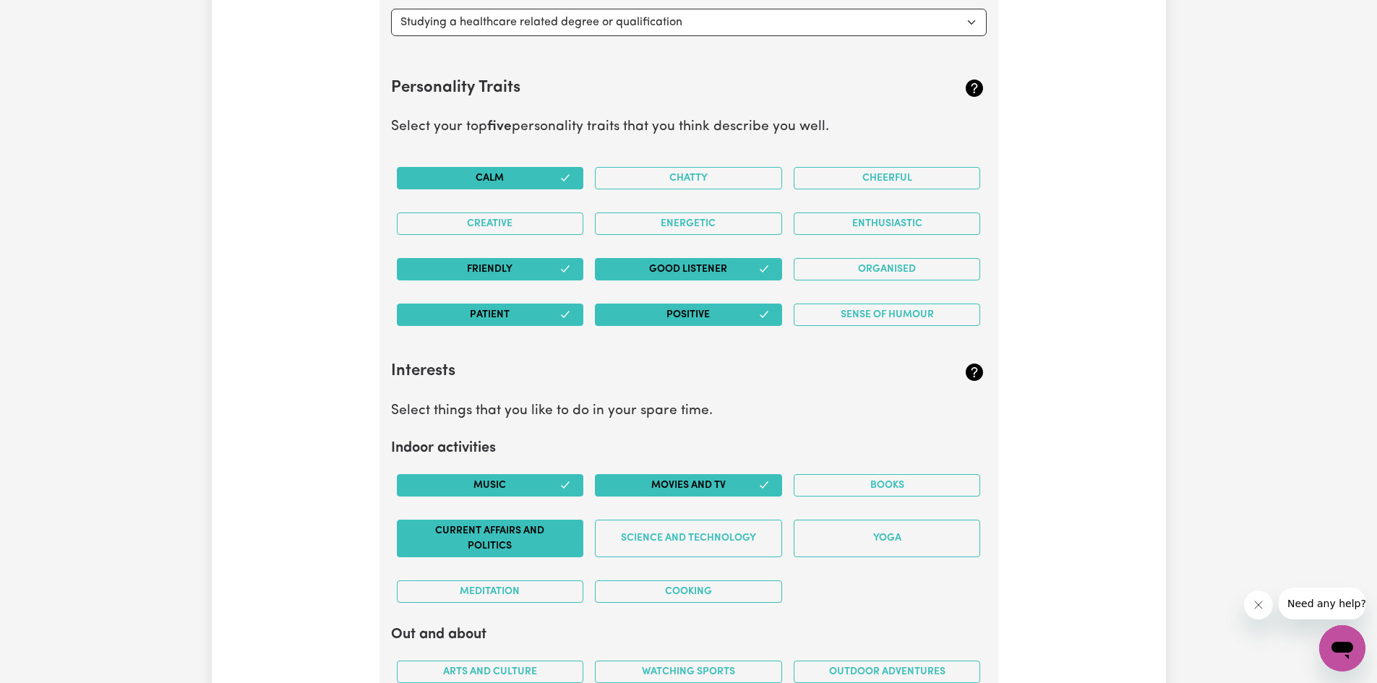
click at [525, 536] on button "Current Affairs and Politics" at bounding box center [490, 539] width 187 height 38
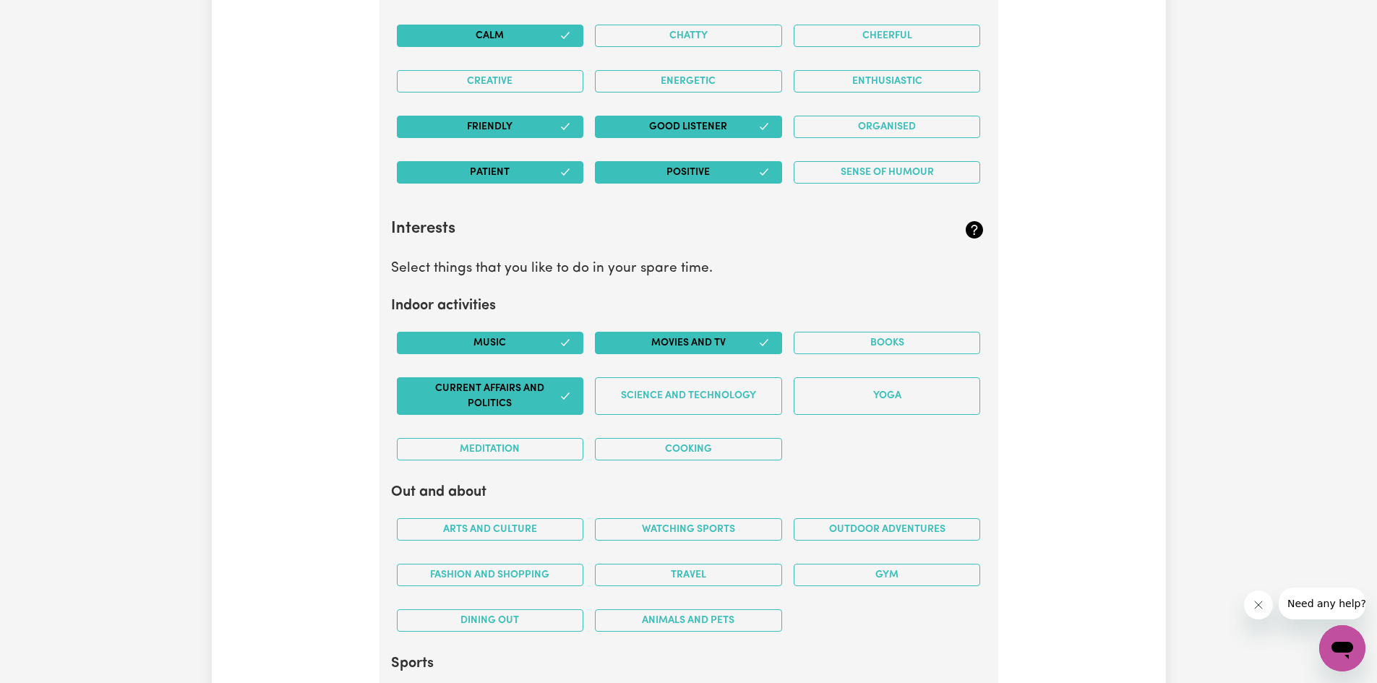
scroll to position [2733, 0]
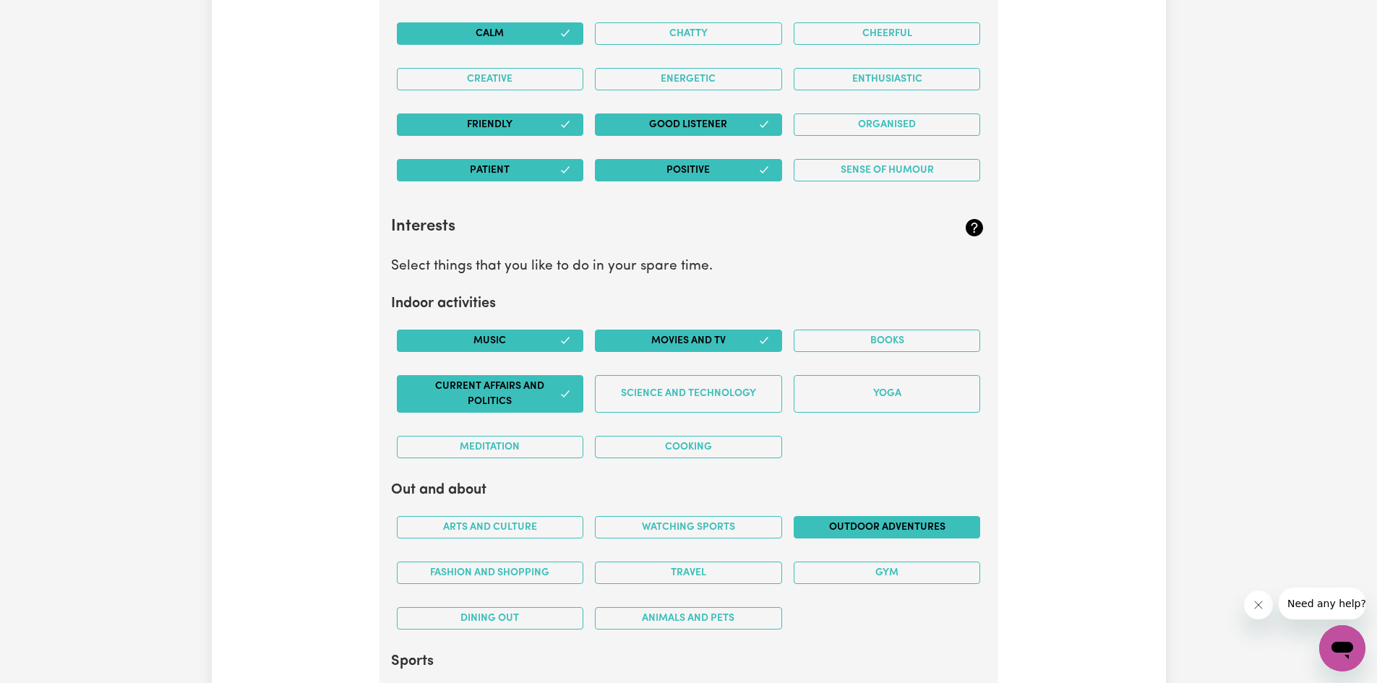
click at [846, 526] on button "Outdoor adventures" at bounding box center [887, 527] width 187 height 22
click at [504, 572] on button "Fashion and shopping" at bounding box center [490, 573] width 187 height 22
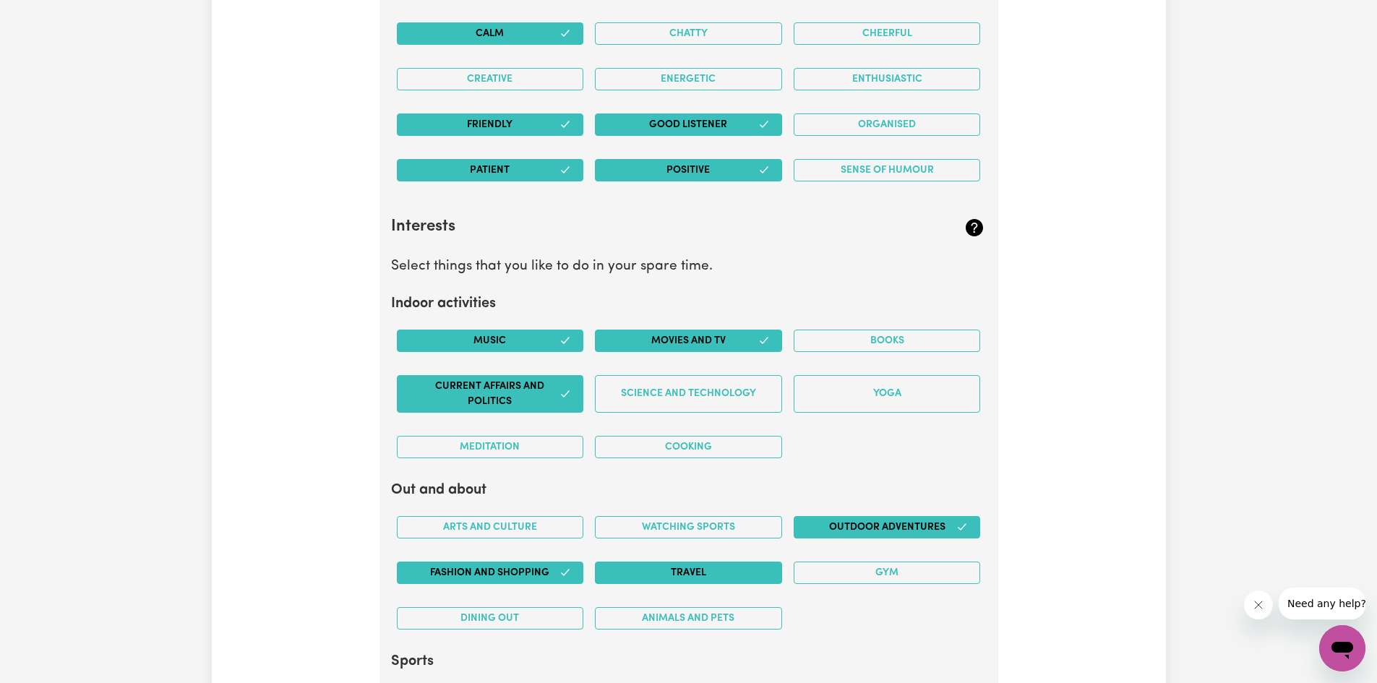
click at [678, 575] on button "Travel" at bounding box center [688, 573] width 187 height 22
click at [684, 527] on button "Watching sports" at bounding box center [688, 527] width 187 height 22
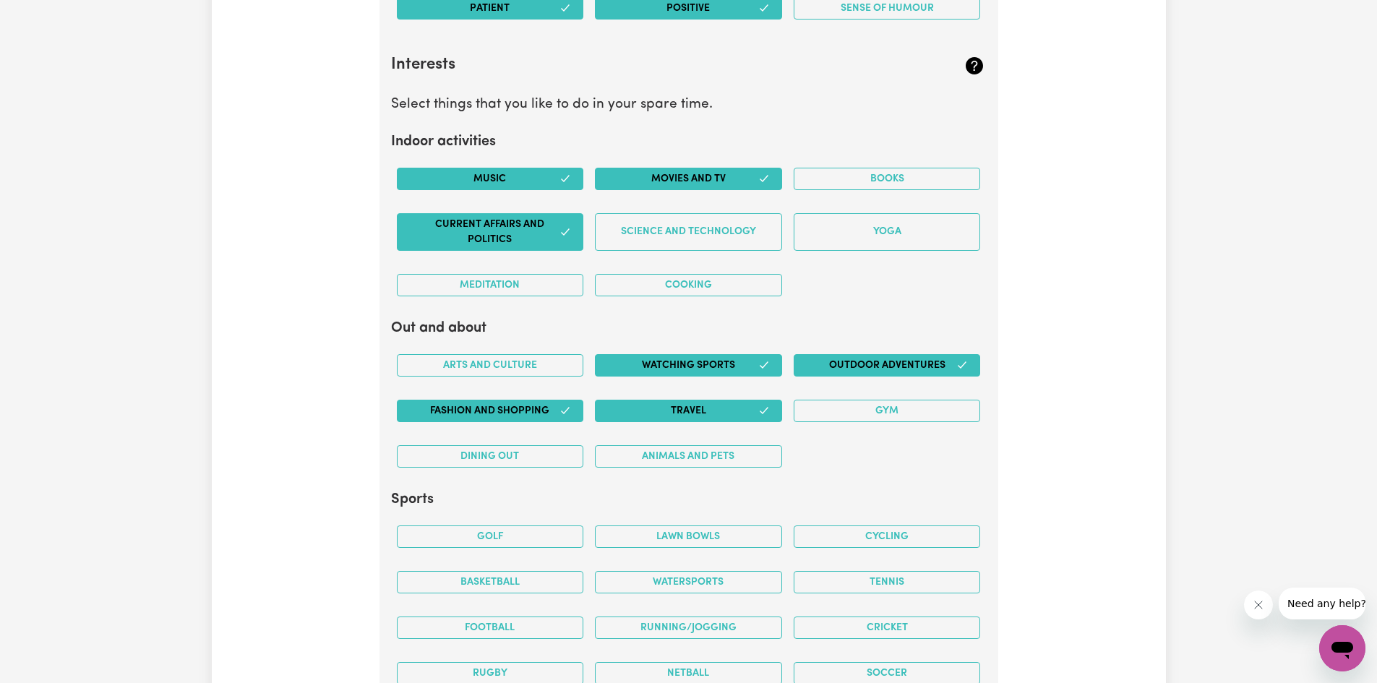
scroll to position [2950, 0]
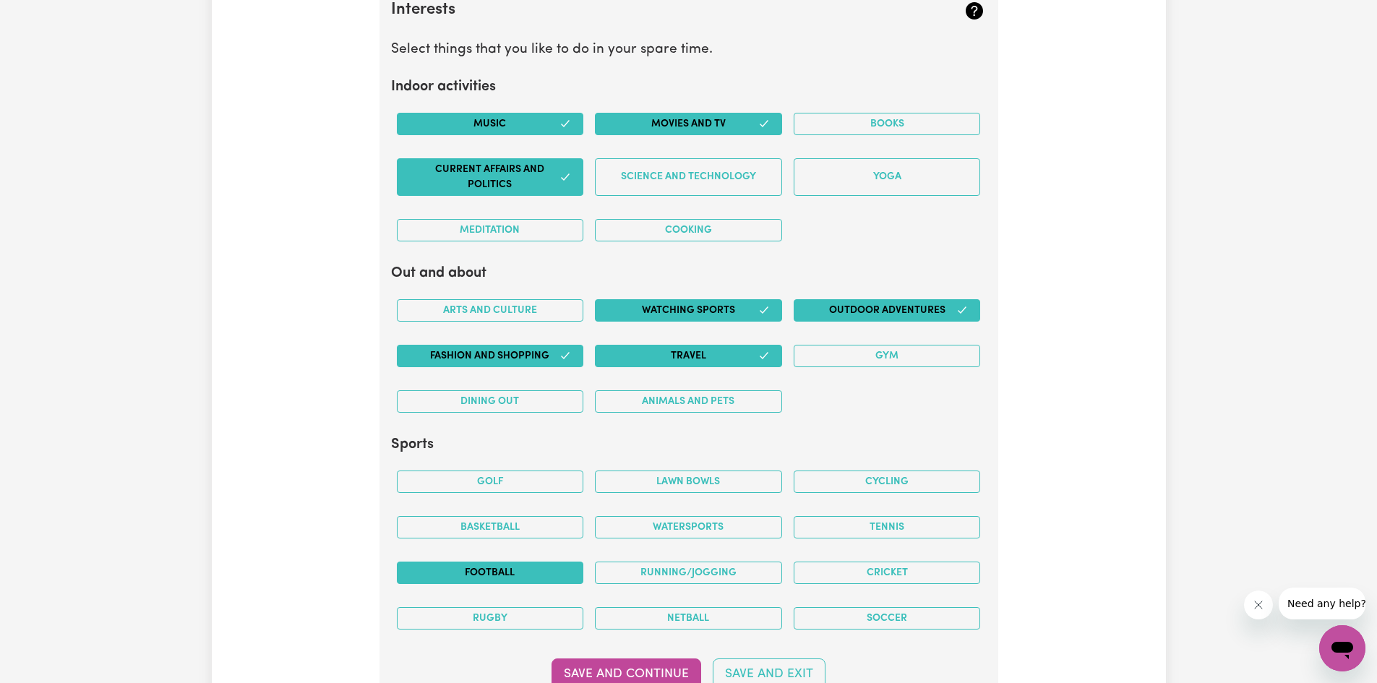
click at [495, 572] on button "Football" at bounding box center [490, 573] width 187 height 22
click at [509, 617] on button "Rugby" at bounding box center [490, 618] width 187 height 22
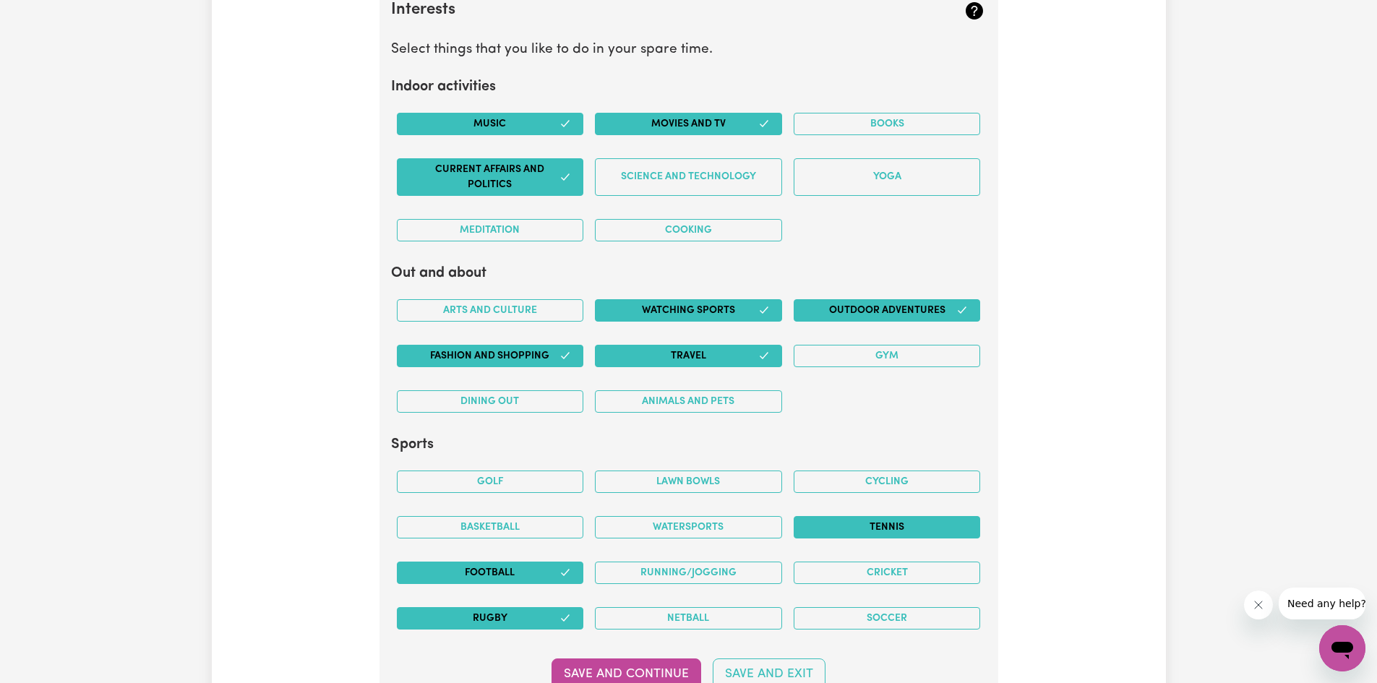
click at [898, 521] on button "Tennis" at bounding box center [887, 527] width 187 height 22
click at [869, 480] on button "Cycling" at bounding box center [887, 482] width 187 height 22
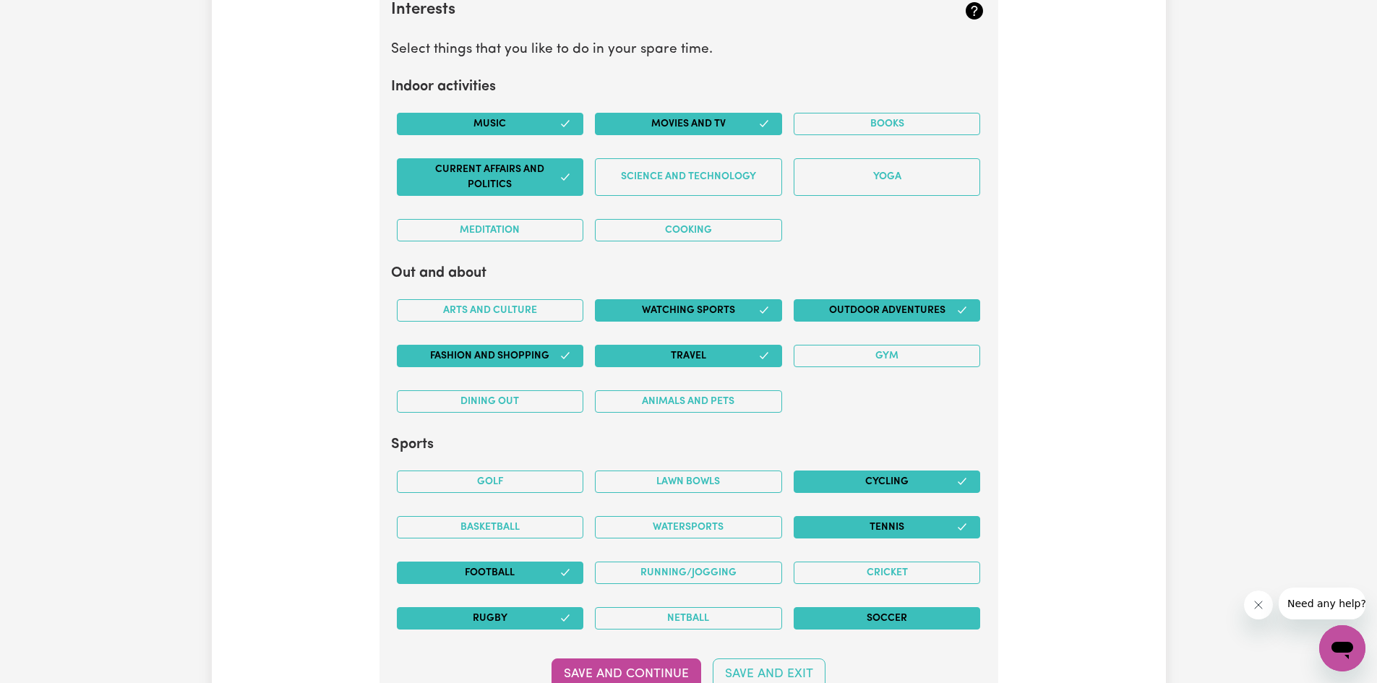
click at [923, 619] on button "Soccer" at bounding box center [887, 618] width 187 height 22
click at [507, 528] on button "Basketball" at bounding box center [490, 527] width 187 height 22
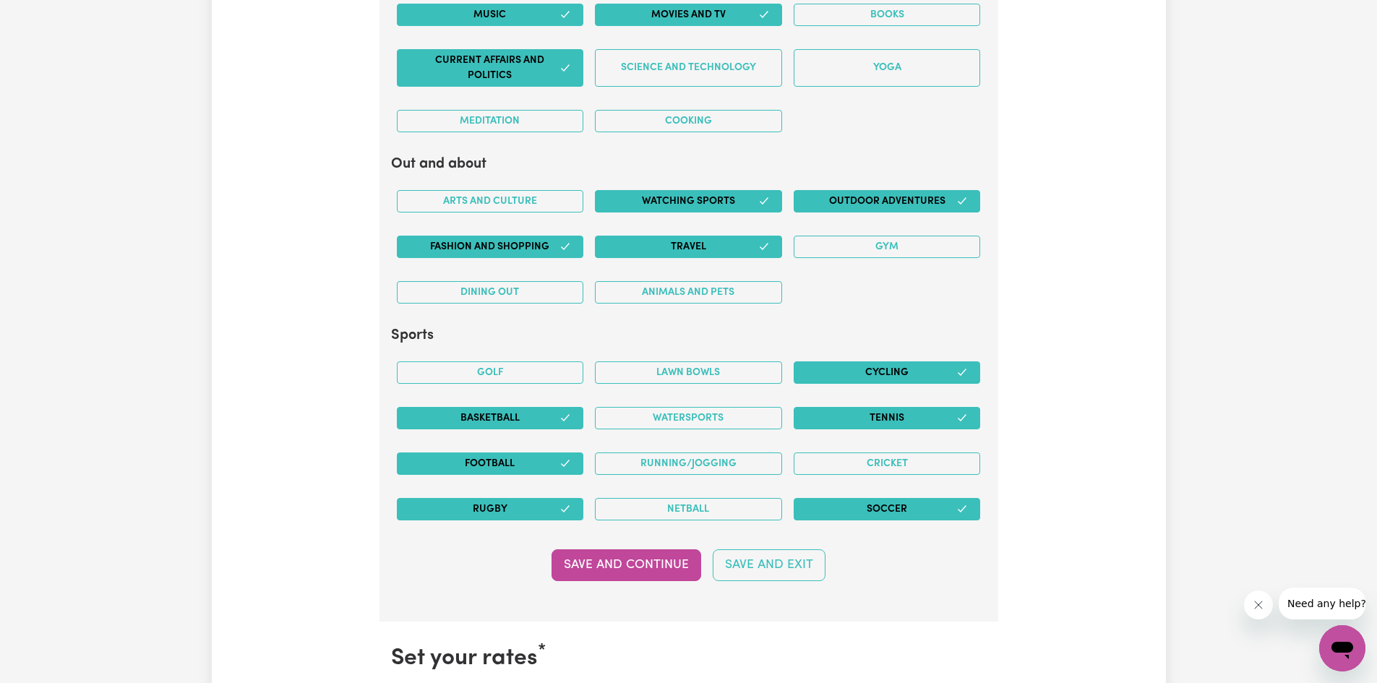
scroll to position [3094, 0]
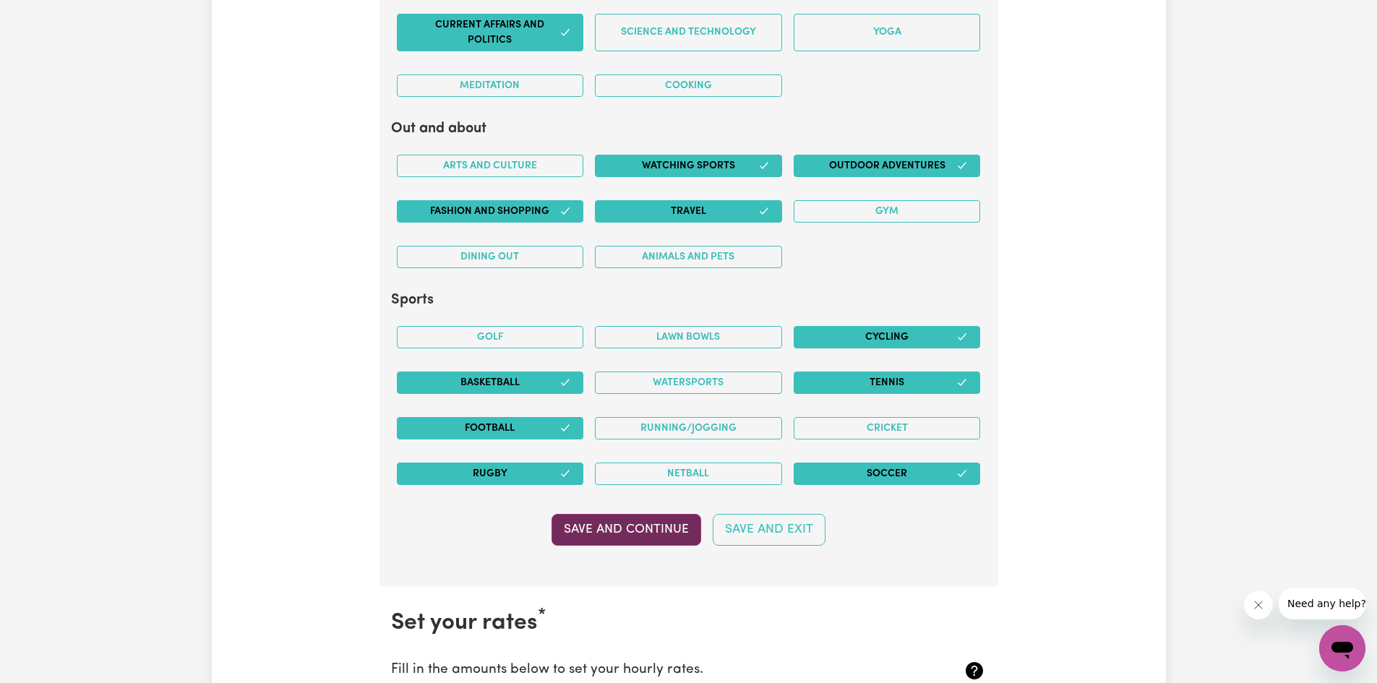
click at [642, 534] on button "Save and Continue" at bounding box center [626, 530] width 150 height 32
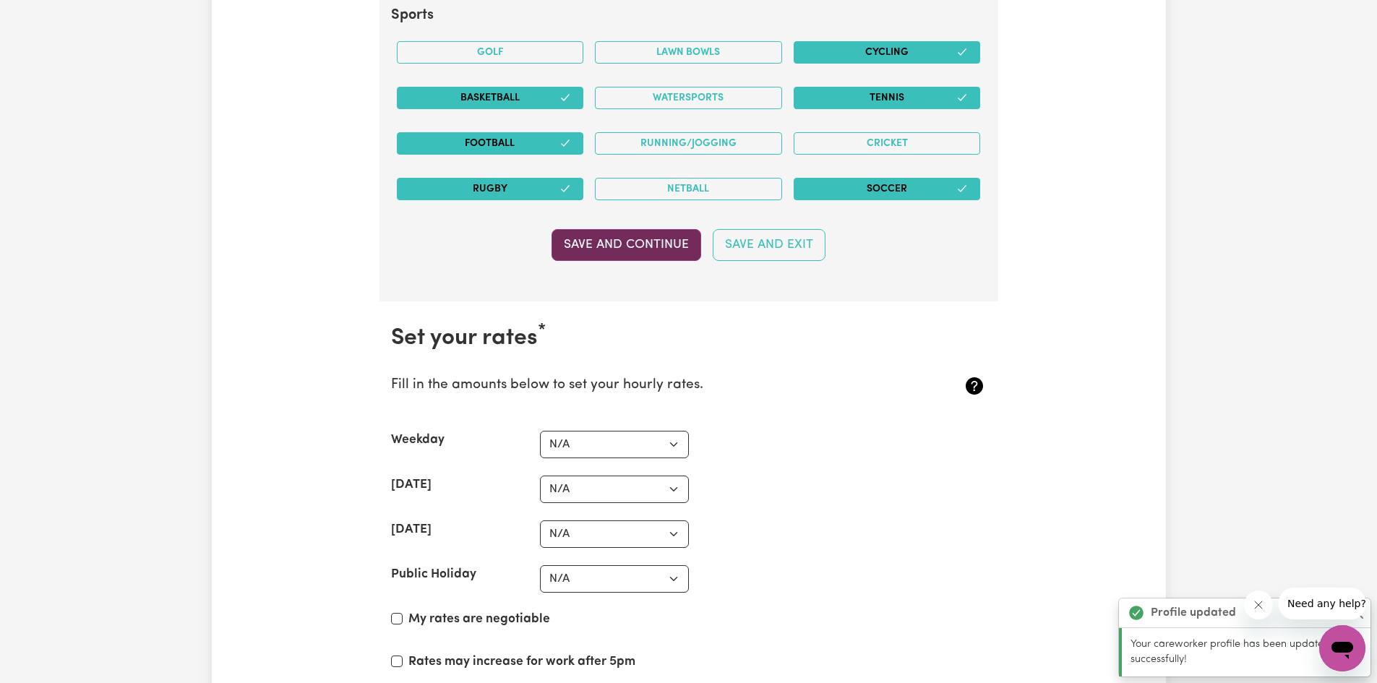
scroll to position [3680, 0]
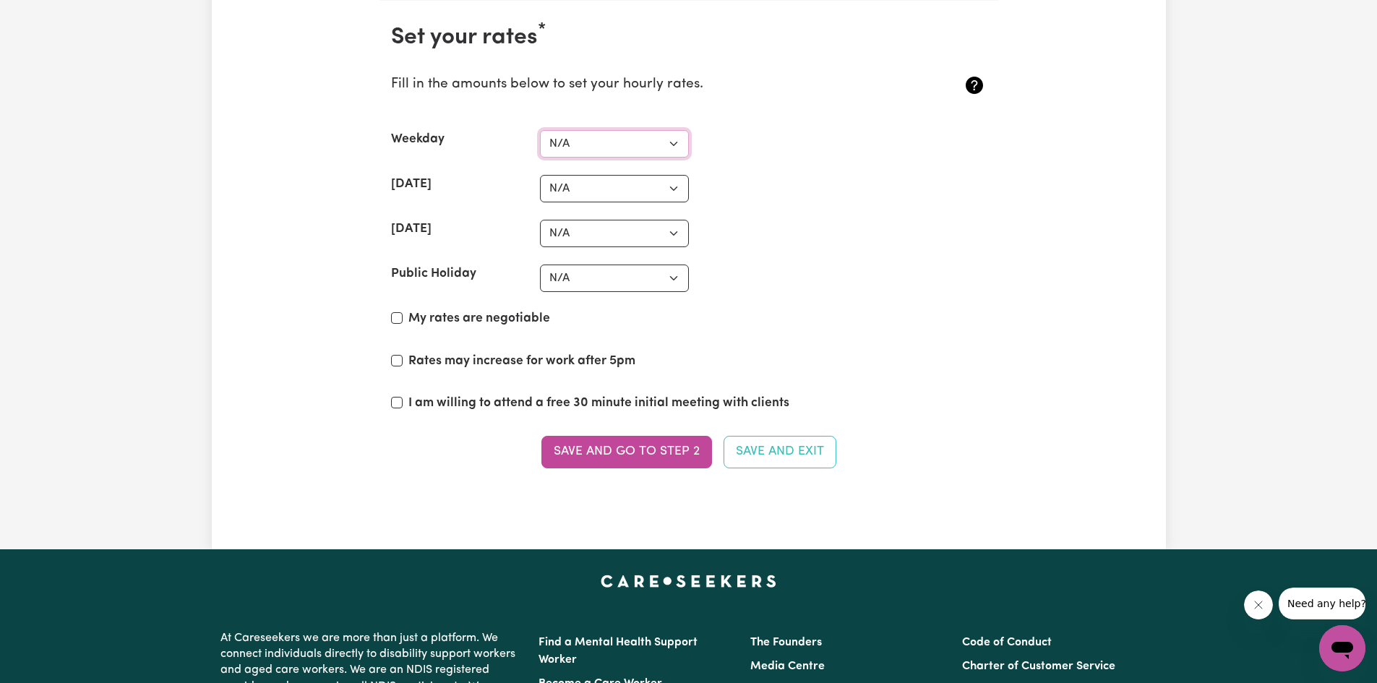
click at [673, 142] on select "N/A $37 $38 $39 $40 $41 $42 $43 $44 $45 $46 $47 $48 $49 $50 $51 $52 $53 $54 $55…" at bounding box center [614, 143] width 149 height 27
select select "75"
click at [540, 130] on select "N/A $37 $38 $39 $40 $41 $42 $43 $44 $45 $46 $47 $48 $49 $50 $51 $52 $53 $54 $55…" at bounding box center [614, 143] width 149 height 27
click at [664, 187] on select "N/A $37 $38 $39 $40 $41 $42 $43 $44 $45 $46 $47 $48 $49 $50 $51 $52 $53 $54 $55…" at bounding box center [614, 188] width 149 height 27
select select "100"
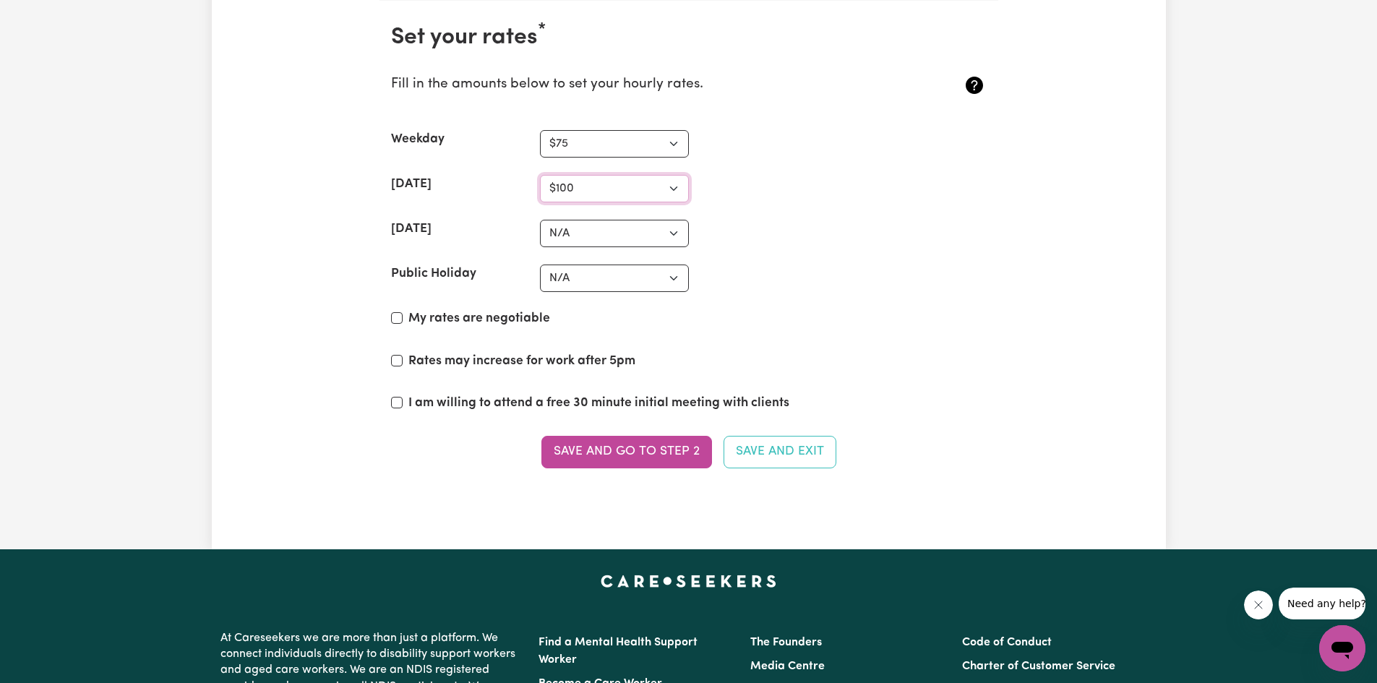
click at [540, 175] on select "N/A $37 $38 $39 $40 $41 $42 $43 $44 $45 $46 $47 $48 $49 $50 $51 $52 $53 $54 $55…" at bounding box center [614, 188] width 149 height 27
click at [654, 233] on select "N/A $37 $38 $39 $40 $41 $42 $43 $44 $45 $46 $47 $48 $49 $50 $51 $52 $53 $54 $55…" at bounding box center [614, 233] width 149 height 27
click at [540, 220] on select "N/A $37 $38 $39 $40 $41 $42 $43 $44 $45 $46 $47 $48 $49 $50 $51 $52 $53 $54 $55…" at bounding box center [614, 233] width 149 height 27
click at [674, 235] on select "N/A $37 $38 $39 $40 $41 $42 $43 $44 $45 $46 $47 $48 $49 $50 $51 $52 $53 $54 $55…" at bounding box center [614, 233] width 149 height 27
select select "105"
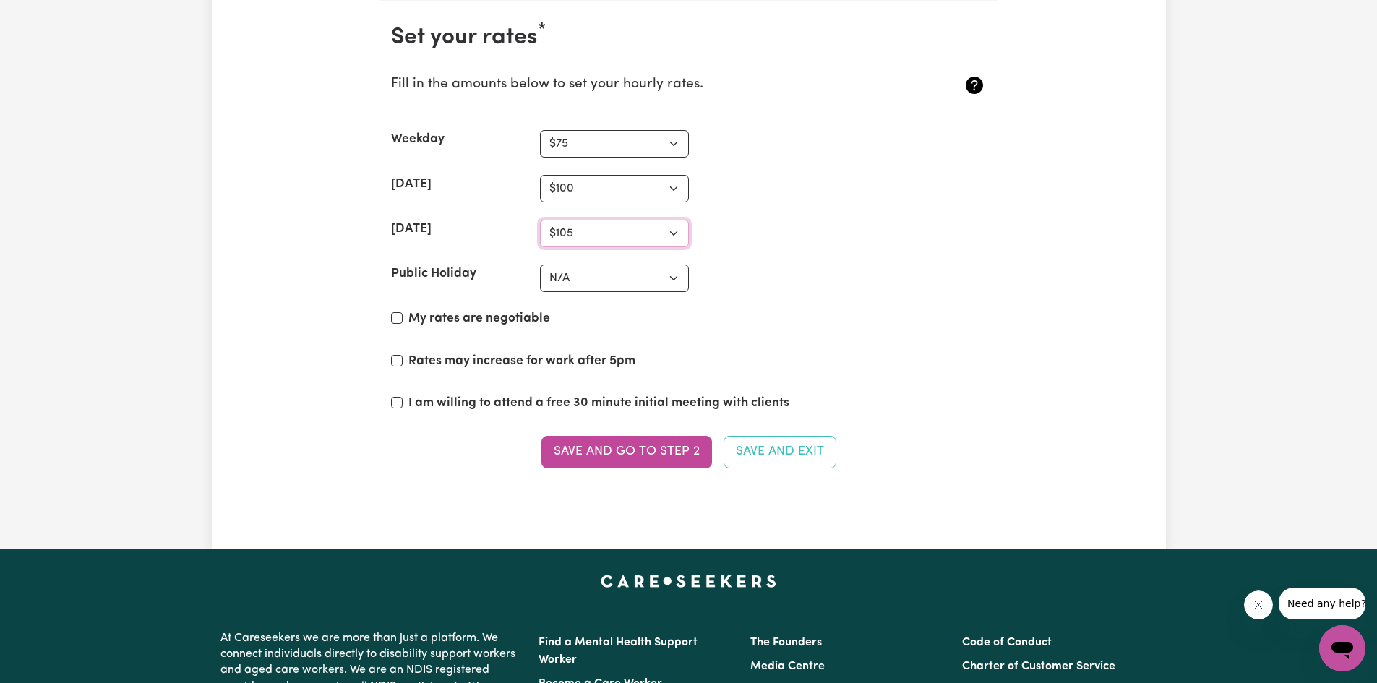
click at [540, 220] on select "N/A $37 $38 $39 $40 $41 $42 $43 $44 $45 $46 $47 $48 $49 $50 $51 $52 $53 $54 $55…" at bounding box center [614, 233] width 149 height 27
click at [674, 180] on select "N/A $37 $38 $39 $40 $41 $42 $43 $44 $45 $46 $47 $48 $49 $50 $51 $52 $53 $54 $55…" at bounding box center [614, 188] width 149 height 27
select select "95"
click at [540, 175] on select "N/A $37 $38 $39 $40 $41 $42 $43 $44 $45 $46 $47 $48 $49 $50 $51 $52 $53 $54 $55…" at bounding box center [614, 188] width 149 height 27
click at [681, 281] on select "N/A $37 $38 $39 $40 $41 $42 $43 $44 $45 $46 $47 $48 $49 $50 $51 $52 $53 $54 $55…" at bounding box center [614, 278] width 149 height 27
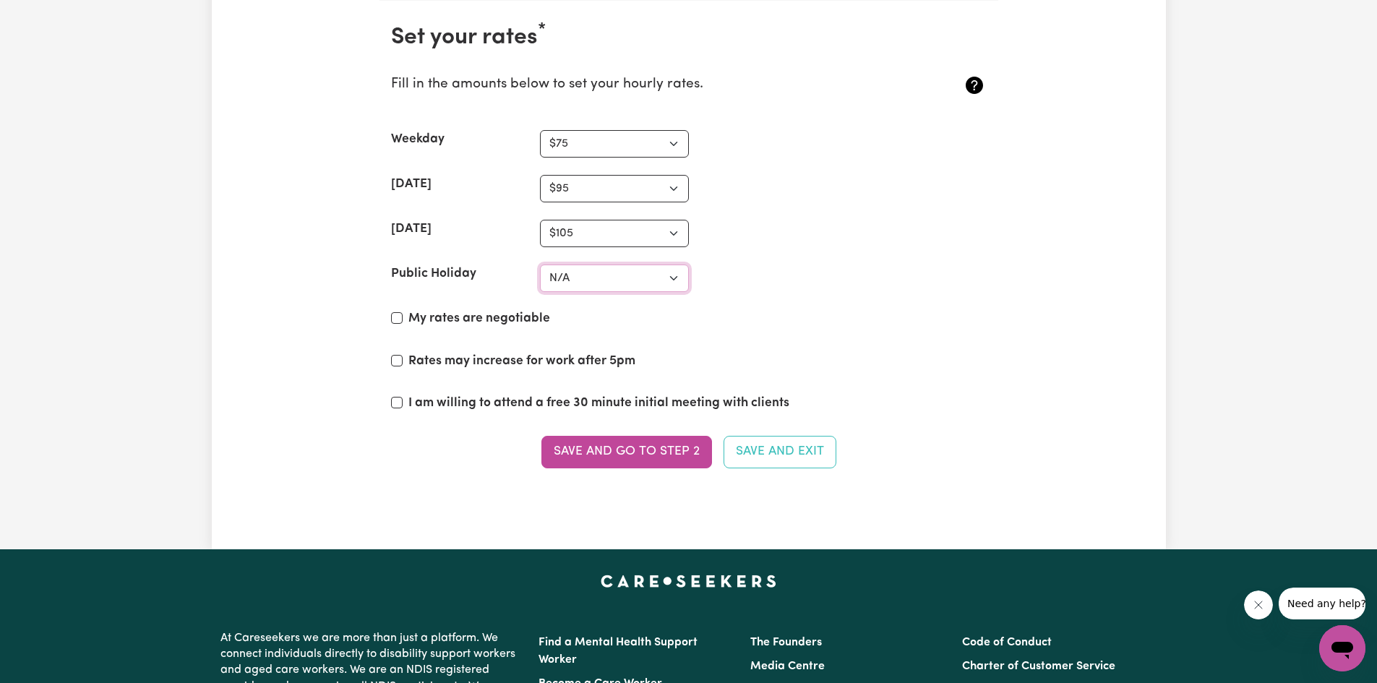
select select "110"
click at [540, 265] on select "N/A $37 $38 $39 $40 $41 $42 $43 $44 $45 $46 $47 $48 $49 $50 $51 $52 $53 $54 $55…" at bounding box center [614, 278] width 149 height 27
click at [399, 361] on input "Rates may increase for work after 5pm" at bounding box center [397, 361] width 12 height 12
checkbox input "true"
click at [397, 401] on input "I am willing to attend a free 30 minute initial meeting with clients" at bounding box center [397, 403] width 12 height 12
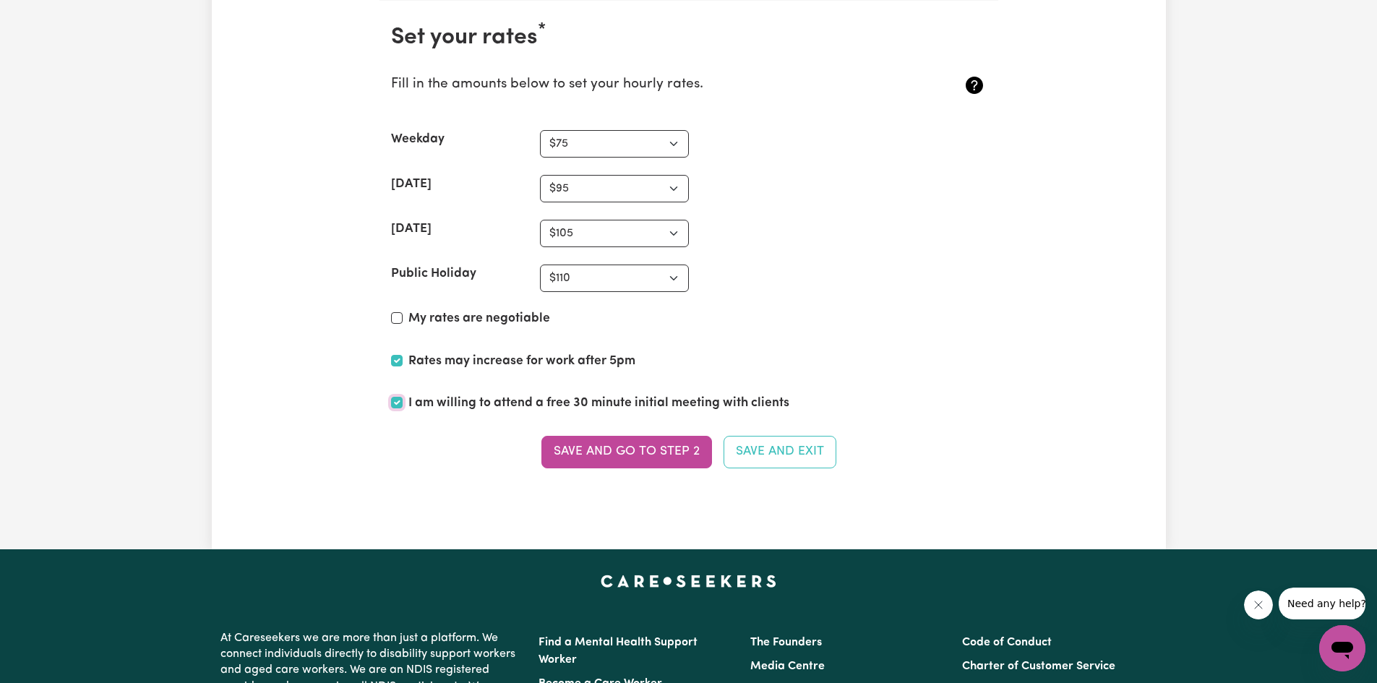
checkbox input "true"
click at [400, 319] on input "My rates are negotiable" at bounding box center [397, 318] width 12 height 12
checkbox input "true"
click at [588, 452] on button "Save and go to Step 2" at bounding box center [626, 452] width 171 height 32
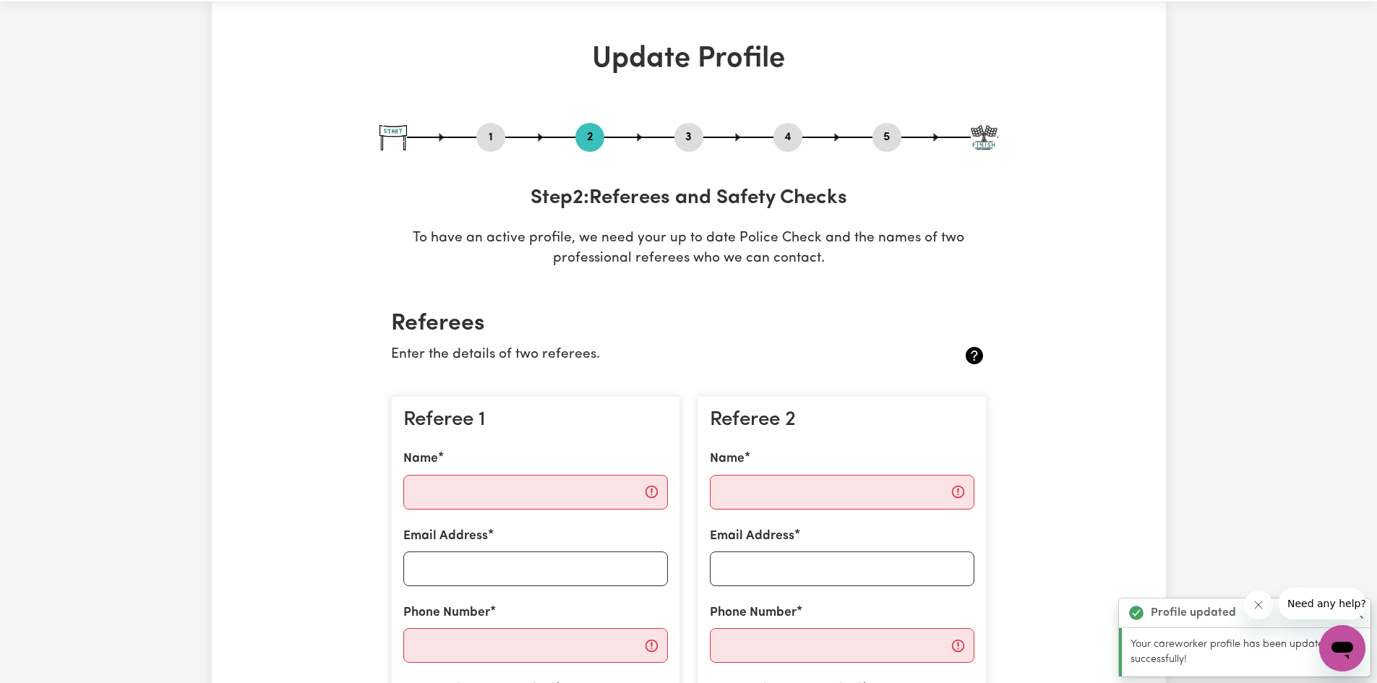
scroll to position [0, 0]
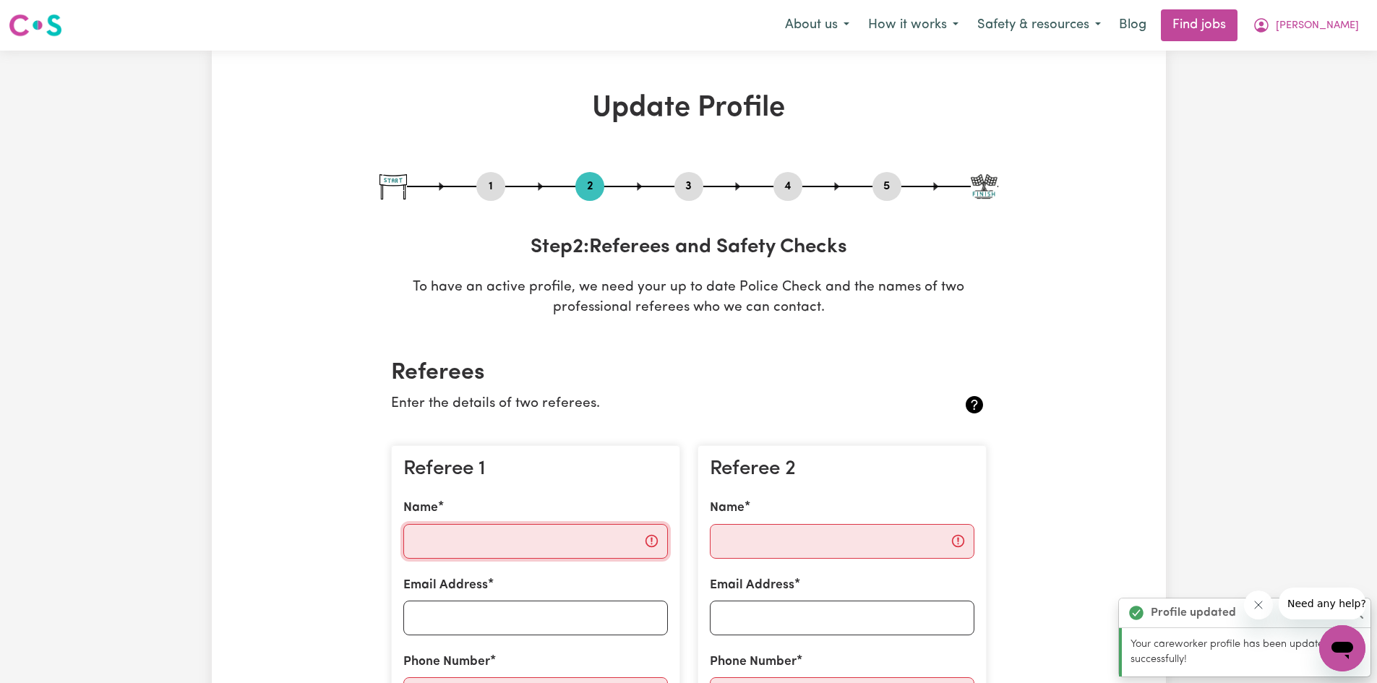
click at [546, 547] on input "Name" at bounding box center [535, 541] width 265 height 35
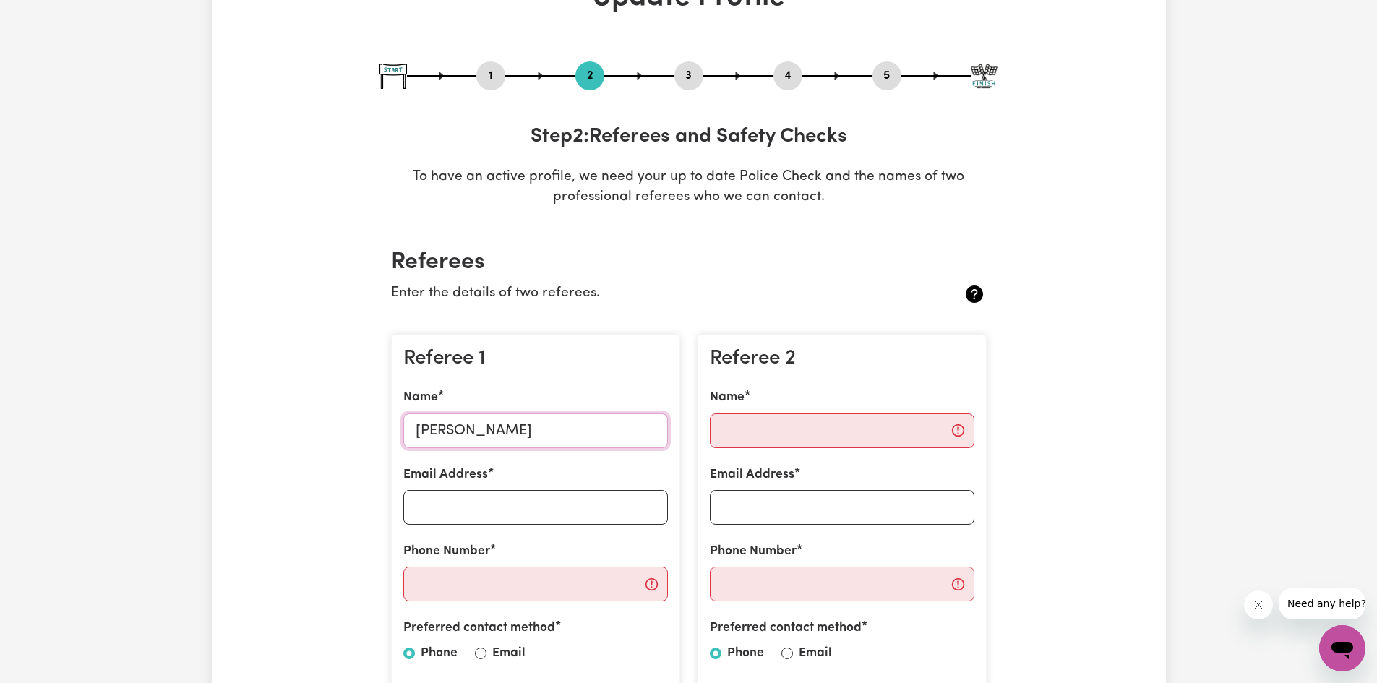
scroll to position [145, 0]
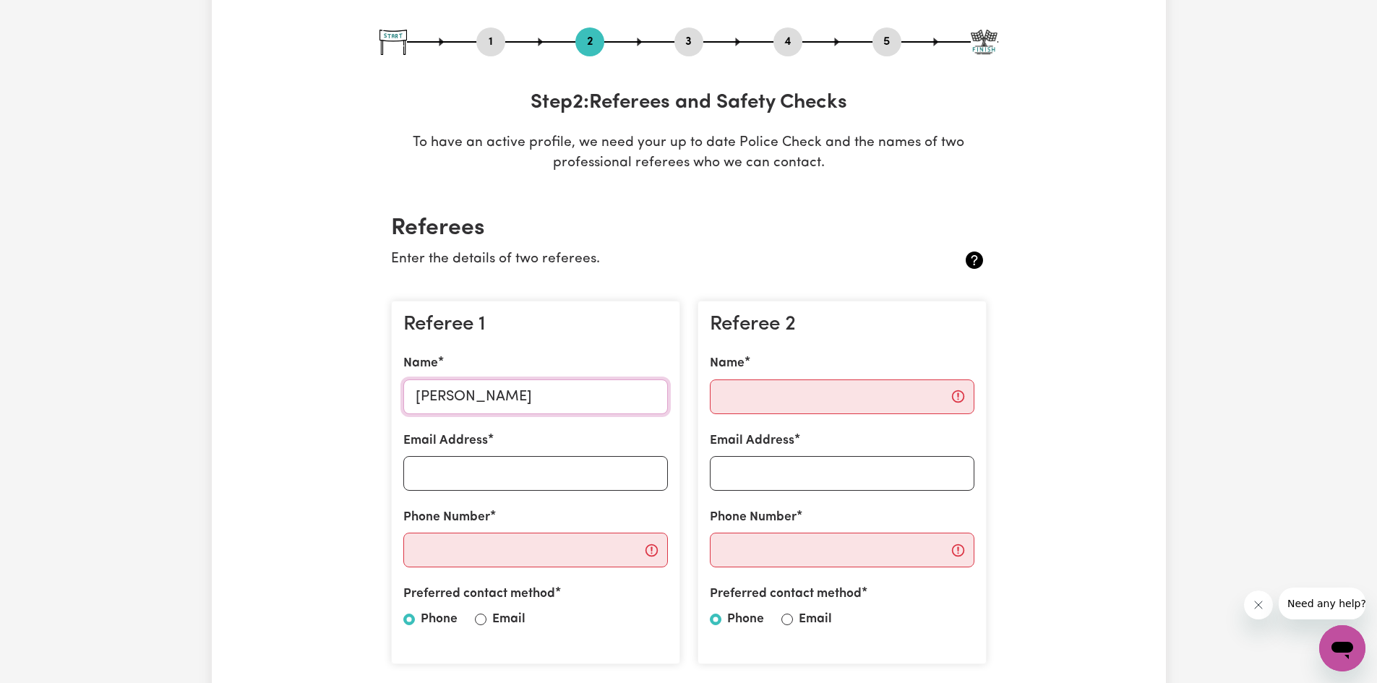
type input "James Chege"
click at [473, 465] on input "Email Address" at bounding box center [535, 473] width 265 height 35
type input "jameschege982@gmail.com"
click at [526, 553] on input "Phone Number" at bounding box center [535, 550] width 265 height 35
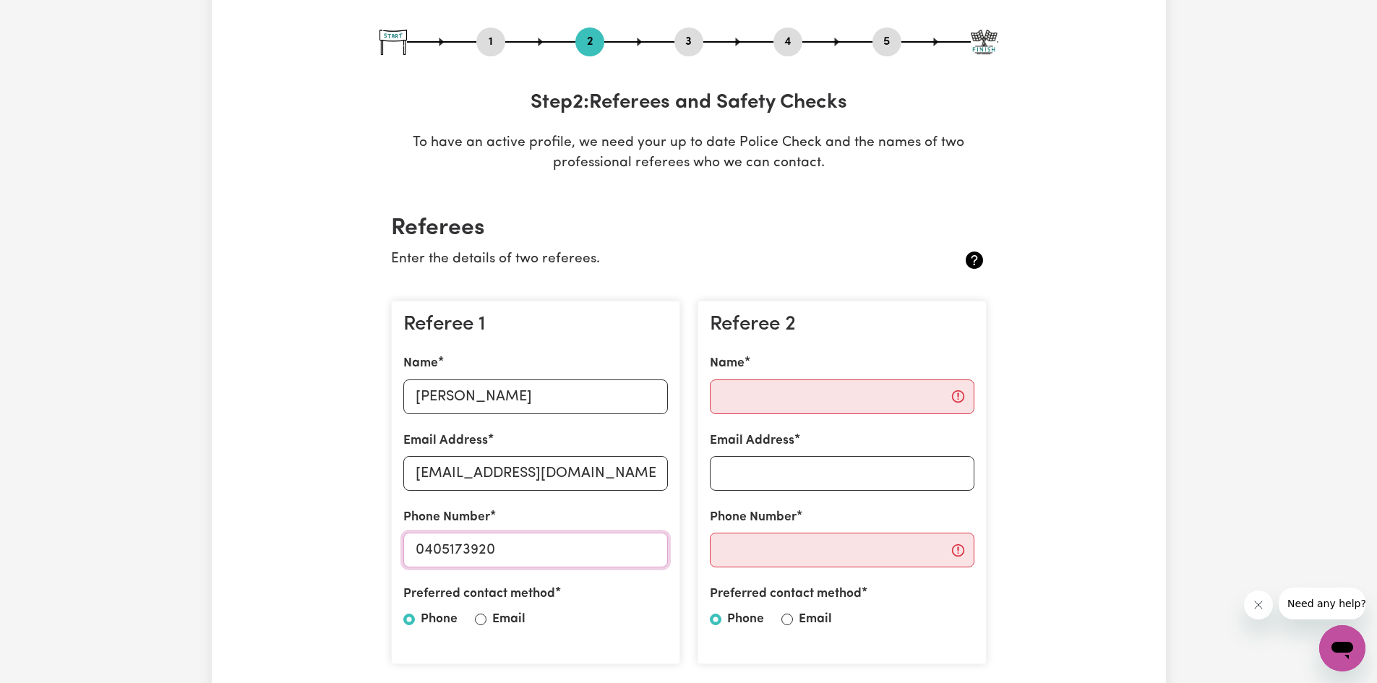
type input "0405173920"
click at [482, 618] on input "Email" at bounding box center [481, 620] width 12 height 12
radio input "true"
click at [411, 619] on input "Phone" at bounding box center [409, 620] width 12 height 12
radio input "true"
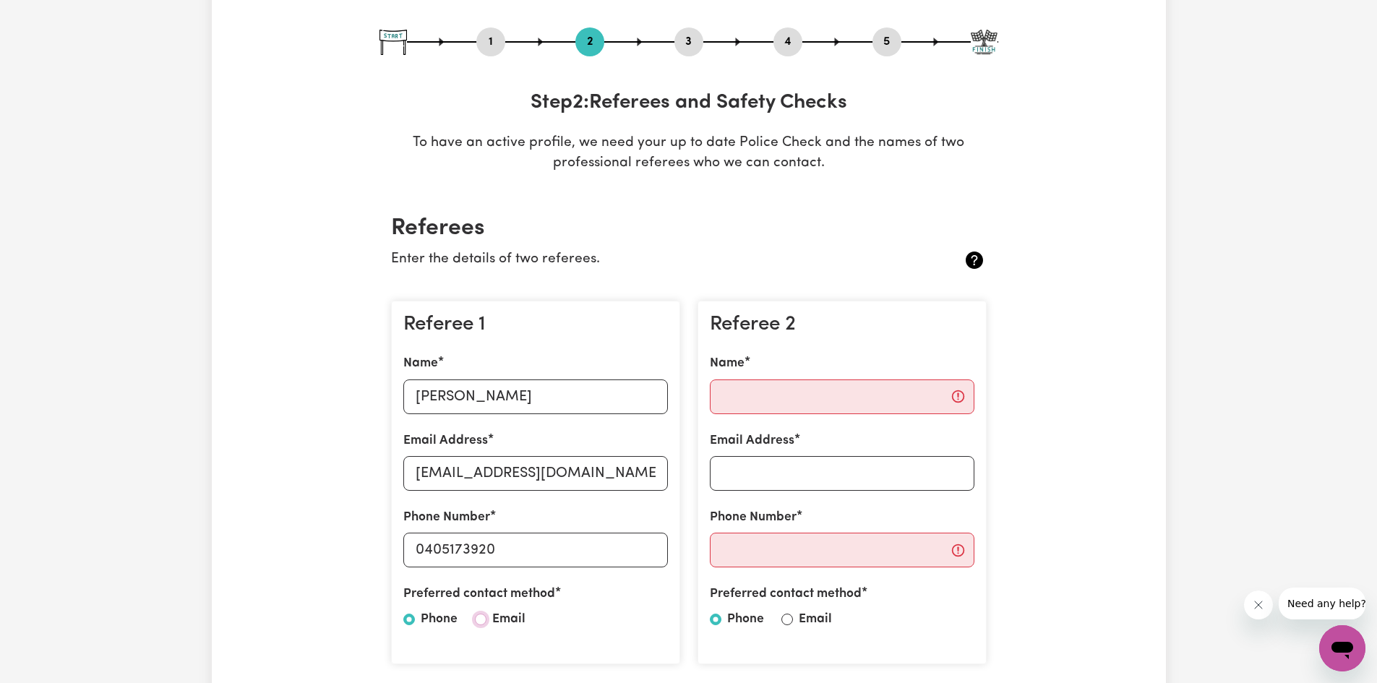
click at [480, 618] on input "Email" at bounding box center [481, 620] width 12 height 12
radio input "true"
click at [780, 400] on input "Name" at bounding box center [842, 396] width 265 height 35
click at [803, 400] on input "Name" at bounding box center [842, 396] width 265 height 35
type input "Kate Aguirre"
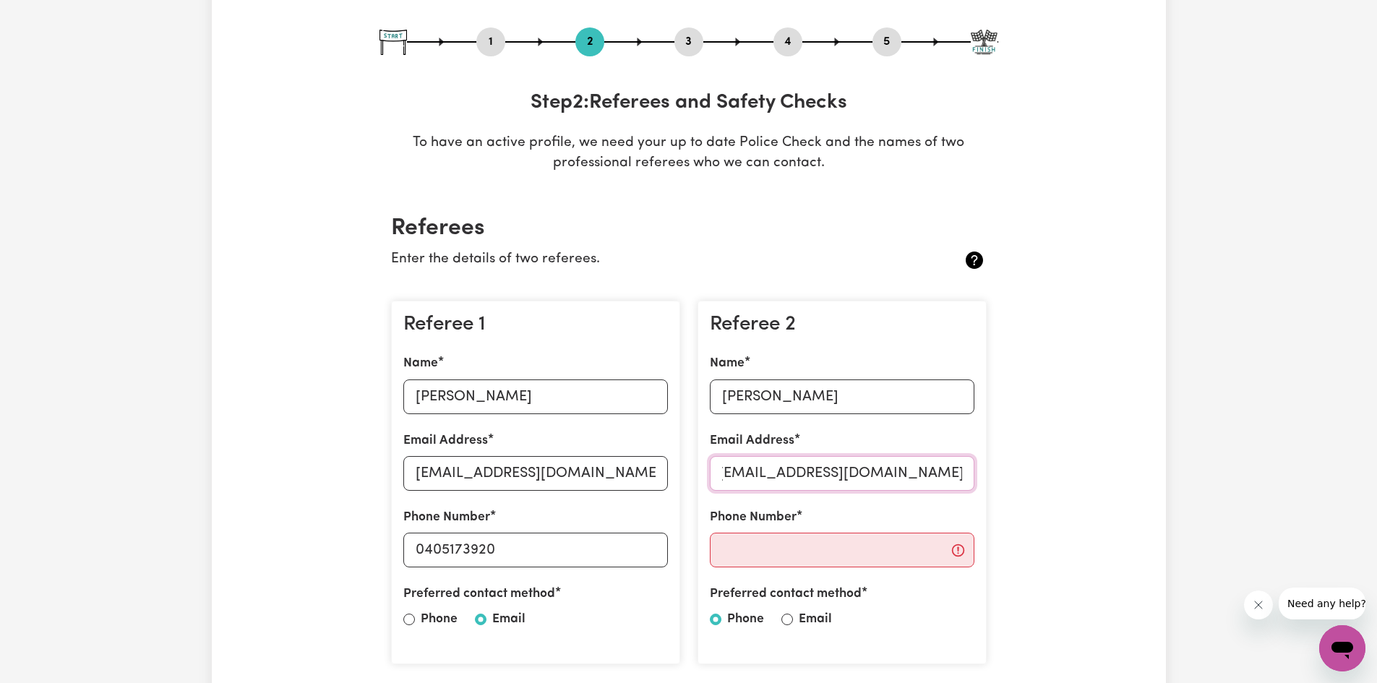
scroll to position [0, 12]
type input "CNM.BanksiaPark@aegiscare.com.au"
click at [788, 558] on input "Phone Number" at bounding box center [842, 550] width 265 height 35
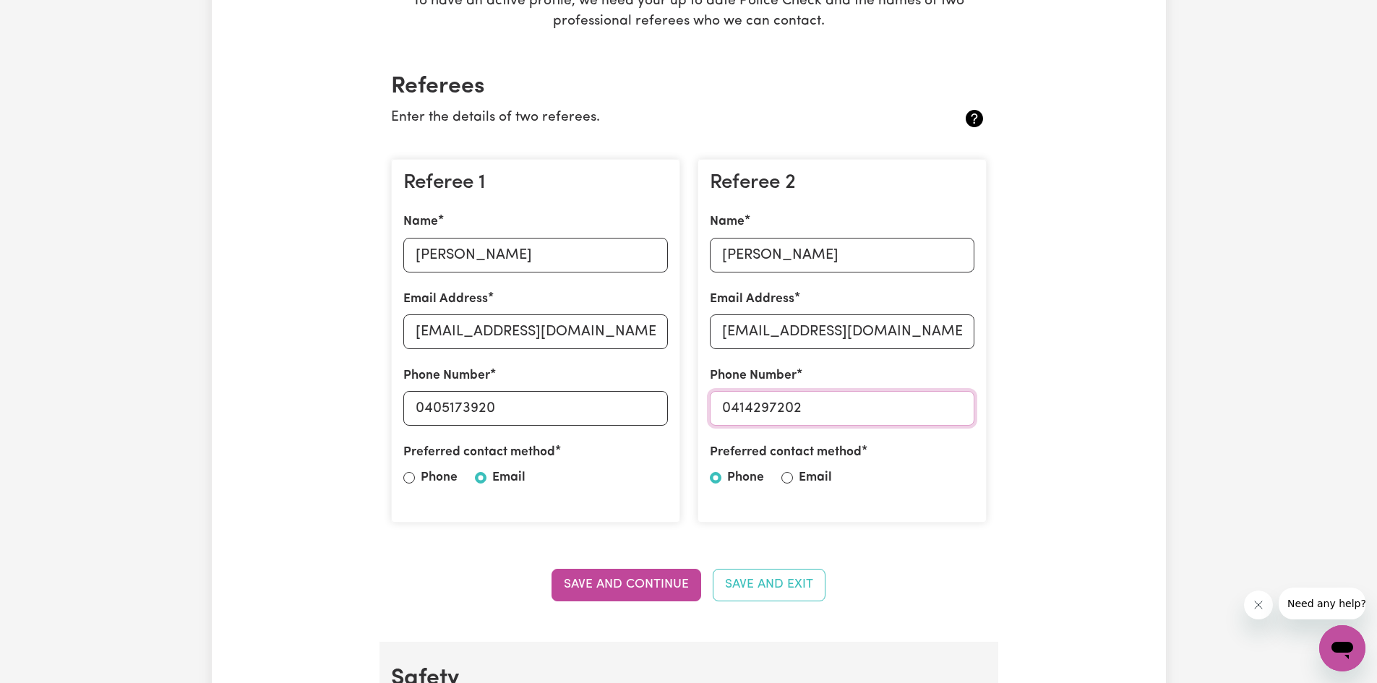
scroll to position [289, 0]
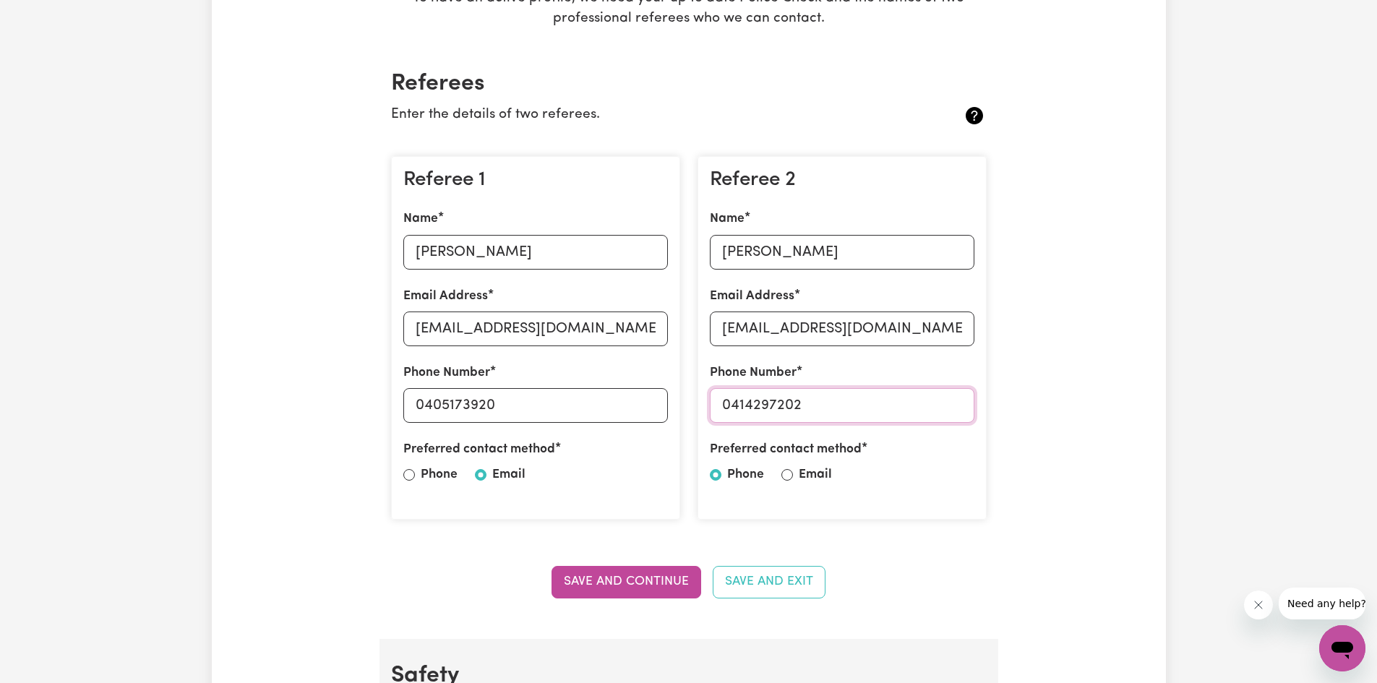
type input "0414297202"
click at [780, 478] on div "Preferred contact method Phone Email" at bounding box center [842, 465] width 265 height 50
click at [789, 476] on input "Email" at bounding box center [787, 475] width 12 height 12
radio input "true"
click at [655, 585] on button "Save and Continue" at bounding box center [626, 582] width 150 height 32
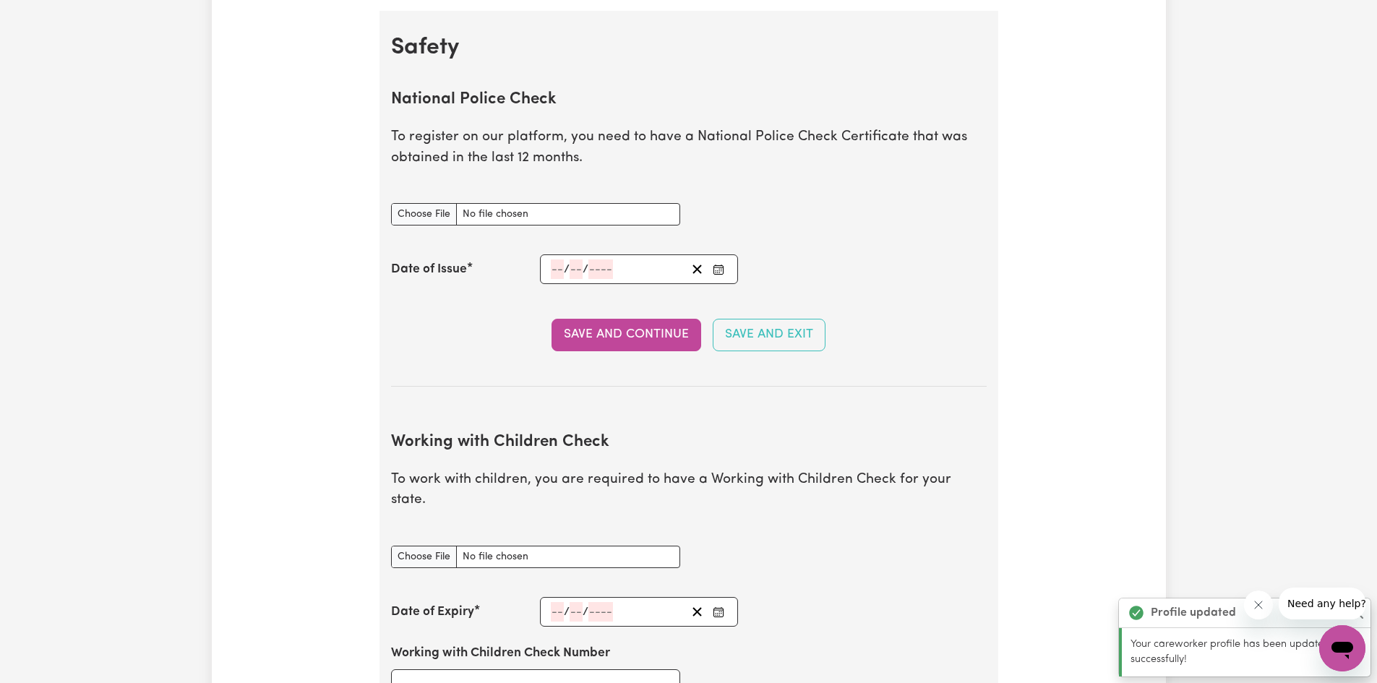
scroll to position [928, 0]
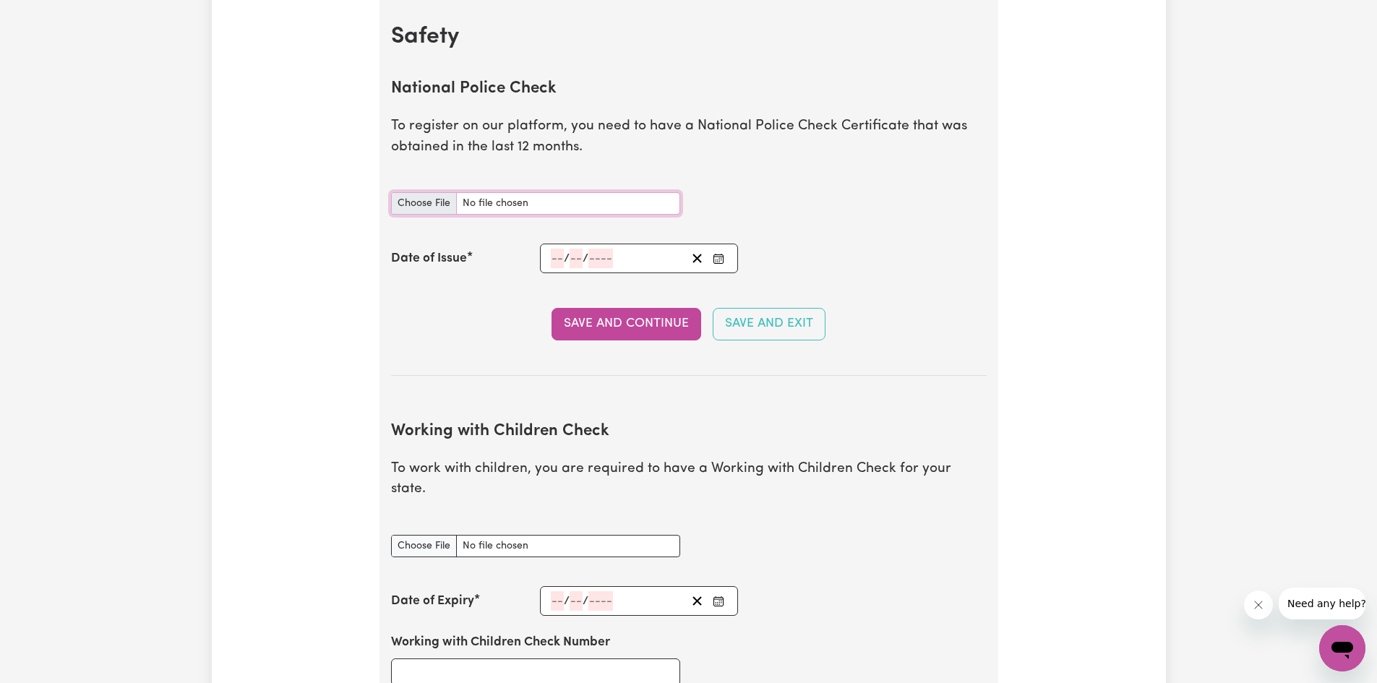
click at [426, 202] on input "National Police Check document" at bounding box center [535, 203] width 289 height 22
type input "C:\fakepath\Police clearance Cert .pdf"
click at [557, 252] on input "number" at bounding box center [557, 259] width 13 height 20
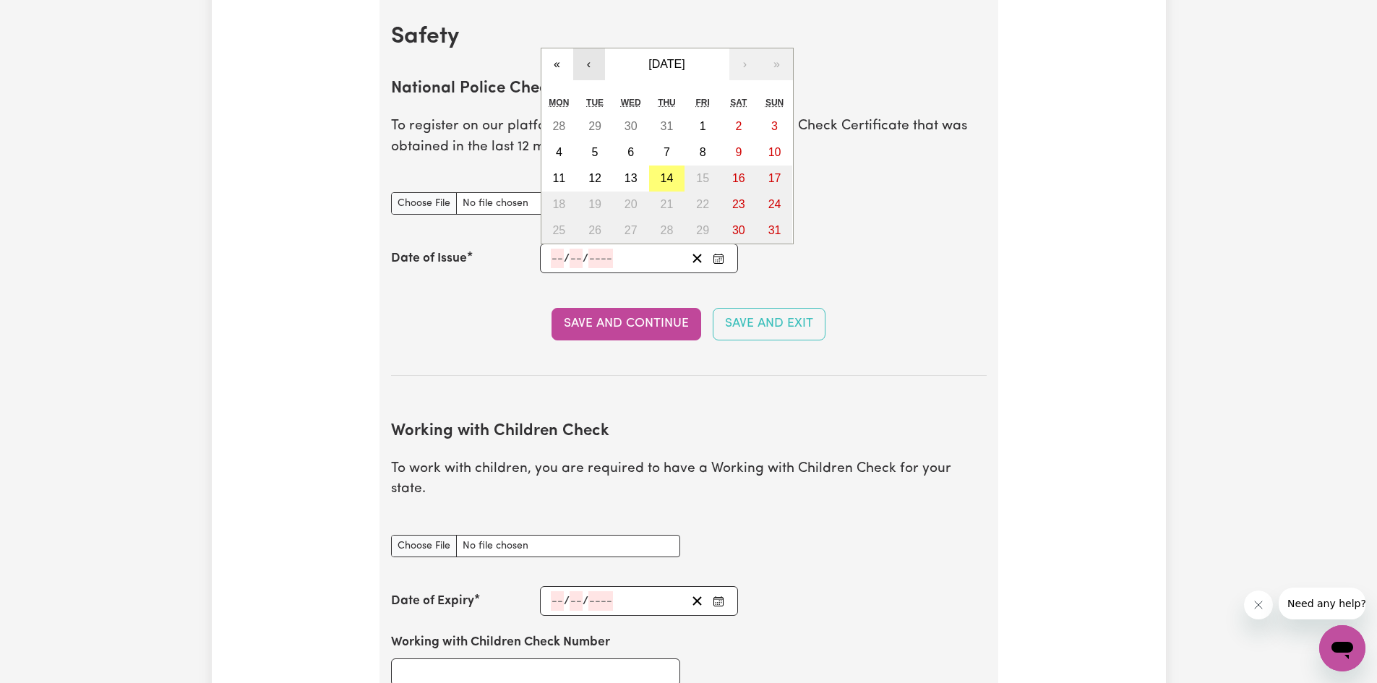
click at [582, 65] on button "‹" at bounding box center [589, 64] width 32 height 32
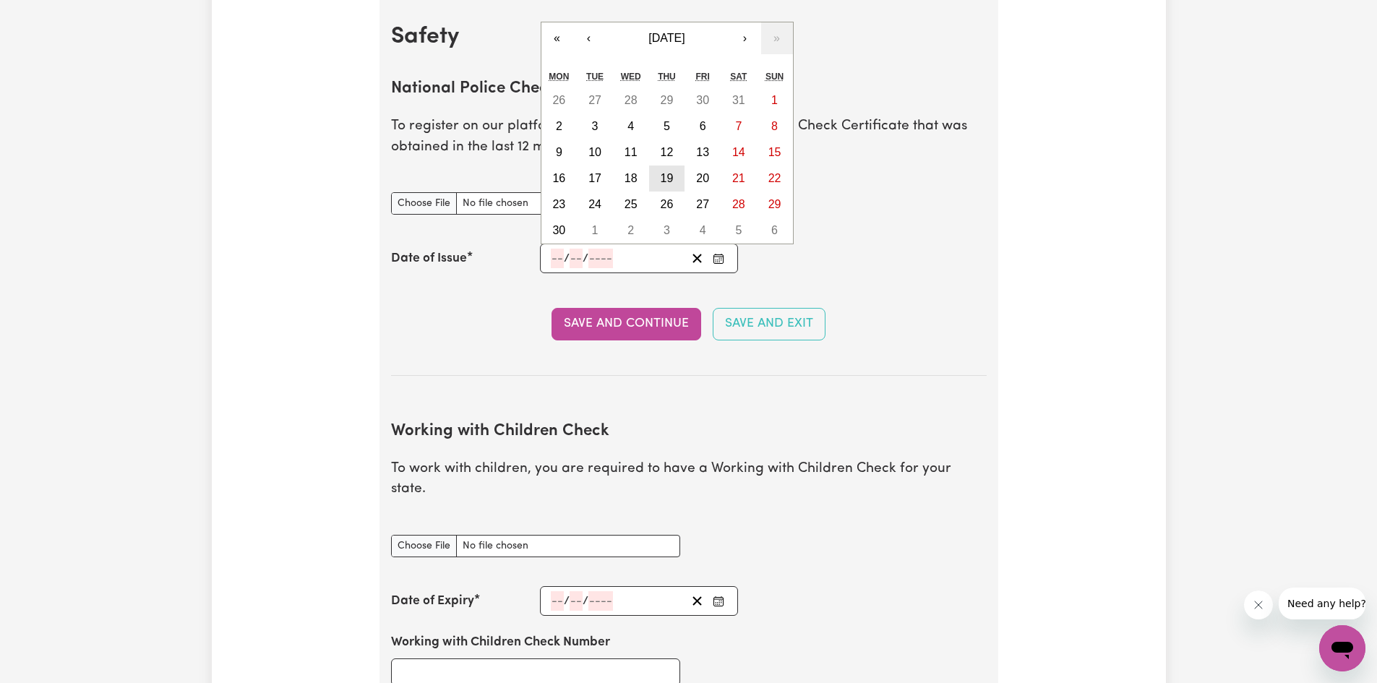
click at [666, 177] on abbr "19" at bounding box center [667, 178] width 13 height 12
type input "2025-06-19"
type input "19"
type input "6"
type input "2025"
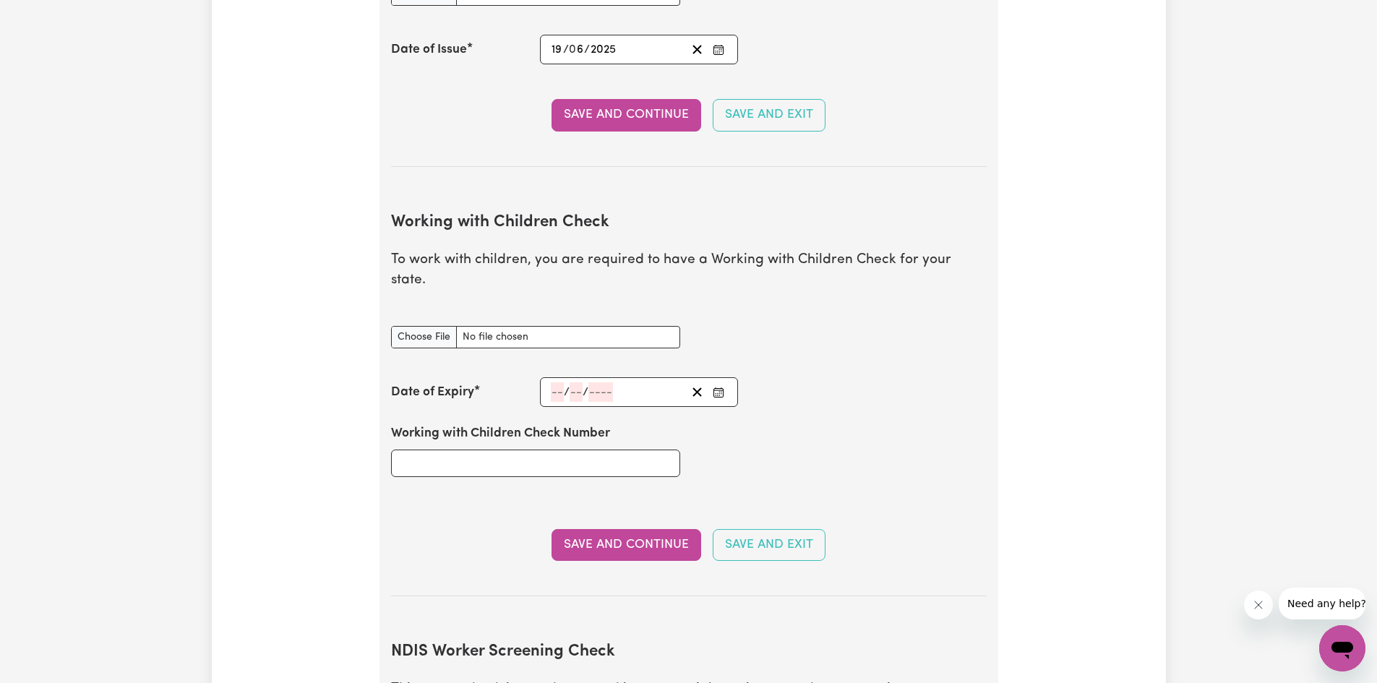
scroll to position [1145, 0]
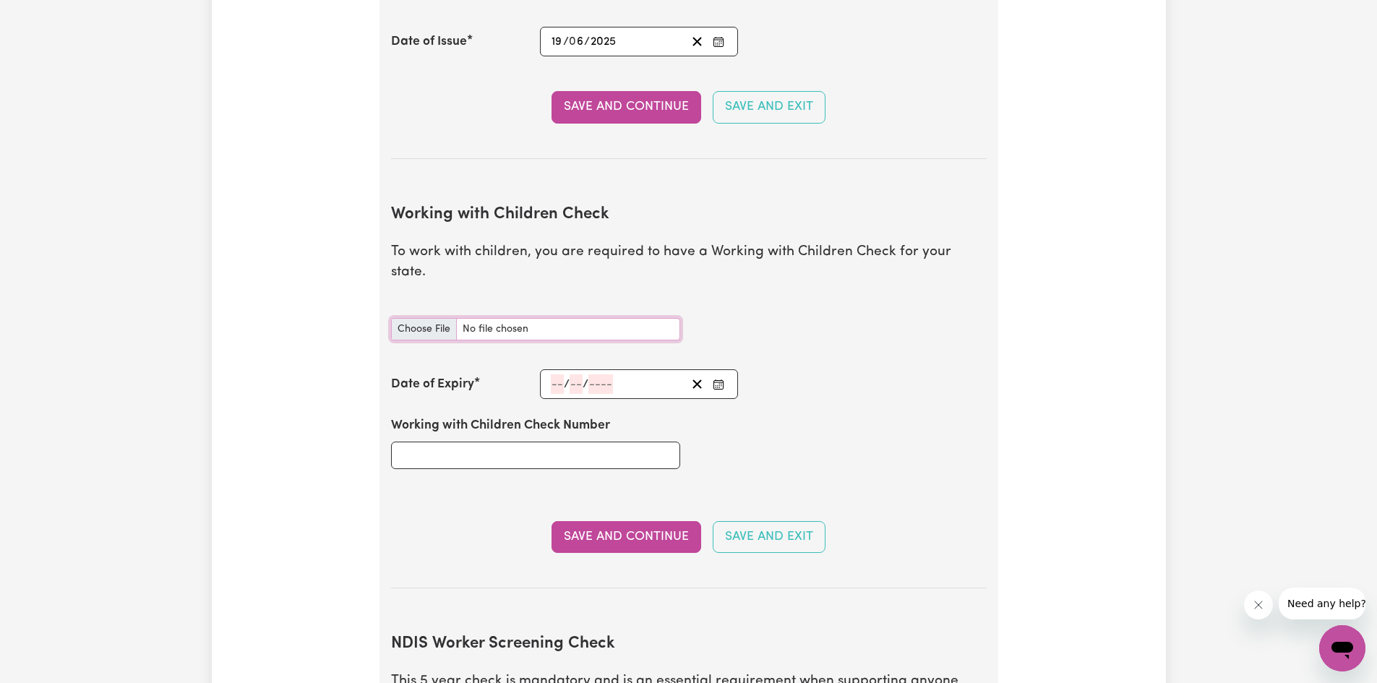
click at [449, 318] on input "Working with Children Check document" at bounding box center [535, 329] width 289 height 22
type input "C:\fakepath\WWC.jpg"
click at [551, 374] on input "number" at bounding box center [557, 384] width 13 height 20
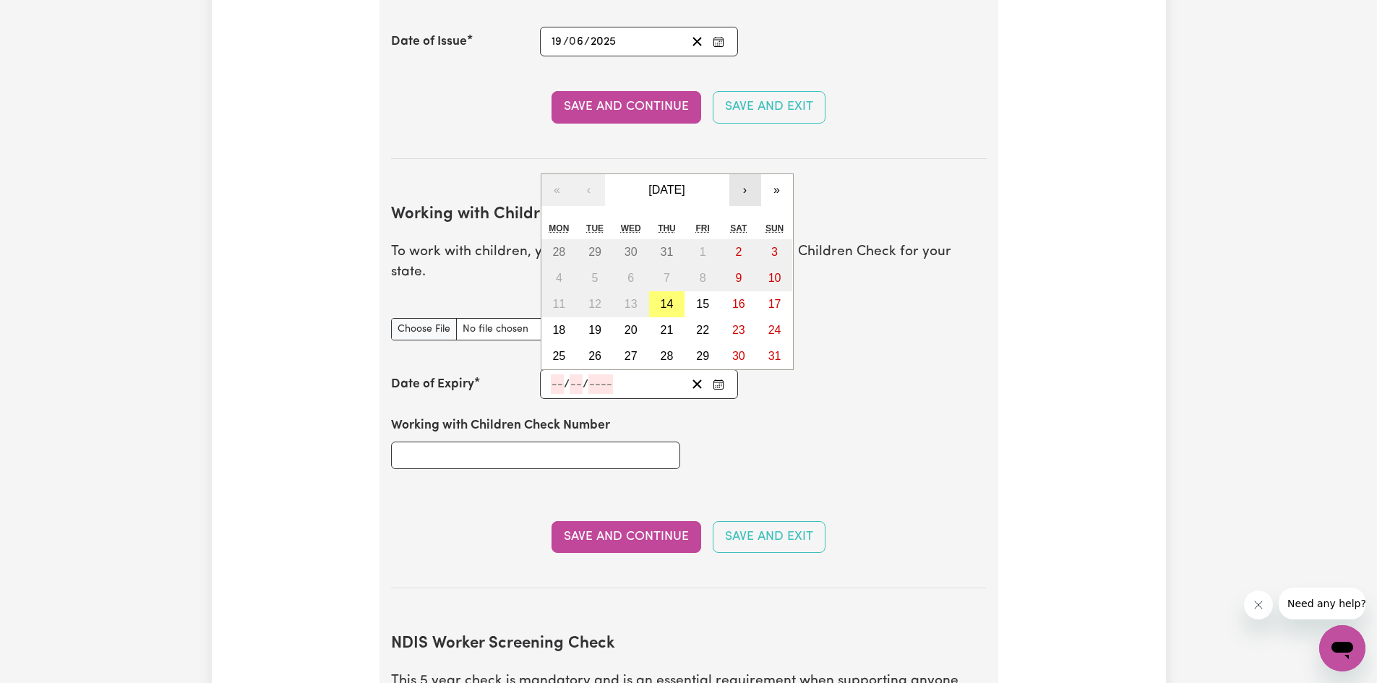
click at [738, 176] on button "›" at bounding box center [745, 190] width 32 height 32
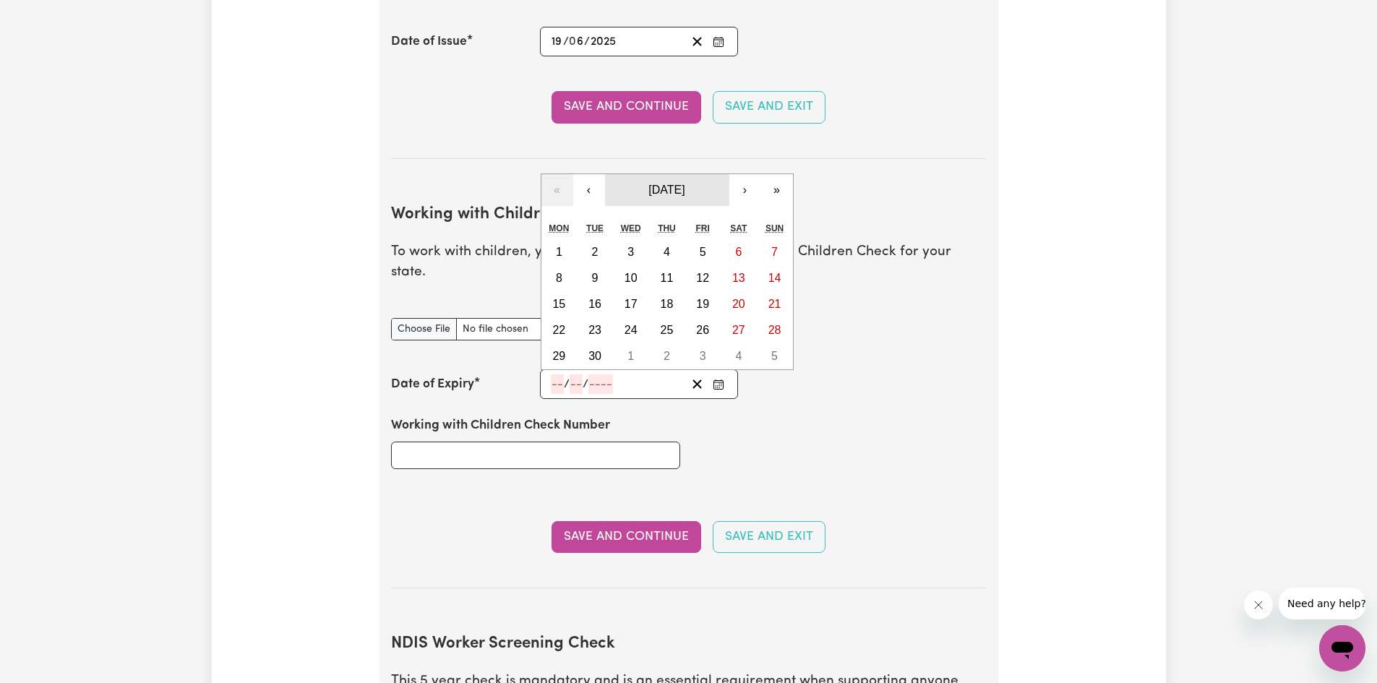
click at [684, 184] on span "September 2025" at bounding box center [666, 190] width 36 height 12
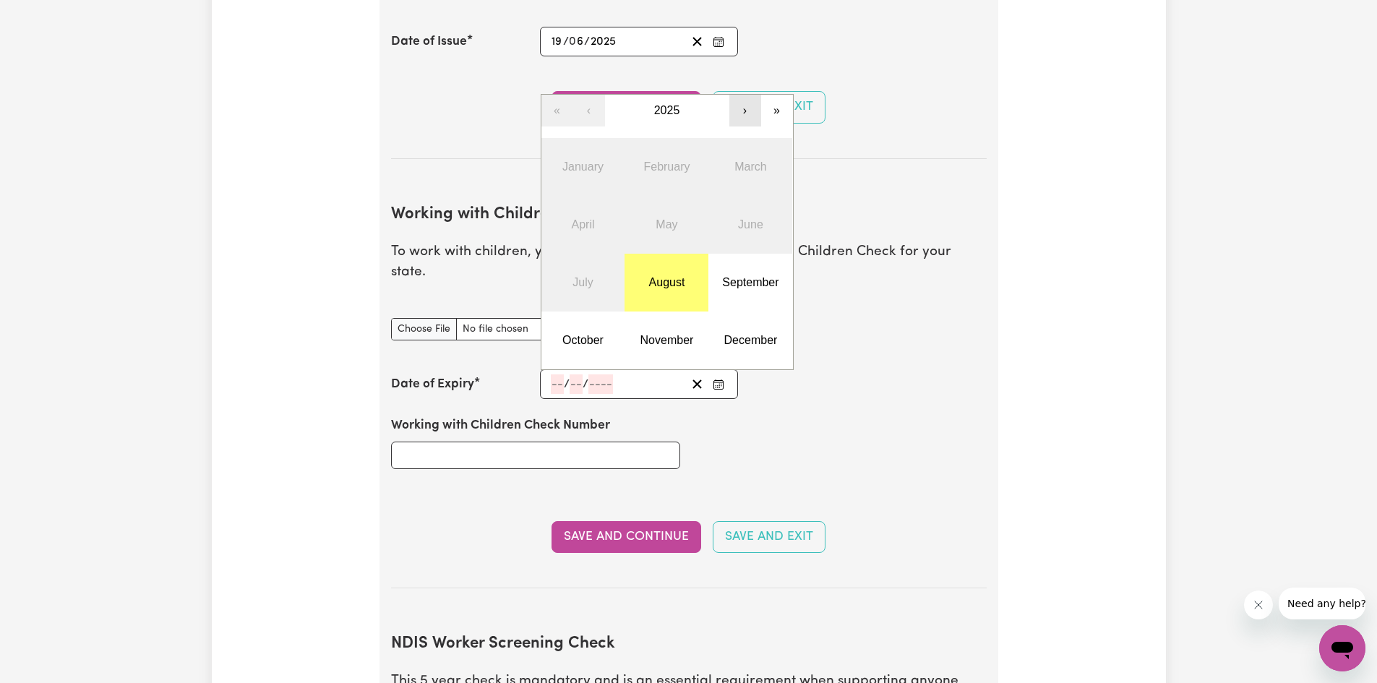
click at [743, 98] on button "›" at bounding box center [745, 111] width 32 height 32
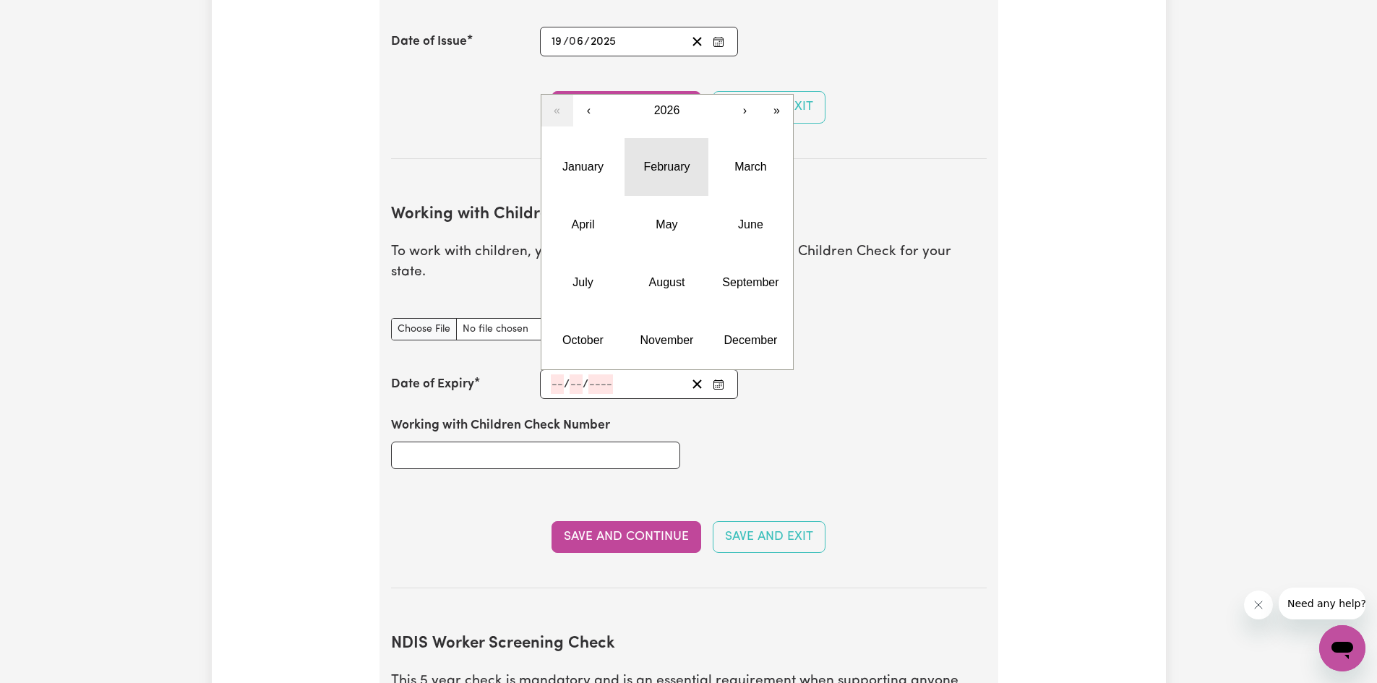
click at [658, 153] on button "February" at bounding box center [666, 167] width 84 height 58
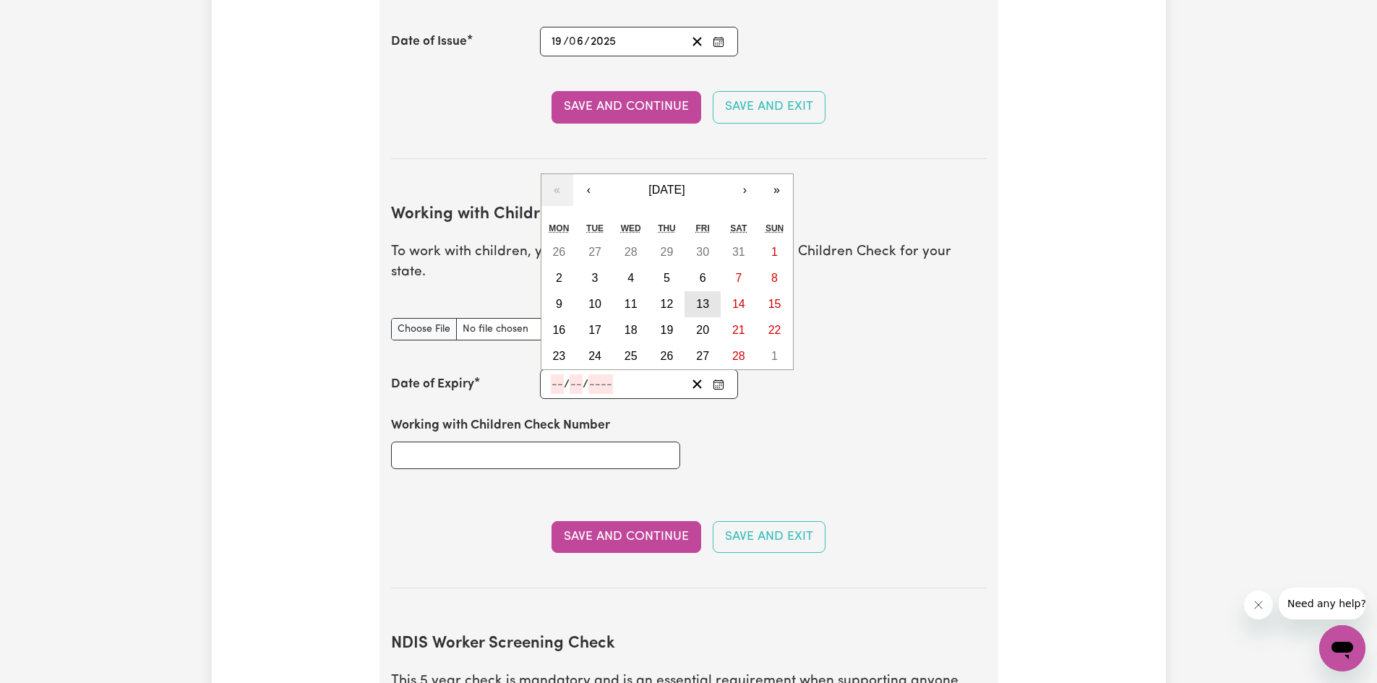
click at [699, 298] on abbr "13" at bounding box center [702, 304] width 13 height 12
type input "2026-02-13"
type input "13"
type input "2"
type input "2026"
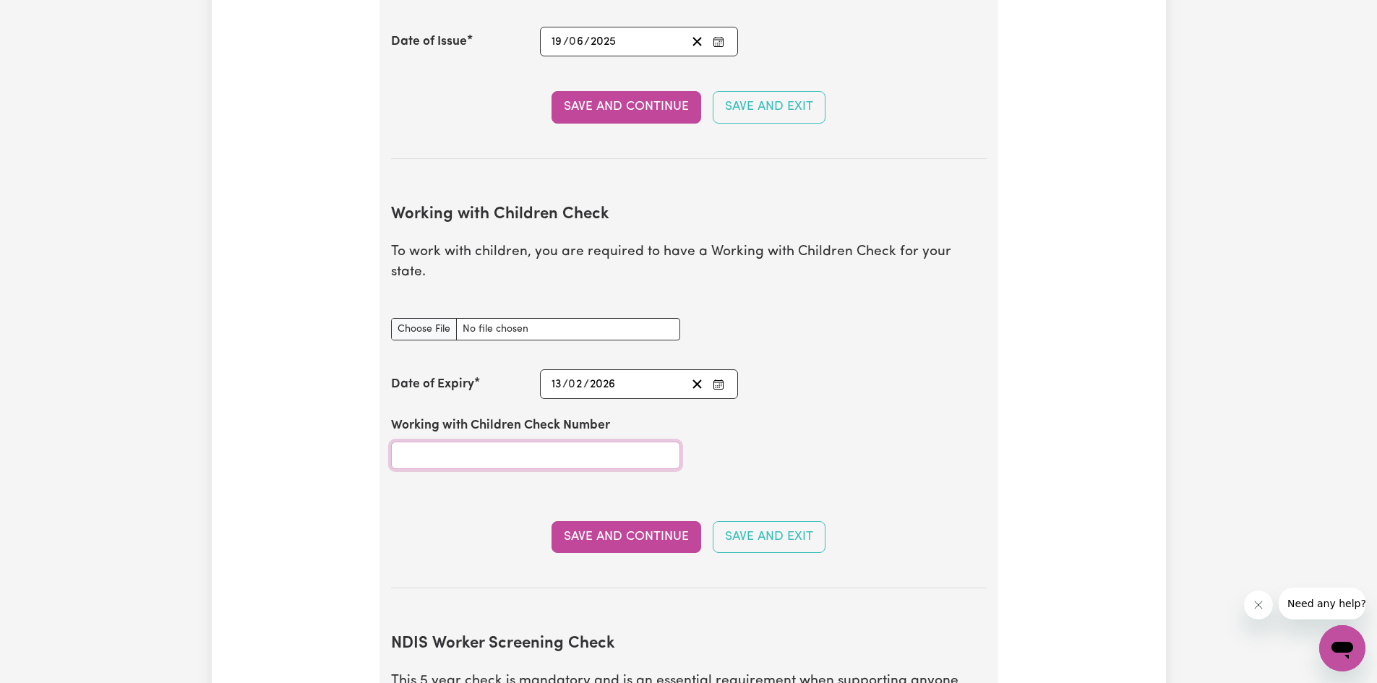
click at [599, 442] on input "Working with Children Check Number" at bounding box center [535, 455] width 289 height 27
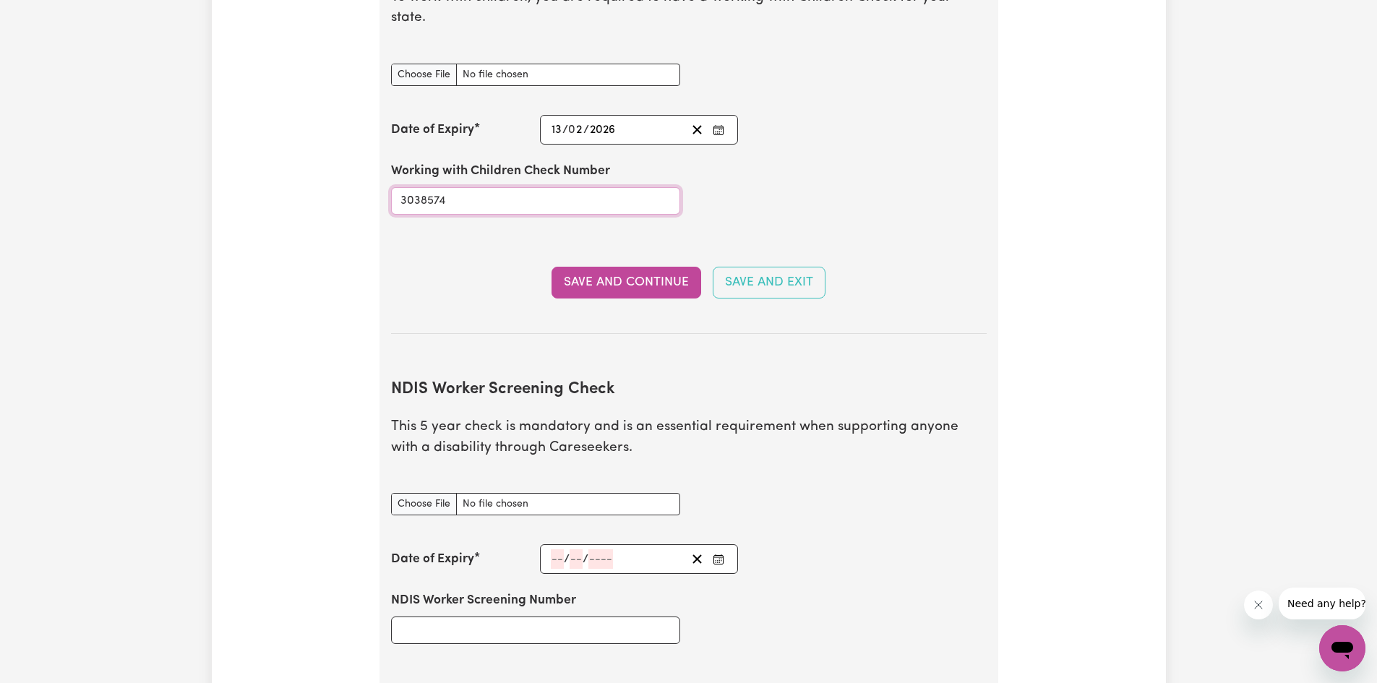
scroll to position [1434, 0]
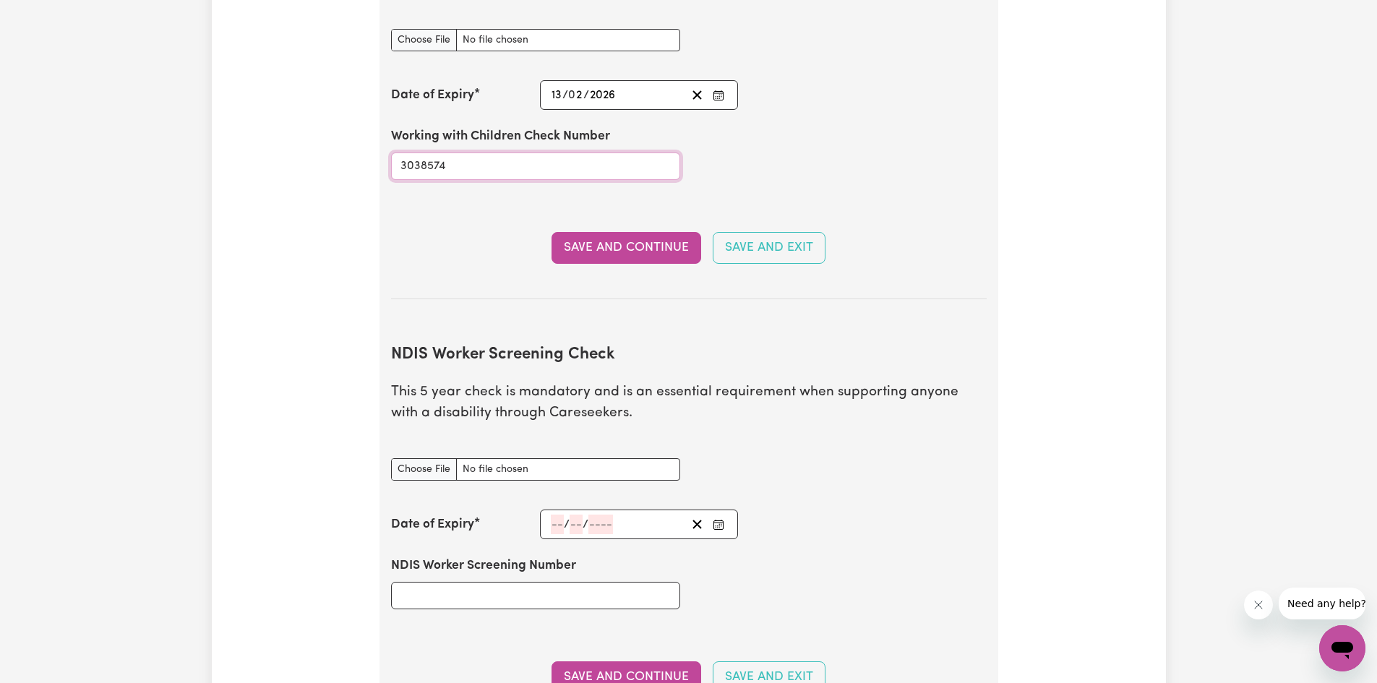
type input "3038574"
click at [430, 458] on input "NDIS Worker Screening Check document" at bounding box center [535, 469] width 289 height 22
type input "C:\fakepath\NDIS_Clearance.pdf"
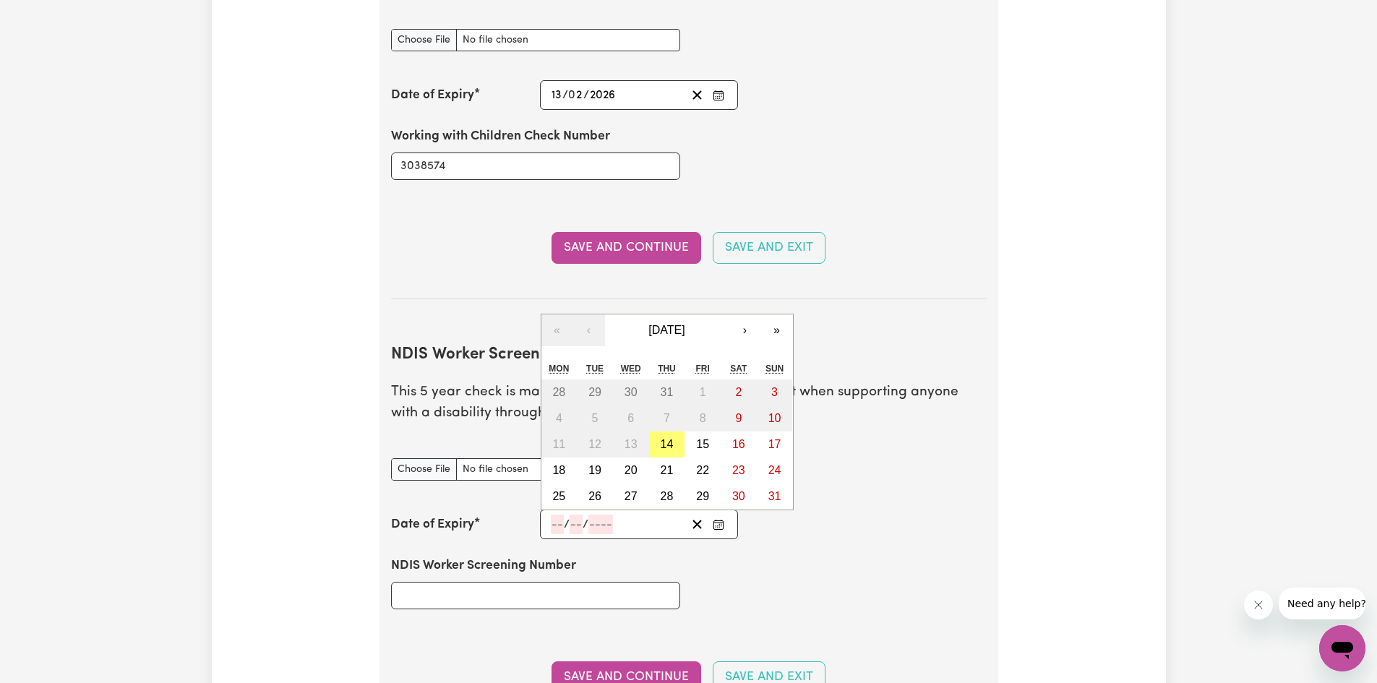
click at [557, 515] on input "number" at bounding box center [557, 525] width 13 height 20
click at [700, 314] on button "August 2025" at bounding box center [667, 330] width 124 height 32
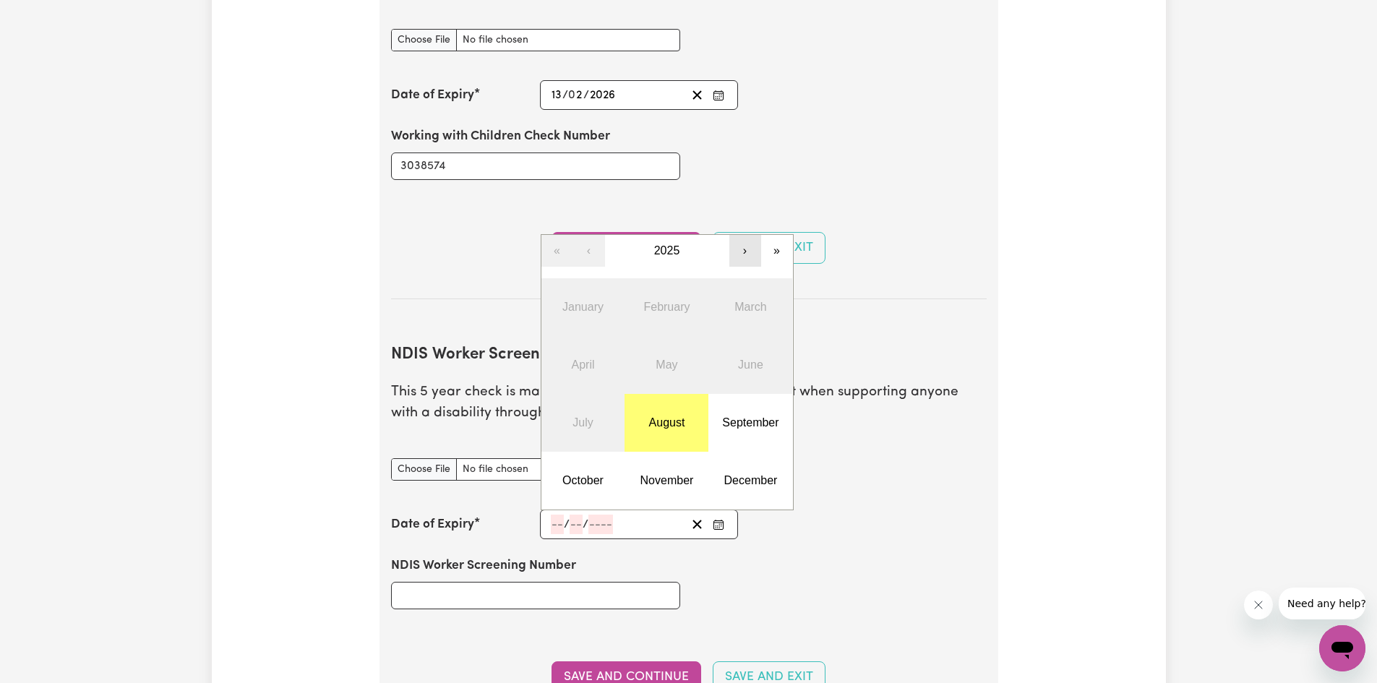
click at [743, 235] on button "›" at bounding box center [745, 251] width 32 height 32
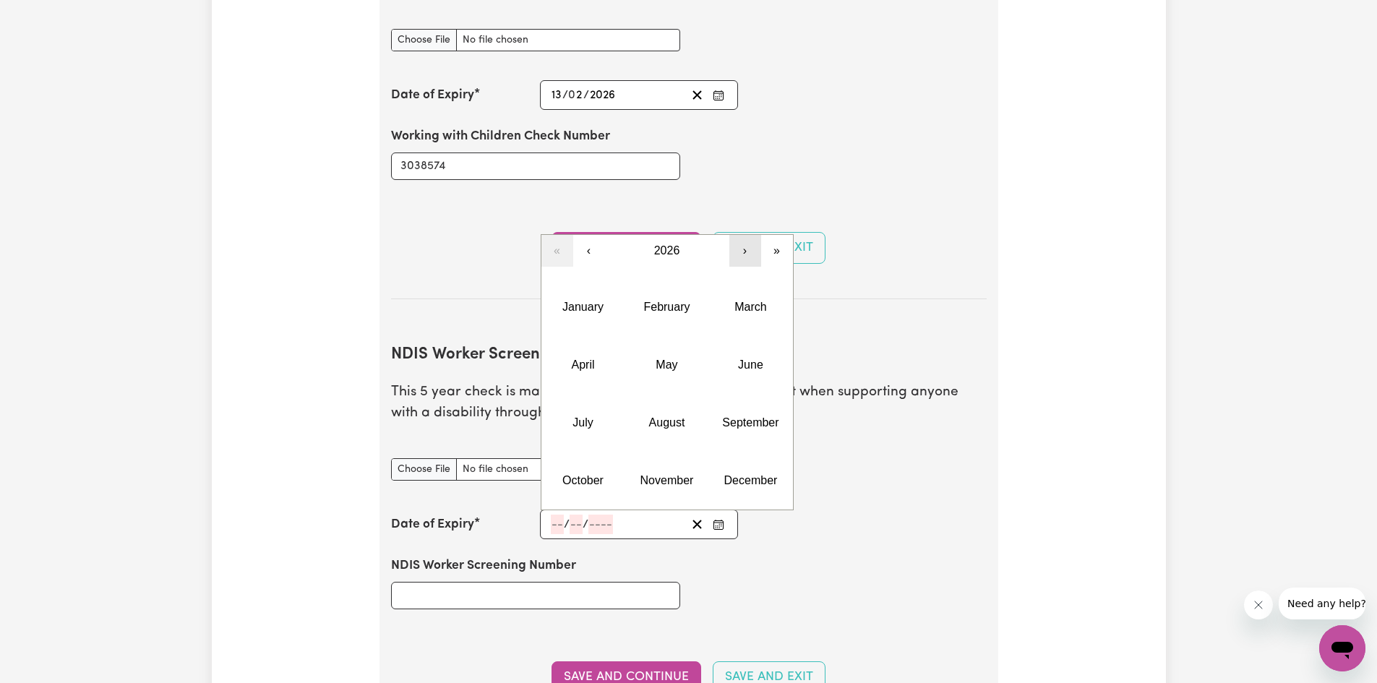
click at [743, 235] on button "›" at bounding box center [745, 251] width 32 height 32
click at [682, 301] on abbr "February" at bounding box center [666, 307] width 46 height 12
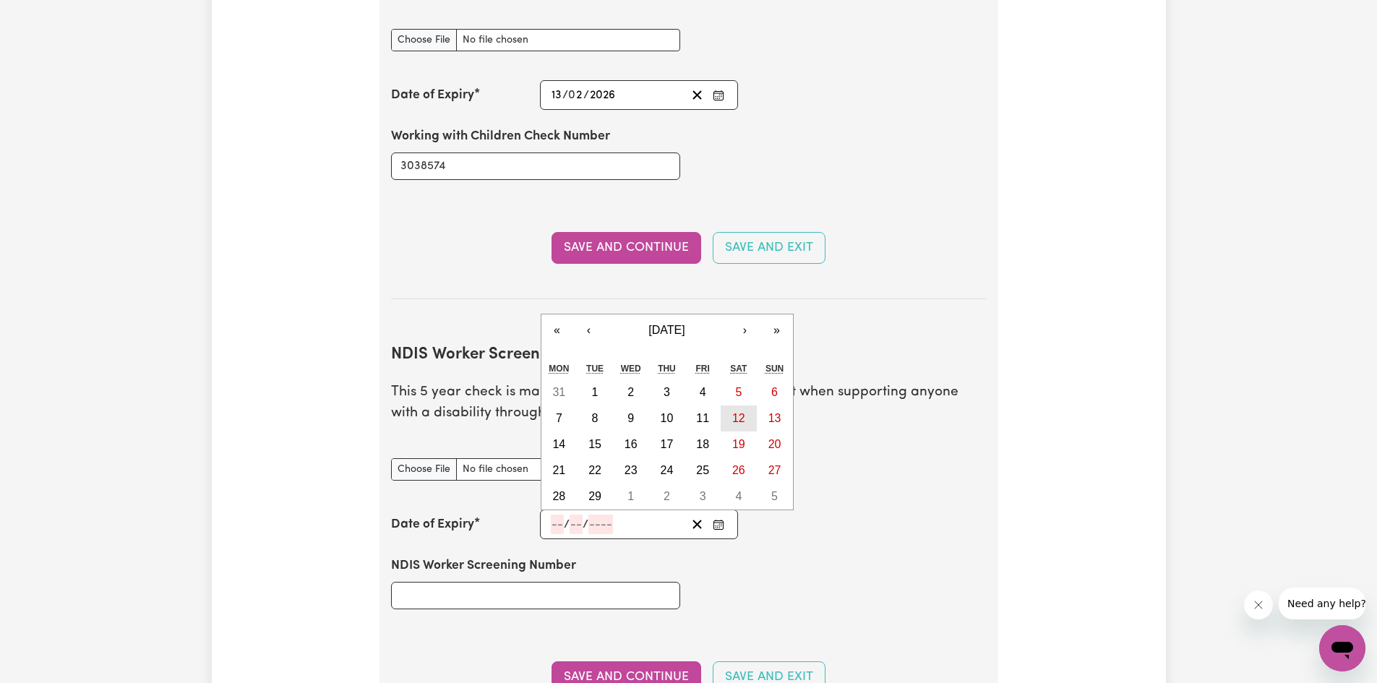
click at [735, 406] on button "12" at bounding box center [739, 418] width 36 height 26
type input "2028-02-12"
type input "12"
type input "2"
type input "2028"
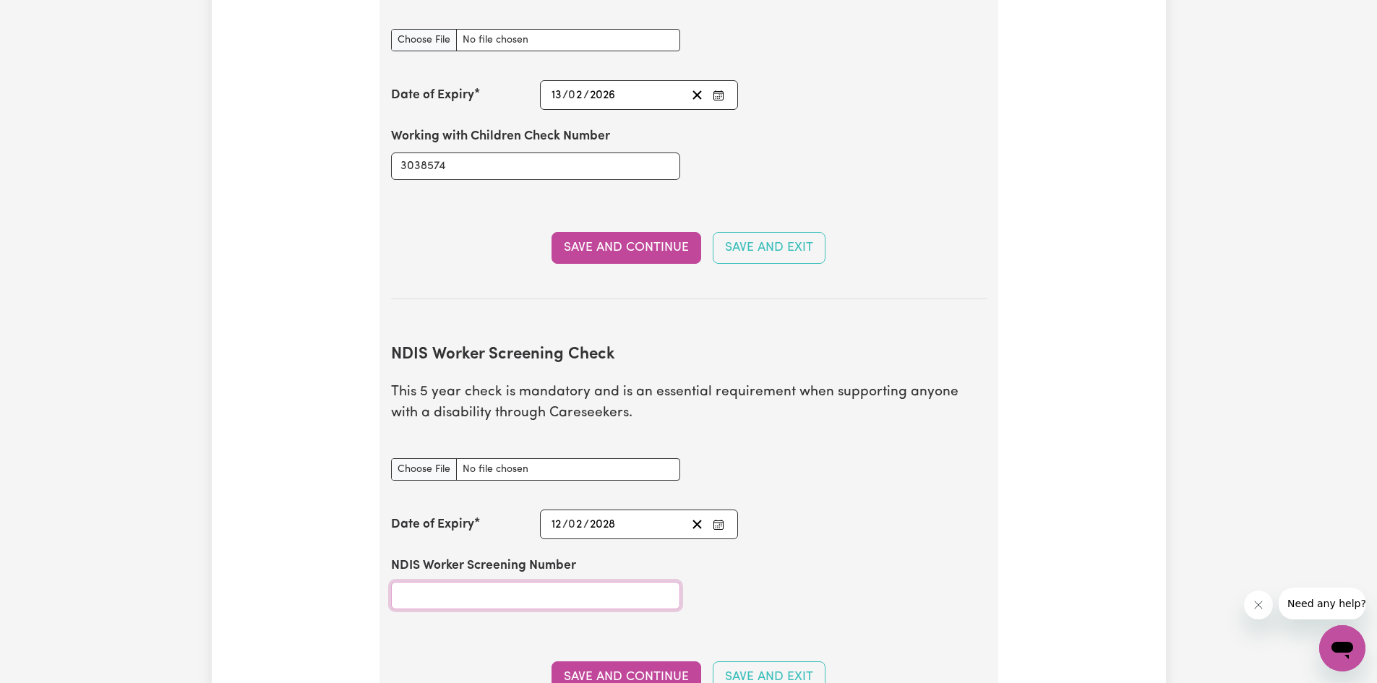
click at [600, 582] on input "NDIS Worker Screening Number" at bounding box center [535, 595] width 289 height 27
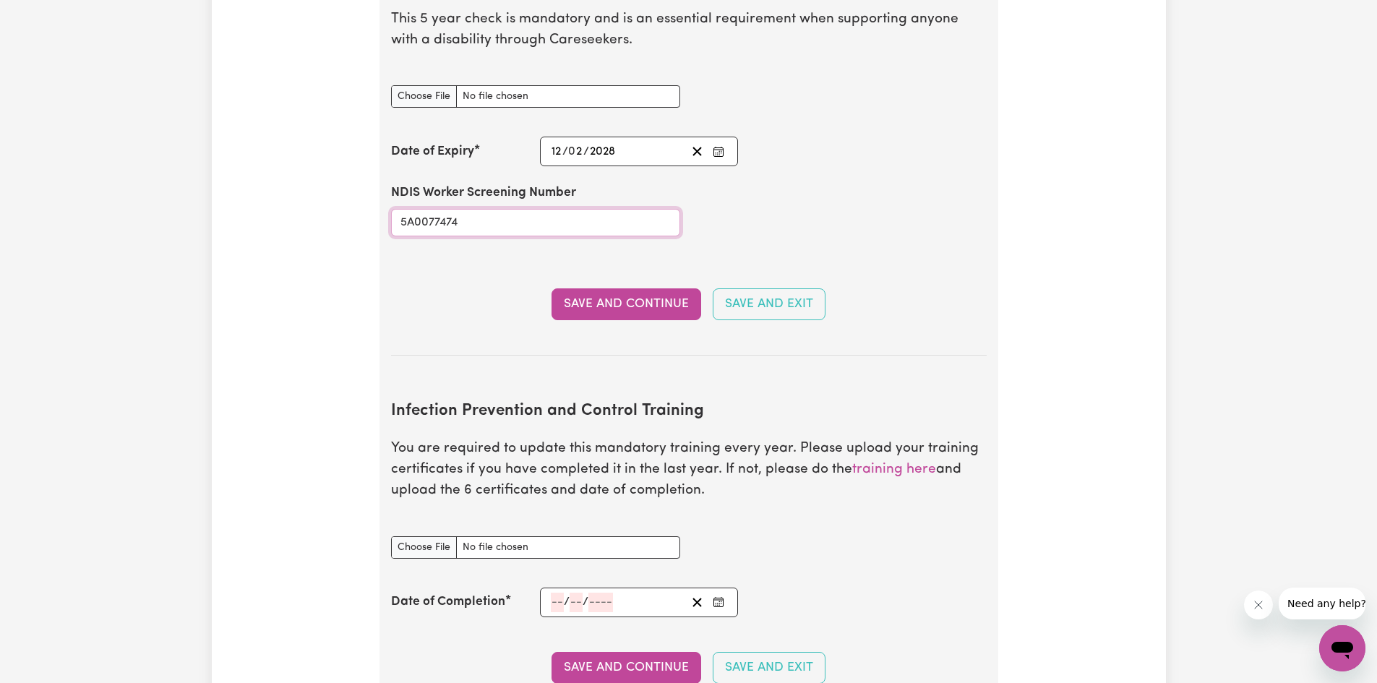
scroll to position [1795, 0]
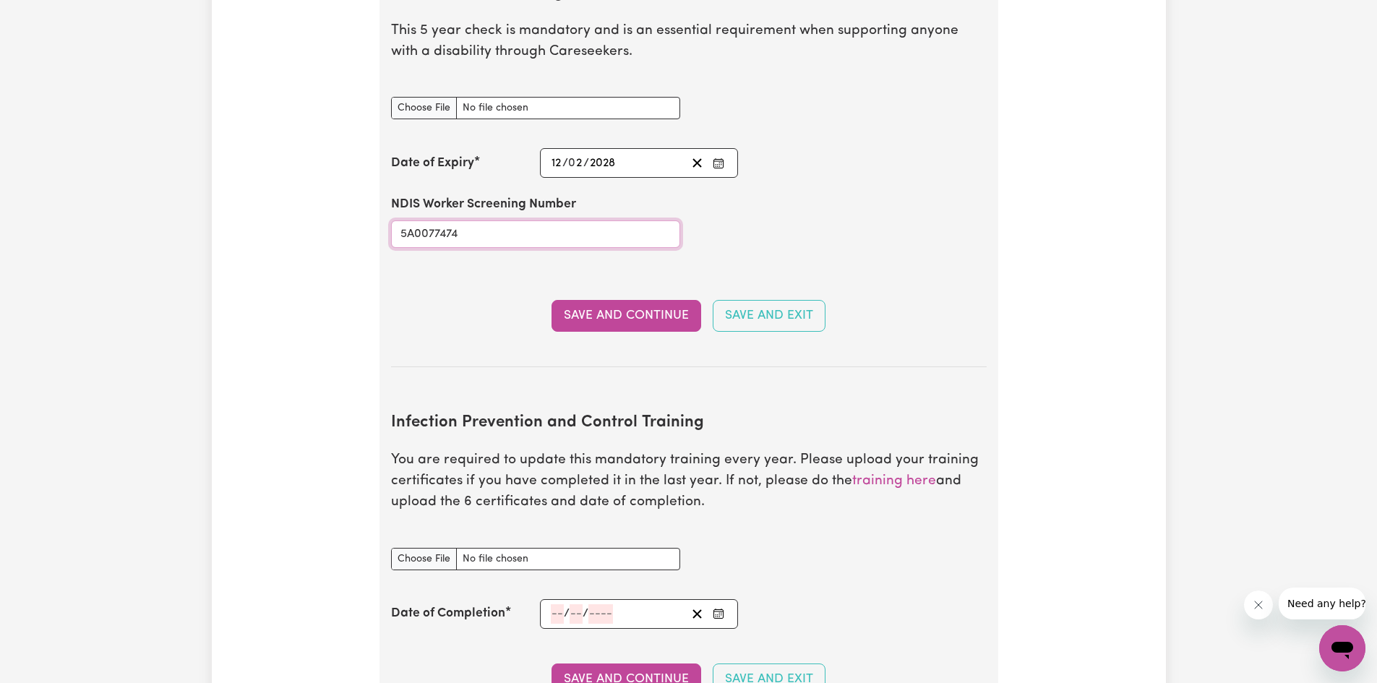
type input "5A0077474"
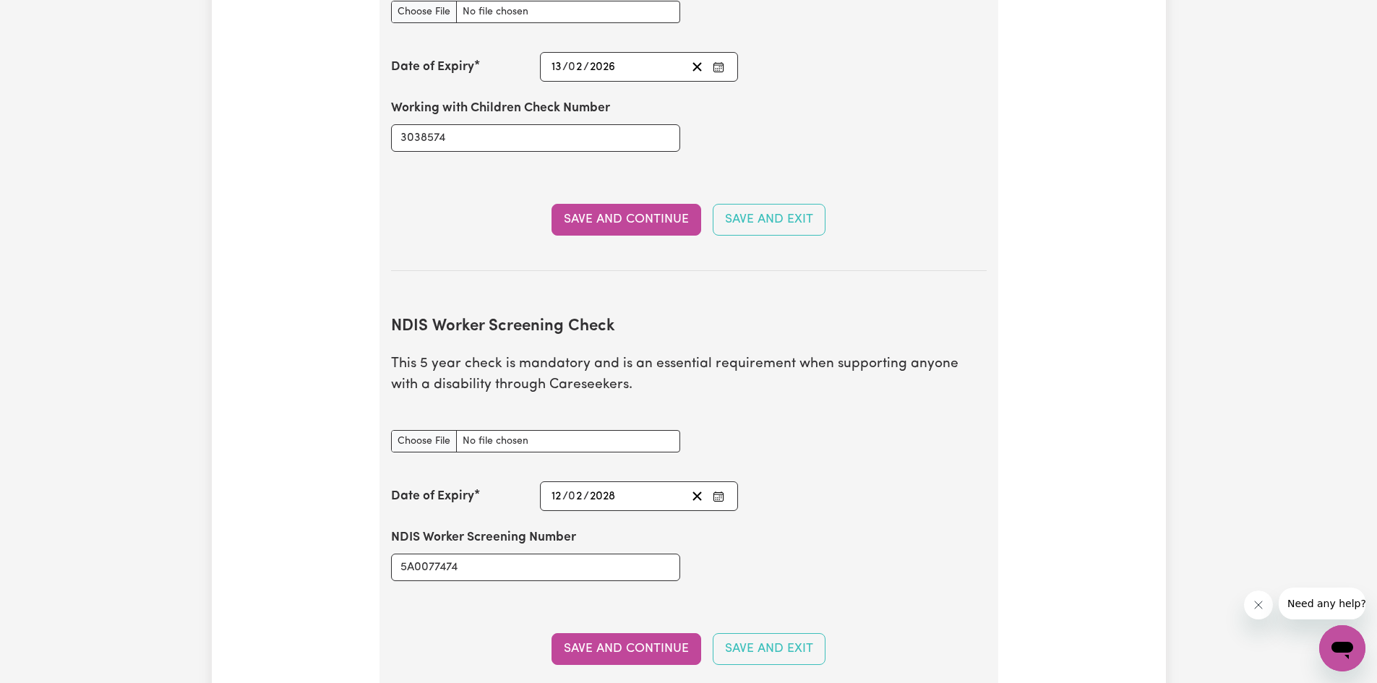
scroll to position [1579, 0]
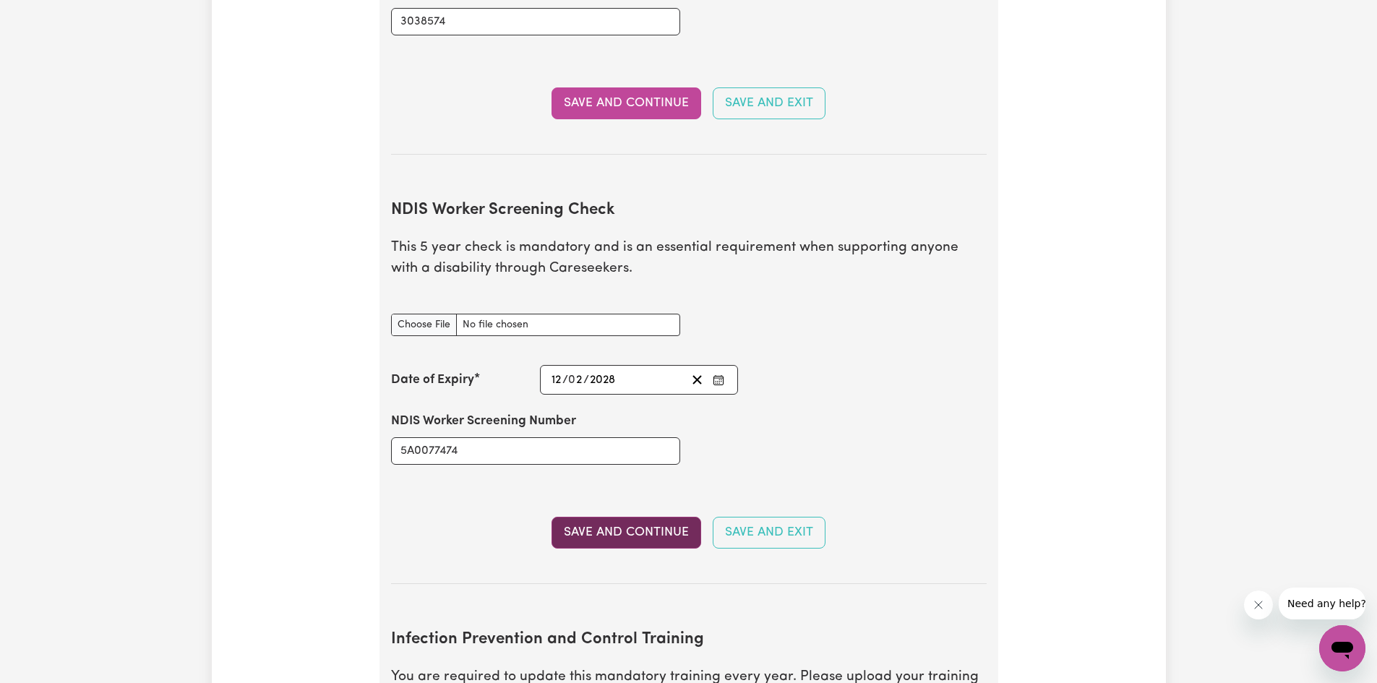
click at [635, 517] on button "Save and Continue" at bounding box center [626, 533] width 150 height 32
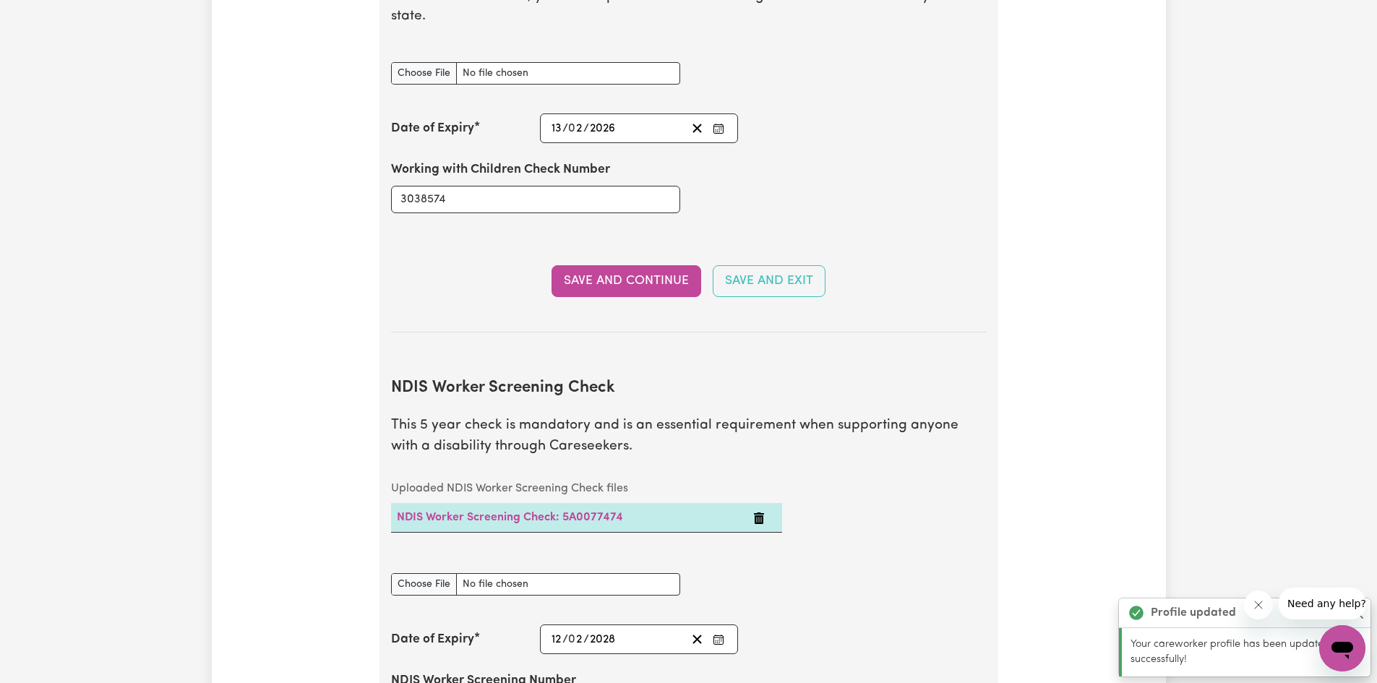
scroll to position [1355, 0]
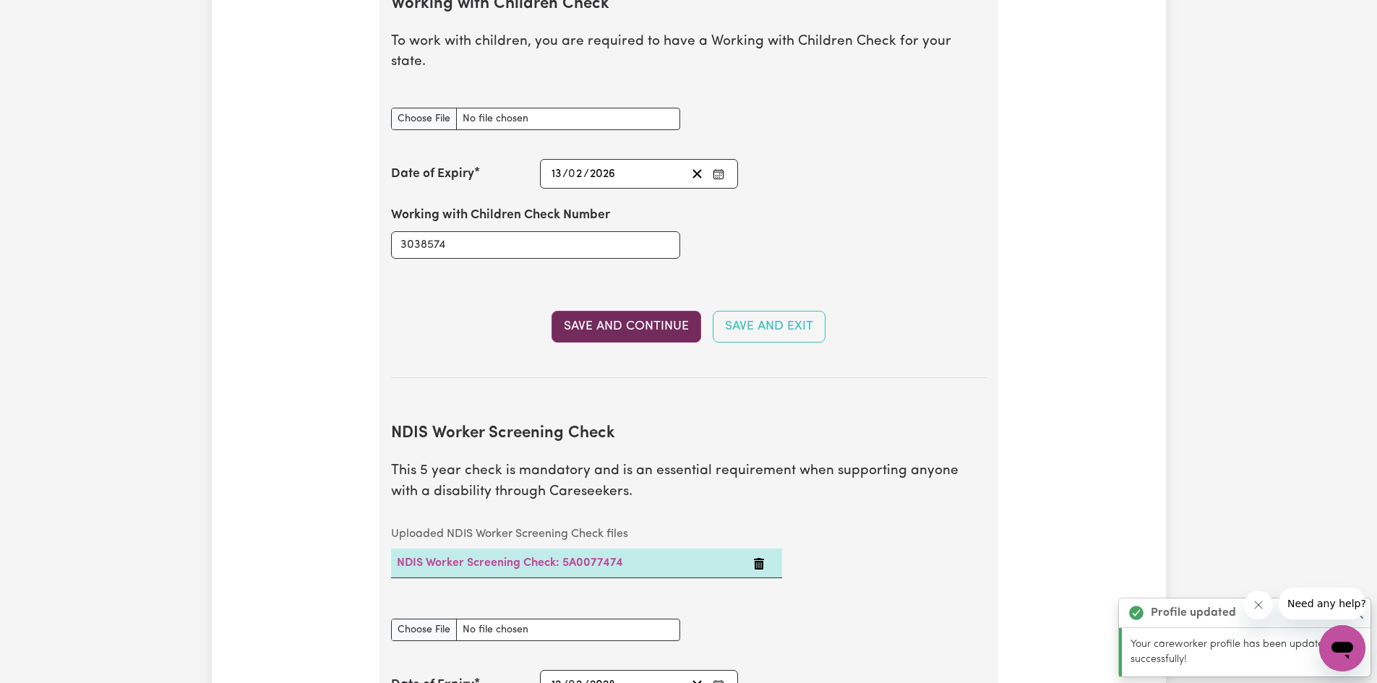
click at [645, 311] on button "Save and Continue" at bounding box center [626, 327] width 150 height 32
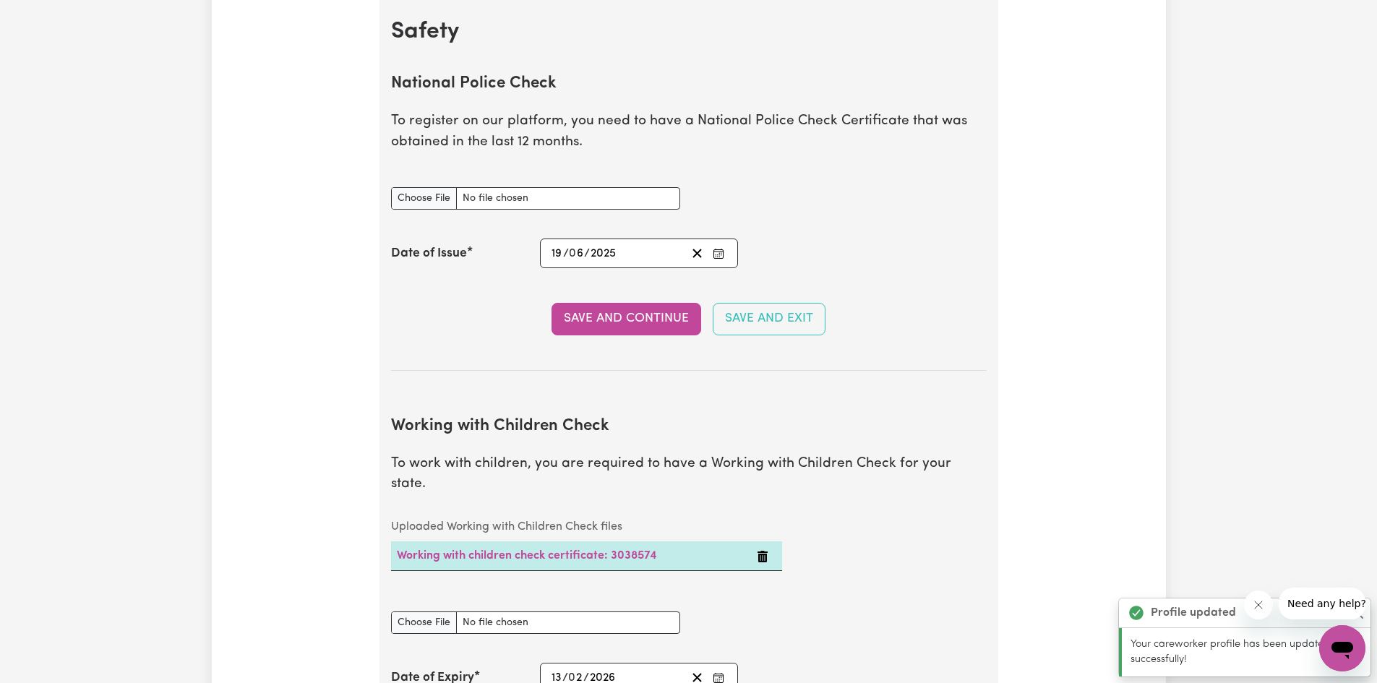
scroll to position [906, 0]
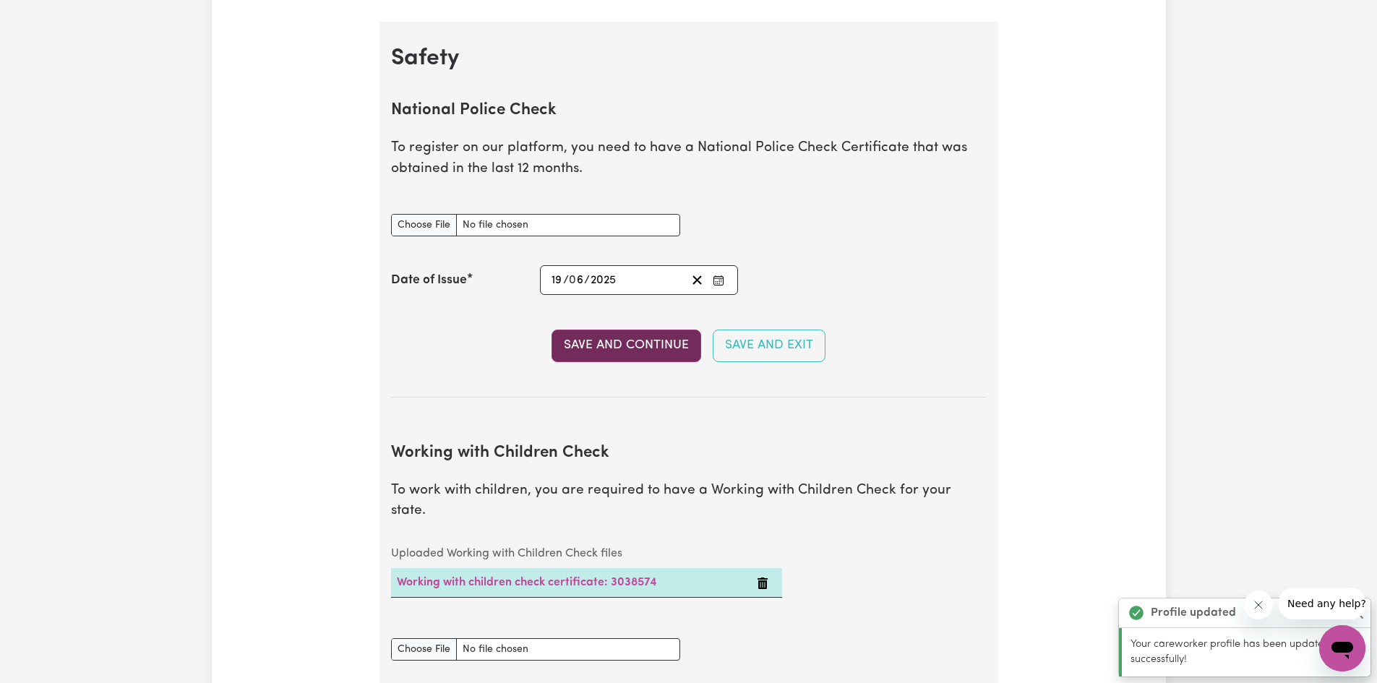
click at [632, 348] on button "Save and Continue" at bounding box center [626, 346] width 150 height 32
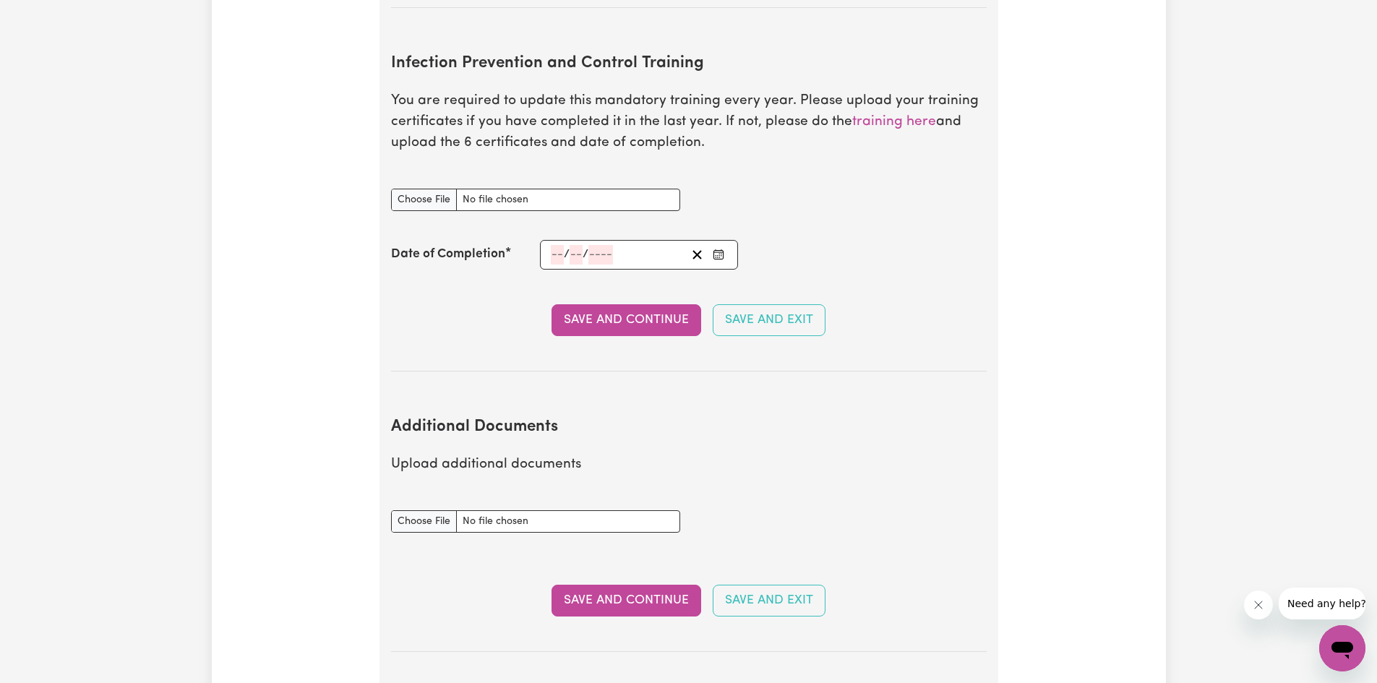
scroll to position [2411, 0]
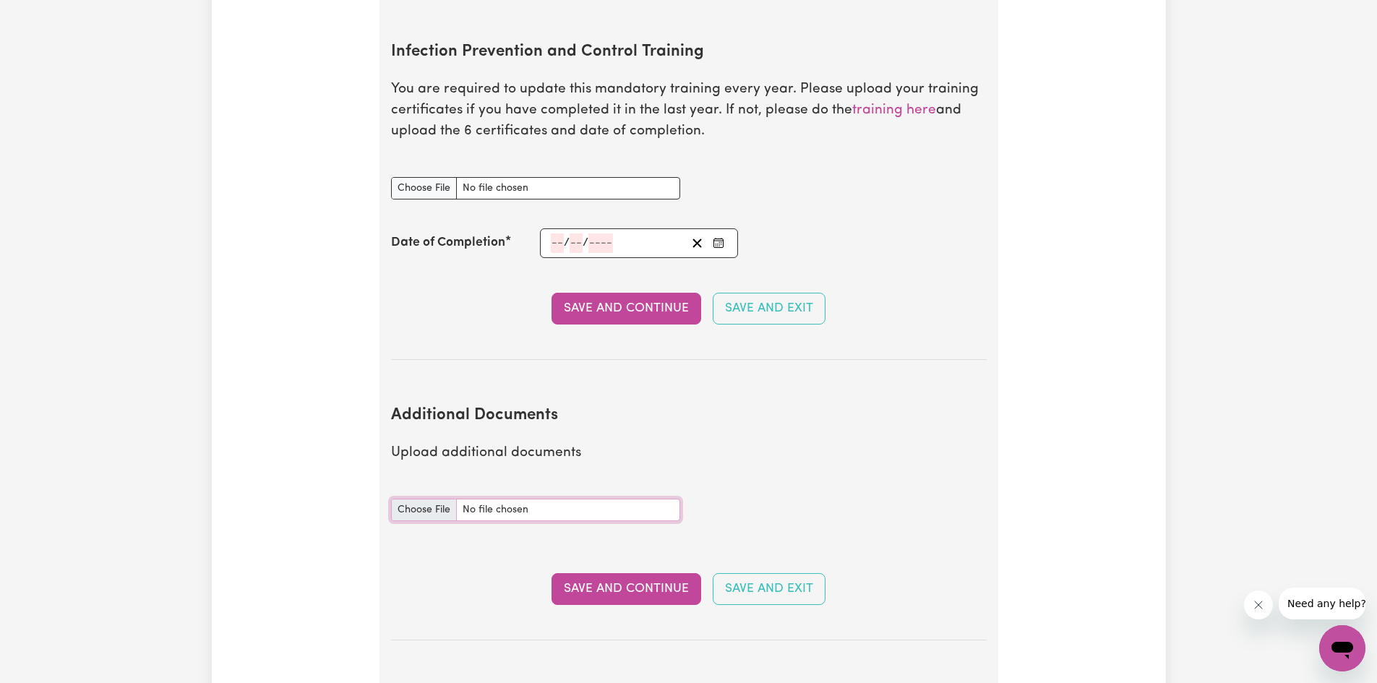
click at [435, 499] on input "Additional Documents document" at bounding box center [535, 510] width 289 height 22
click at [876, 103] on link "training here" at bounding box center [894, 110] width 84 height 14
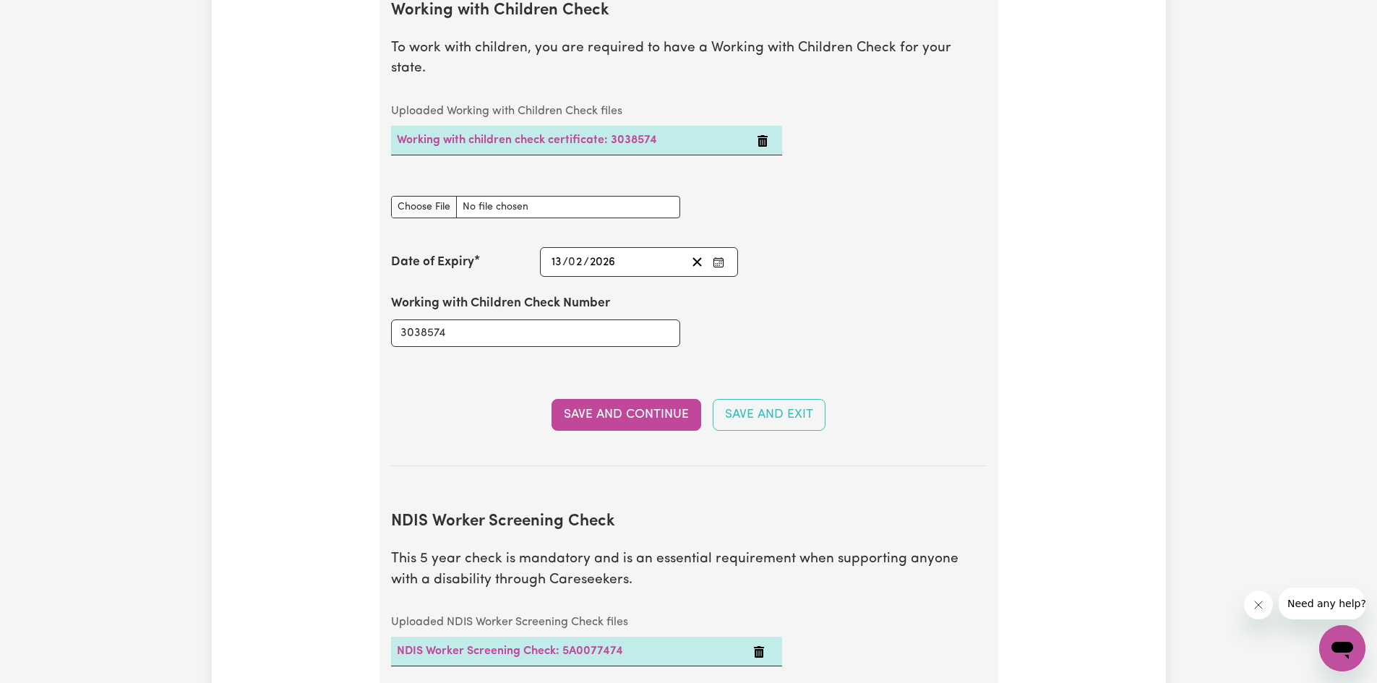
scroll to position [1399, 0]
